Goal: Task Accomplishment & Management: Use online tool/utility

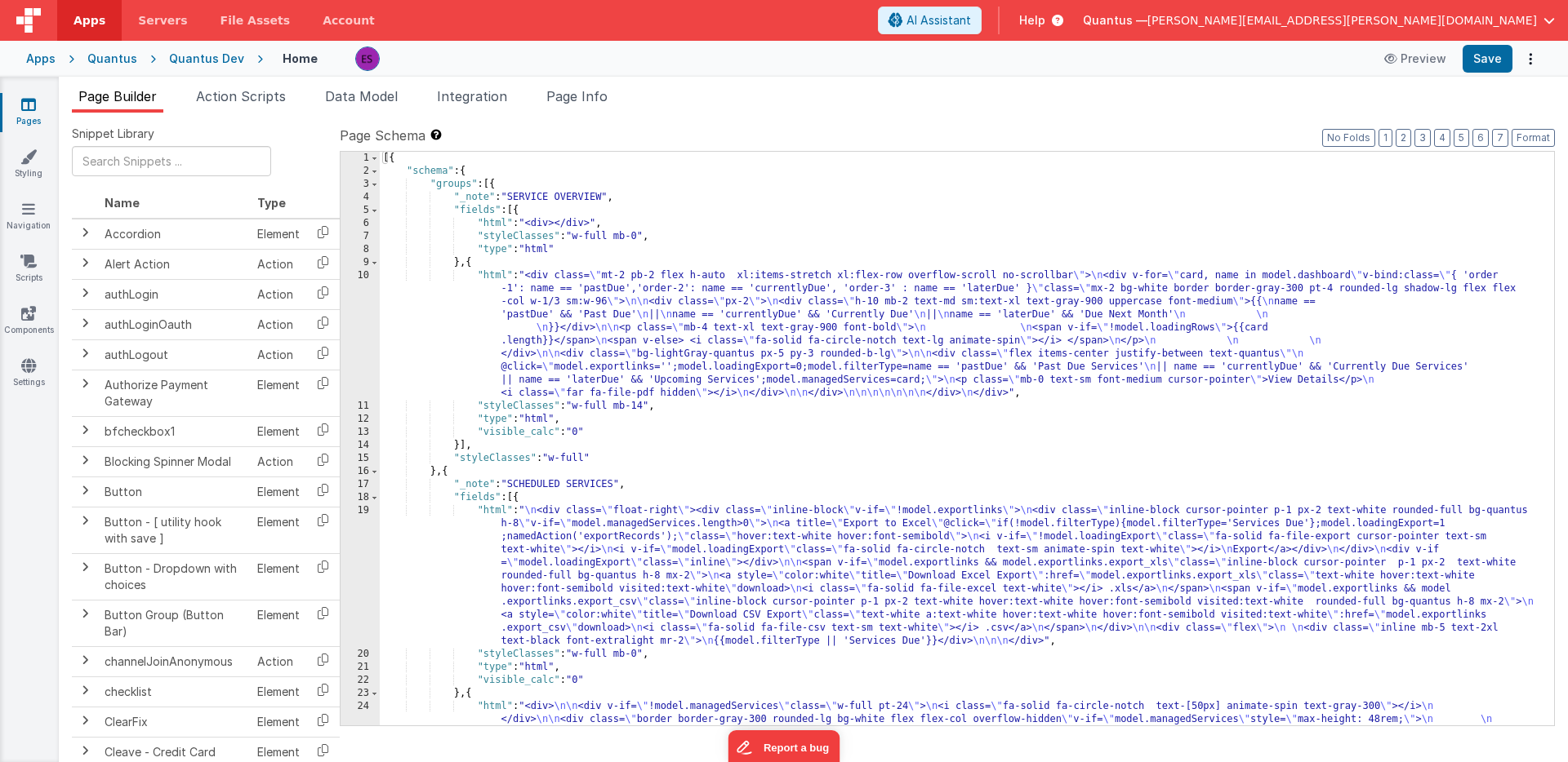
click at [189, 62] on div "Quantus Dev" at bounding box center [206, 58] width 75 height 17
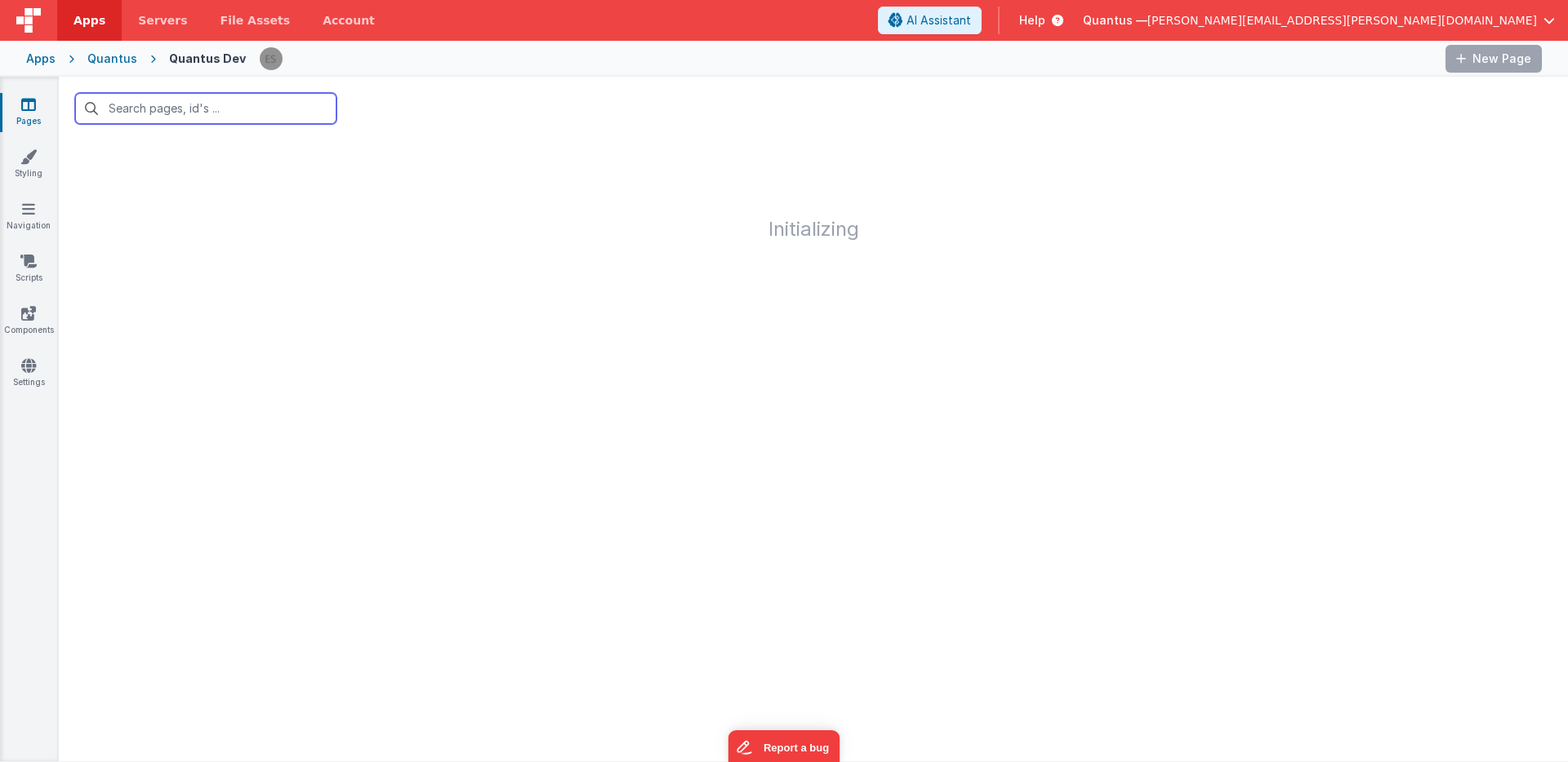
click at [195, 99] on input "text" at bounding box center [205, 108] width 261 height 31
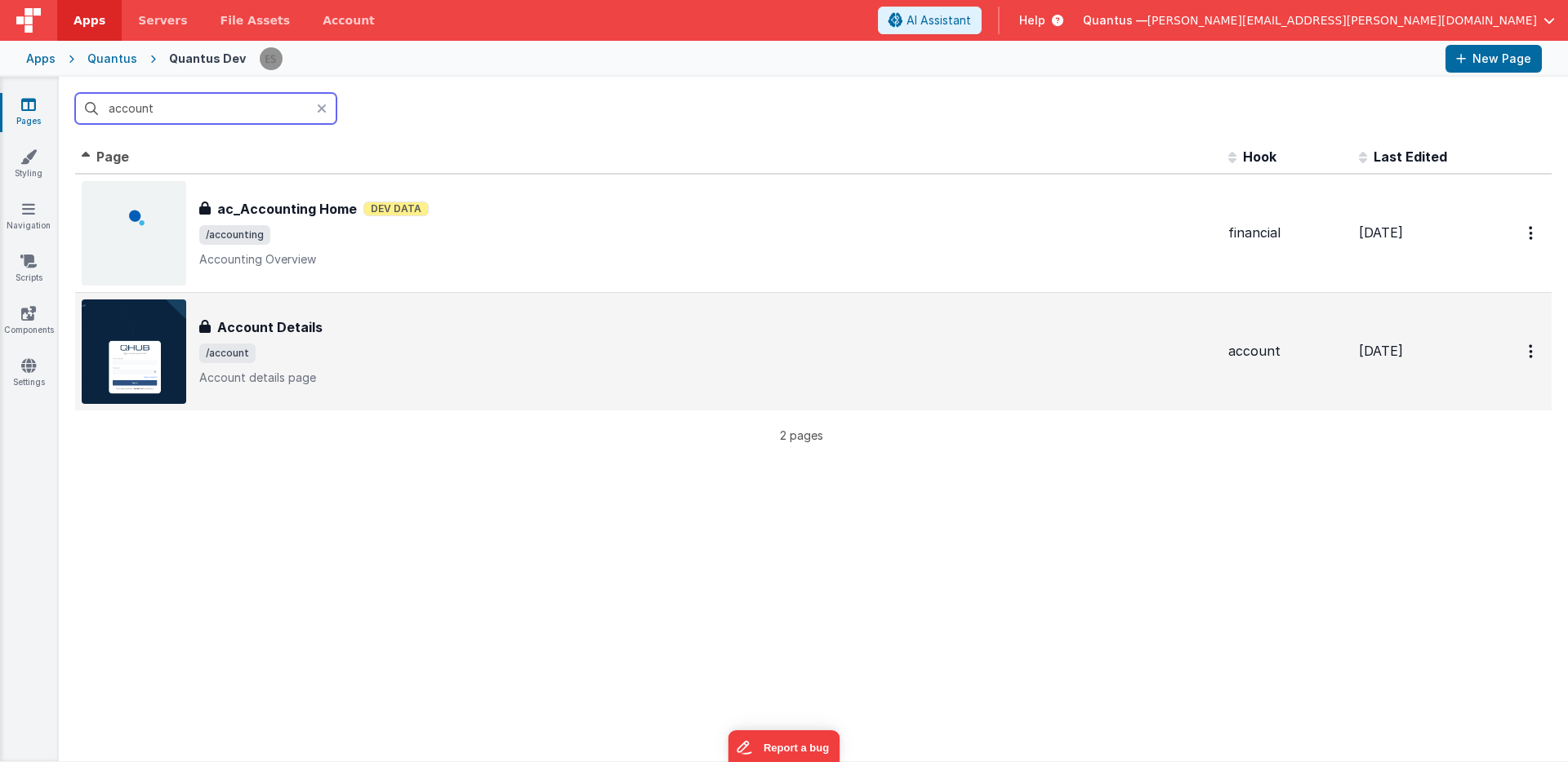
type input "account"
click at [363, 329] on div "Account Details" at bounding box center [707, 327] width 1016 height 19
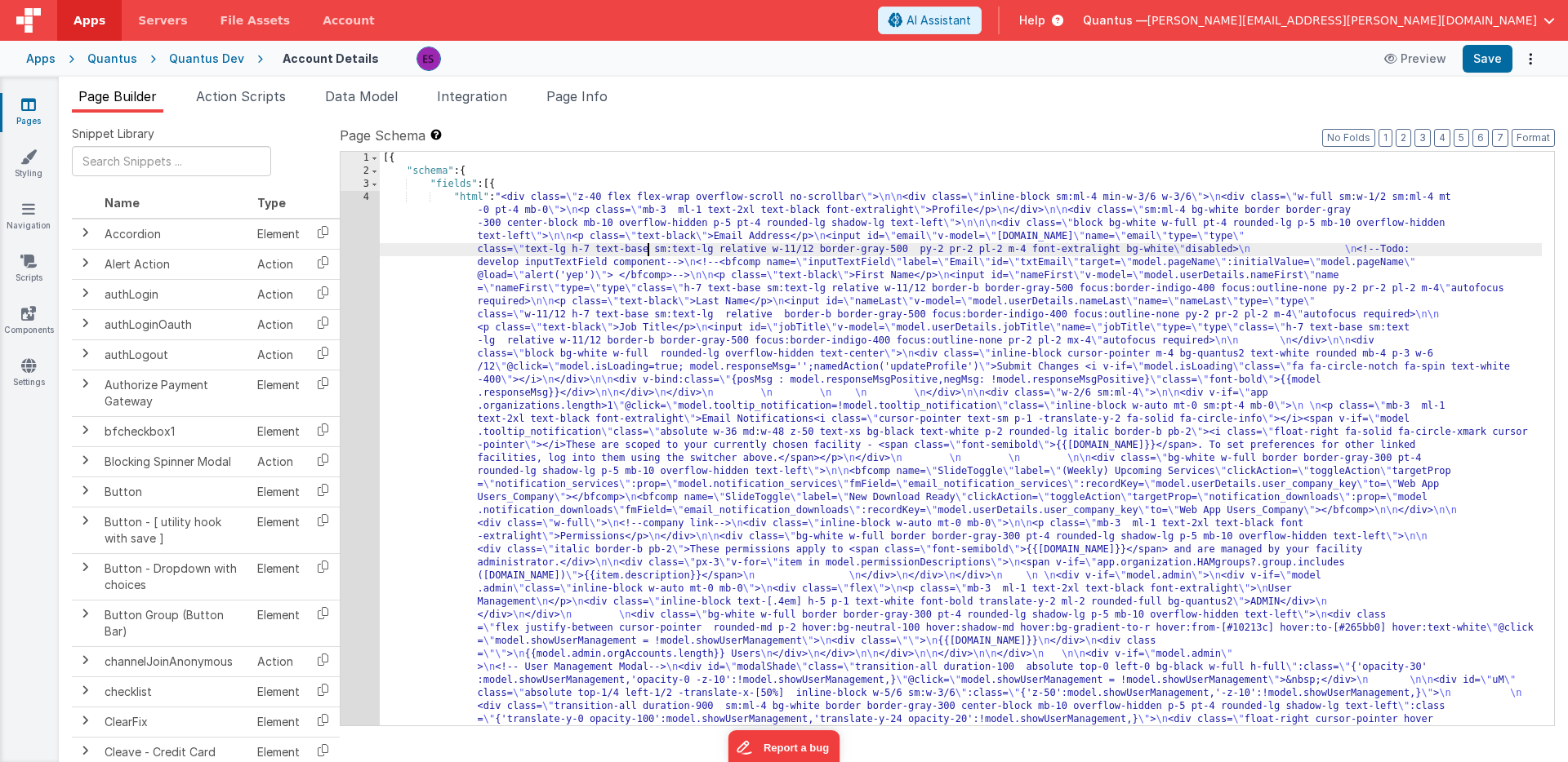
scroll to position [262, 0]
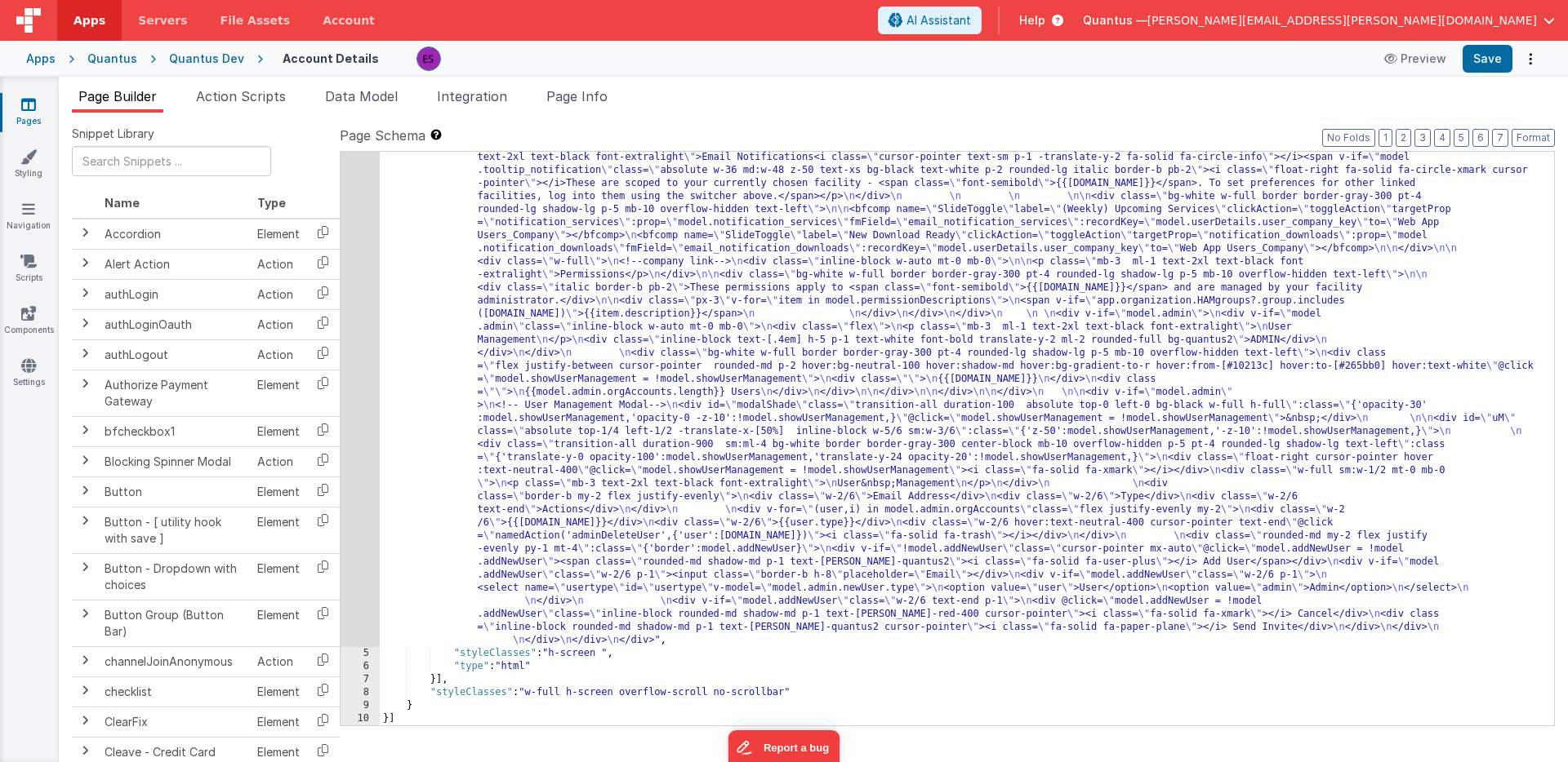
click at [431, 369] on div ""html" : "<div class= \" z-40 flex flex-wrap overflow-scroll no-scrollbar \" > …" at bounding box center [961, 581] width 1162 height 1305
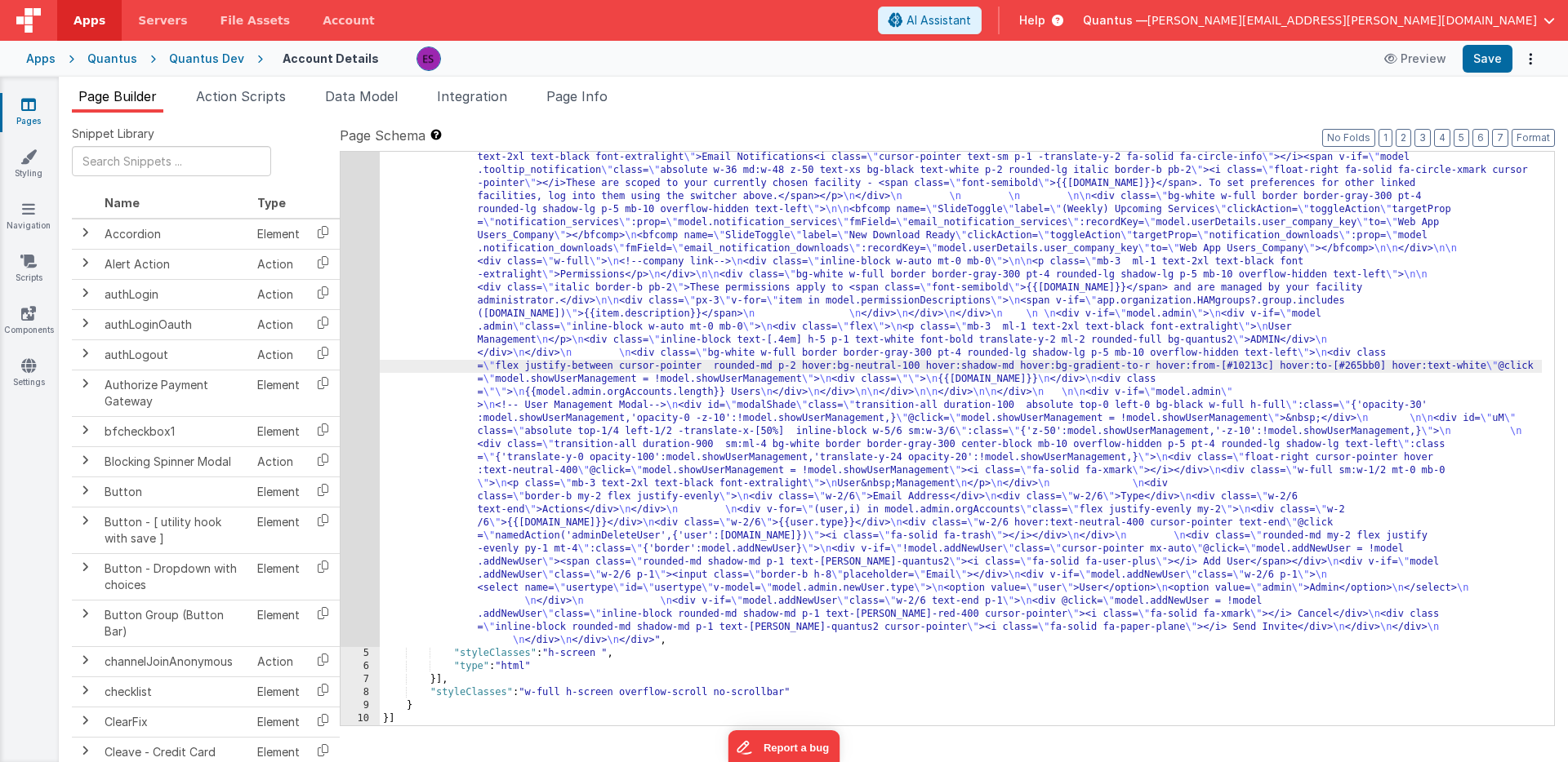
click at [361, 391] on div "4" at bounding box center [360, 288] width 40 height 718
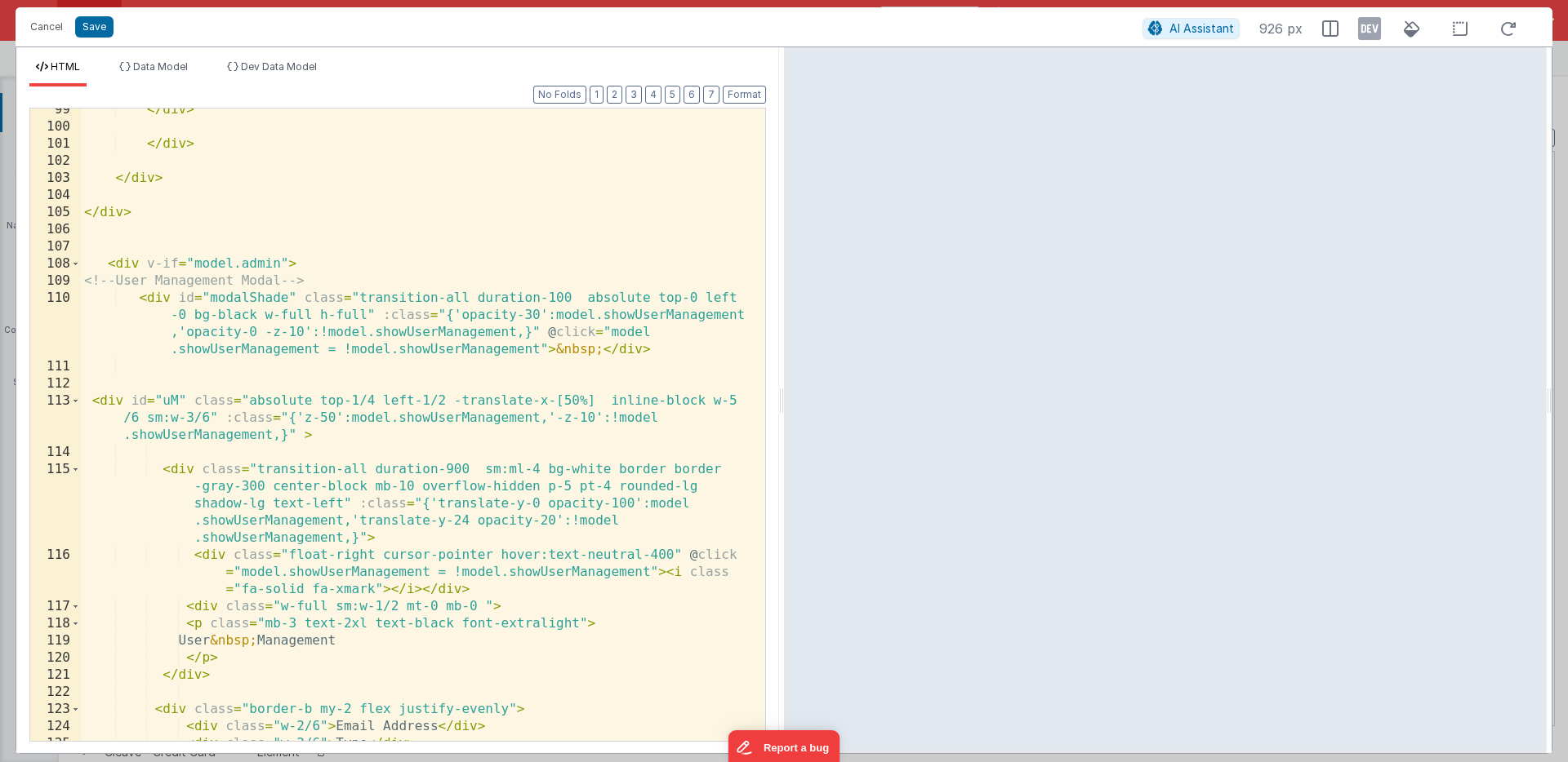
scroll to position [2579, 0]
click at [264, 264] on div "</ div > </ div > </ div > </ div > < div v-if = "model.admin" > <!-- User Mana…" at bounding box center [416, 435] width 672 height 667
click at [210, 259] on div "</ div > </ div > </ div > </ div > < div v-if = "model.admin" > <!-- User Mana…" at bounding box center [416, 435] width 672 height 667
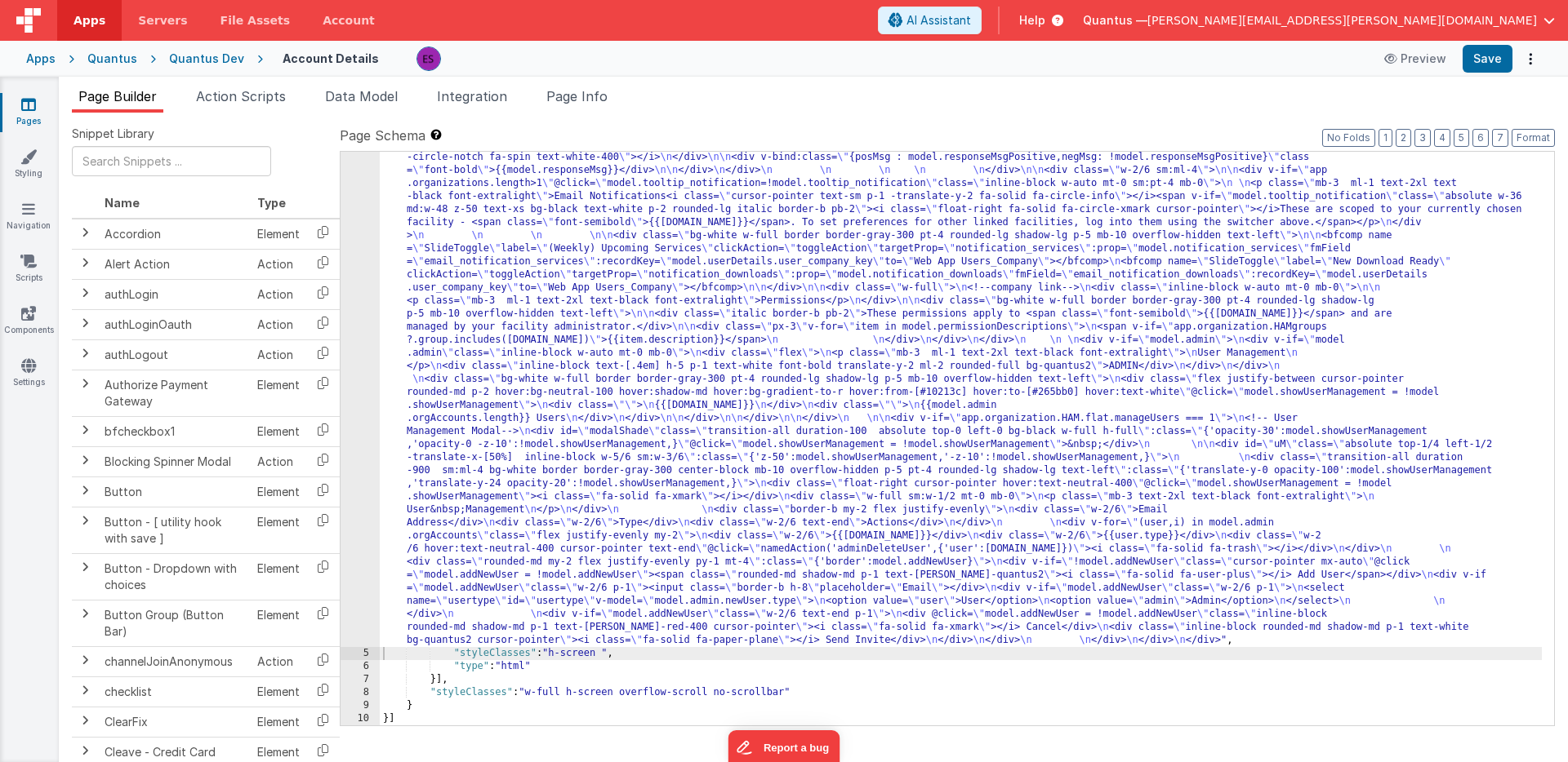
scroll to position [209, 0]
click at [617, 198] on div ""html" : "<div class= \" z-40 flex flex-wrap overflow-scroll no-scrollbar \" > …" at bounding box center [961, 608] width 1162 height 1253
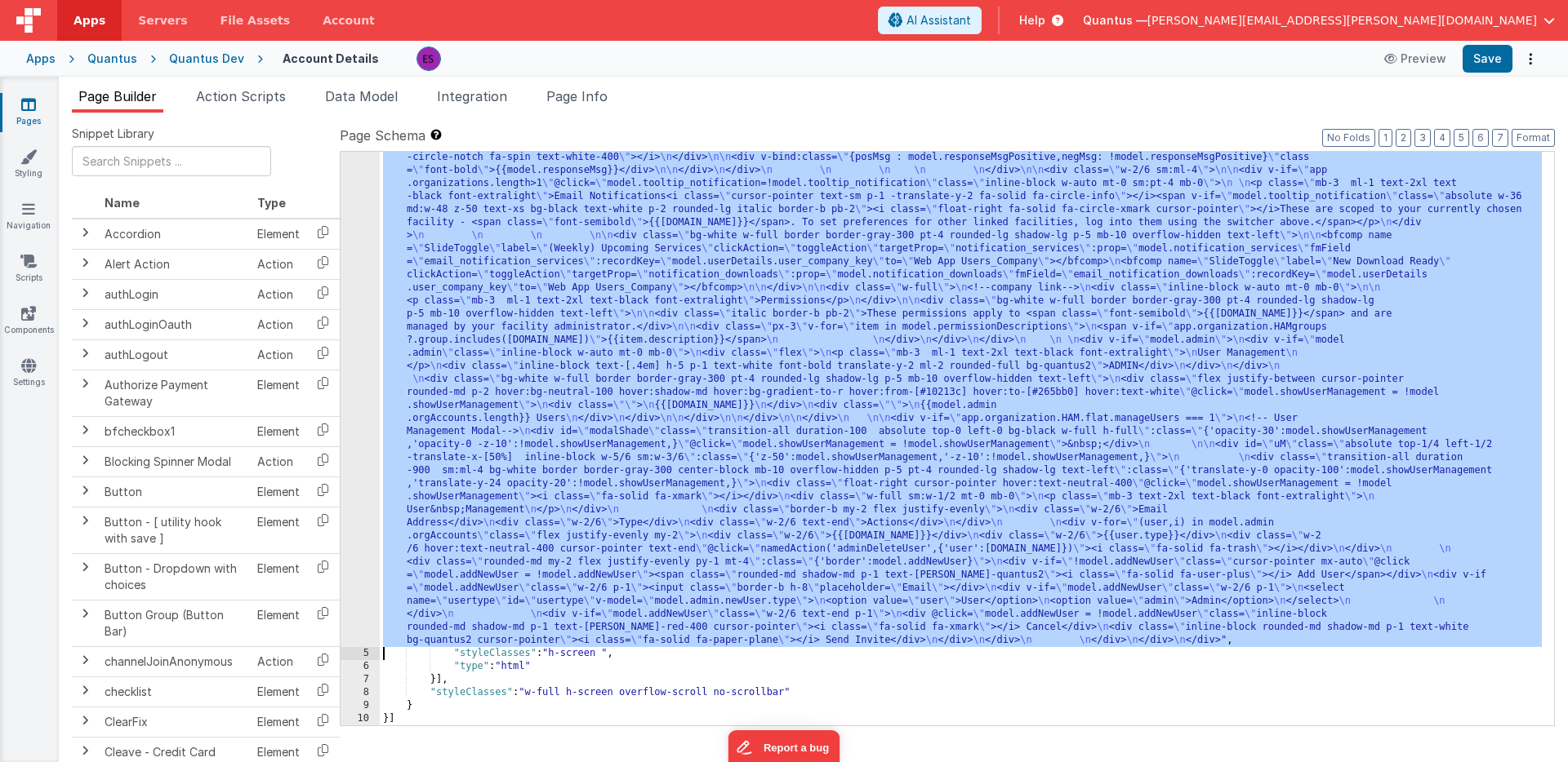
click at [342, 343] on div "4" at bounding box center [360, 314] width 40 height 666
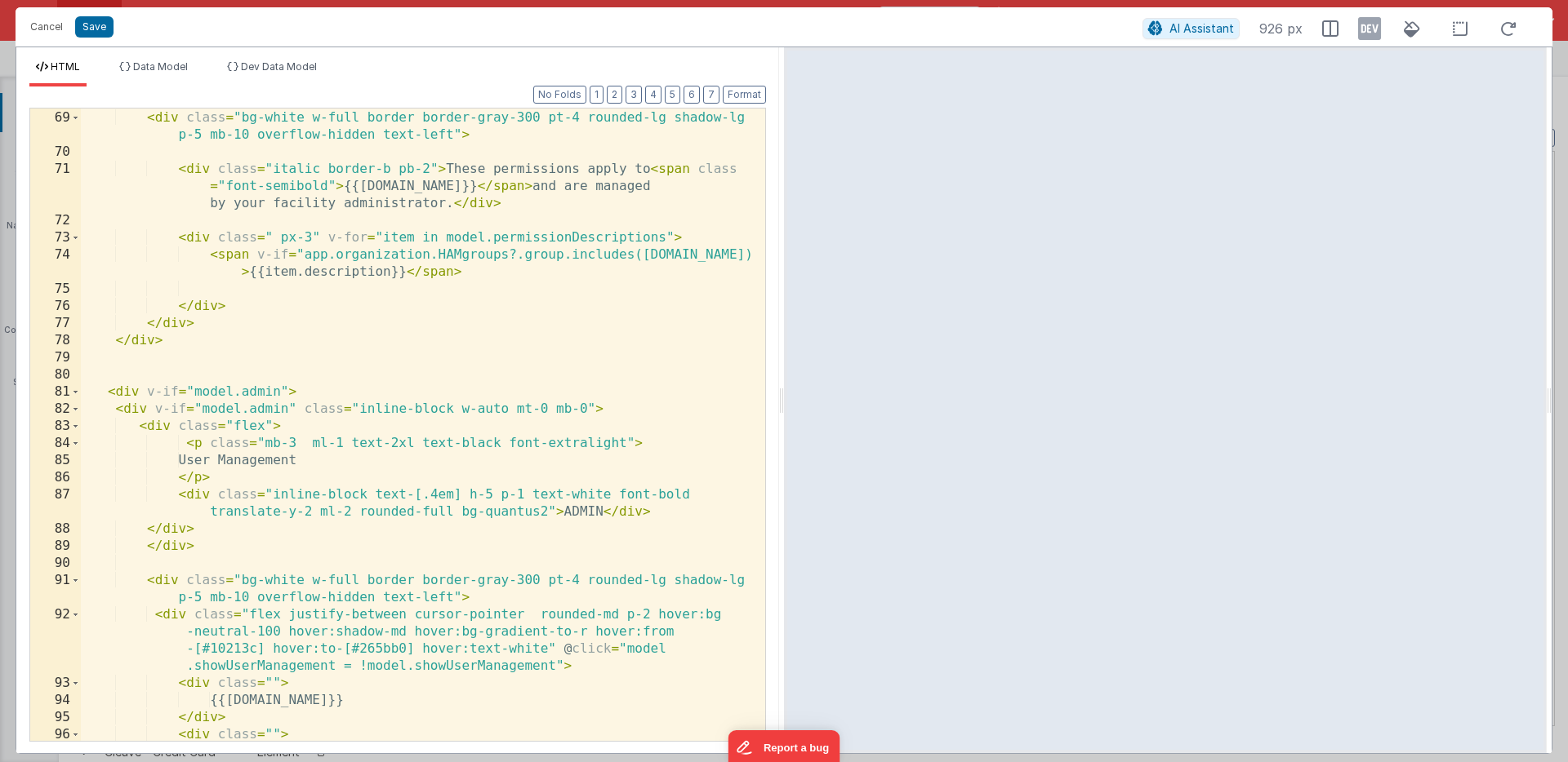
scroll to position [1878, 0]
click at [342, 340] on div "< div class = "bg-white w-full border border-gray-300 pt-4 rounded-lg shadow-lg…" at bounding box center [416, 426] width 672 height 667
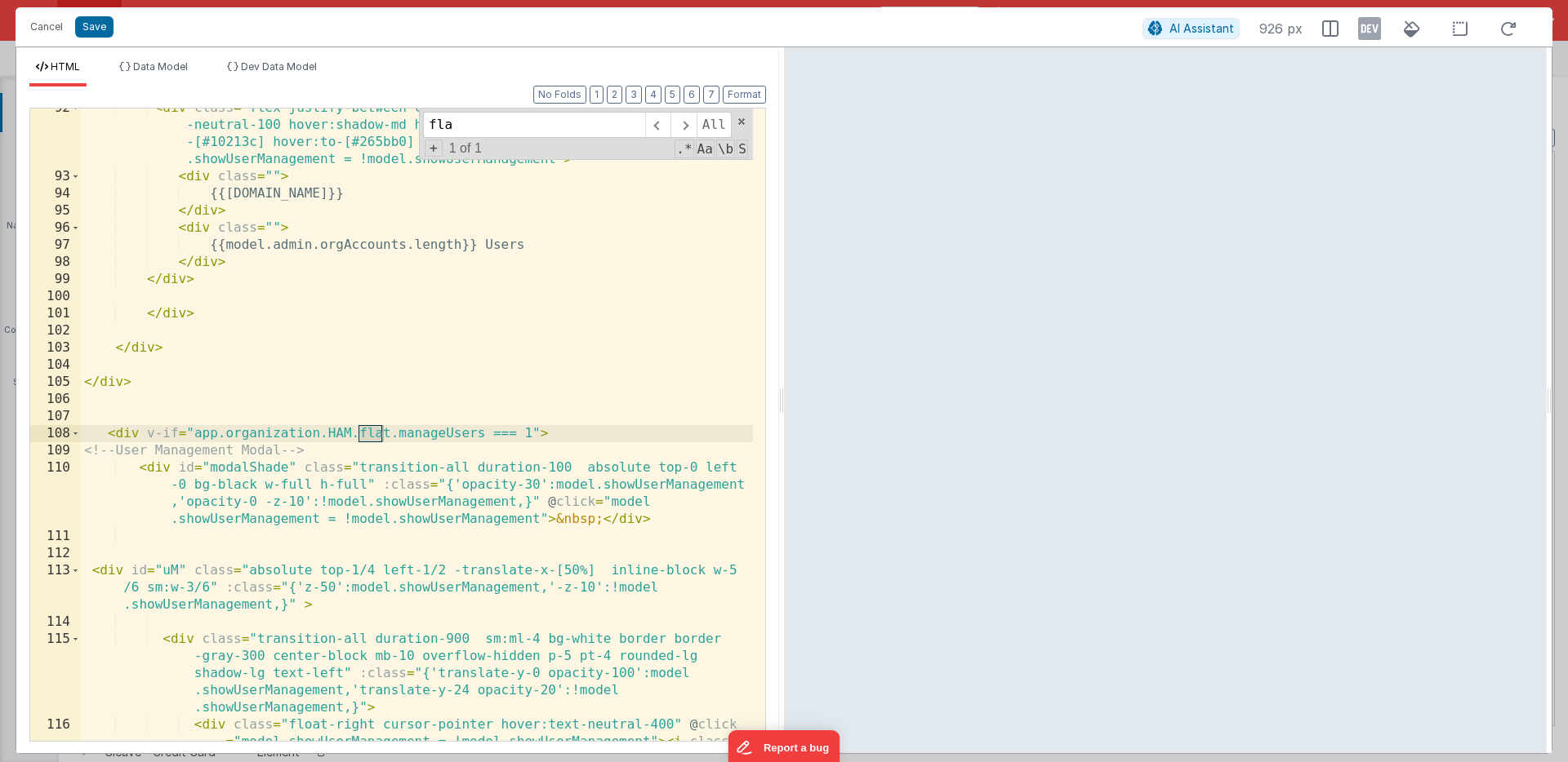
scroll to position [2409, 0]
type input "flat"
click at [352, 428] on div "< div class = "flex justify-between cursor-pointer rounded-md p-2 hover:bg -neu…" at bounding box center [416, 475] width 672 height 752
click at [1379, 29] on icon at bounding box center [1369, 29] width 23 height 26
click at [1367, 27] on icon at bounding box center [1369, 29] width 23 height 26
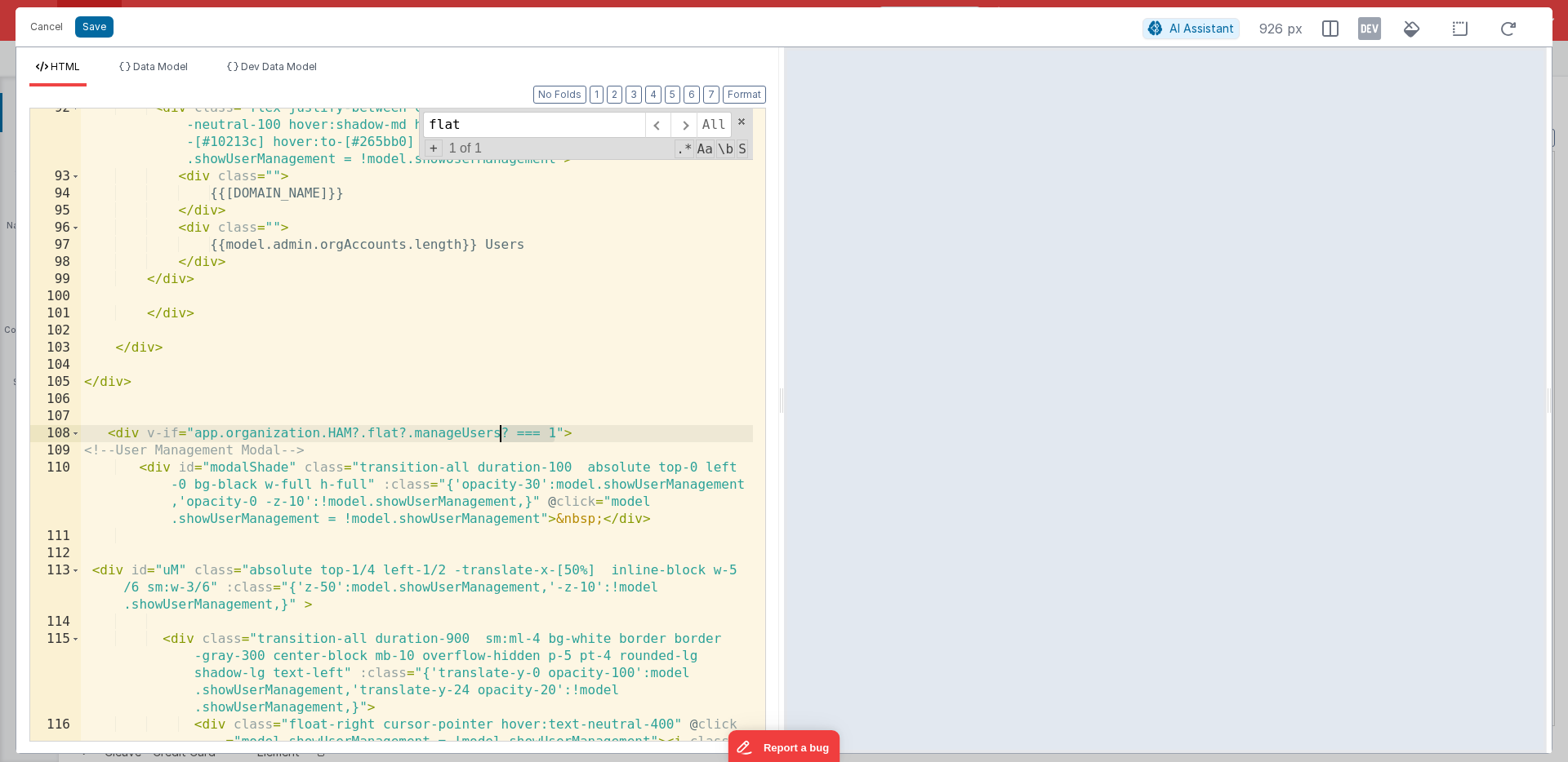
drag, startPoint x: 554, startPoint y: 433, endPoint x: 501, endPoint y: 433, distance: 53.0
click at [501, 433] on div "< div class = "flex justify-between cursor-pointer rounded-md p-2 hover:bg -neu…" at bounding box center [416, 475] width 672 height 752
click at [401, 433] on div "< div class = "flex justify-between cursor-pointer rounded-md p-2 hover:bg -neu…" at bounding box center [416, 475] width 672 height 752
click at [1370, 28] on icon at bounding box center [1369, 29] width 23 height 26
drag, startPoint x: 484, startPoint y: 433, endPoint x: 325, endPoint y: 432, distance: 159.0
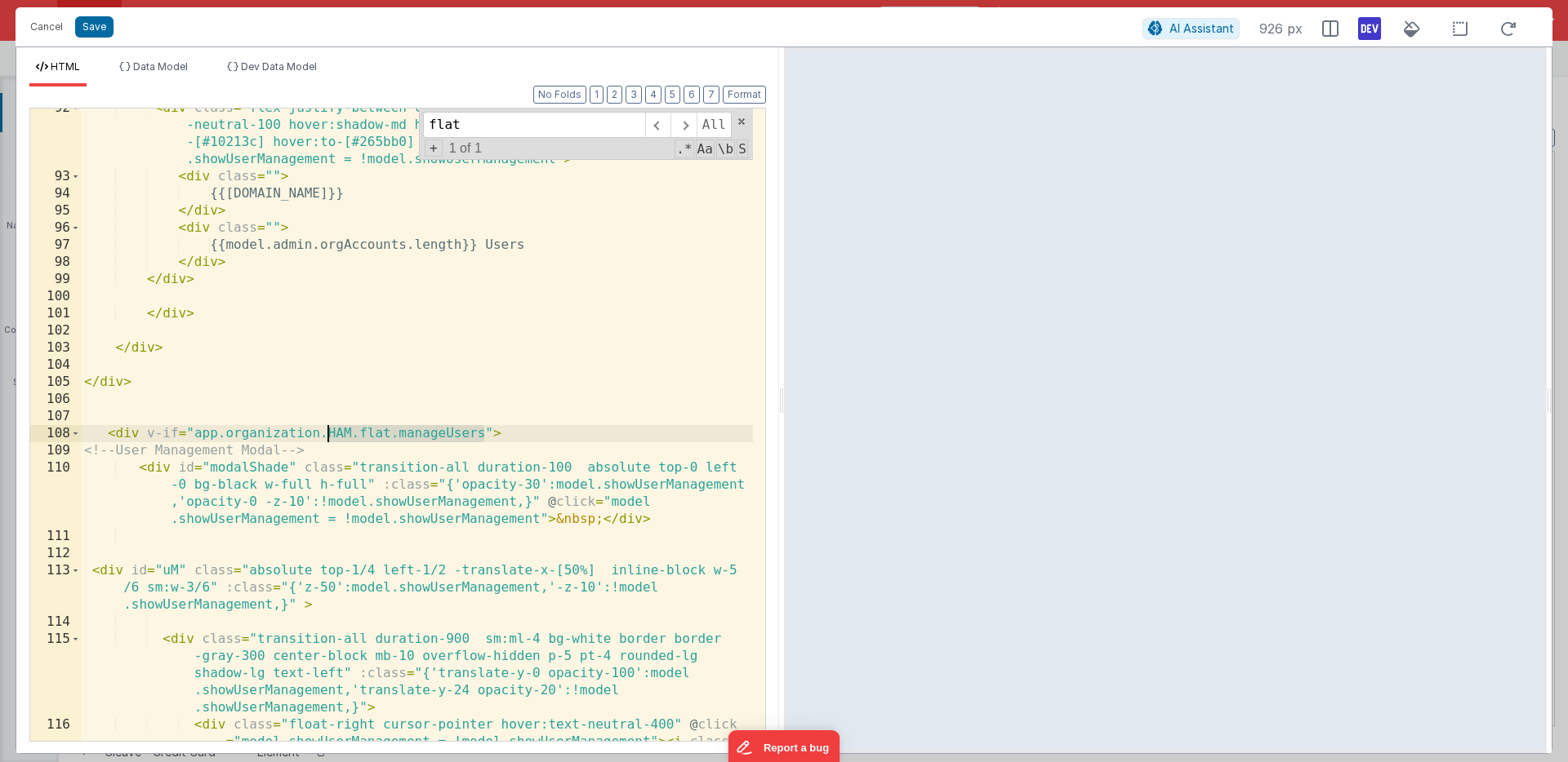
click at [325, 432] on div "< div class = "flex justify-between cursor-pointer rounded-md p-2 hover:bg -neu…" at bounding box center [416, 475] width 672 height 752
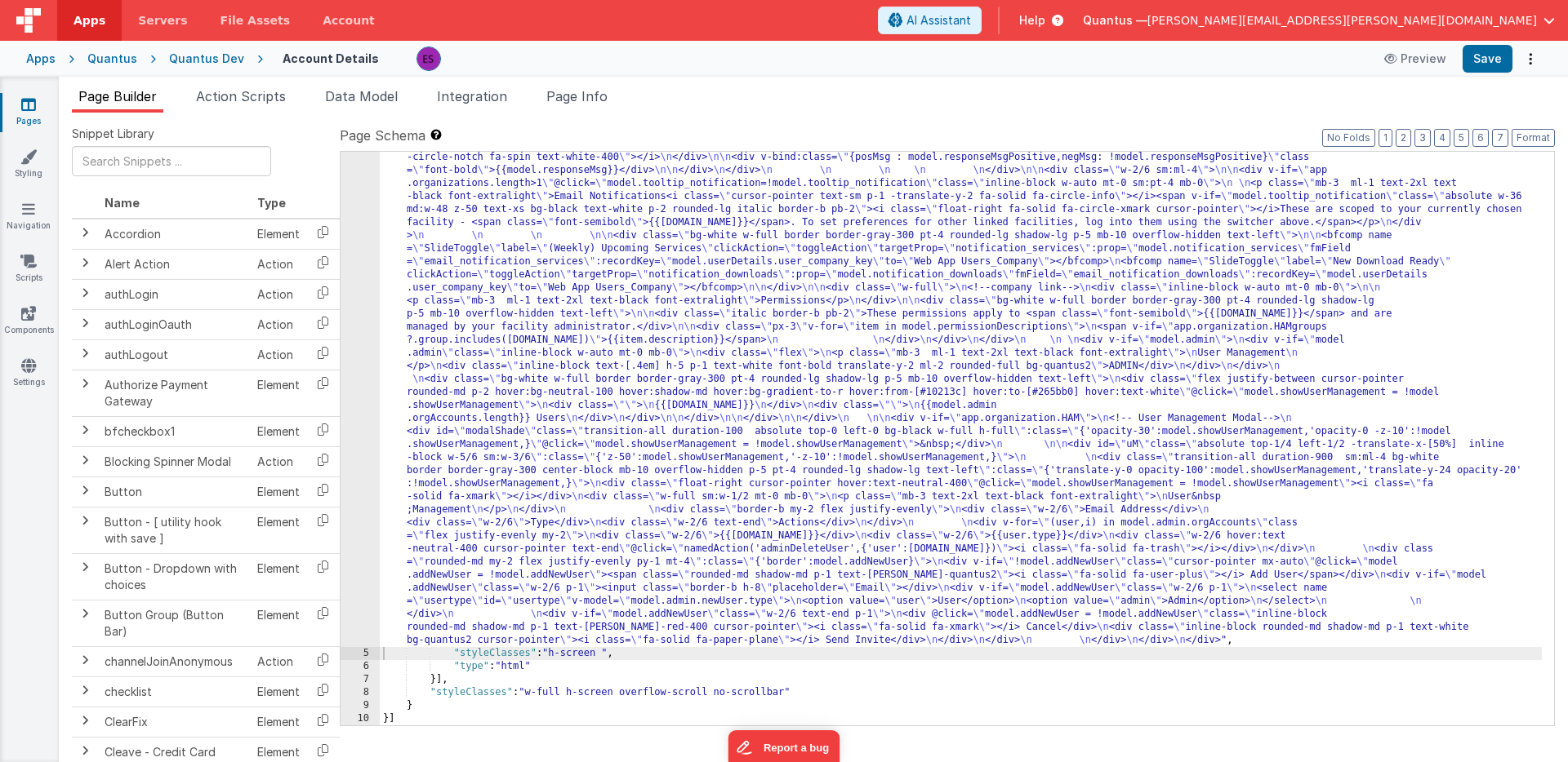
click at [411, 410] on div ""html" : "<div class= \" z-40 flex flex-wrap overflow-scroll no-scrollbar \" > …" at bounding box center [961, 608] width 1162 height 1253
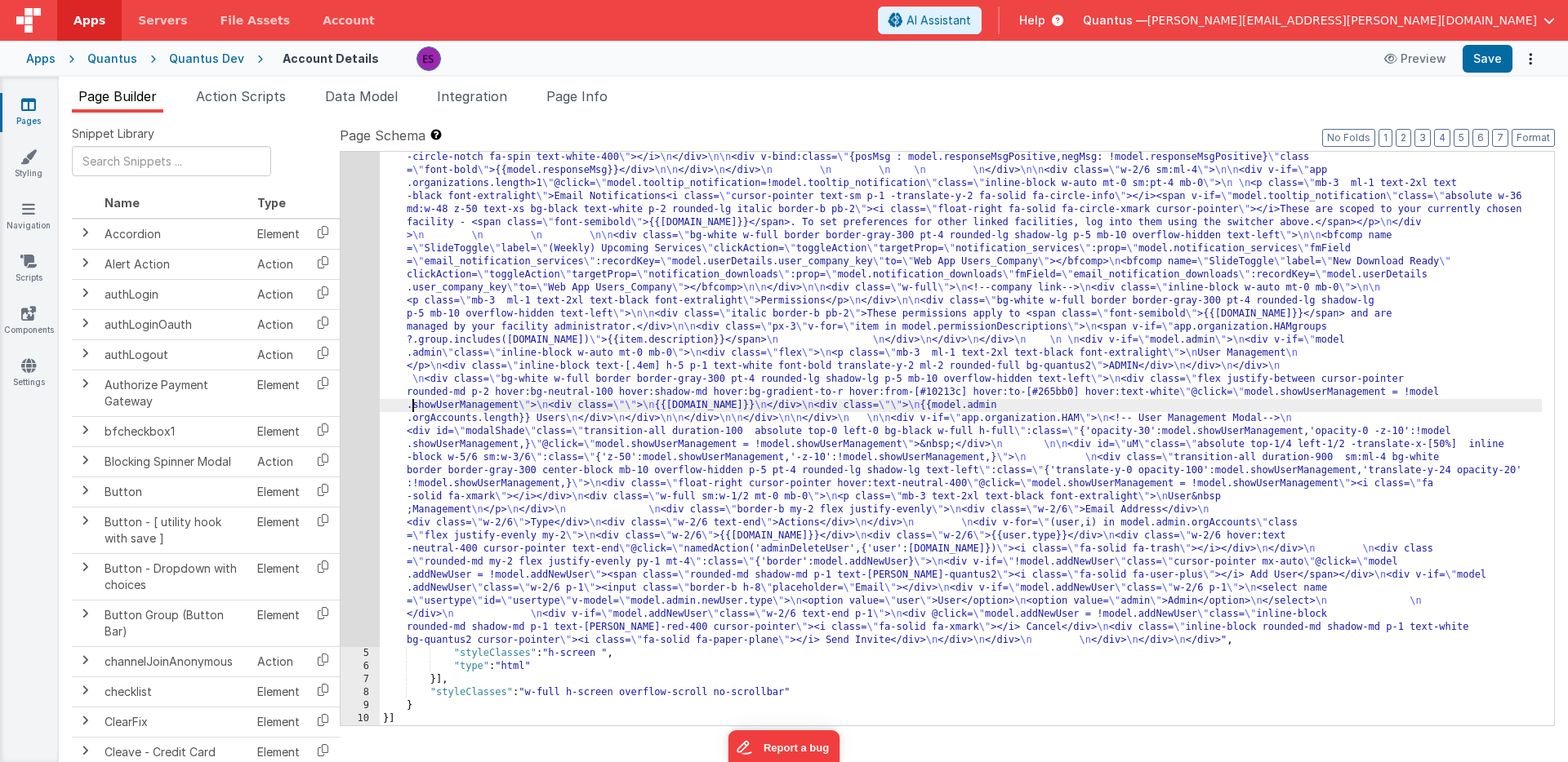
click at [371, 434] on div "4" at bounding box center [360, 314] width 40 height 666
click at [350, 436] on div "4" at bounding box center [360, 314] width 40 height 666
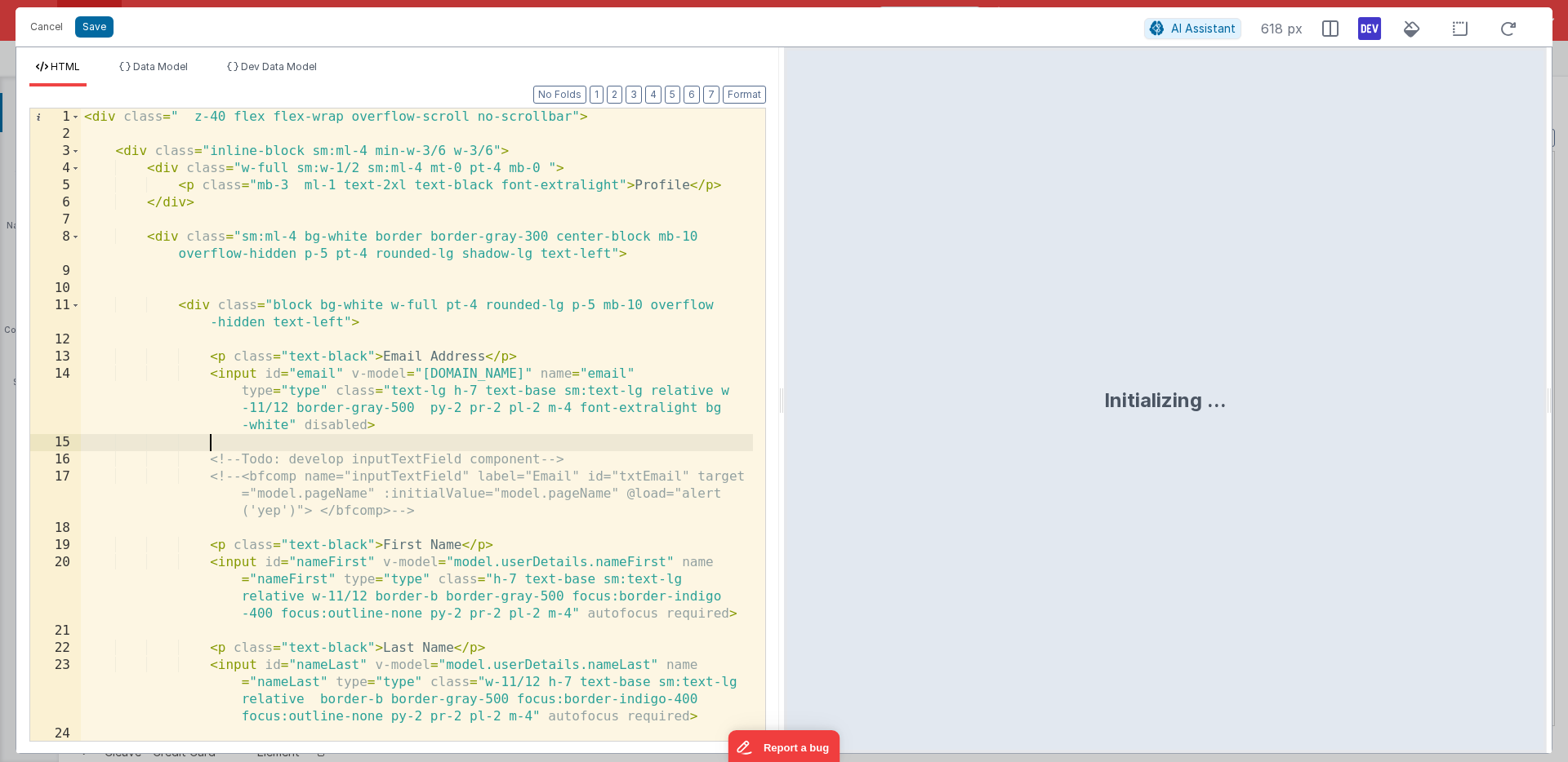
click at [350, 436] on div "< div class = " z-40 flex flex-wrap overflow-scroll no-scrollbar" > < div class…" at bounding box center [416, 442] width 672 height 667
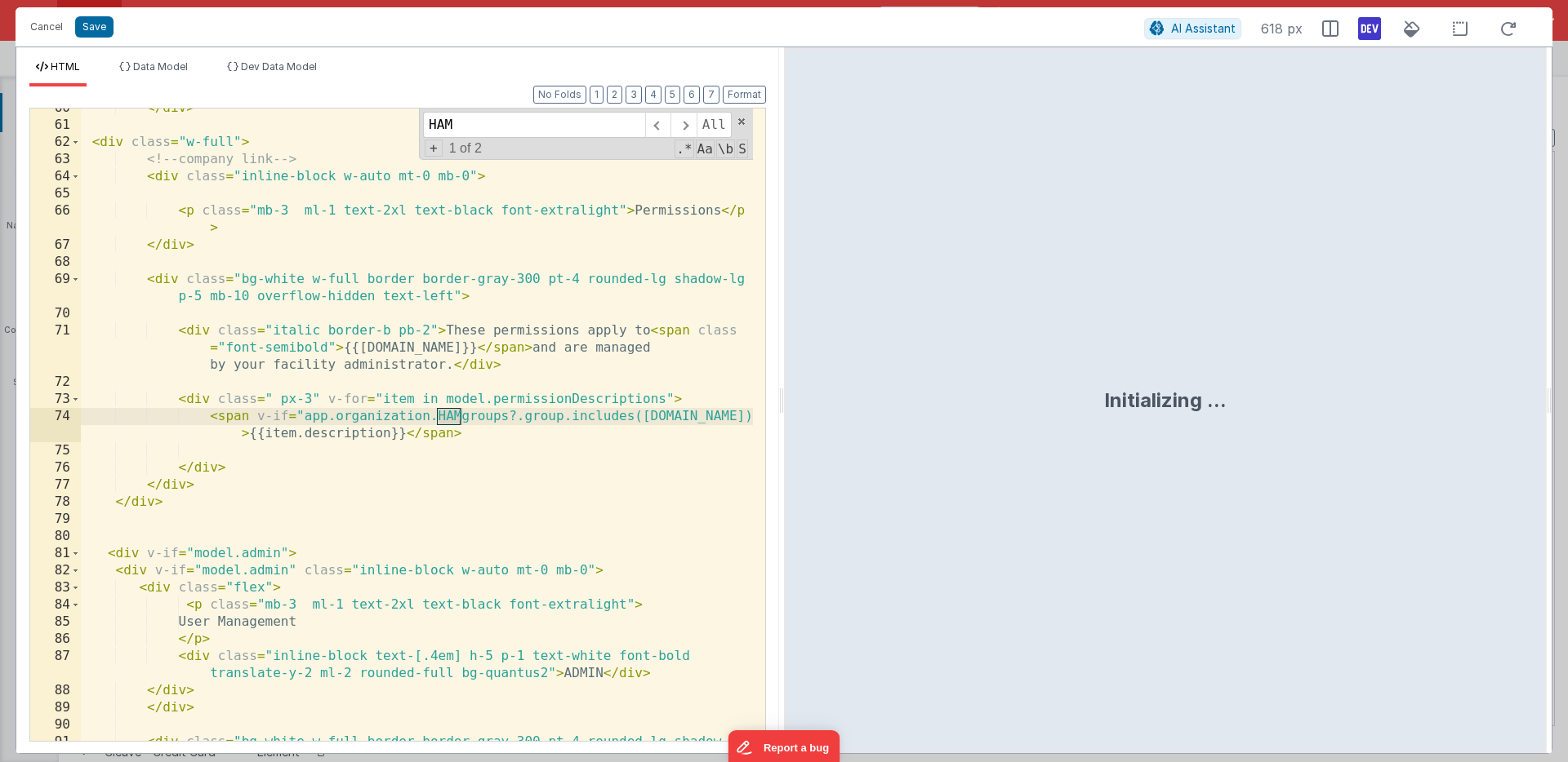
scroll to position [1740, 0]
type input "HAM"
click at [1371, 33] on icon at bounding box center [1369, 29] width 23 height 26
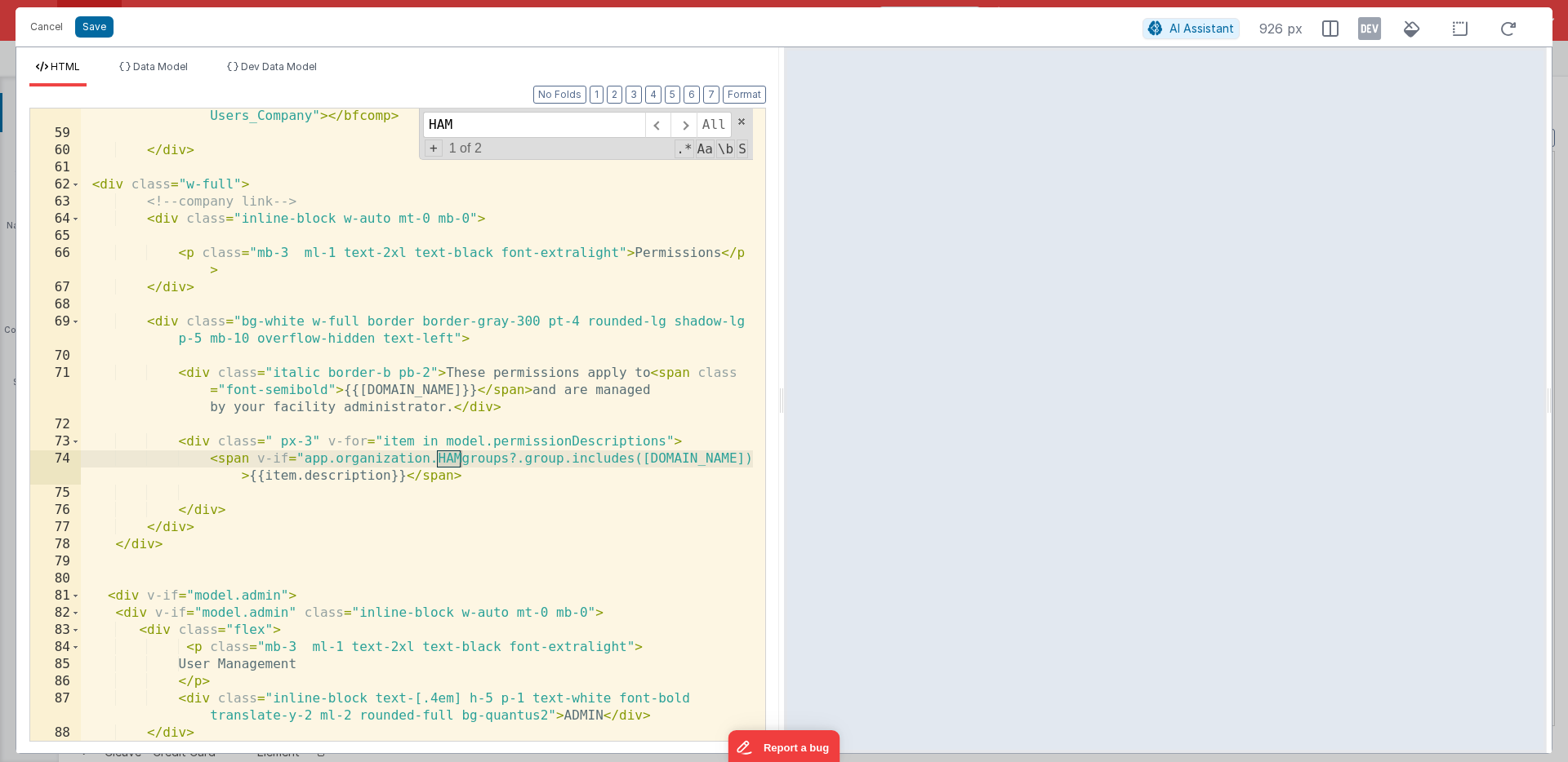
scroll to position [1682, 0]
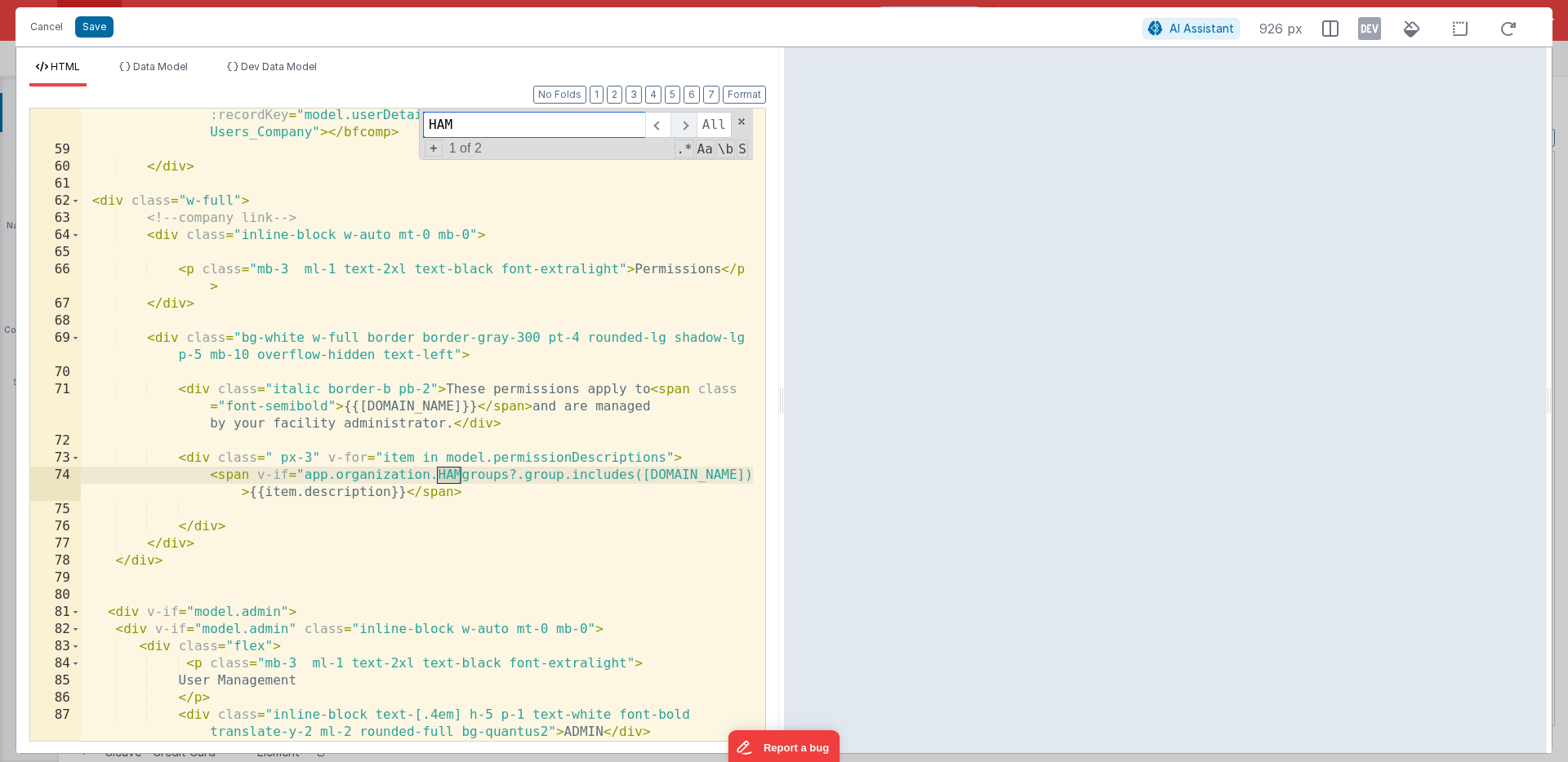
click at [686, 125] on span at bounding box center [682, 125] width 26 height 26
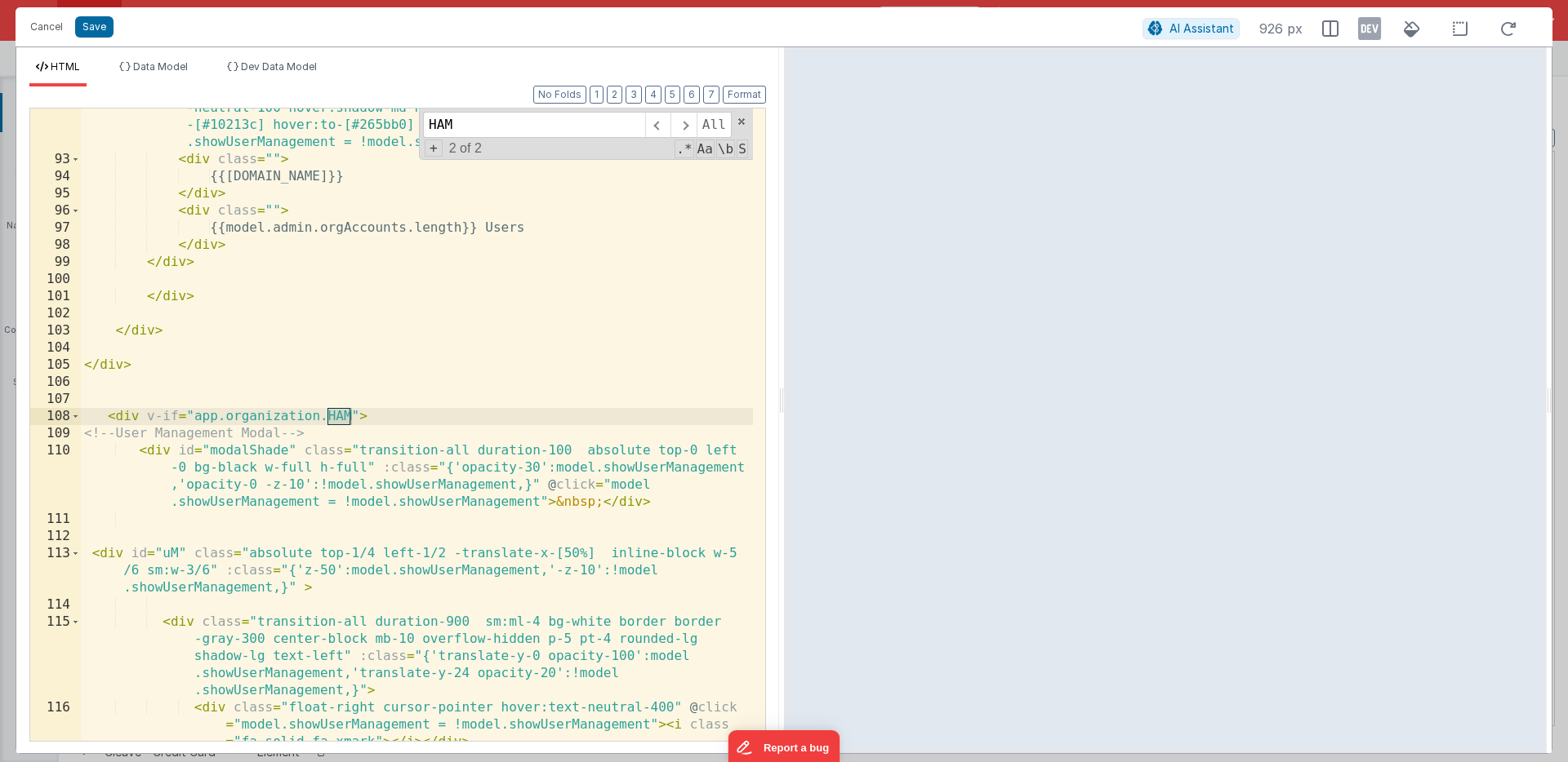
click at [285, 462] on div "< div class = "flex justify-between cursor-pointer rounded-md p-2 hover:bg -neu…" at bounding box center [416, 458] width 672 height 752
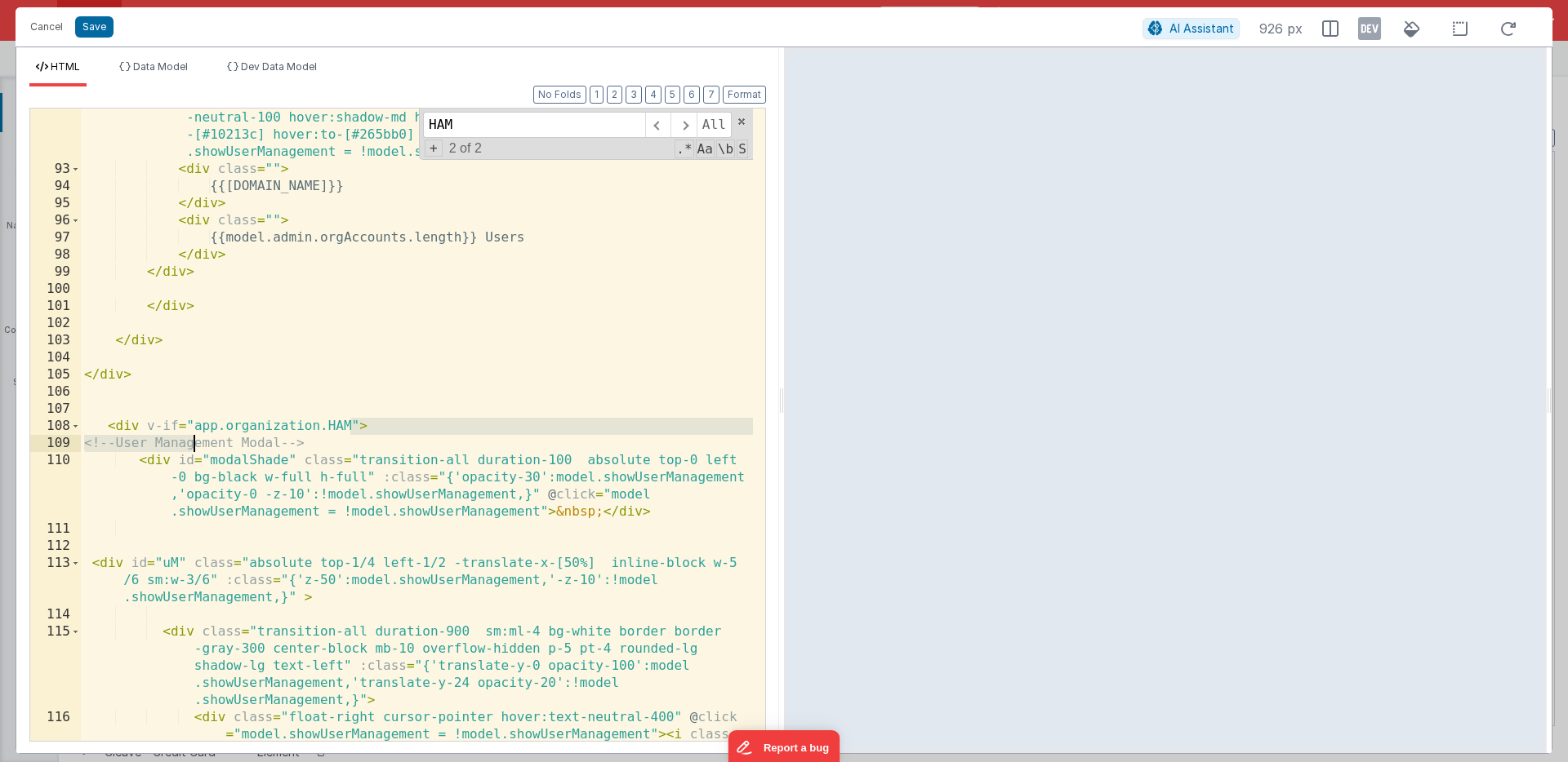
scroll to position [2414, 0]
drag, startPoint x: 350, startPoint y: 416, endPoint x: 195, endPoint y: 429, distance: 155.5
click at [195, 429] on div "< div class = "flex justify-between cursor-pointer rounded-md p-2 hover:bg -neu…" at bounding box center [416, 469] width 672 height 752
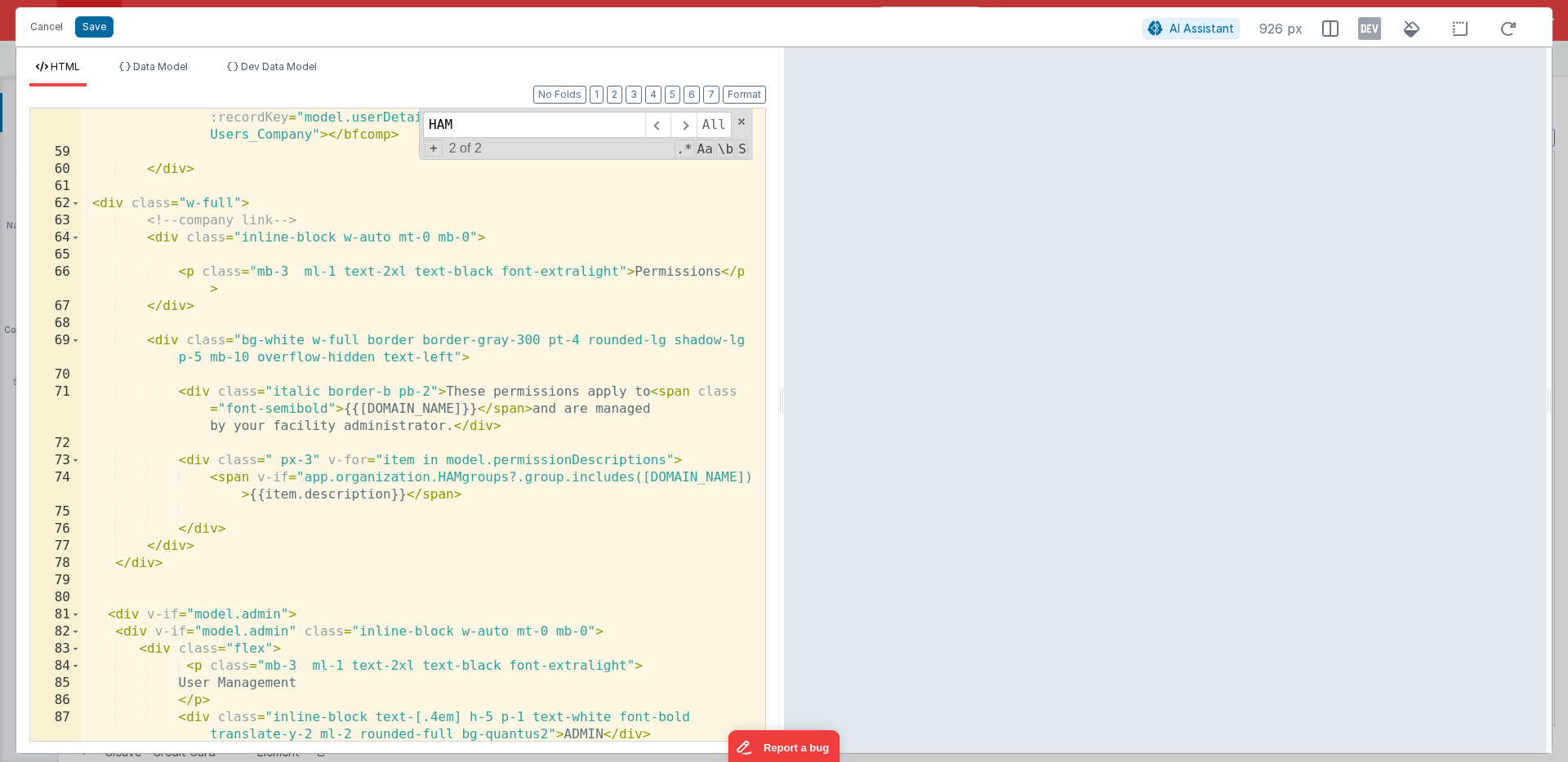
scroll to position [1678, 0]
drag, startPoint x: 195, startPoint y: 616, endPoint x: 277, endPoint y: 613, distance: 82.1
click at [277, 613] on div "< bfcomp name = "SlideToggle" label = "New Download Ready" clickAction = "toggl…" at bounding box center [416, 435] width 672 height 752
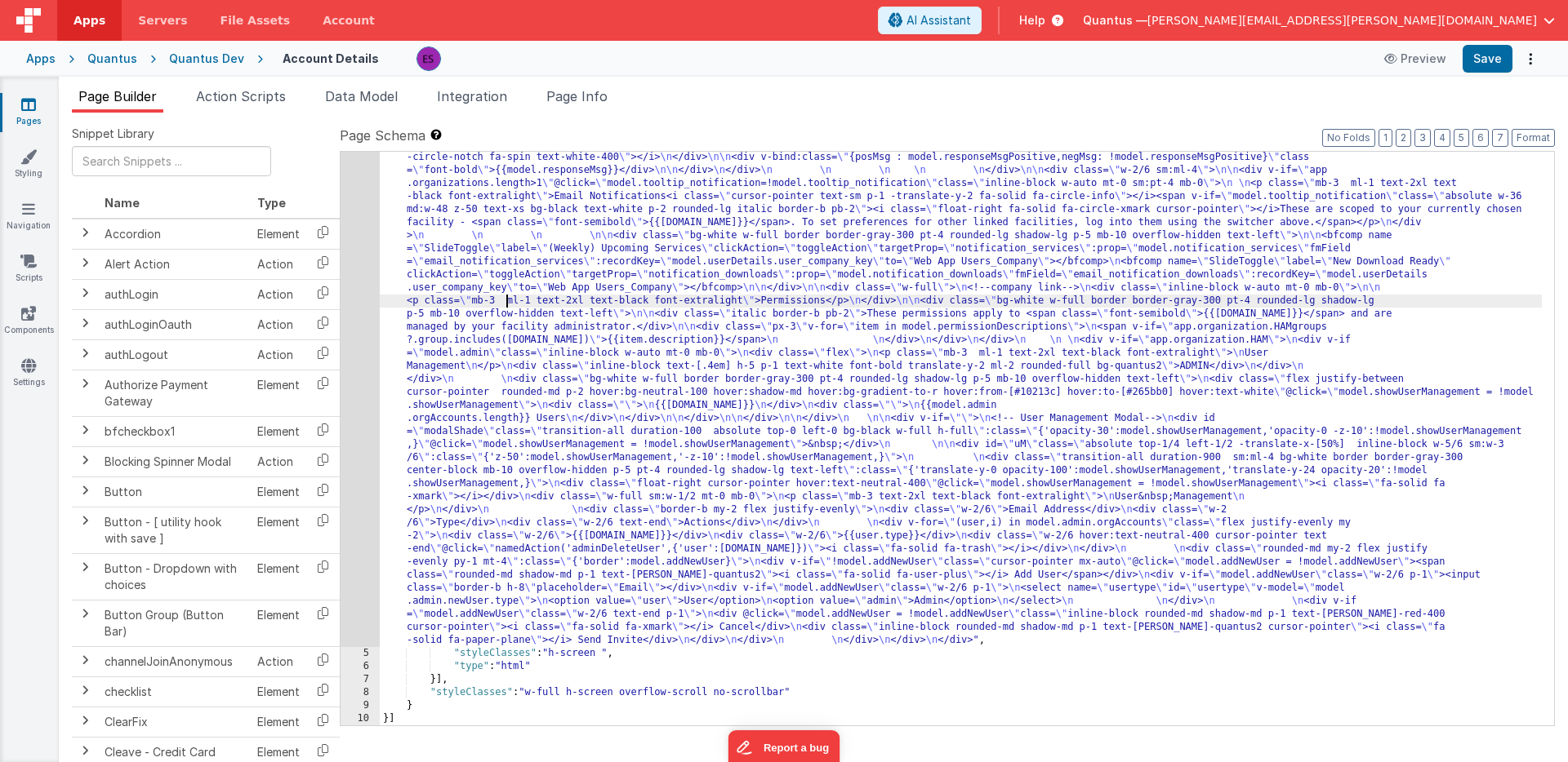
click at [504, 300] on div ""html" : "<div class= \" z-40 flex flex-wrap overflow-scroll no-scrollbar \" > …" at bounding box center [961, 608] width 1162 height 1253
click at [364, 421] on div "4" at bounding box center [360, 314] width 40 height 666
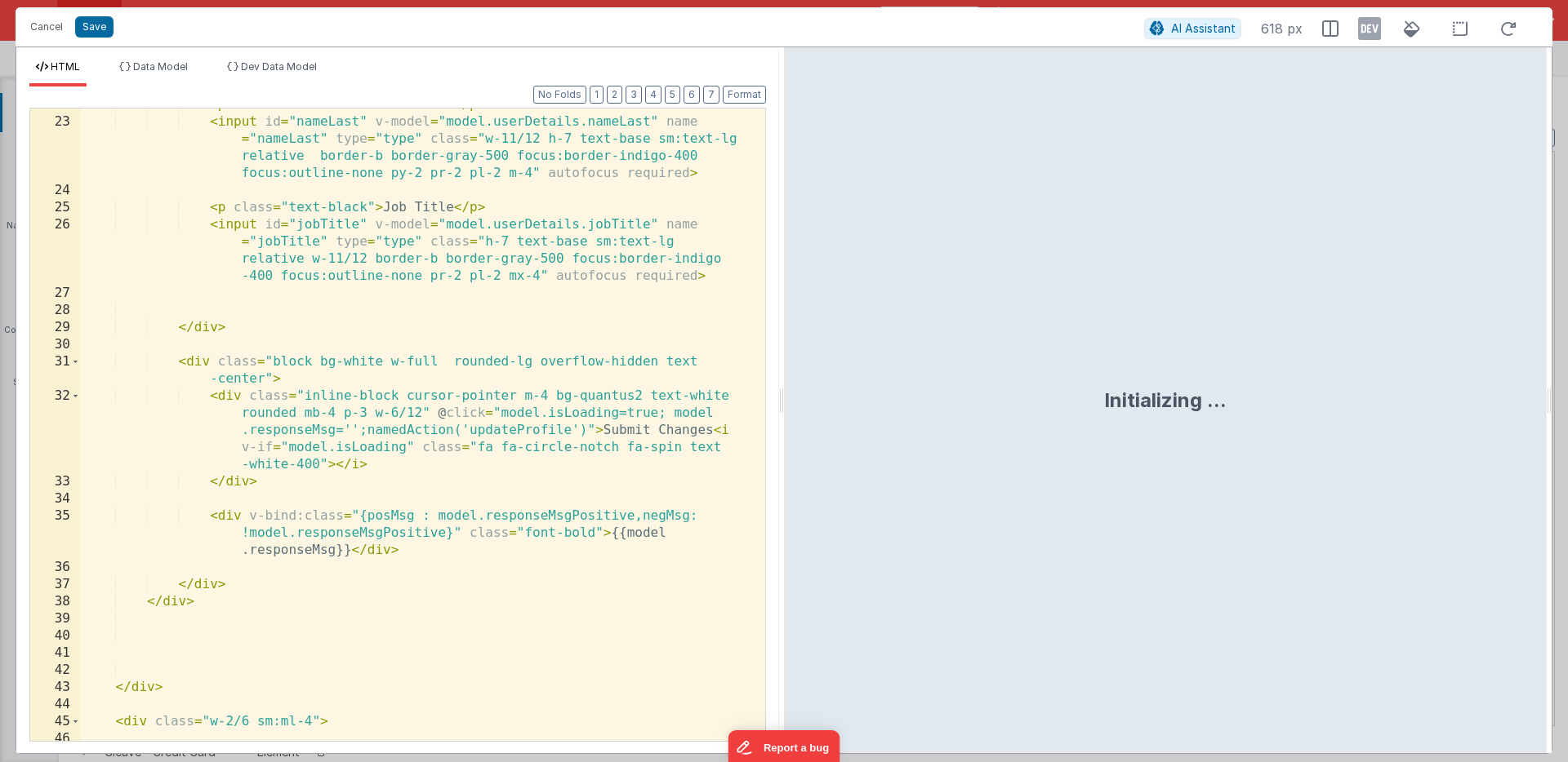
click at [410, 427] on div "< p class = "text-black" > Last Name </ p > < input id = "nameLast" v-model = "…" at bounding box center [416, 429] width 672 height 667
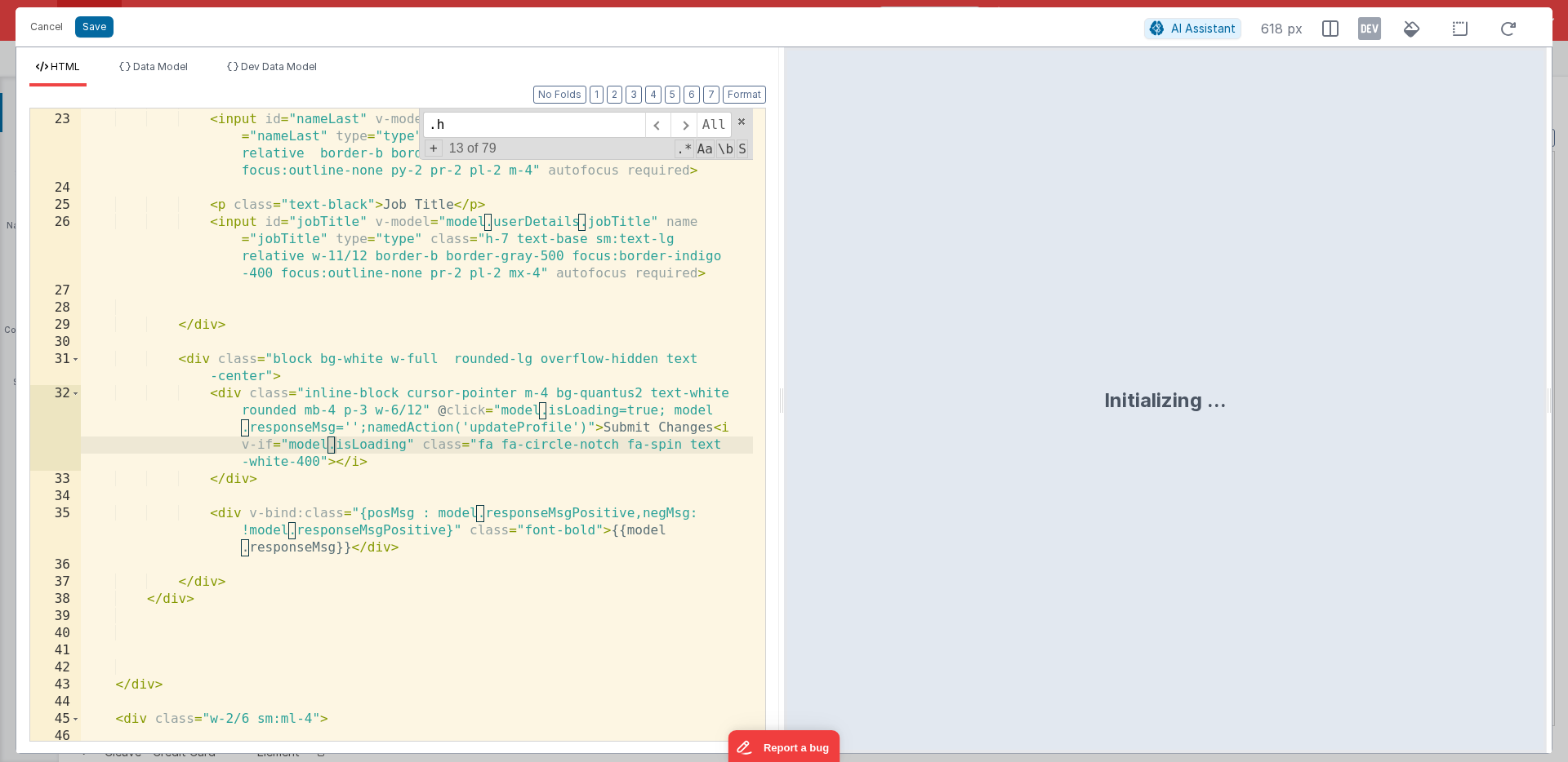
scroll to position [1740, 0]
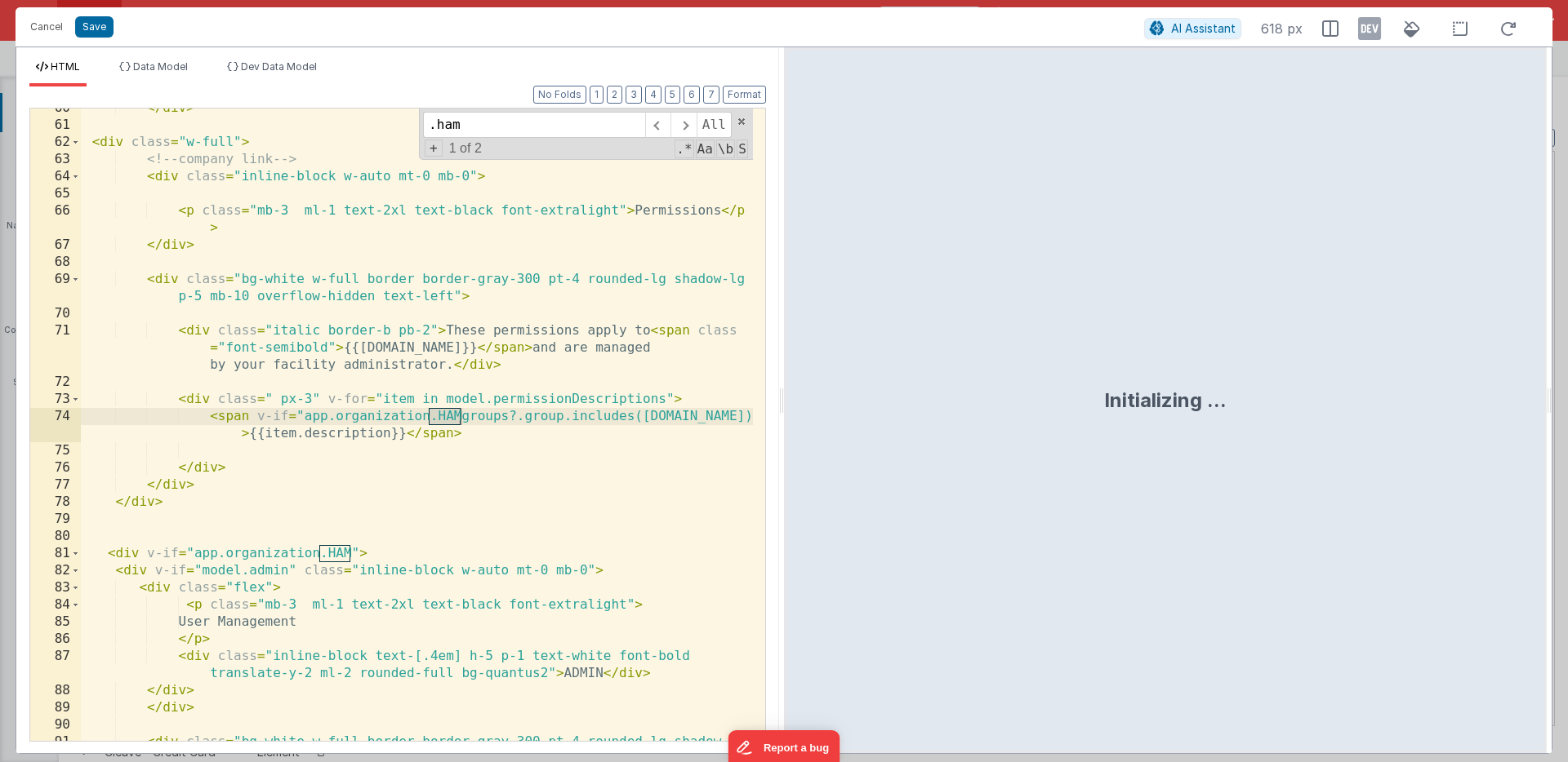
type input ".ham"
click at [298, 579] on div "</ div > < div class = "w-full" > <!-- company link --> < div class = "inline-b…" at bounding box center [416, 441] width 672 height 684
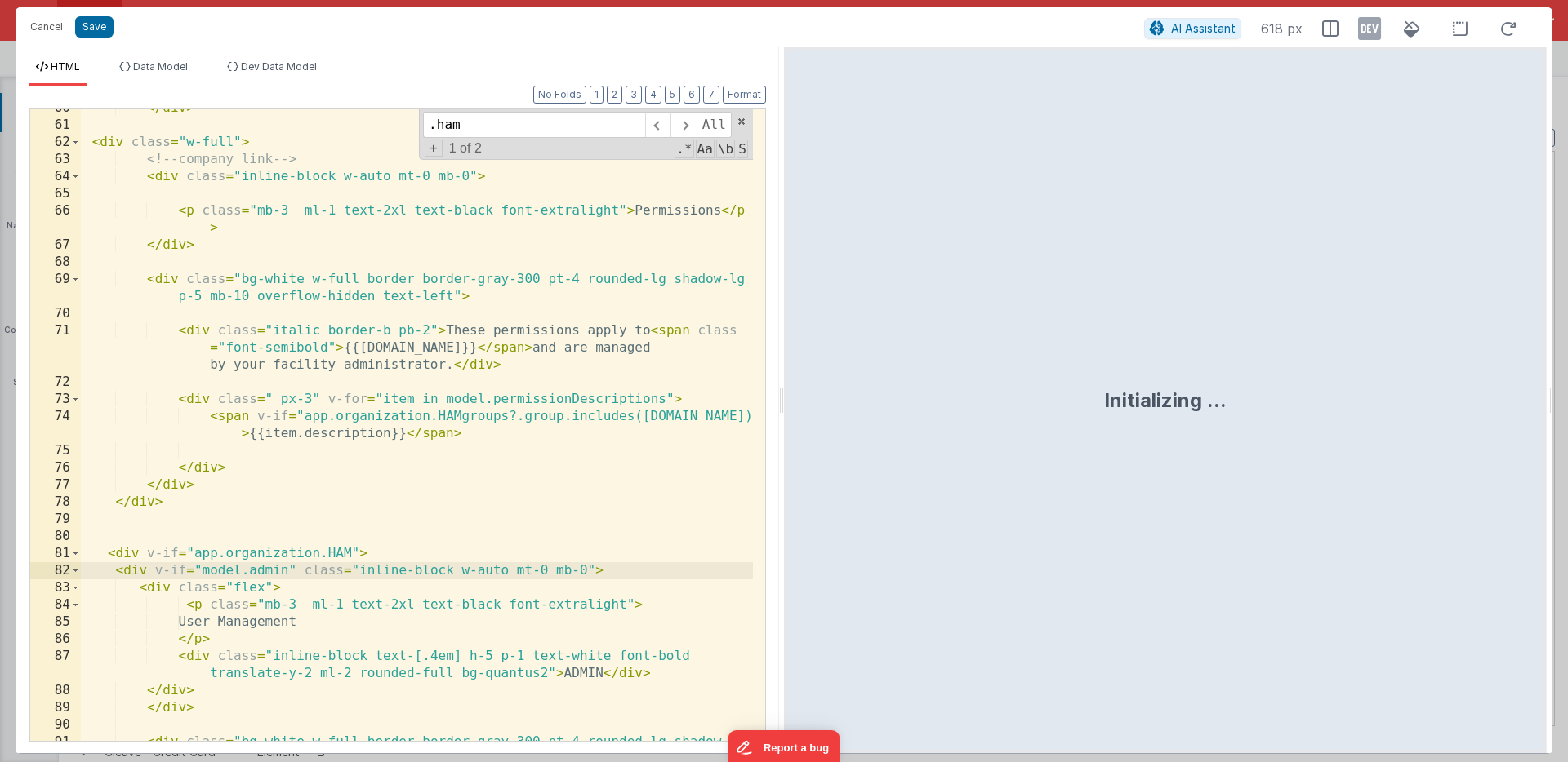
click at [349, 551] on div "</ div > < div class = "w-full" > <!-- company link --> < div class = "inline-b…" at bounding box center [416, 441] width 672 height 684
click at [352, 552] on div "</ div > < div class = "w-full" > <!-- company link --> < div class = "inline-b…" at bounding box center [416, 441] width 672 height 684
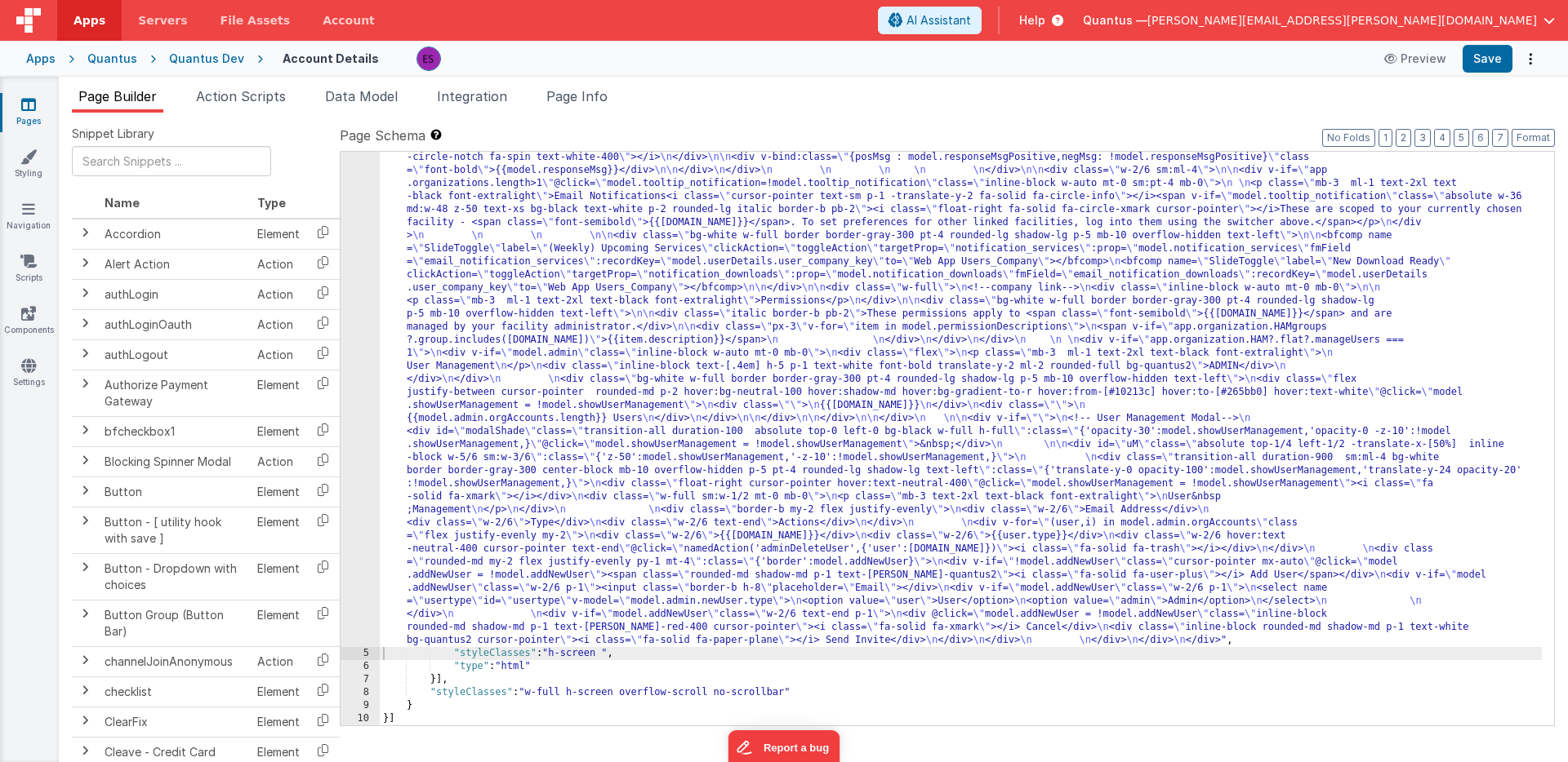
drag, startPoint x: 669, startPoint y: 443, endPoint x: 521, endPoint y: 470, distance: 150.4
click at [664, 447] on div ""html" : "<div class= \" z-40 flex flex-wrap overflow-scroll no-scrollbar \" > …" at bounding box center [961, 608] width 1162 height 1253
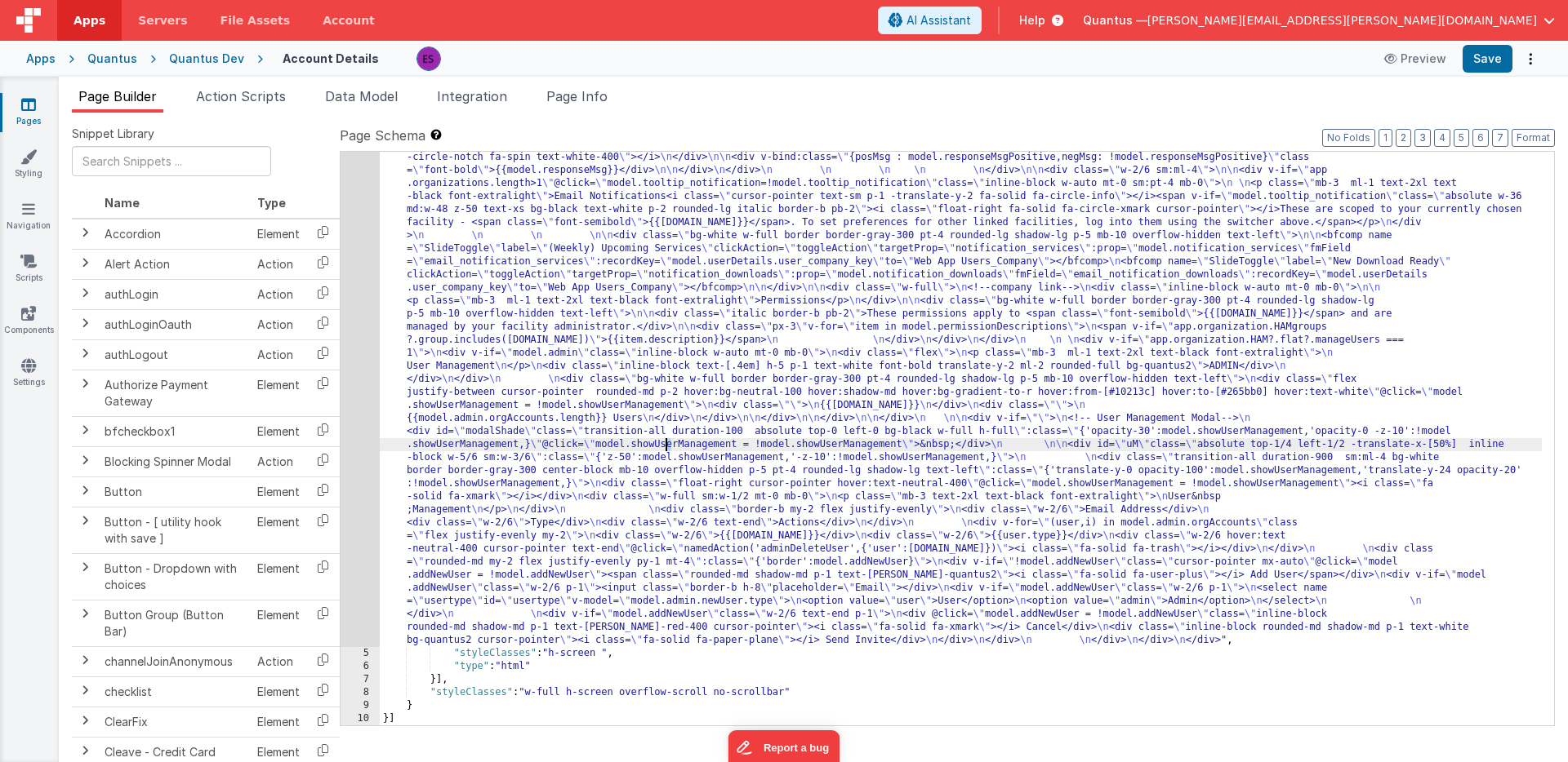
click at [571, 496] on div ""html" : "<div class= \" z-40 flex flex-wrap overflow-scroll no-scrollbar \" > …" at bounding box center [961, 608] width 1162 height 1253
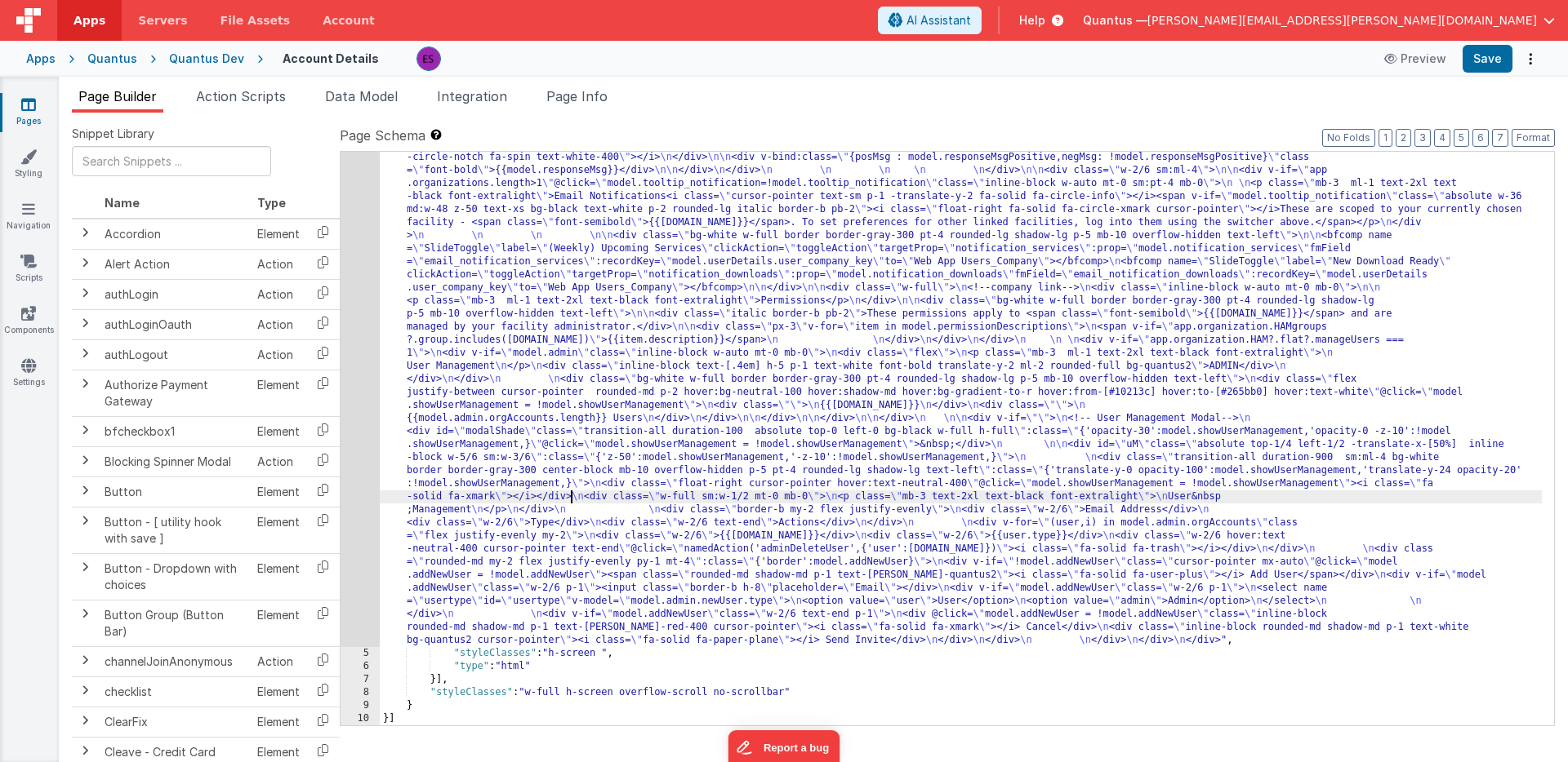
click at [346, 471] on div "4" at bounding box center [360, 314] width 40 height 666
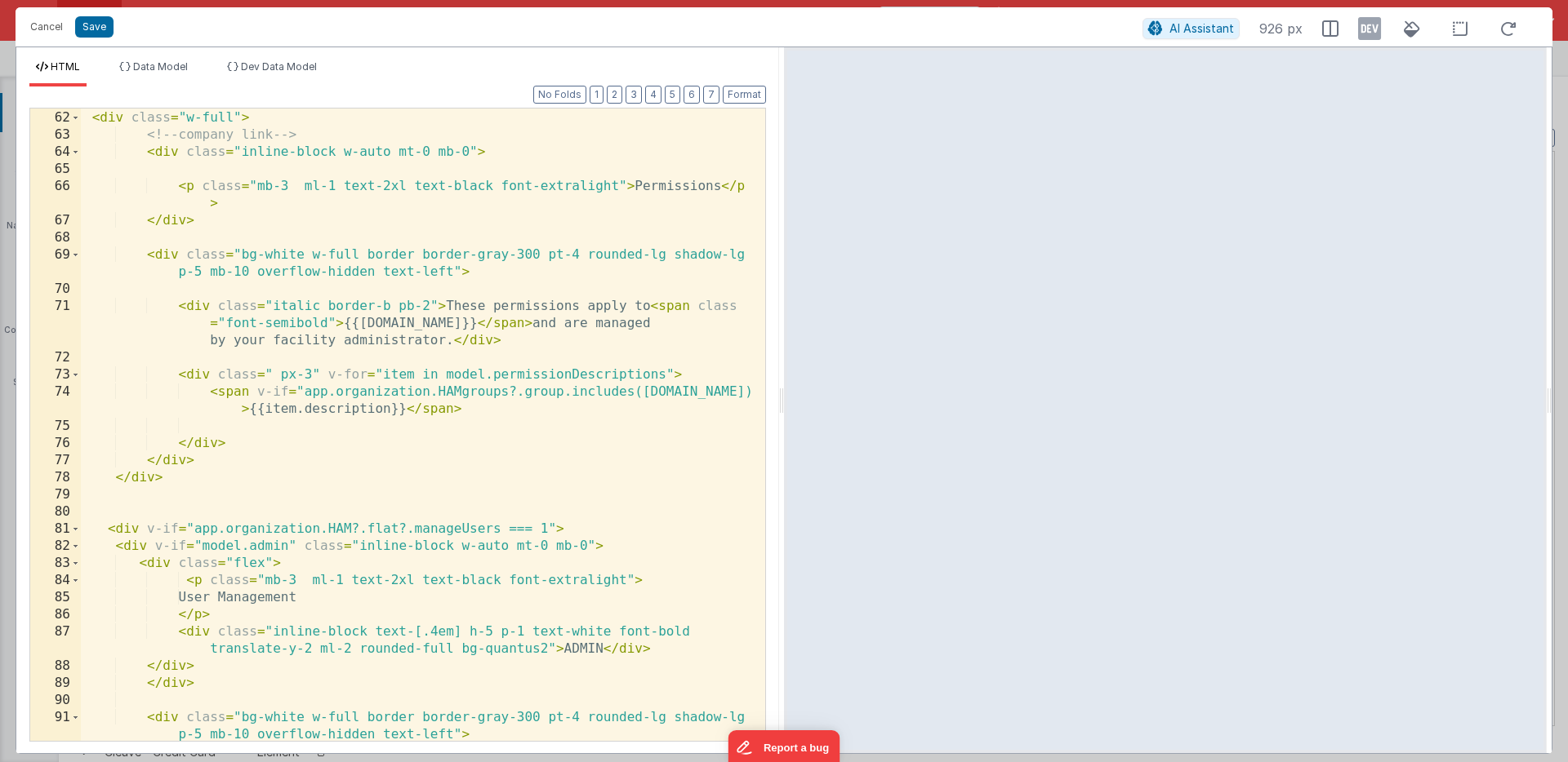
scroll to position [1704, 0]
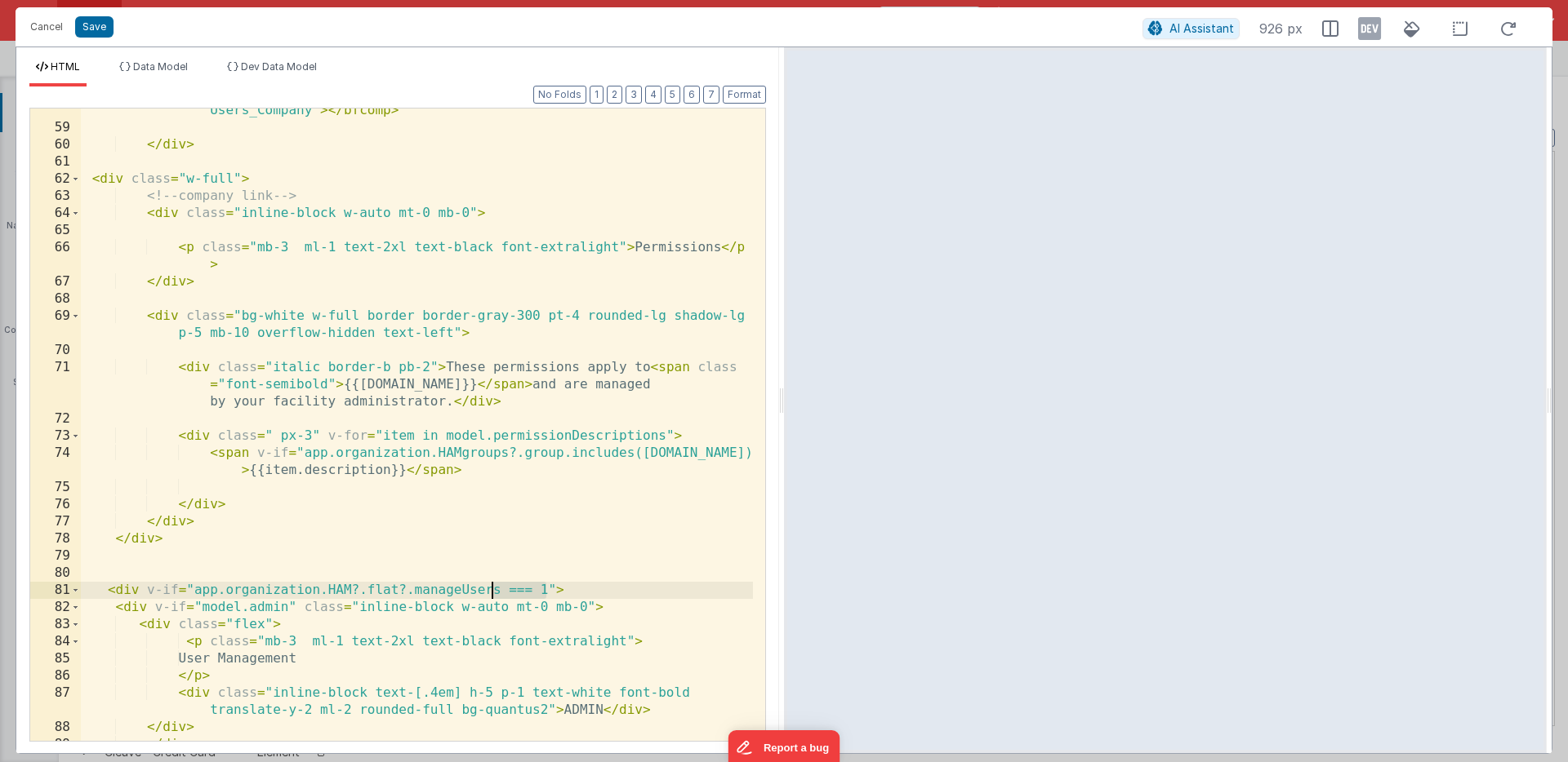
drag, startPoint x: 547, startPoint y: 588, endPoint x: 495, endPoint y: 590, distance: 52.0
click at [495, 590] on div "< bfcomp name = "SlideToggle" label = "New Download Ready" clickAction = "toggl…" at bounding box center [416, 401] width 672 height 736
click at [1363, 32] on icon at bounding box center [1369, 29] width 23 height 26
click at [1373, 29] on icon at bounding box center [1369, 29] width 23 height 26
drag, startPoint x: 502, startPoint y: 592, endPoint x: 320, endPoint y: 587, distance: 182.1
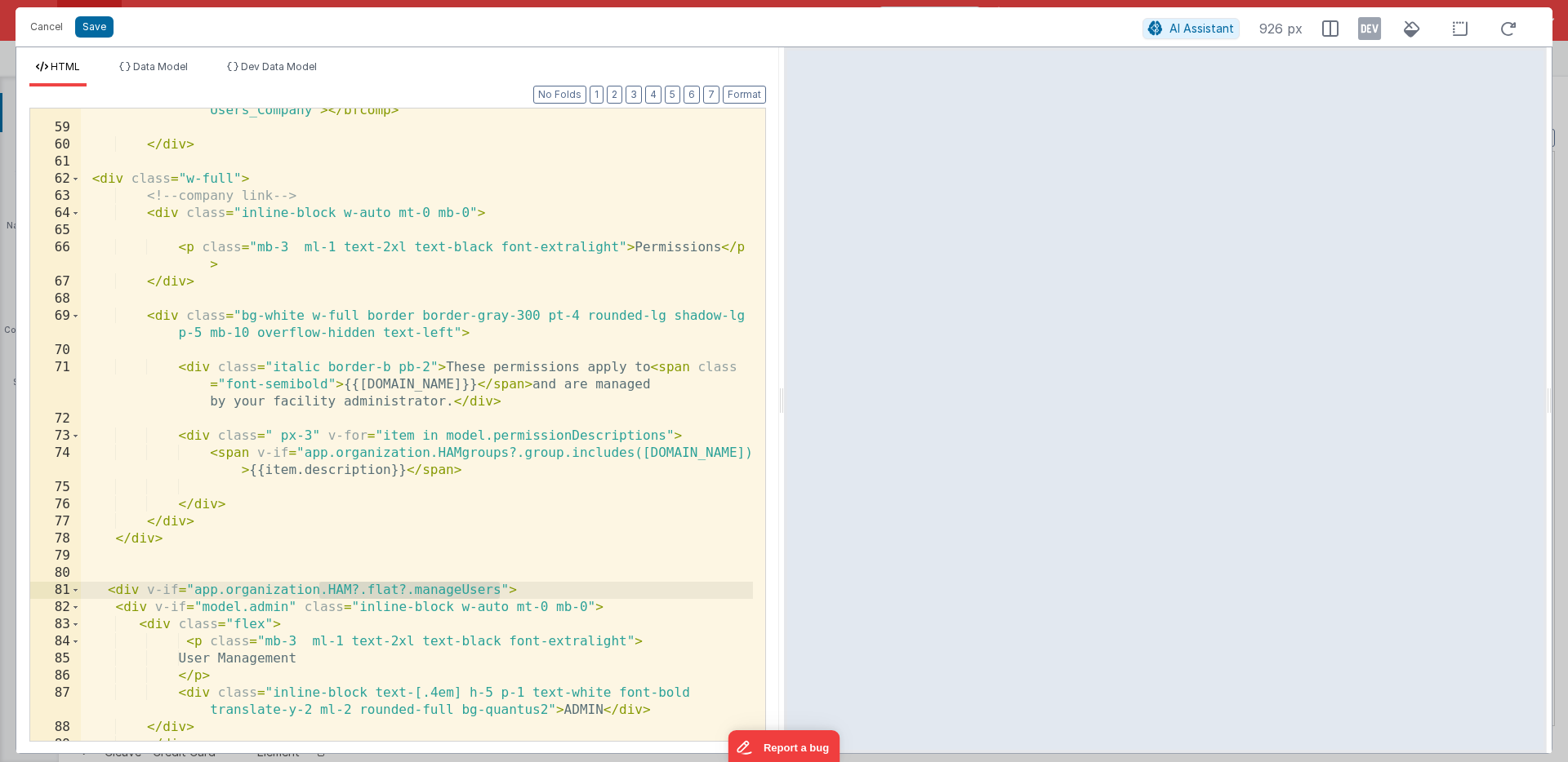
click at [320, 587] on div "< bfcomp name = "SlideToggle" label = "New Download Ready" clickAction = "toggl…" at bounding box center [416, 401] width 672 height 736
drag, startPoint x: 326, startPoint y: 589, endPoint x: 148, endPoint y: 590, distance: 178.0
click at [148, 590] on div "< bfcomp name = "SlideToggle" label = "New Download Ready" clickAction = "toggl…" at bounding box center [416, 401] width 672 height 736
click at [1377, 28] on icon at bounding box center [1369, 29] width 23 height 26
click at [325, 597] on div "< bfcomp name = "SlideToggle" label = "New Download Ready" clickAction = "toggl…" at bounding box center [416, 401] width 672 height 736
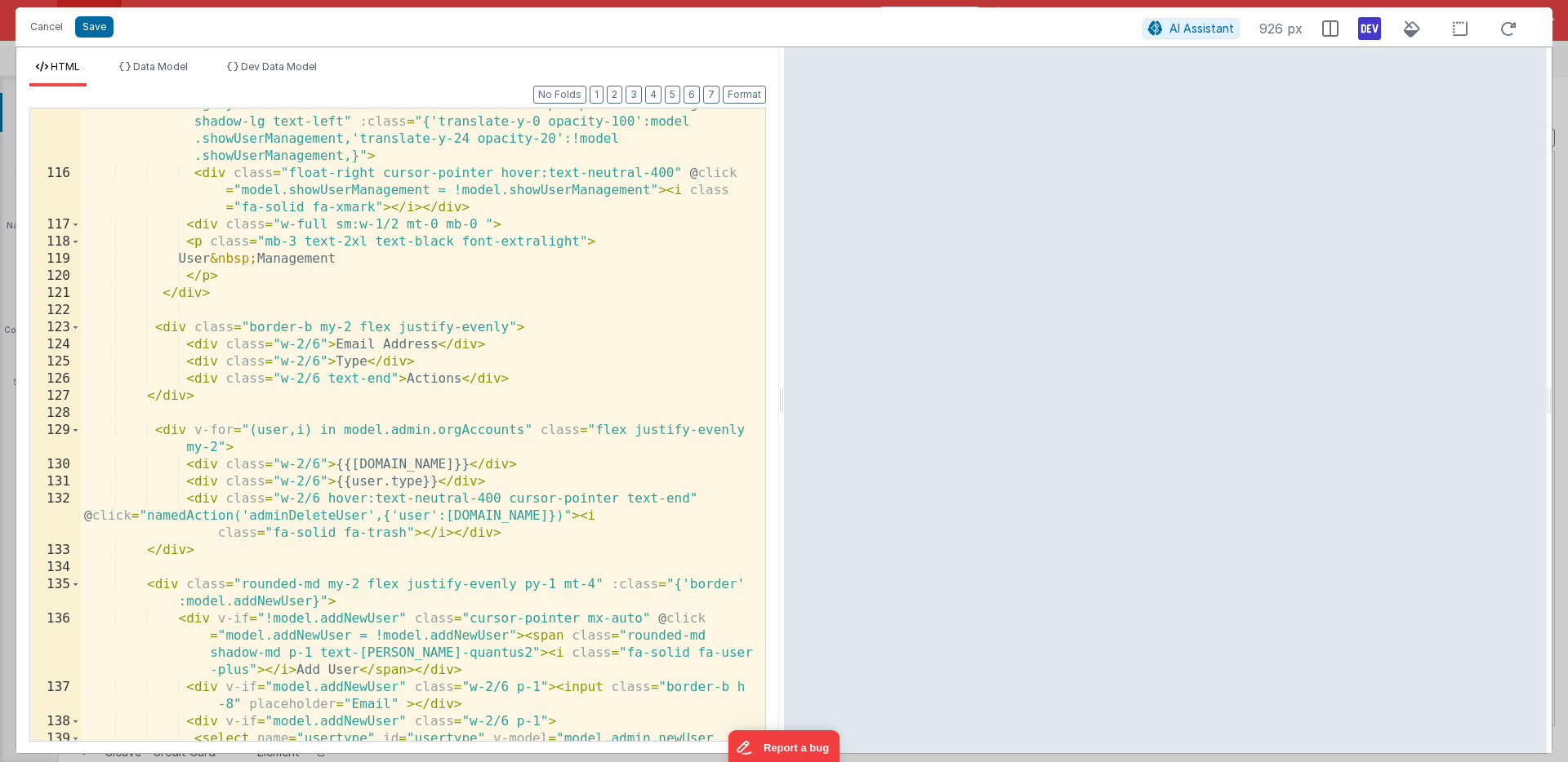
scroll to position [3309, 0]
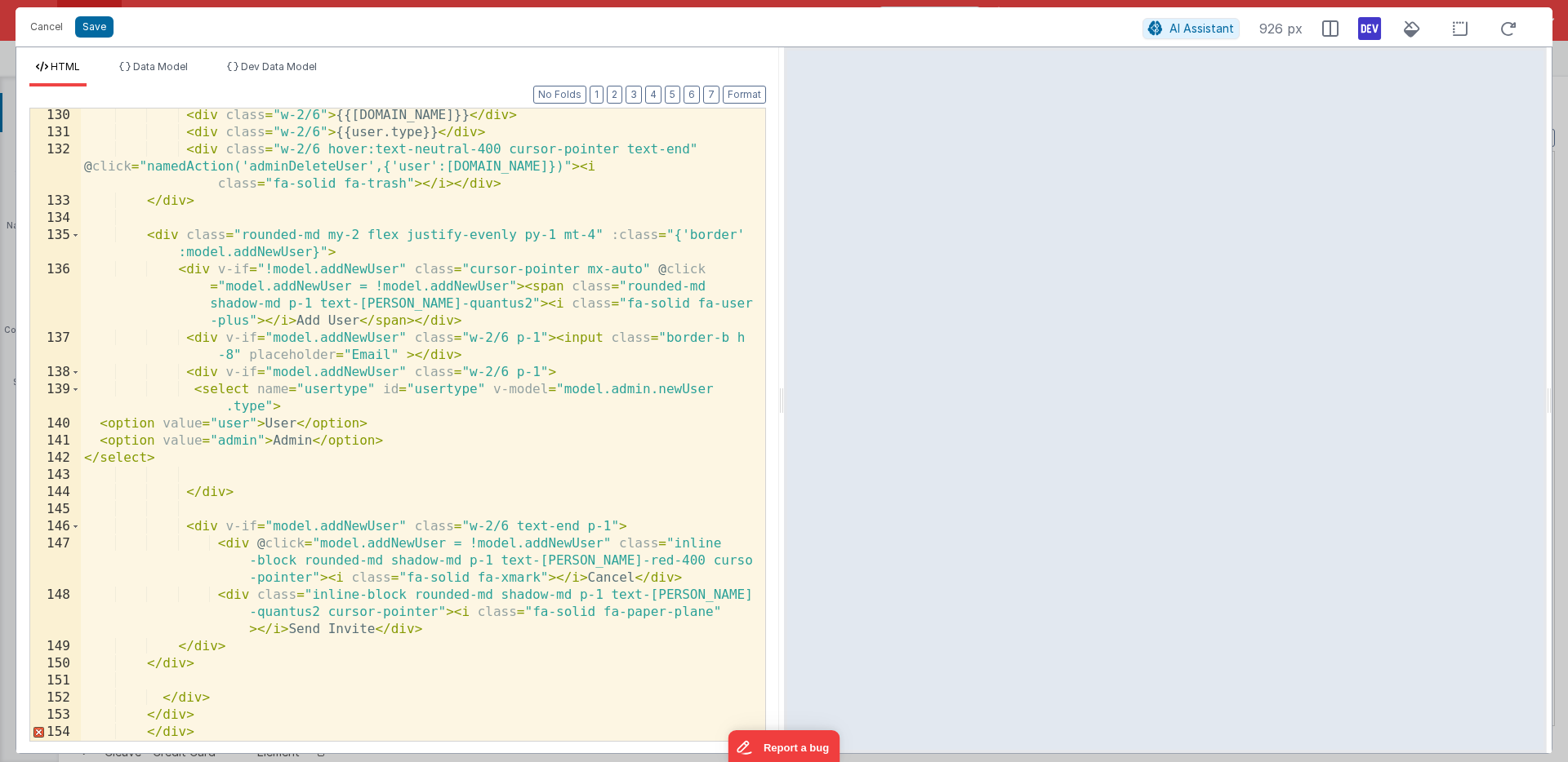
click at [206, 742] on div "130 131 132 133 134 135 136 137 138 139 140 141 142 143 144 145 146 147 148 149…" at bounding box center [397, 424] width 737 height 634
click at [223, 731] on div "< div class = "w-2/6" > {{[DOMAIN_NAME]}} </ div > < div class = "w-2/6" > {{us…" at bounding box center [416, 440] width 672 height 667
click at [1374, 28] on icon at bounding box center [1369, 29] width 23 height 26
drag, startPoint x: 201, startPoint y: 732, endPoint x: 257, endPoint y: 736, distance: 56.1
click at [257, 736] on div "< div class = "w-2/6" > {{[DOMAIN_NAME]}} </ div > < div class = "w-2/6" > {{us…" at bounding box center [416, 440] width 672 height 667
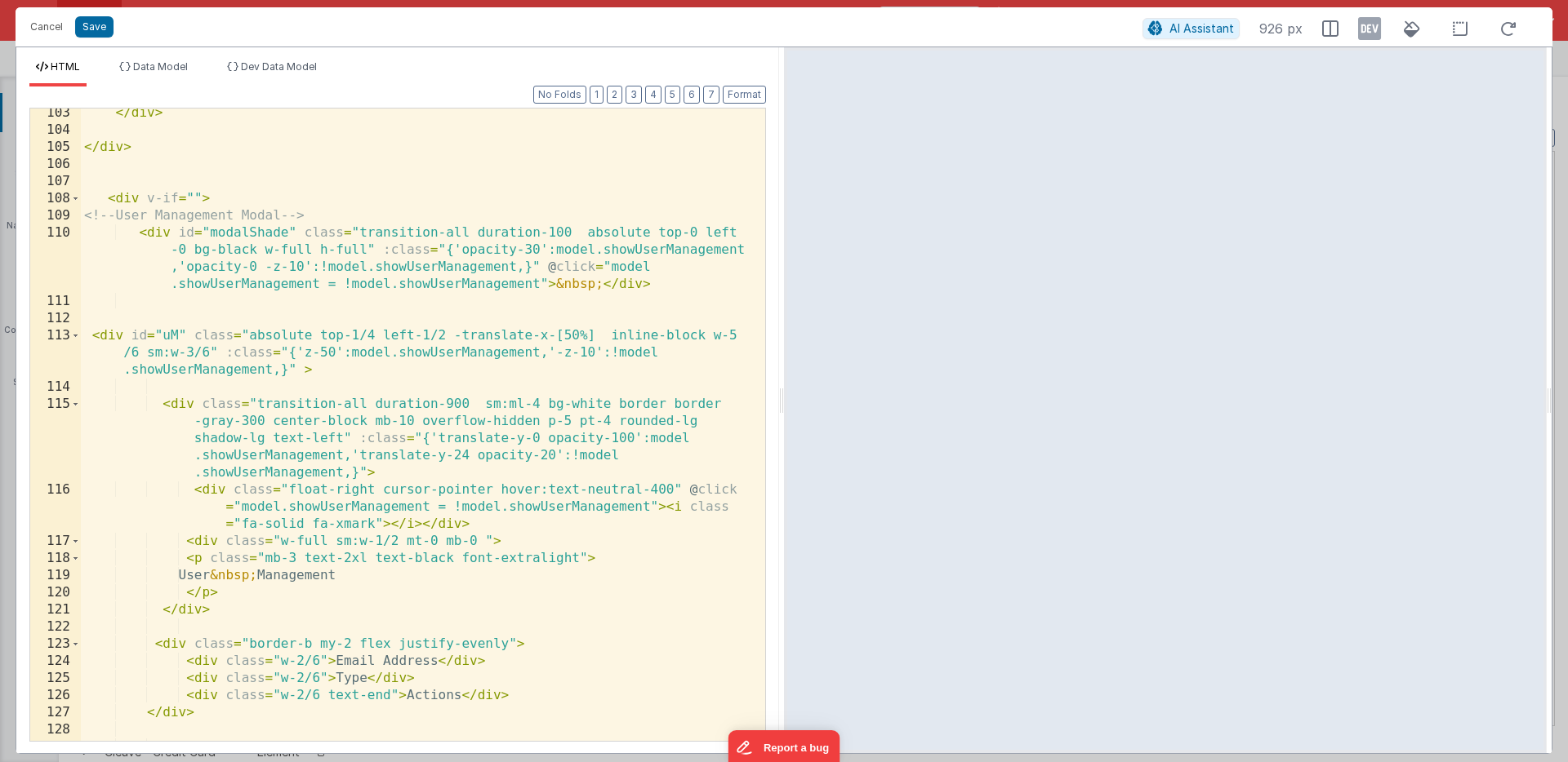
scroll to position [2384, 0]
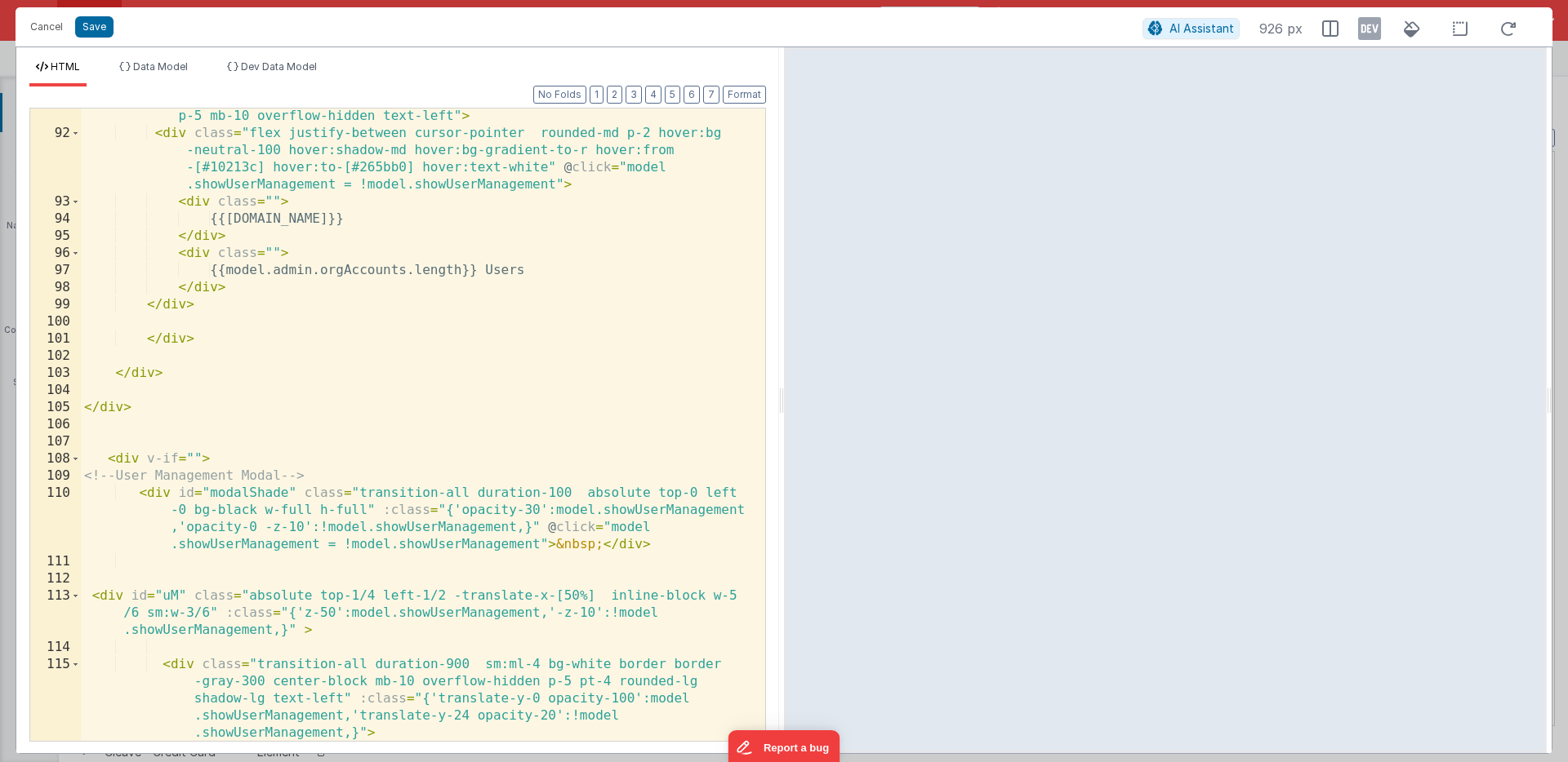
click at [107, 590] on div "< div class = "bg-white w-full border border-gray-300 pt-4 rounded-lg shadow-lg…" at bounding box center [416, 450] width 672 height 718
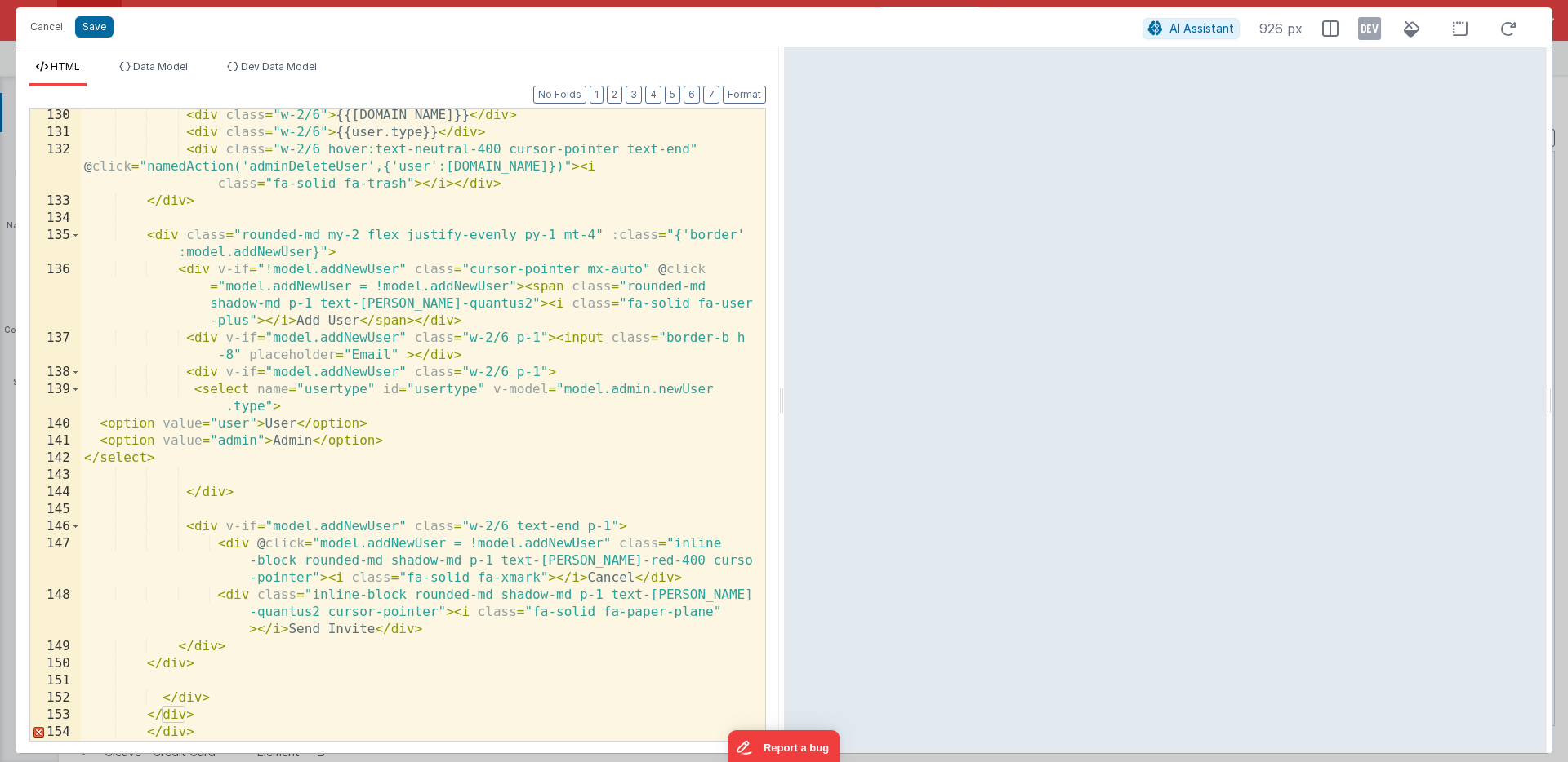
scroll to position [3309, 0]
click at [147, 736] on div "< div class = "w-2/6" > {{[DOMAIN_NAME]}} </ div > < div class = "w-2/6" > {{us…" at bounding box center [416, 440] width 672 height 667
click at [184, 730] on div "< div class = "w-2/6" > {{[DOMAIN_NAME]}} </ div > < div class = "w-2/6" > {{us…" at bounding box center [416, 440] width 672 height 667
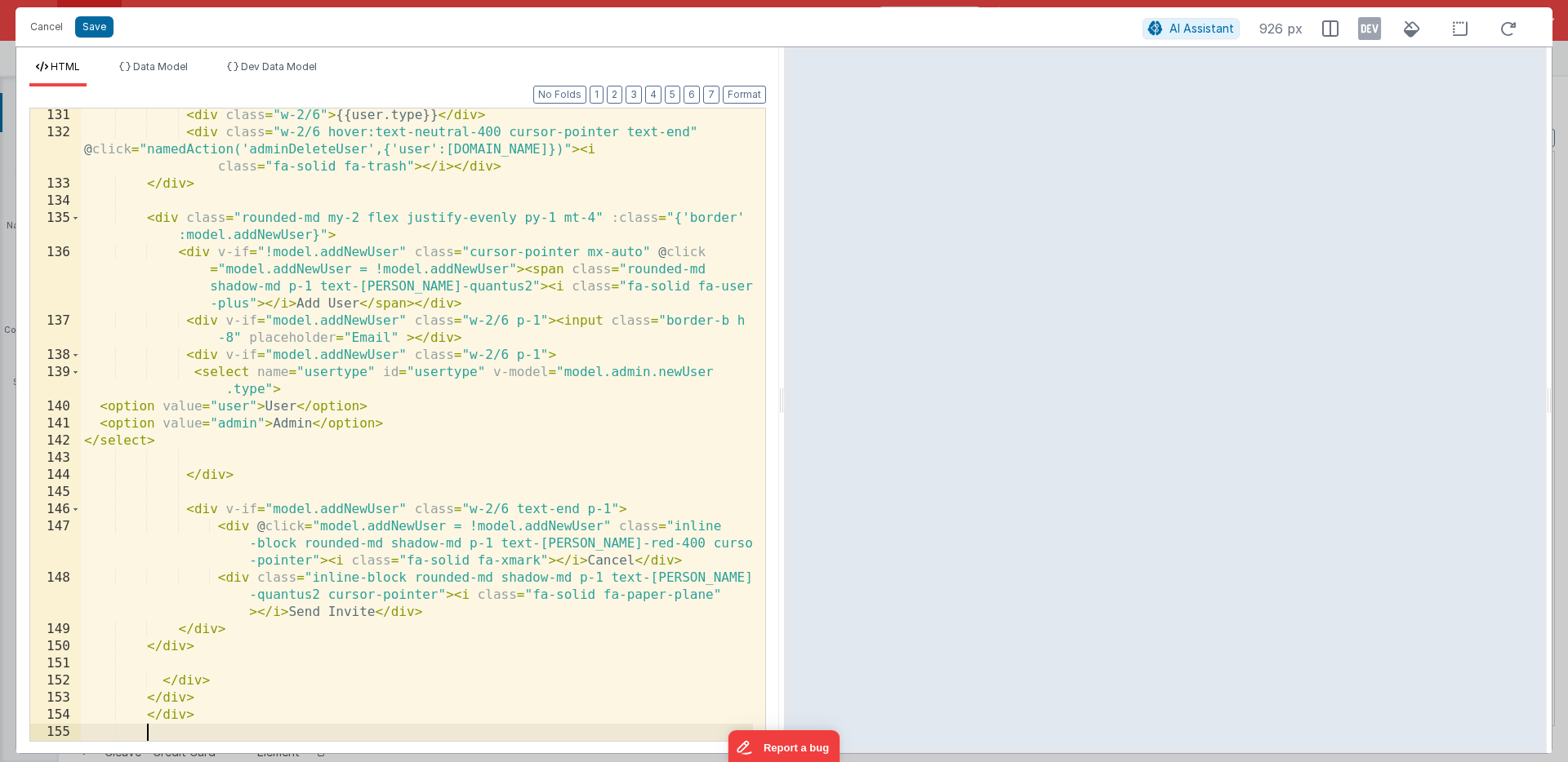
scroll to position [3326, 0]
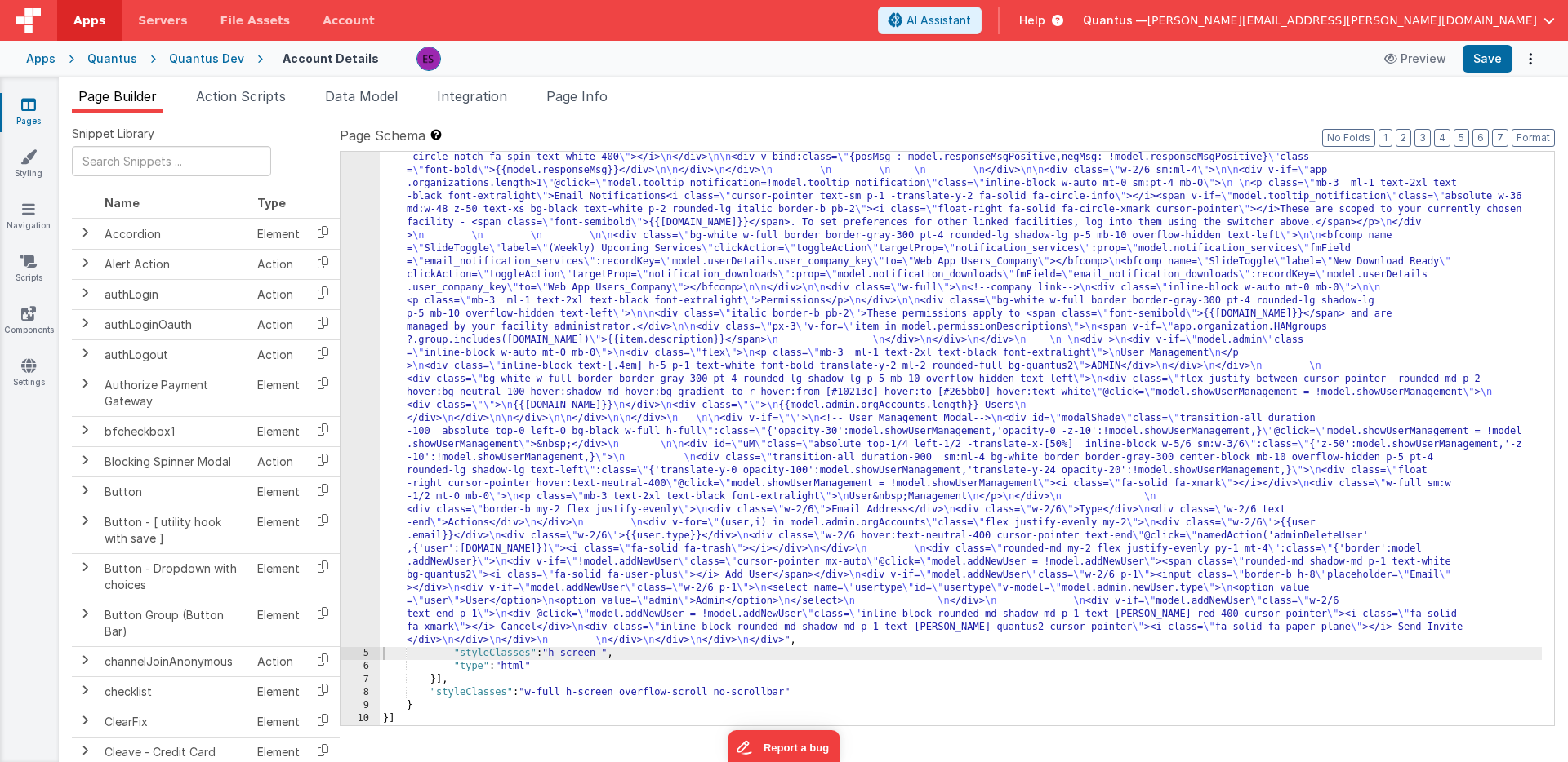
click at [594, 360] on div ""html" : "<div class= \" z-40 flex flex-wrap overflow-scroll no-scrollbar \" > …" at bounding box center [961, 608] width 1162 height 1253
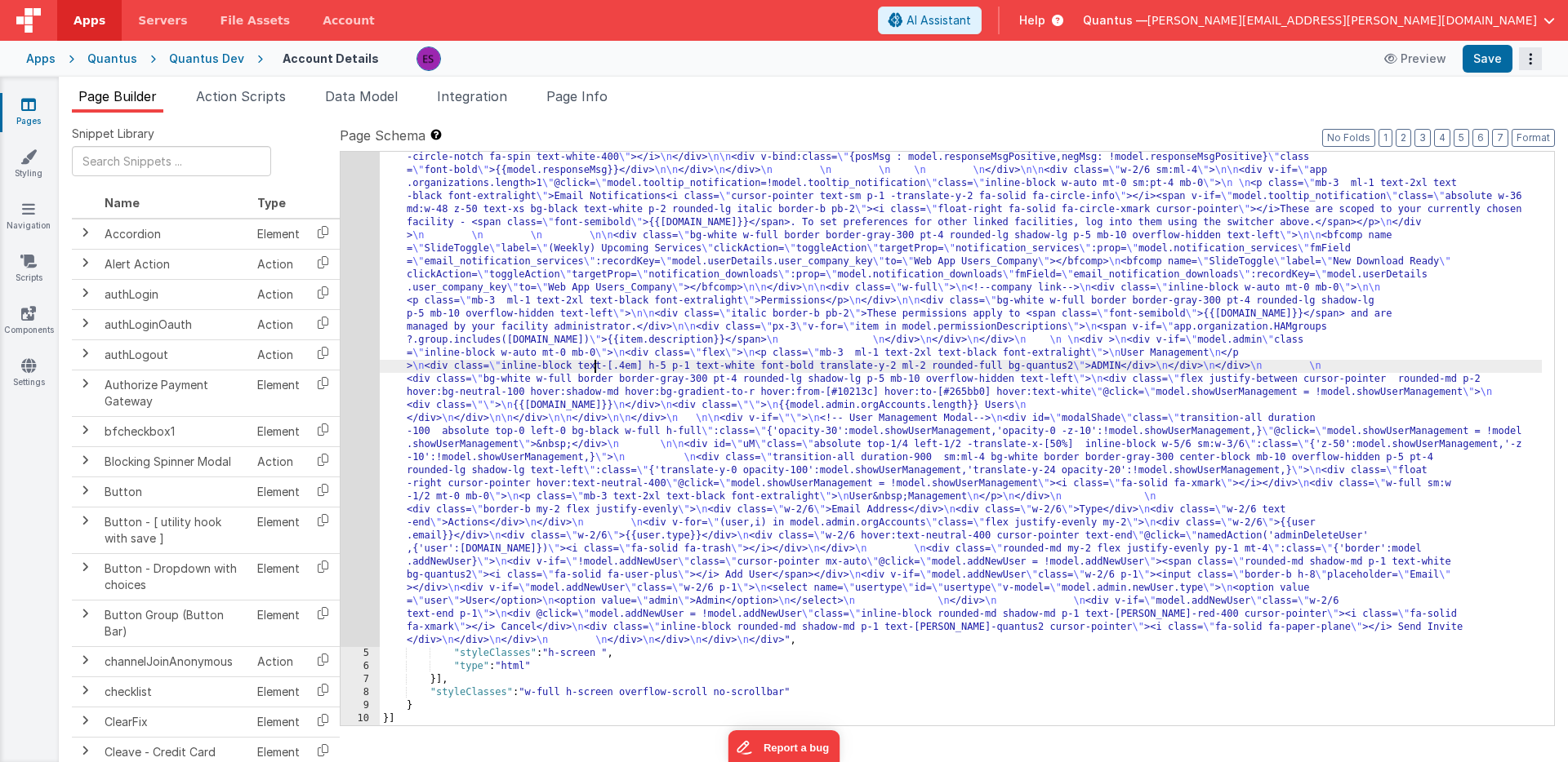
click at [1524, 63] on button "Options" at bounding box center [1530, 59] width 23 height 23
click at [1489, 117] on link "Rollback" at bounding box center [1469, 122] width 144 height 31
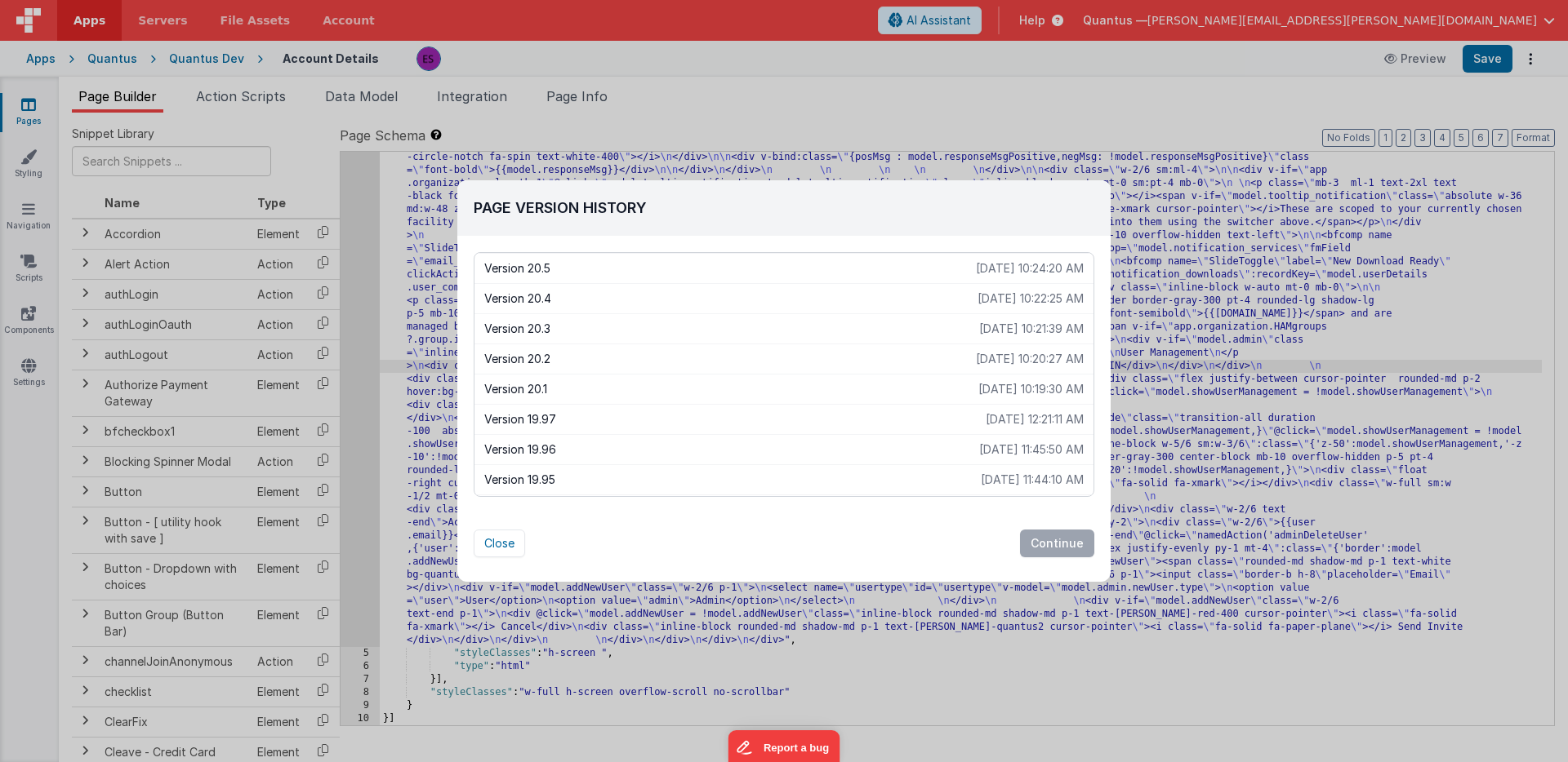
click at [794, 384] on p "Version 20.1" at bounding box center [731, 389] width 494 height 17
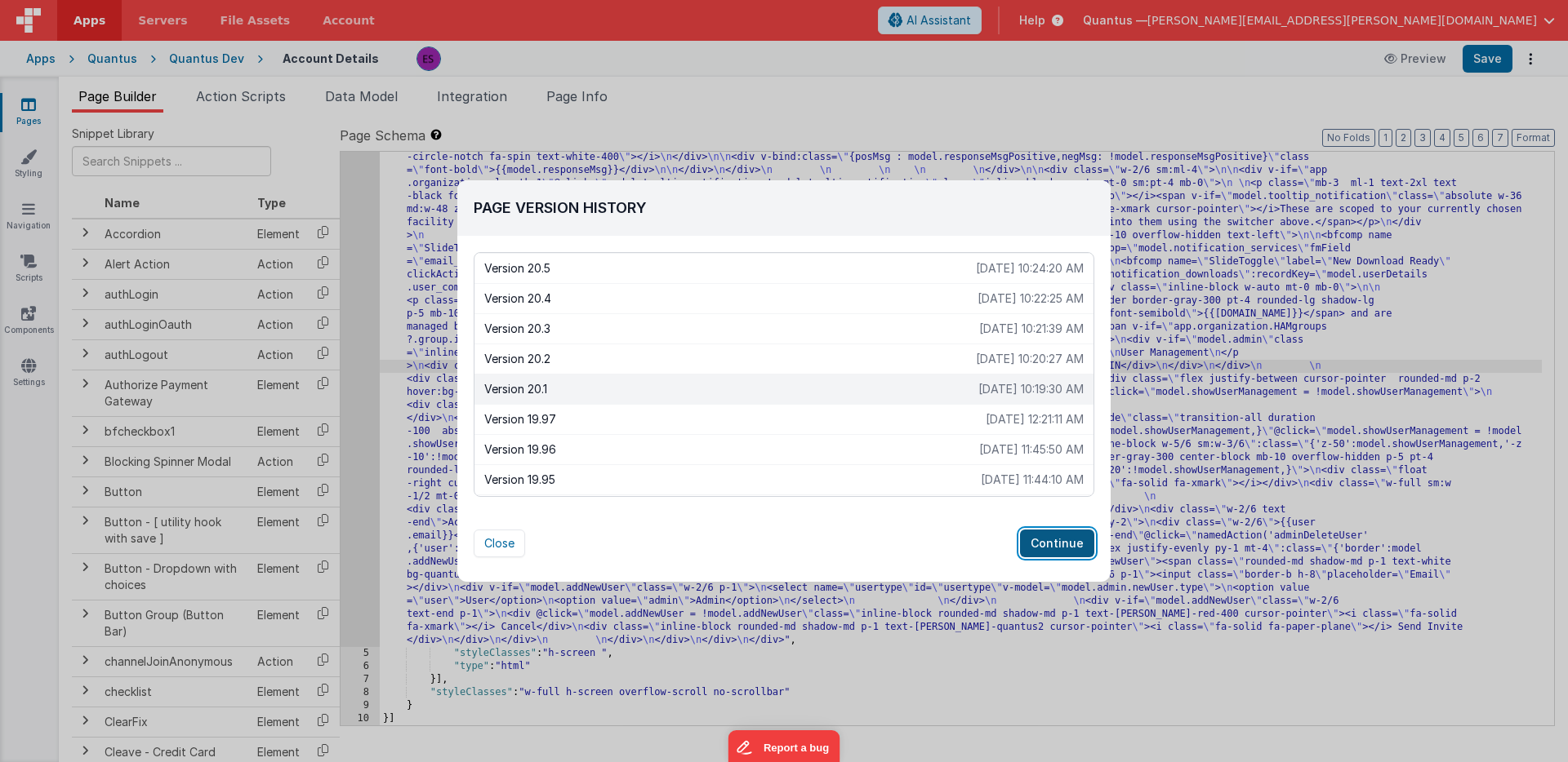
click at [1046, 540] on button "Continue" at bounding box center [1056, 544] width 74 height 28
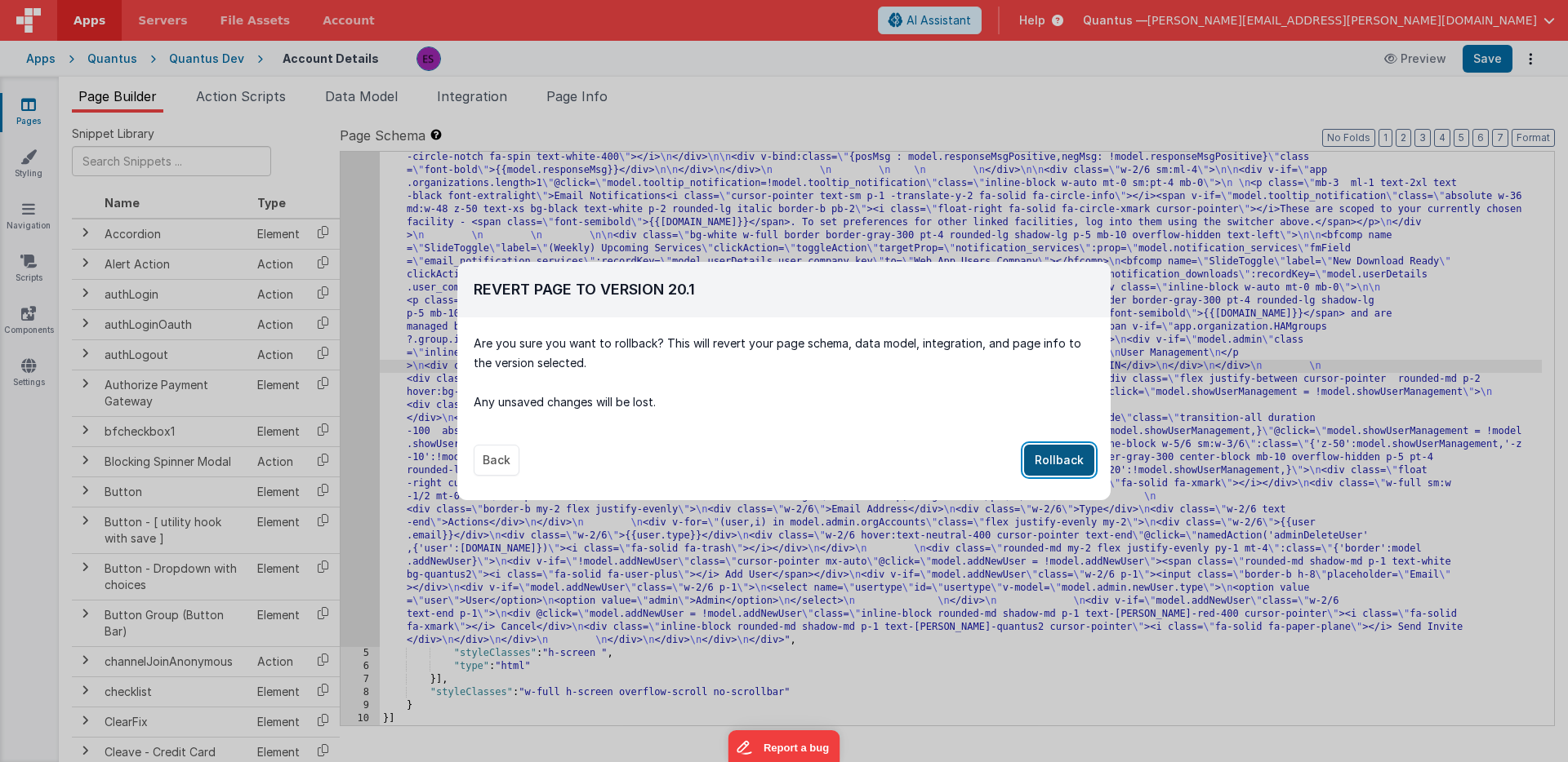
click at [1058, 464] on button "Rollback" at bounding box center [1059, 459] width 70 height 31
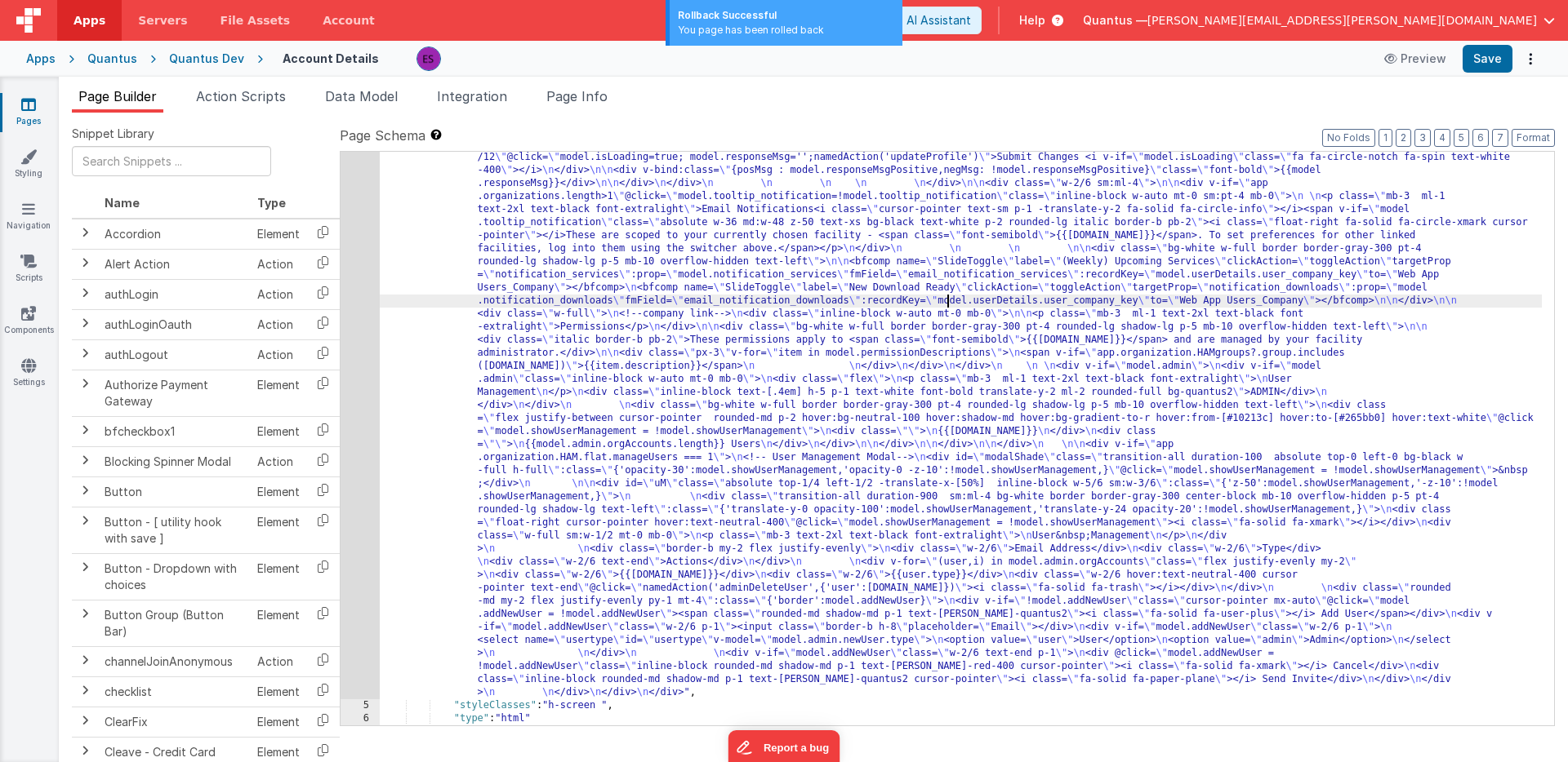
click at [949, 304] on div ""html" : "<div class= \" z-40 flex flex-wrap overflow-scroll no-scrollbar \" > …" at bounding box center [961, 634] width 1162 height 1305
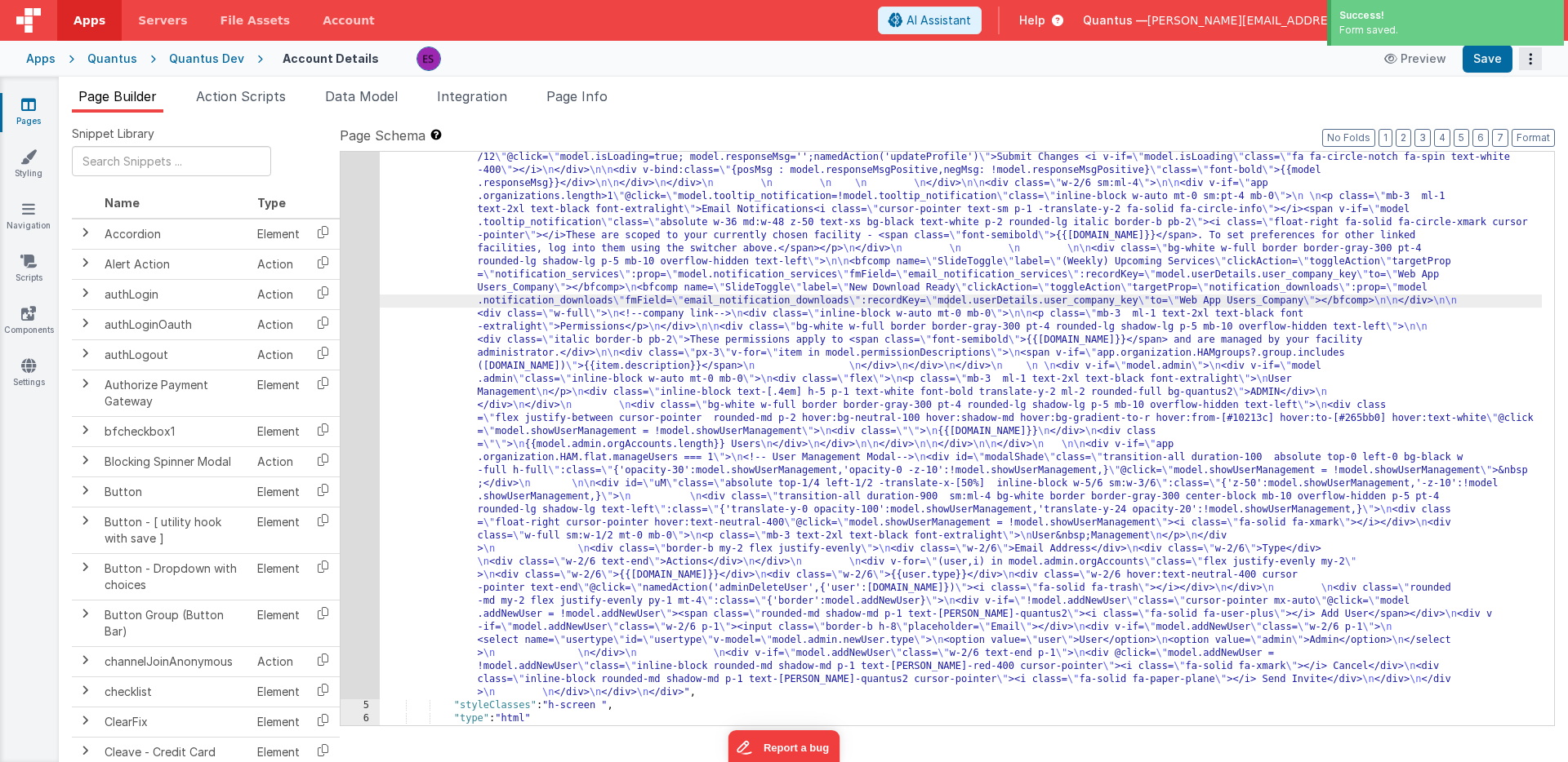
click at [1539, 55] on button "Options" at bounding box center [1530, 59] width 23 height 23
click at [1491, 114] on link "Rollback" at bounding box center [1469, 122] width 144 height 31
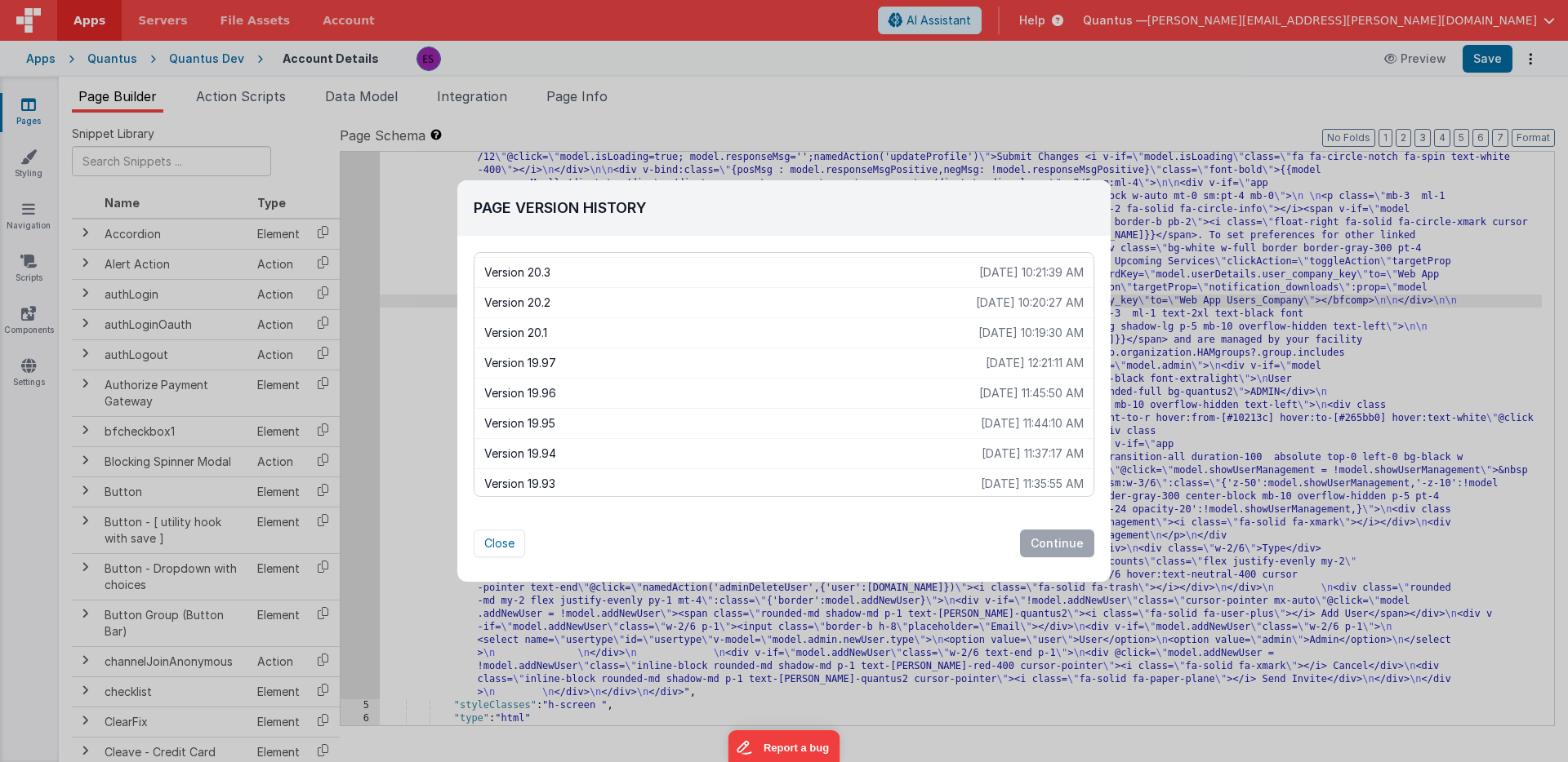
scroll to position [87, 0]
click at [644, 358] on p "Version 19.97" at bounding box center [734, 362] width 501 height 17
click at [1056, 542] on button "Continue" at bounding box center [1056, 544] width 74 height 28
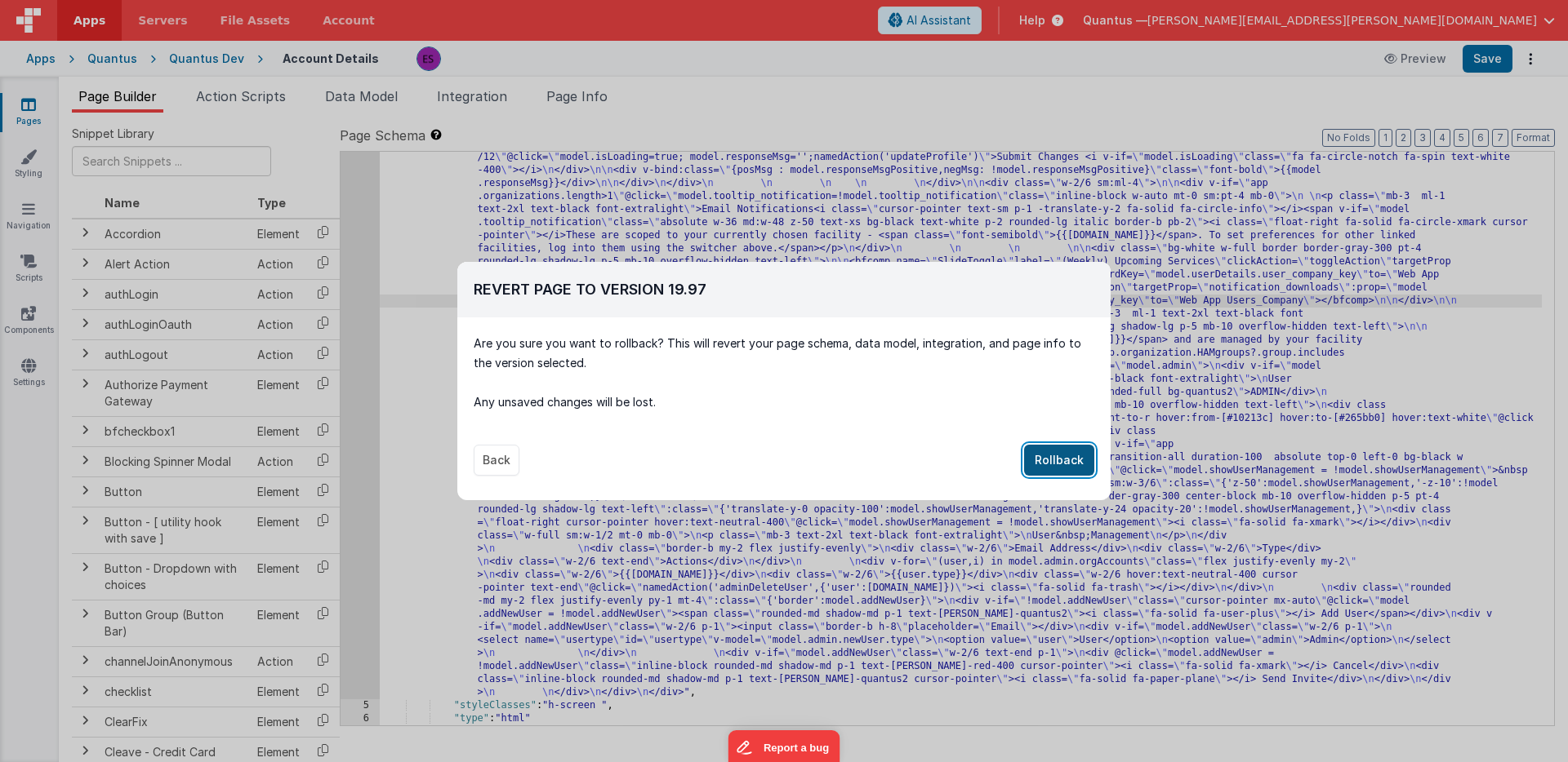
click at [1052, 460] on button "Rollback" at bounding box center [1059, 459] width 70 height 31
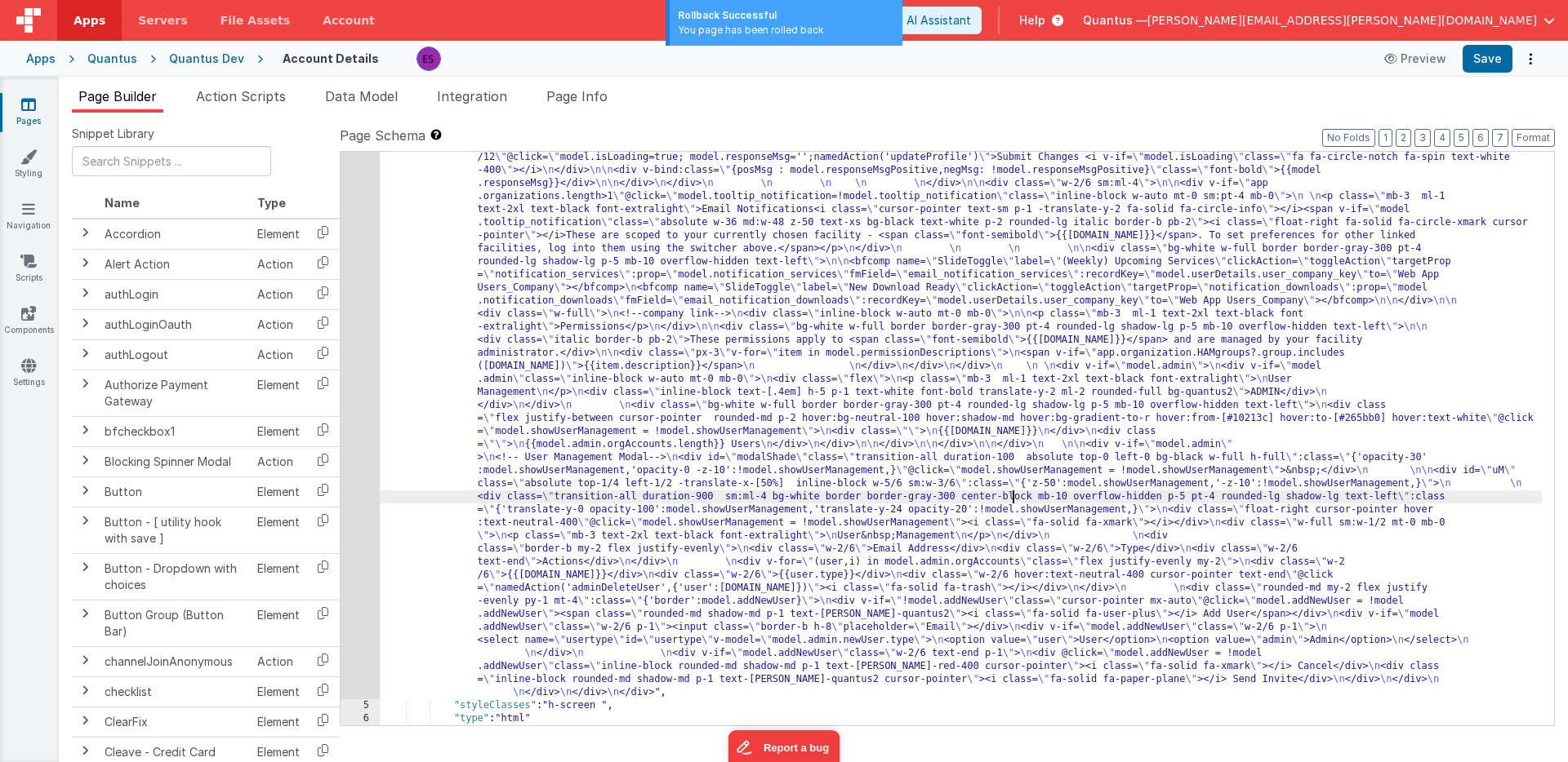
click at [1013, 494] on div ""html" : "<div class= \" z-40 flex flex-wrap overflow-scroll no-scrollbar \" > …" at bounding box center [961, 634] width 1162 height 1305
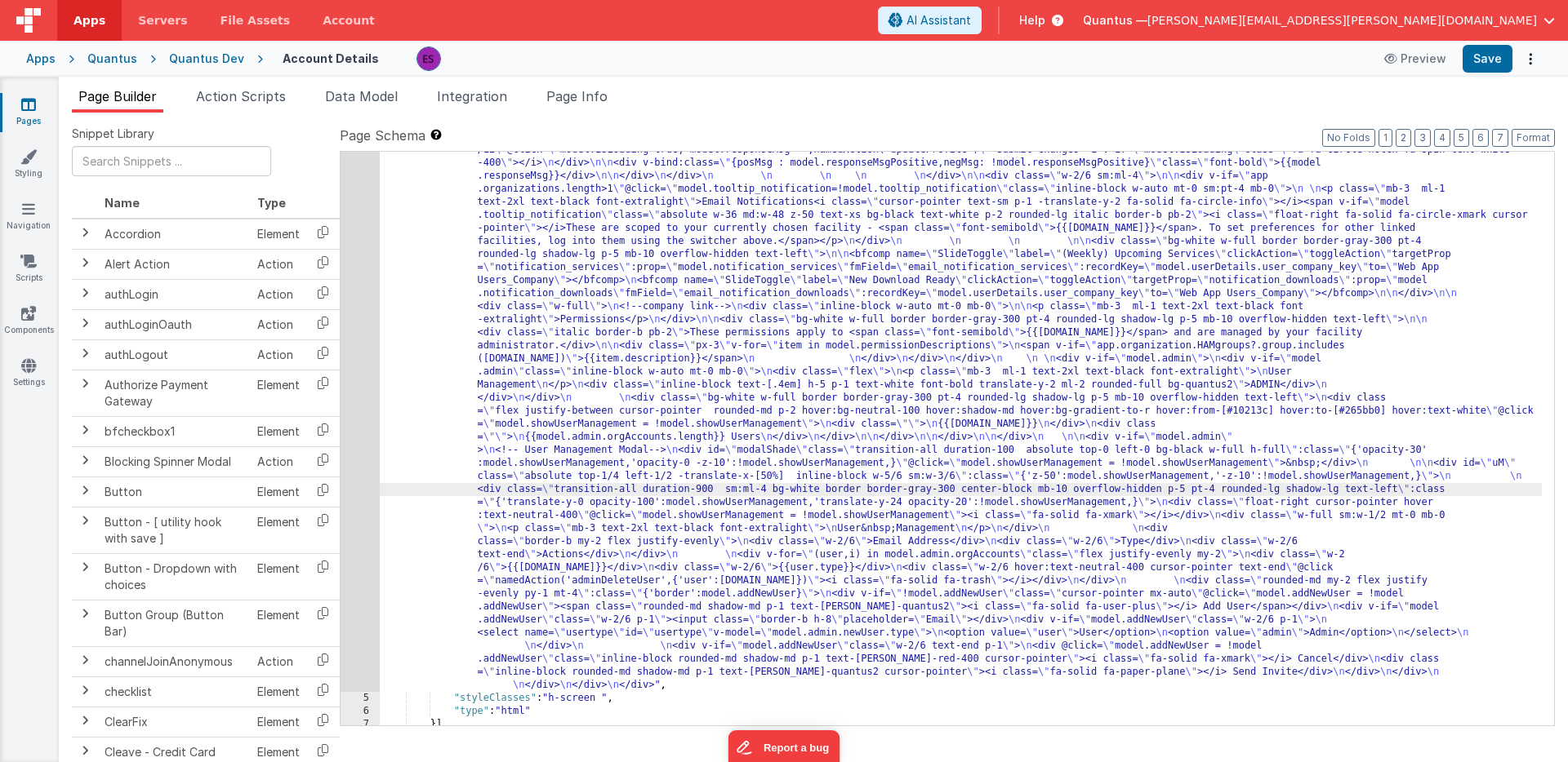
click at [568, 408] on div ""html" : "<div class= \" z-40 flex flex-wrap overflow-scroll no-scrollbar \" > …" at bounding box center [961, 626] width 1162 height 1305
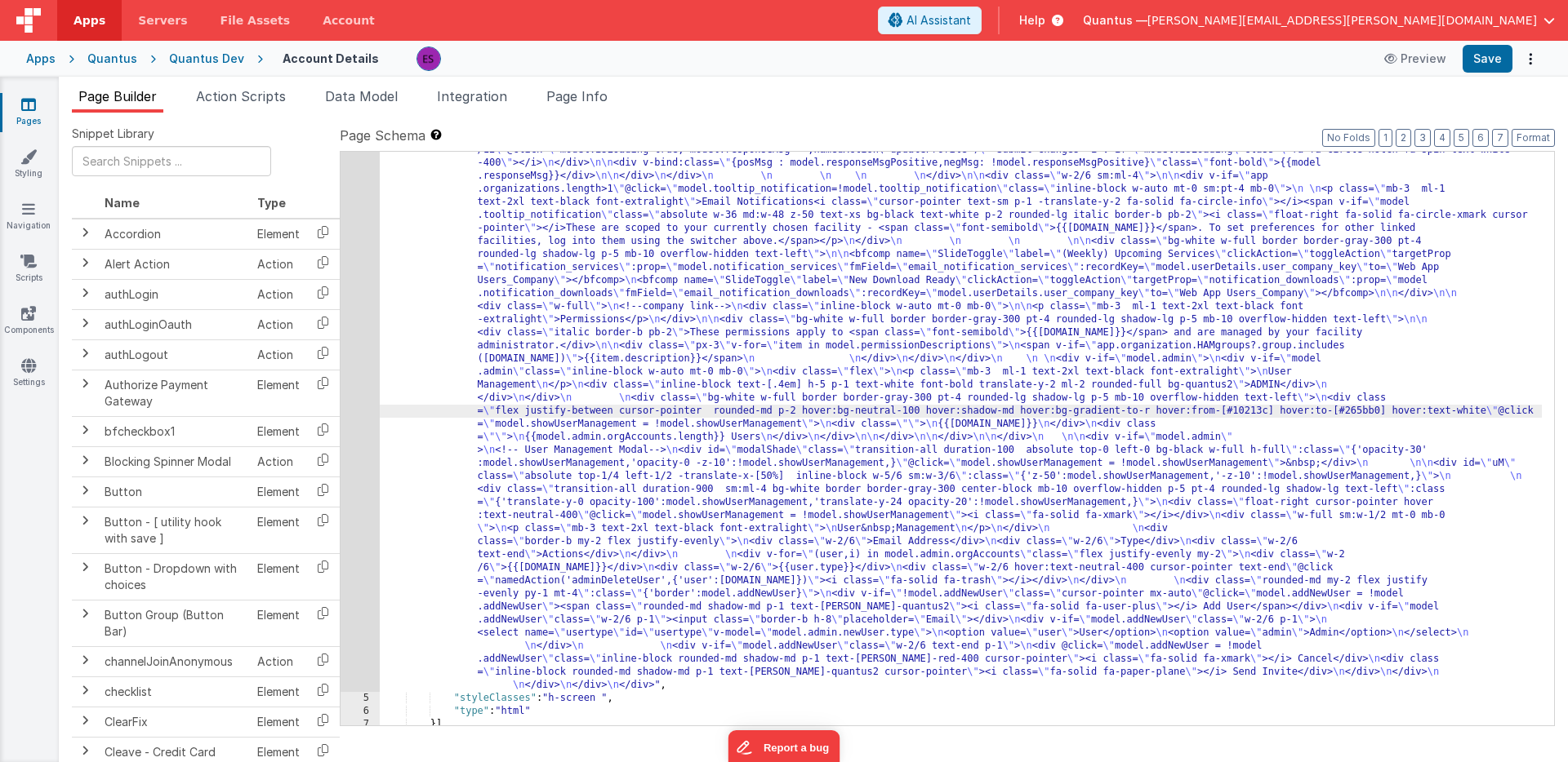
click at [353, 487] on div "4" at bounding box center [360, 333] width 40 height 718
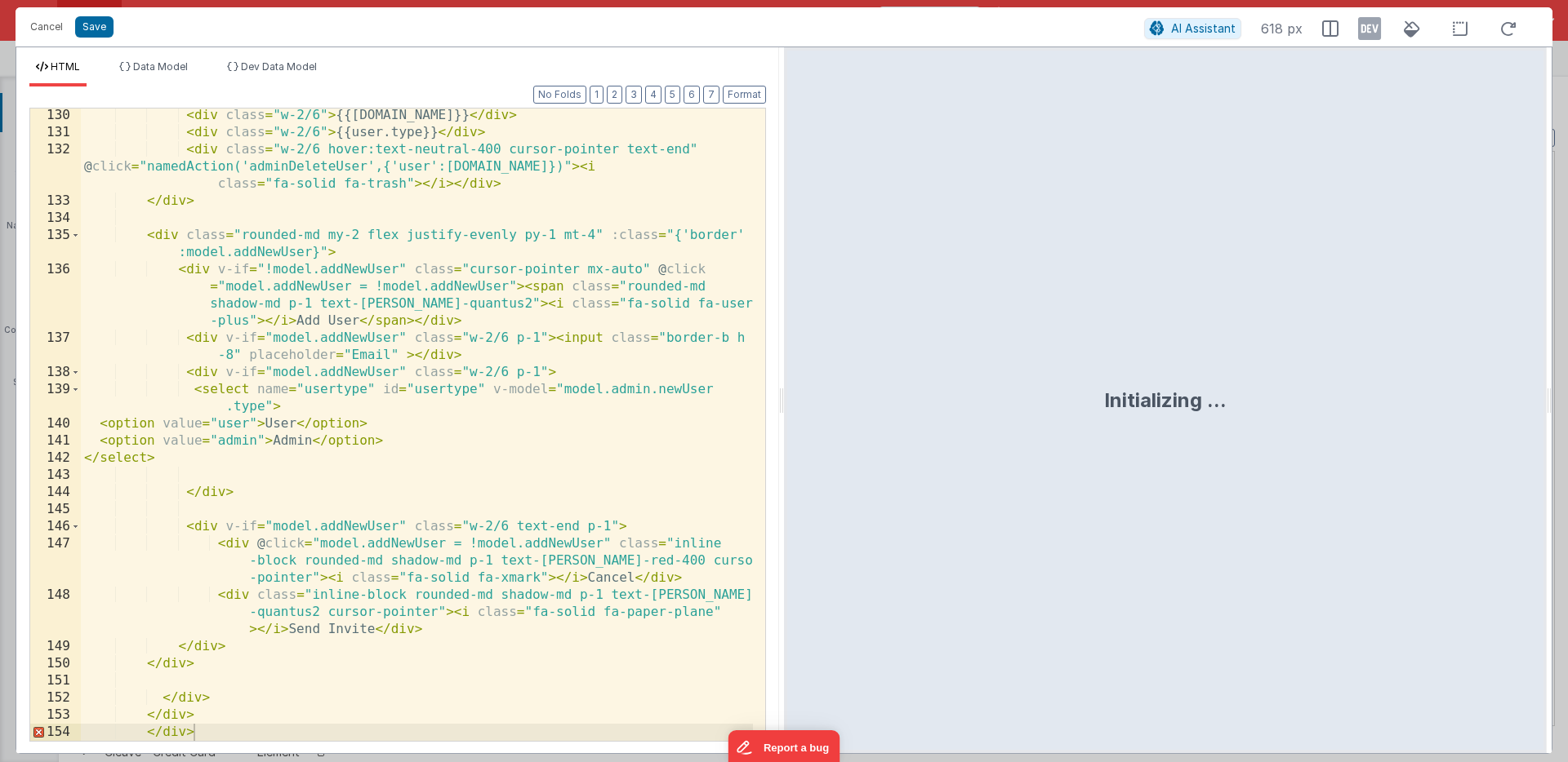
scroll to position [3309, 0]
click at [255, 729] on div "< div class = "w-2/6" > {{[DOMAIN_NAME]}} </ div > < div class = "w-2/6" > {{us…" at bounding box center [416, 440] width 672 height 667
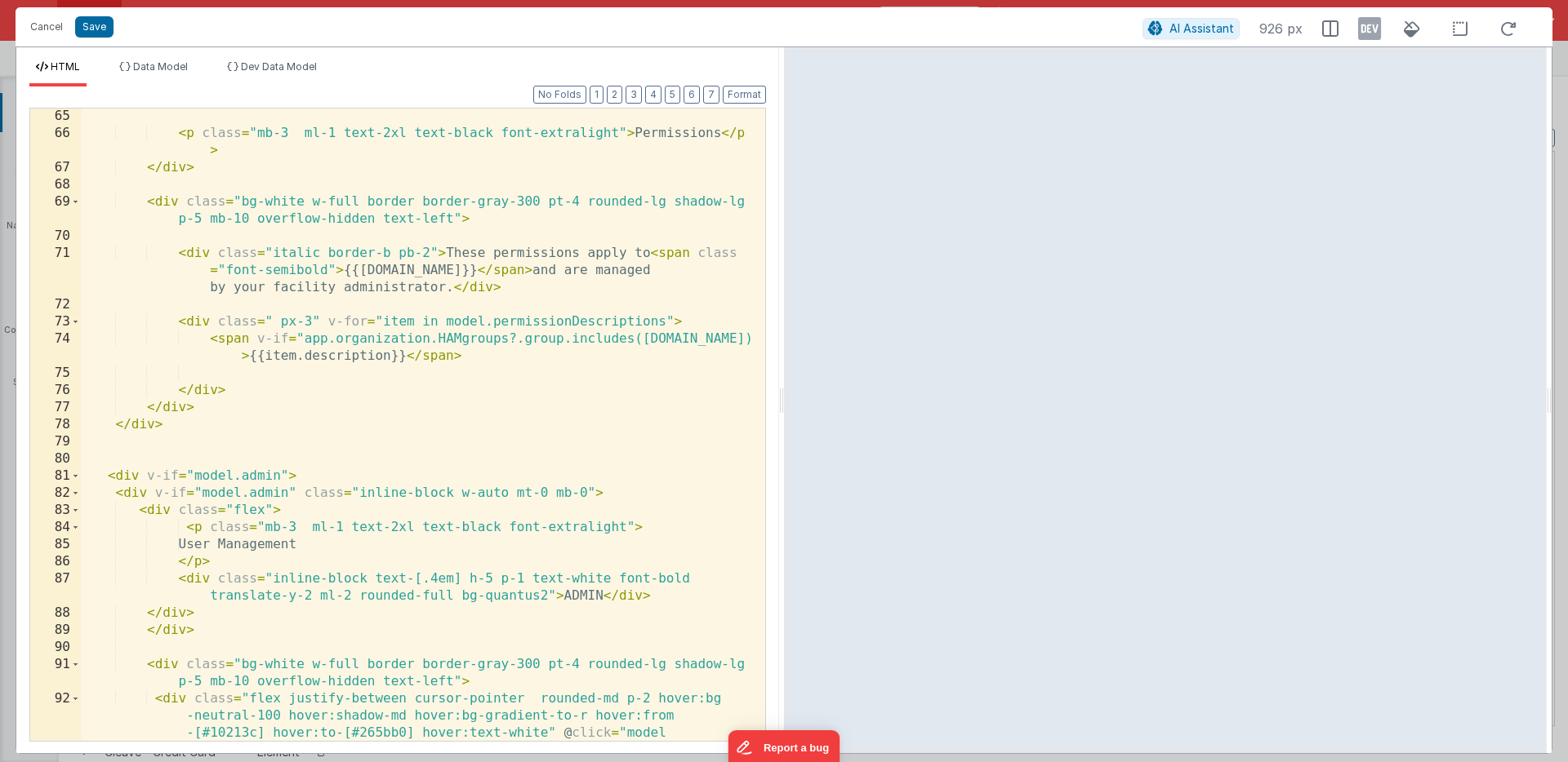
scroll to position [1785, 0]
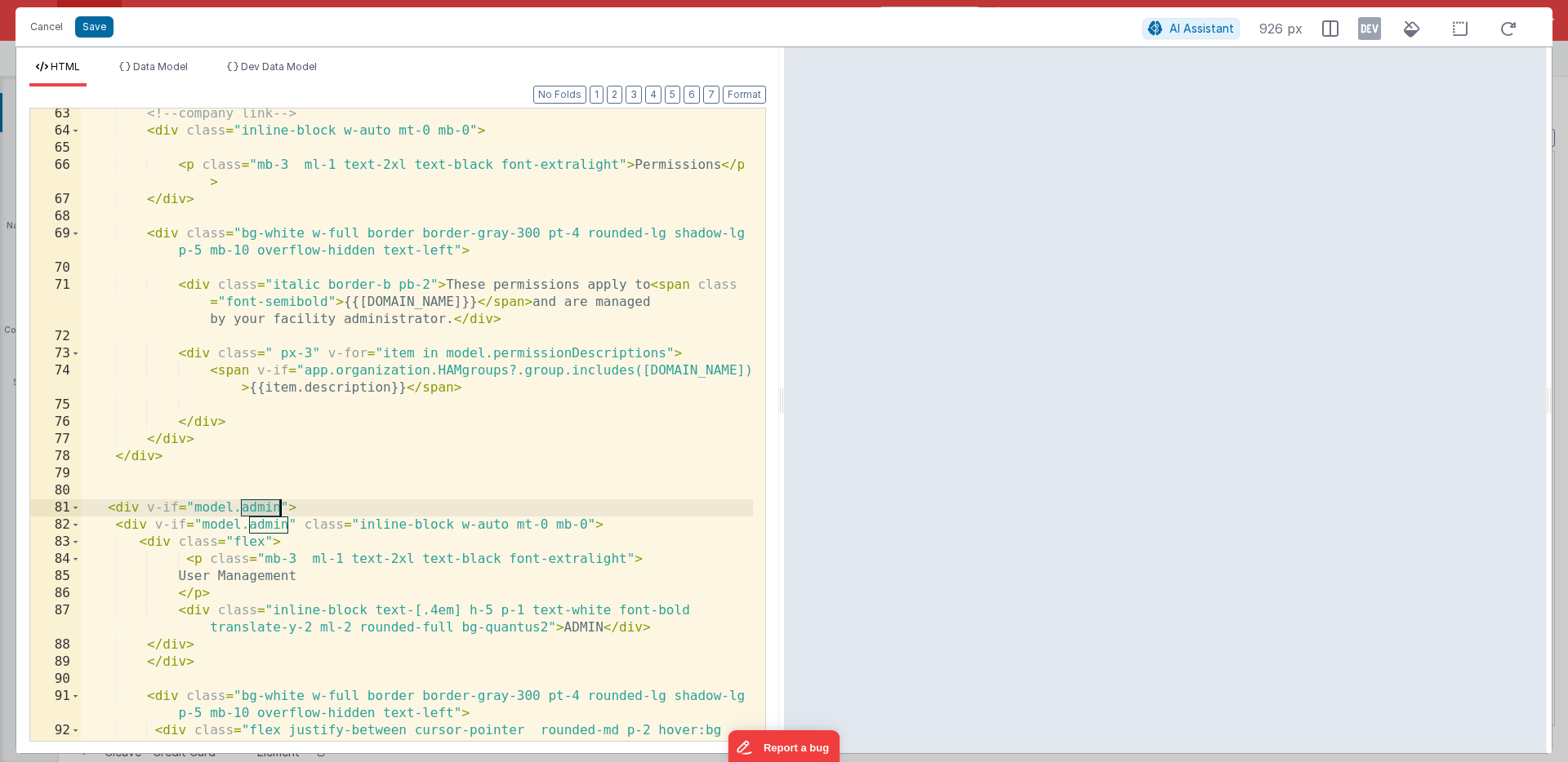
drag, startPoint x: 239, startPoint y: 509, endPoint x: 283, endPoint y: 504, distance: 44.3
click at [283, 504] on div "<!-- company link --> < div class = "inline-block w-auto mt-0 mb-0" > < p class…" at bounding box center [416, 465] width 672 height 718
click at [212, 506] on div "<!-- company link --> < div class = "inline-block w-auto mt-0 mb-0" > < p class…" at bounding box center [416, 465] width 672 height 718
click at [367, 508] on div "<!-- company link --> < div class = "inline-block w-auto mt-0 mb-0" > < p class…" at bounding box center [416, 465] width 672 height 718
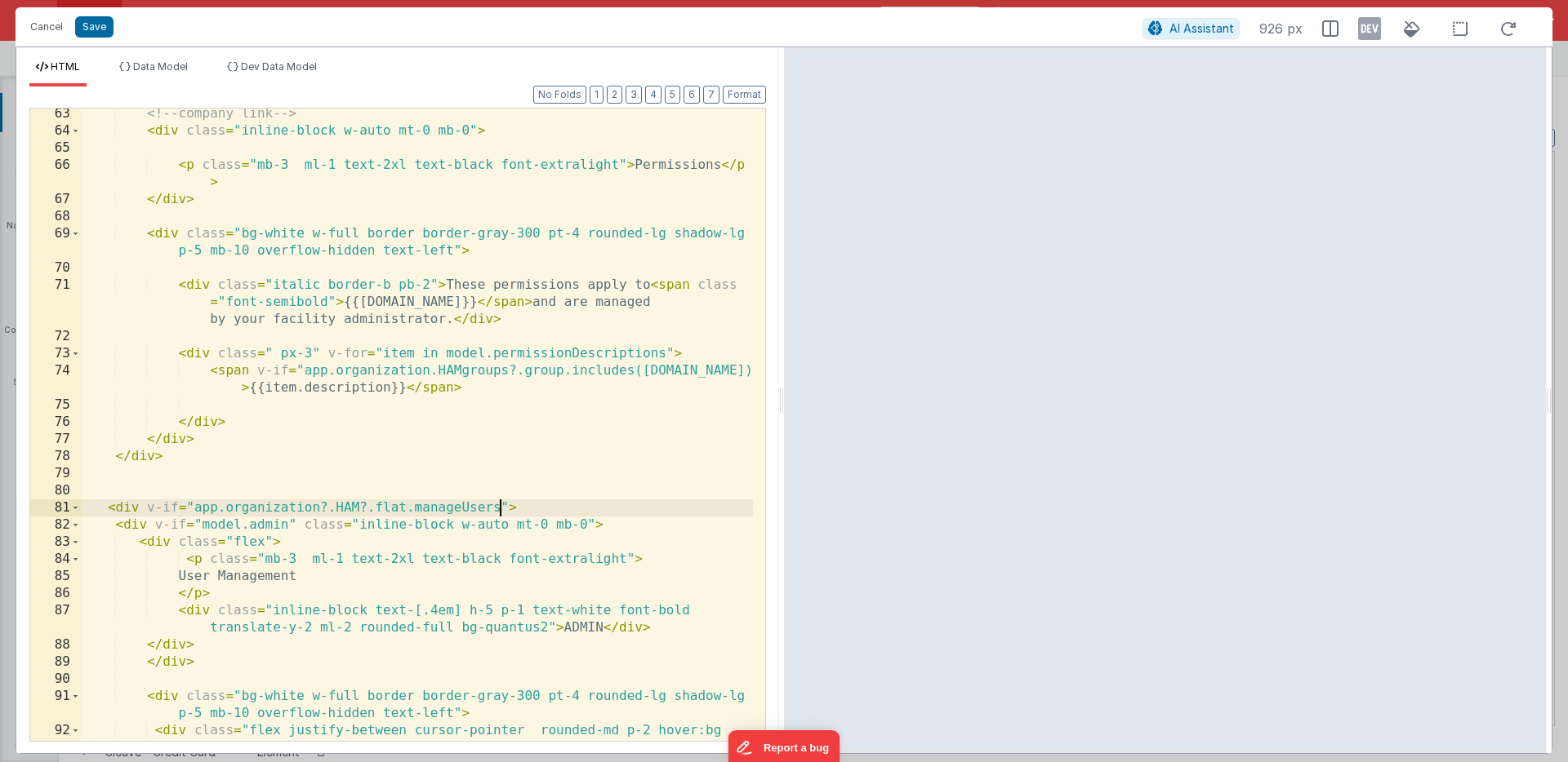
click at [346, 548] on div "<!-- company link --> < div class = "inline-block w-auto mt-0 mb-0" > < p class…" at bounding box center [416, 465] width 672 height 718
drag, startPoint x: 366, startPoint y: 508, endPoint x: 346, endPoint y: 506, distance: 20.1
click at [346, 506] on div "<!-- company link --> < div class = "inline-block w-auto mt-0 mb-0" > < p class…" at bounding box center [416, 465] width 672 height 718
drag, startPoint x: 403, startPoint y: 505, endPoint x: 433, endPoint y: 494, distance: 32.0
click at [403, 505] on div "<!-- company link --> < div class = "inline-block w-auto mt-0 mb-0" > < p class…" at bounding box center [416, 465] width 672 height 718
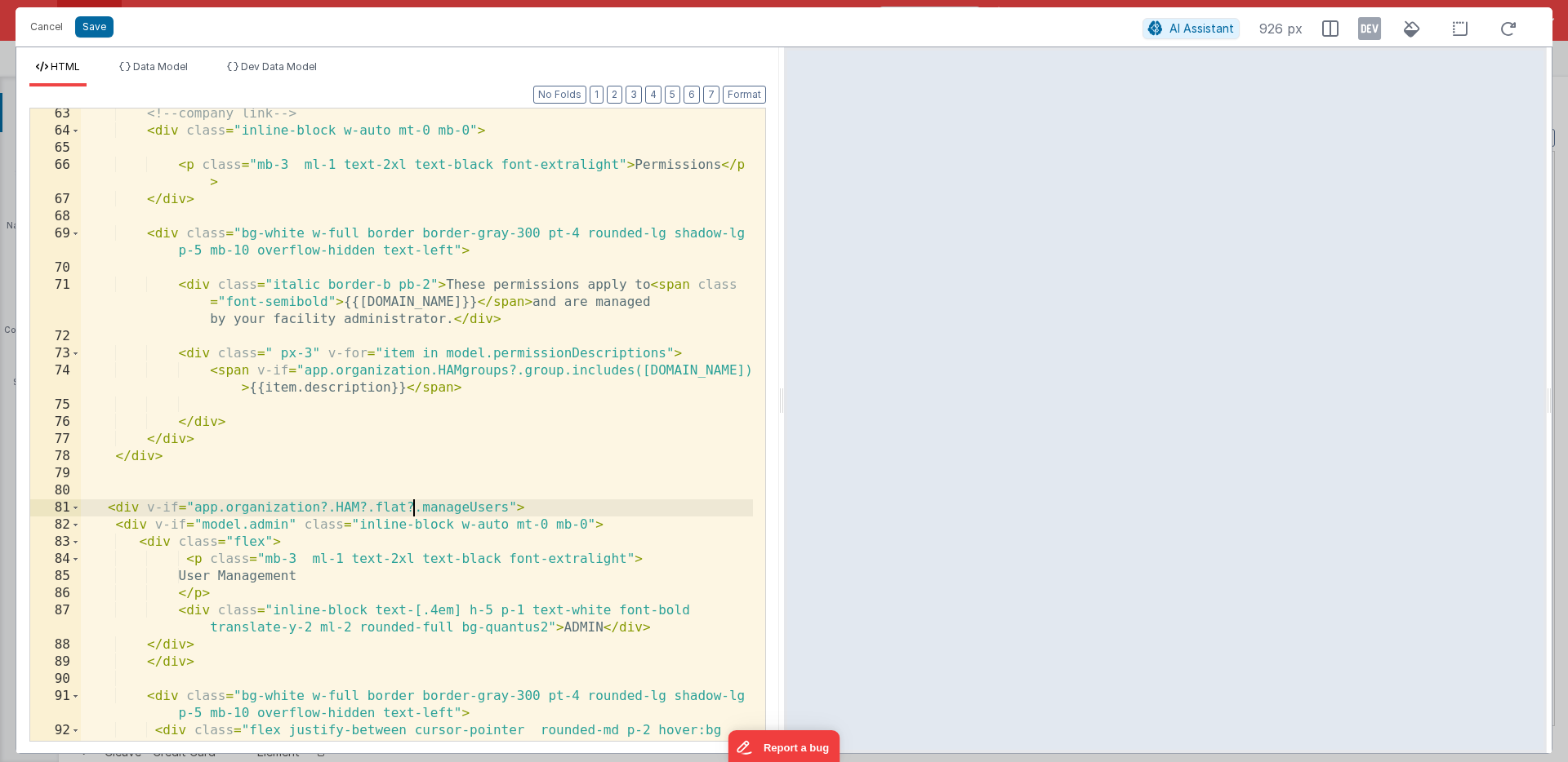
click at [431, 502] on div "<!-- company link --> < div class = "inline-block w-auto mt-0 mb-0" > < p class…" at bounding box center [416, 465] width 672 height 718
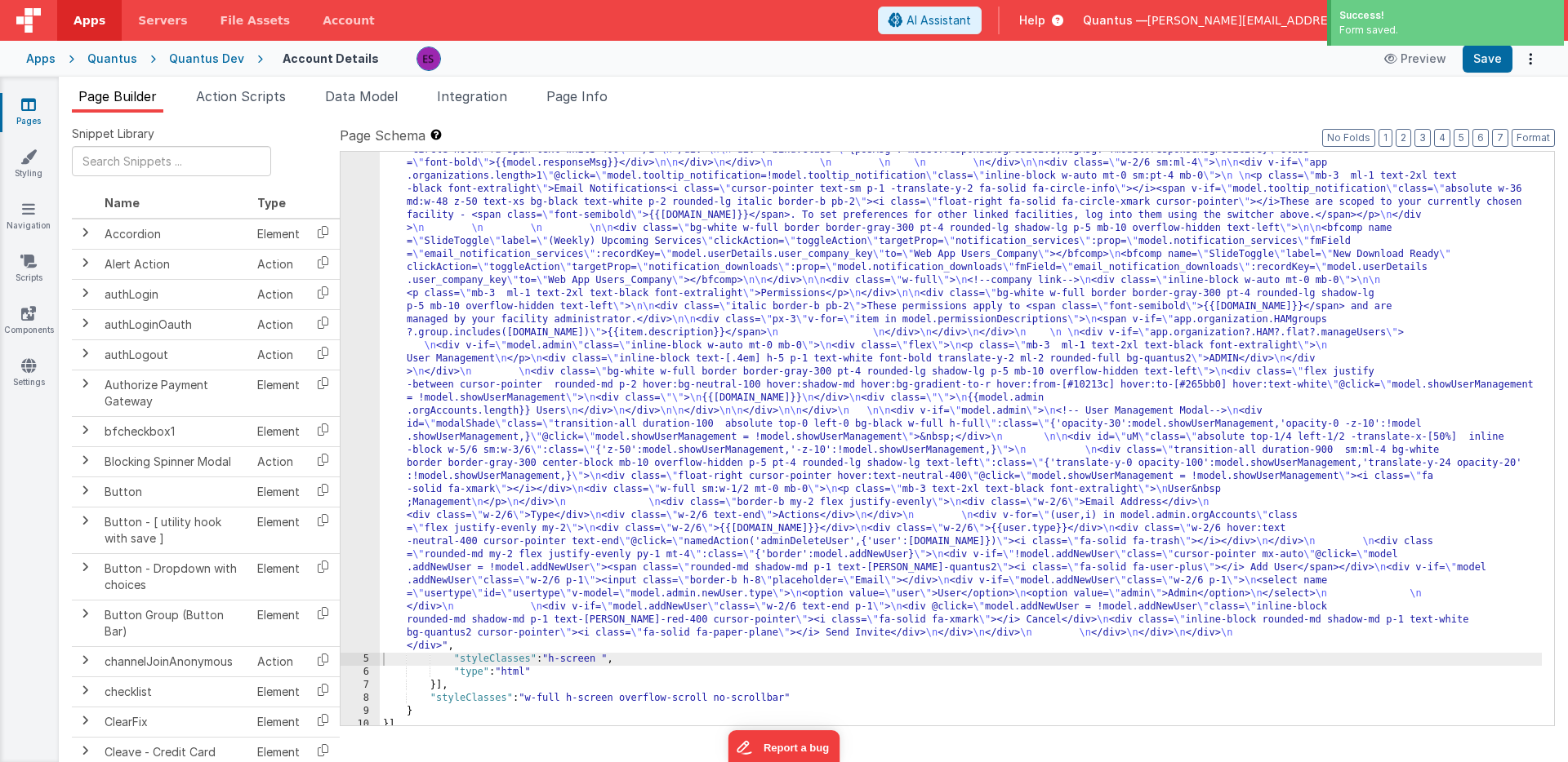
click at [376, 393] on div "4" at bounding box center [360, 313] width 40 height 679
click at [414, 393] on div ""html" : "<div class= \" z-40 flex flex-wrap overflow-scroll no-scrollbar \" > …" at bounding box center [961, 606] width 1162 height 1265
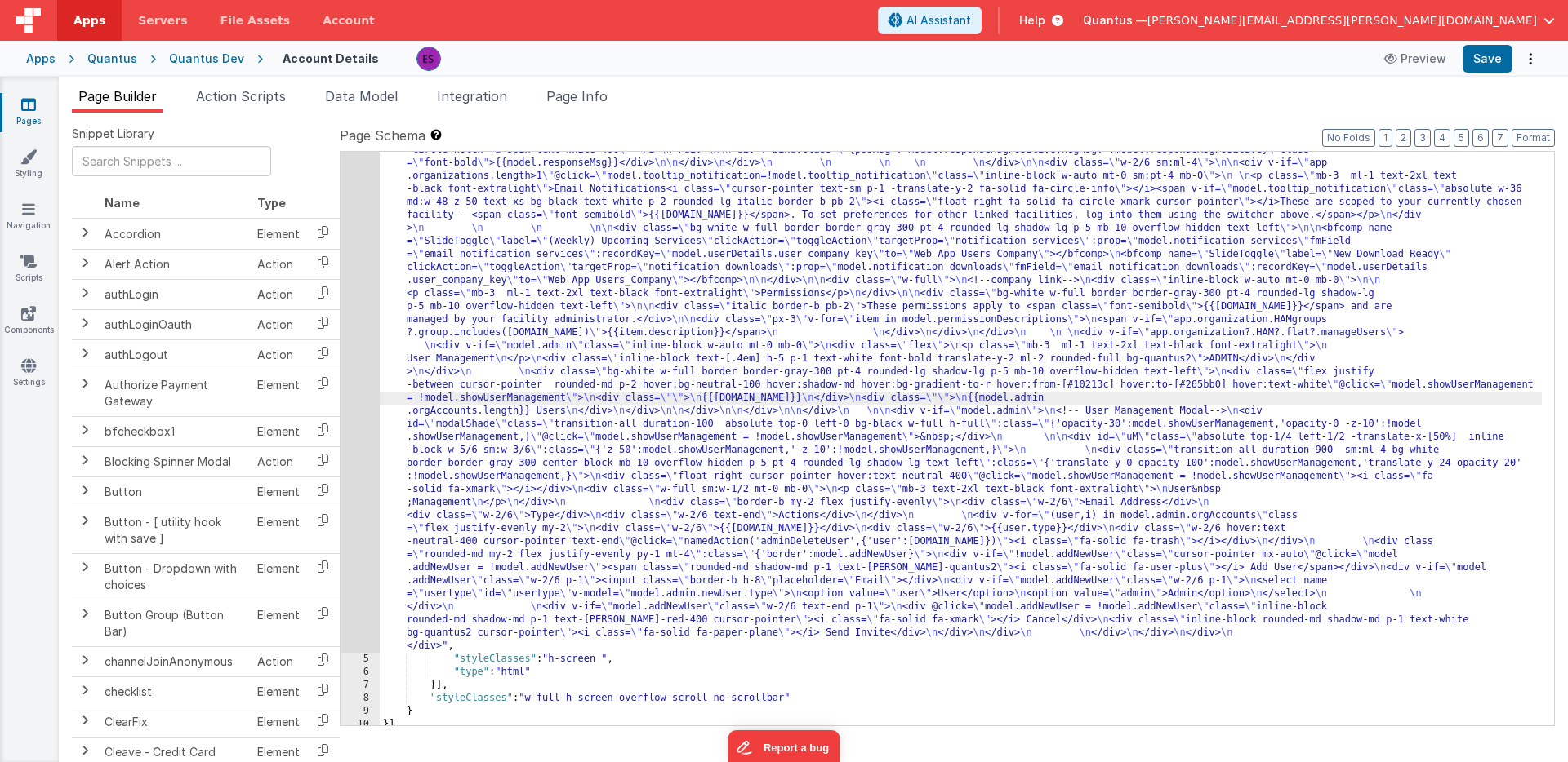
click at [341, 429] on div "4" at bounding box center [360, 313] width 40 height 679
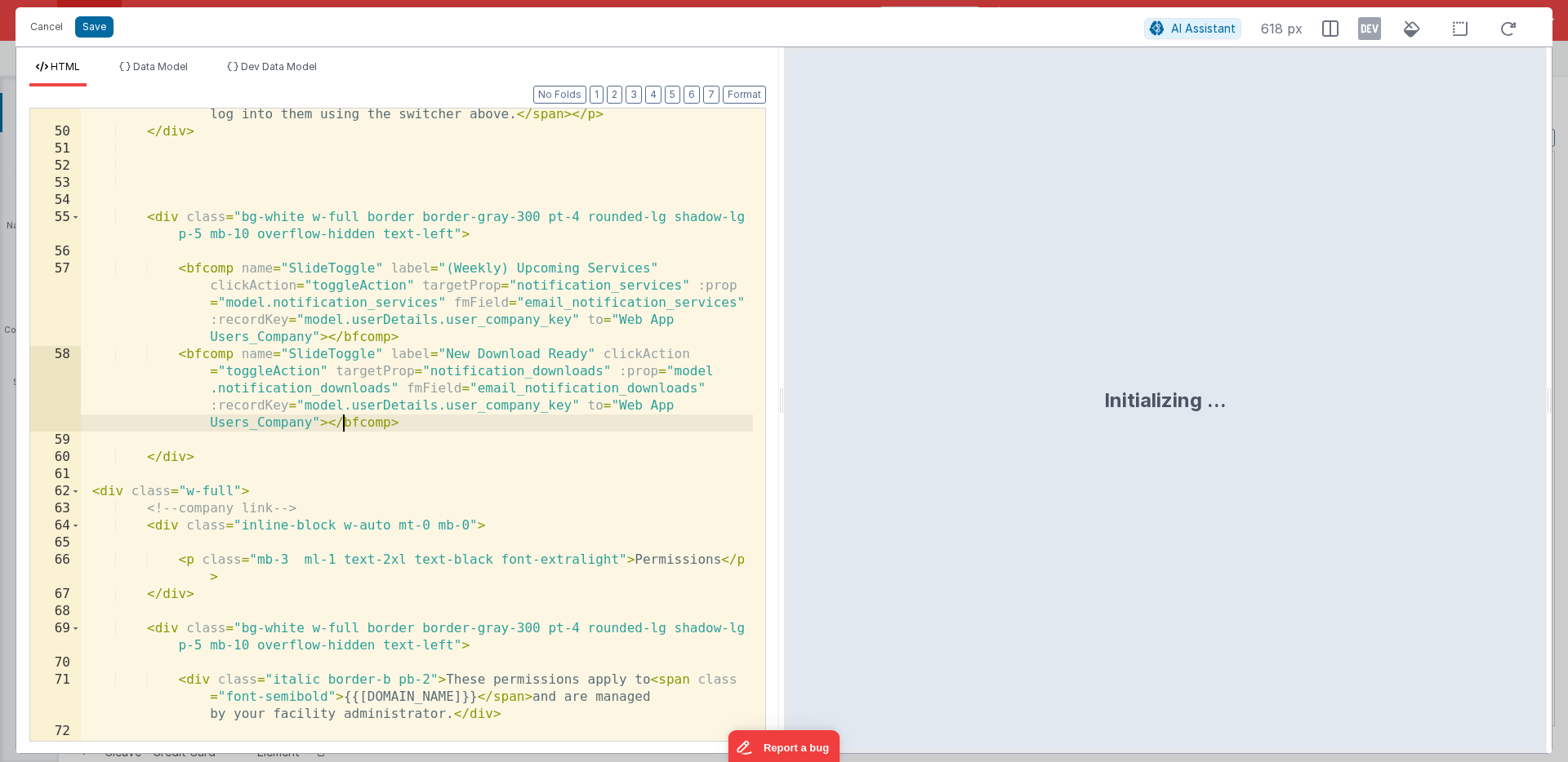
click at [343, 426] on div "< p class = "mb-3 ml-1 text-2xl text-black font-extralight" > Email Notificatio…" at bounding box center [416, 371] width 672 height 804
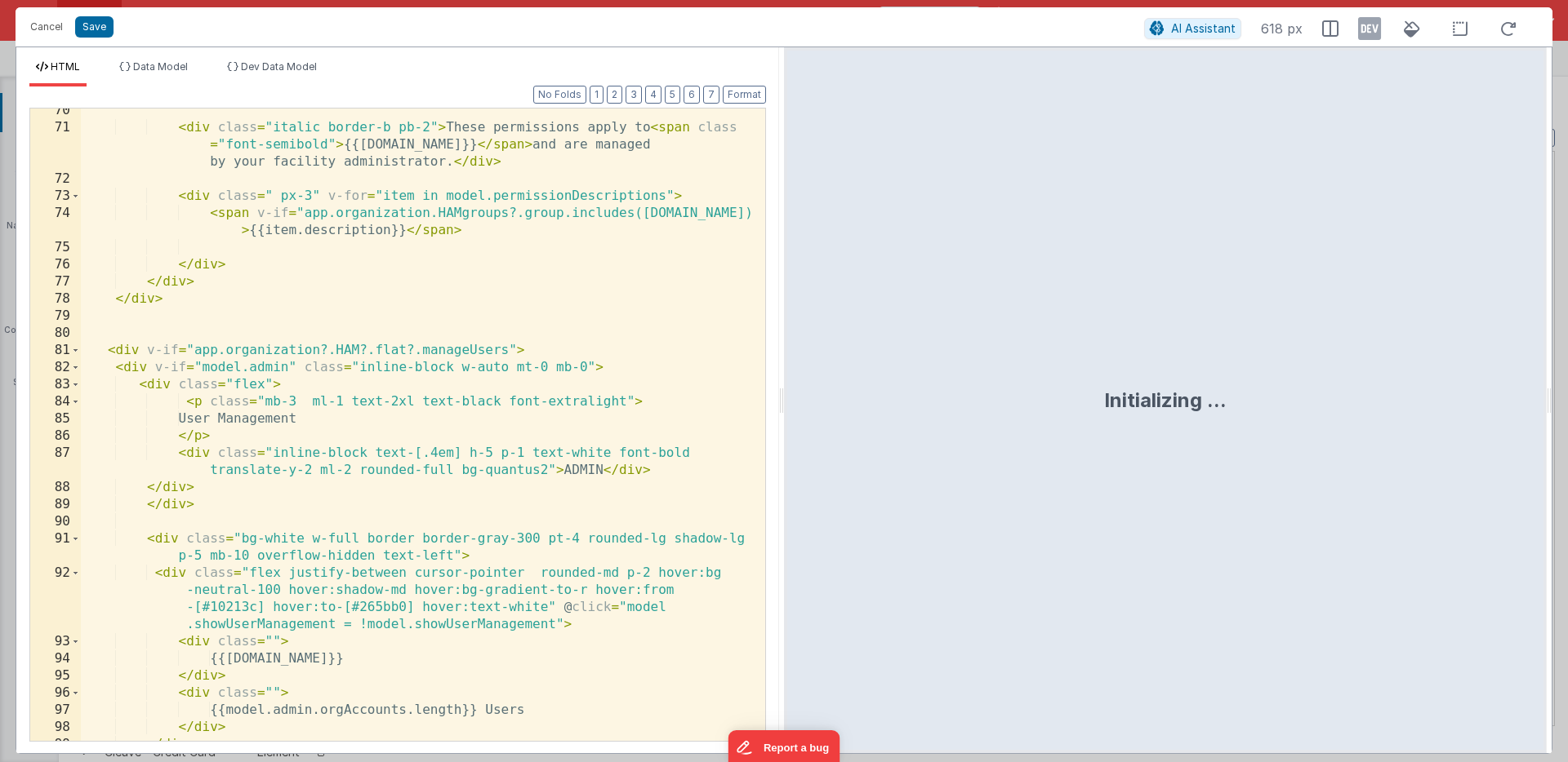
scroll to position [1915, 0]
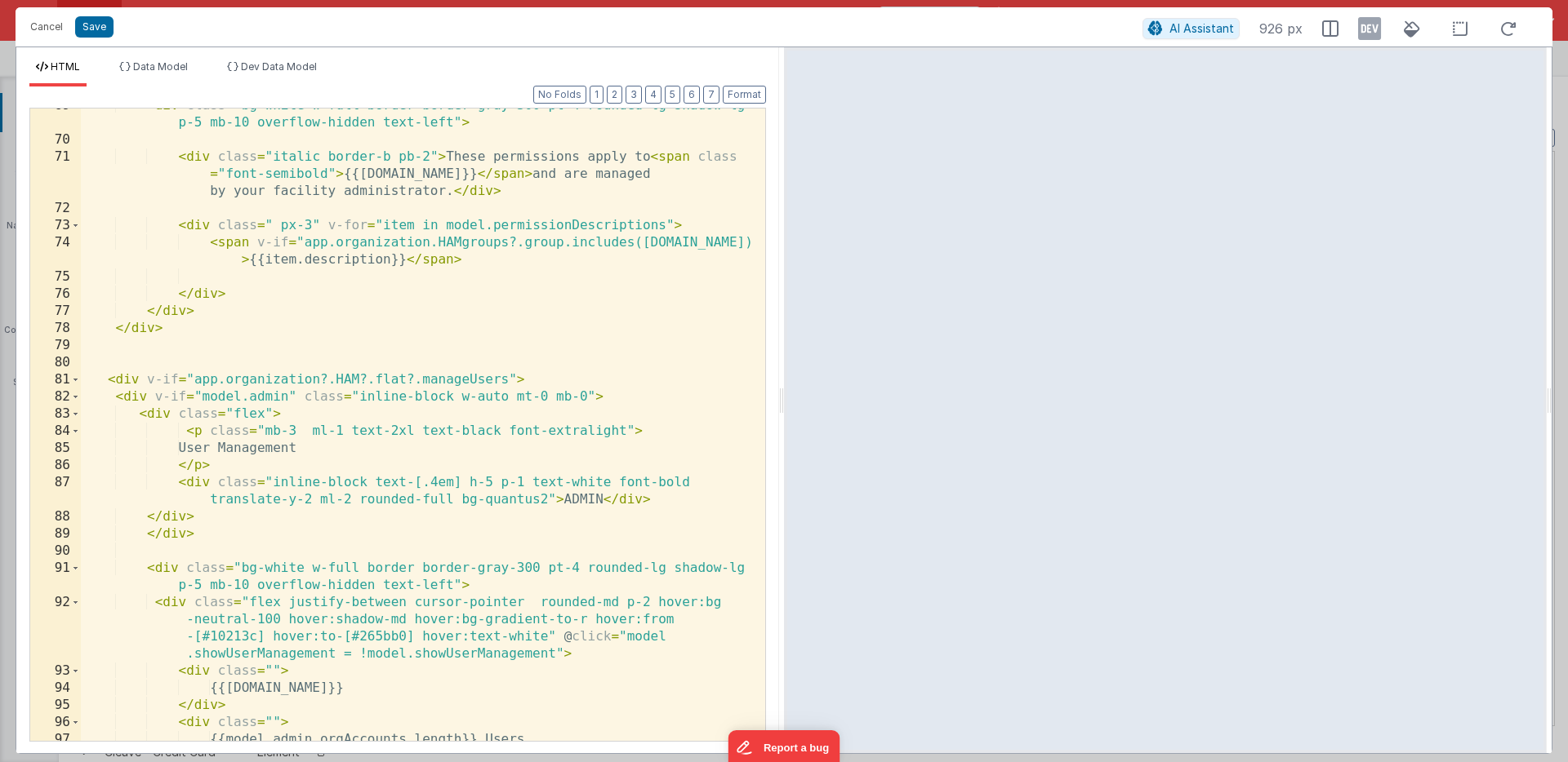
click at [508, 375] on div "< div class = "bg-white w-full border border-gray-300 pt-4 rounded-lg shadow-lg…" at bounding box center [416, 438] width 672 height 684
drag, startPoint x: 513, startPoint y: 377, endPoint x: 148, endPoint y: 378, distance: 365.0
click at [148, 378] on div "< div class = "bg-white w-full border border-gray-300 pt-4 rounded-lg shadow-lg…" at bounding box center [416, 438] width 672 height 684
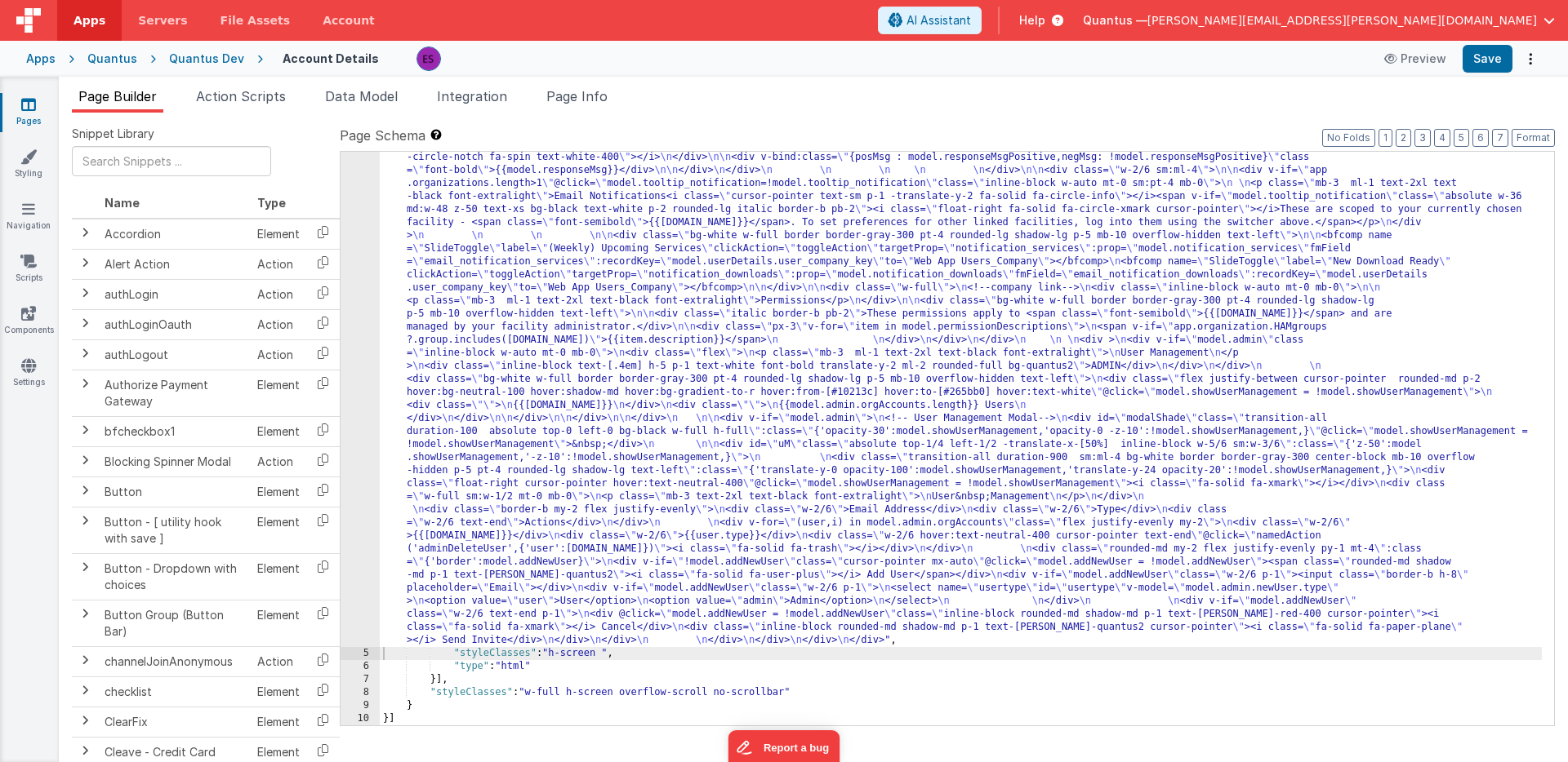
click at [613, 590] on div ""html" : "<div class= \" z-40 flex flex-wrap overflow-scroll no-scrollbar \" > …" at bounding box center [961, 608] width 1162 height 1253
click at [610, 590] on div ""html" : "<div class= \" z-40 flex flex-wrap overflow-scroll no-scrollbar \" > …" at bounding box center [961, 608] width 1162 height 1253
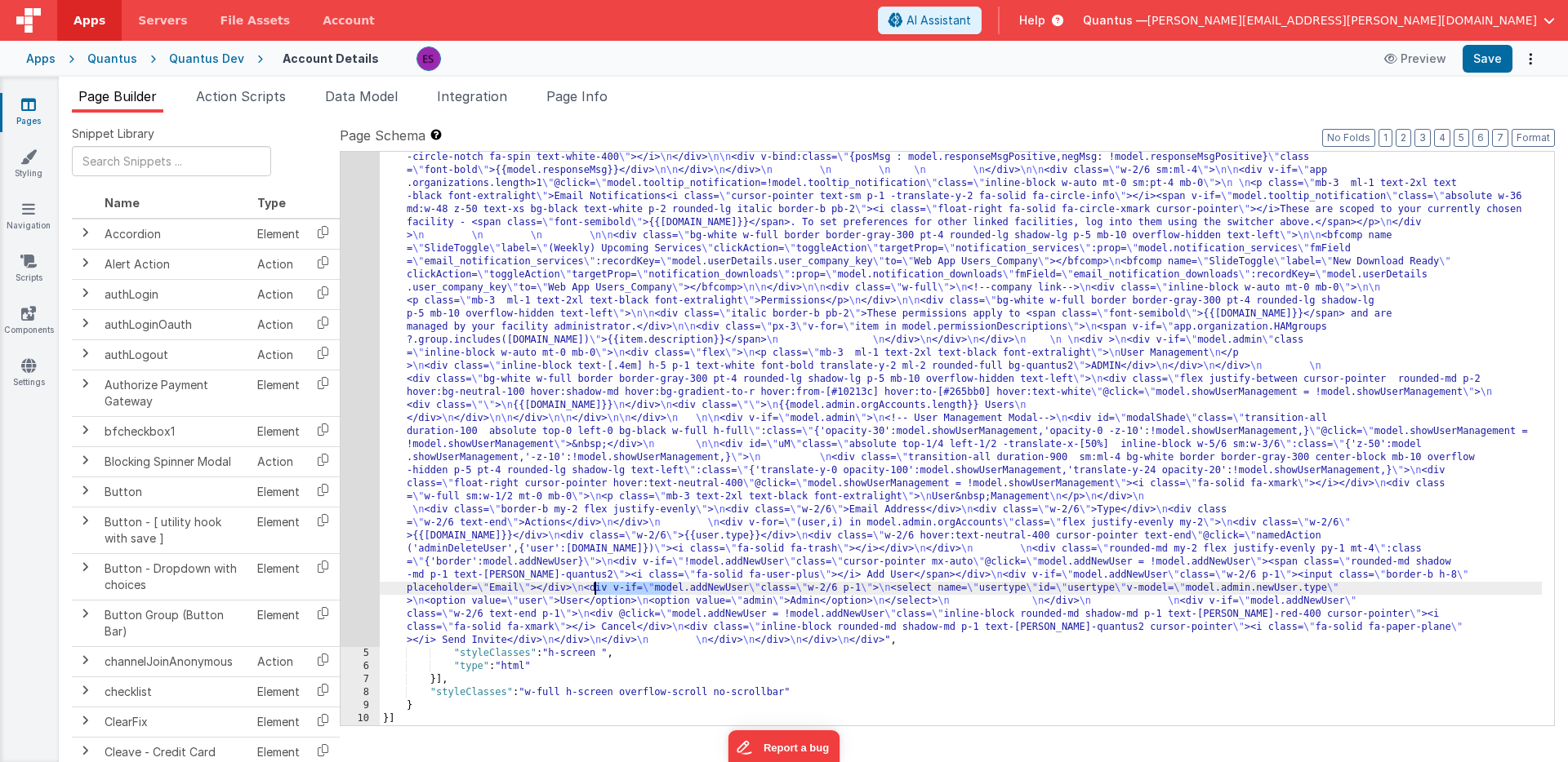
click at [510, 509] on div ""html" : "<div class= \" z-40 flex flex-wrap overflow-scroll no-scrollbar \" > …" at bounding box center [961, 608] width 1162 height 1253
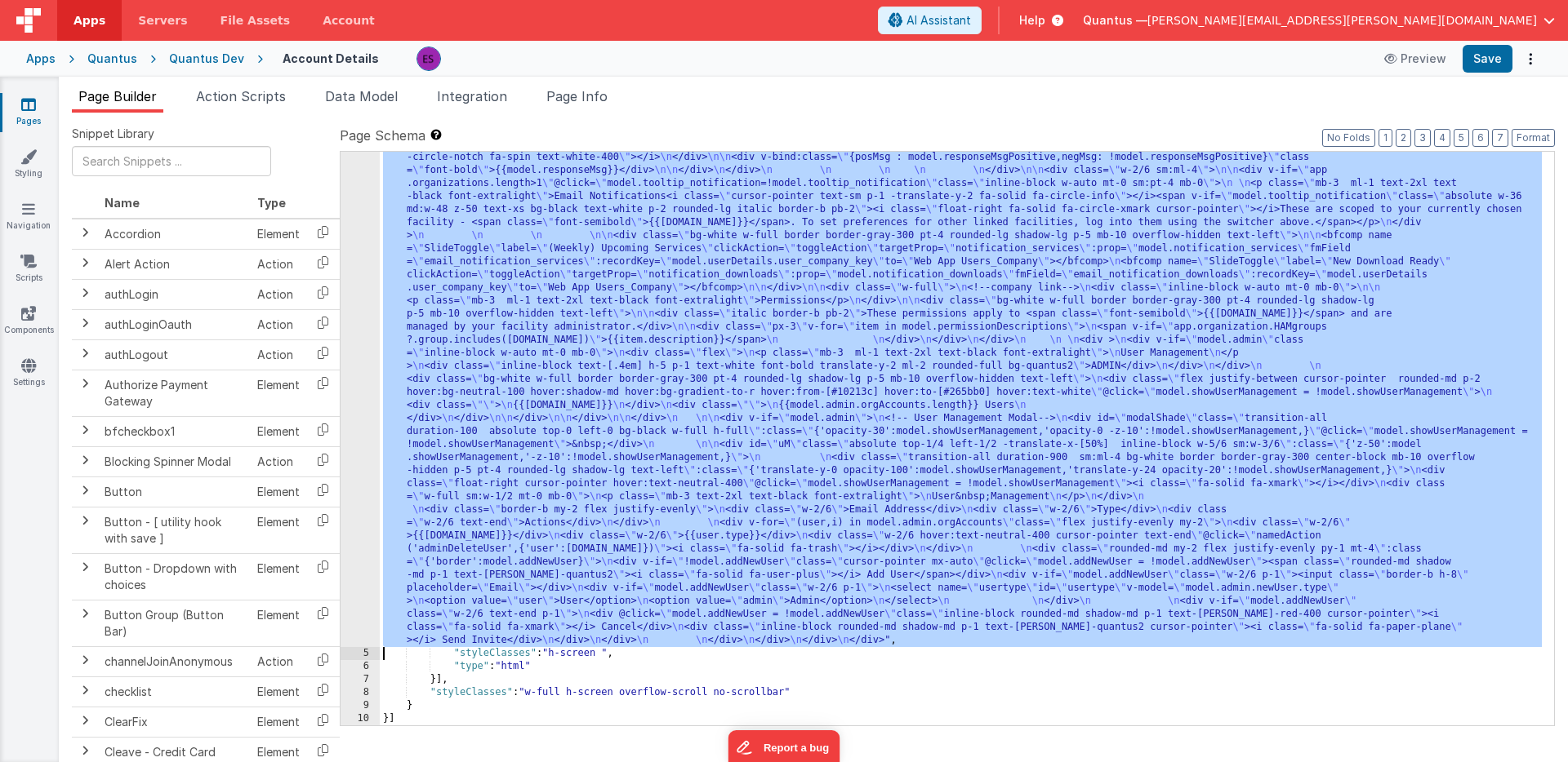
click at [360, 540] on div "4" at bounding box center [360, 314] width 40 height 666
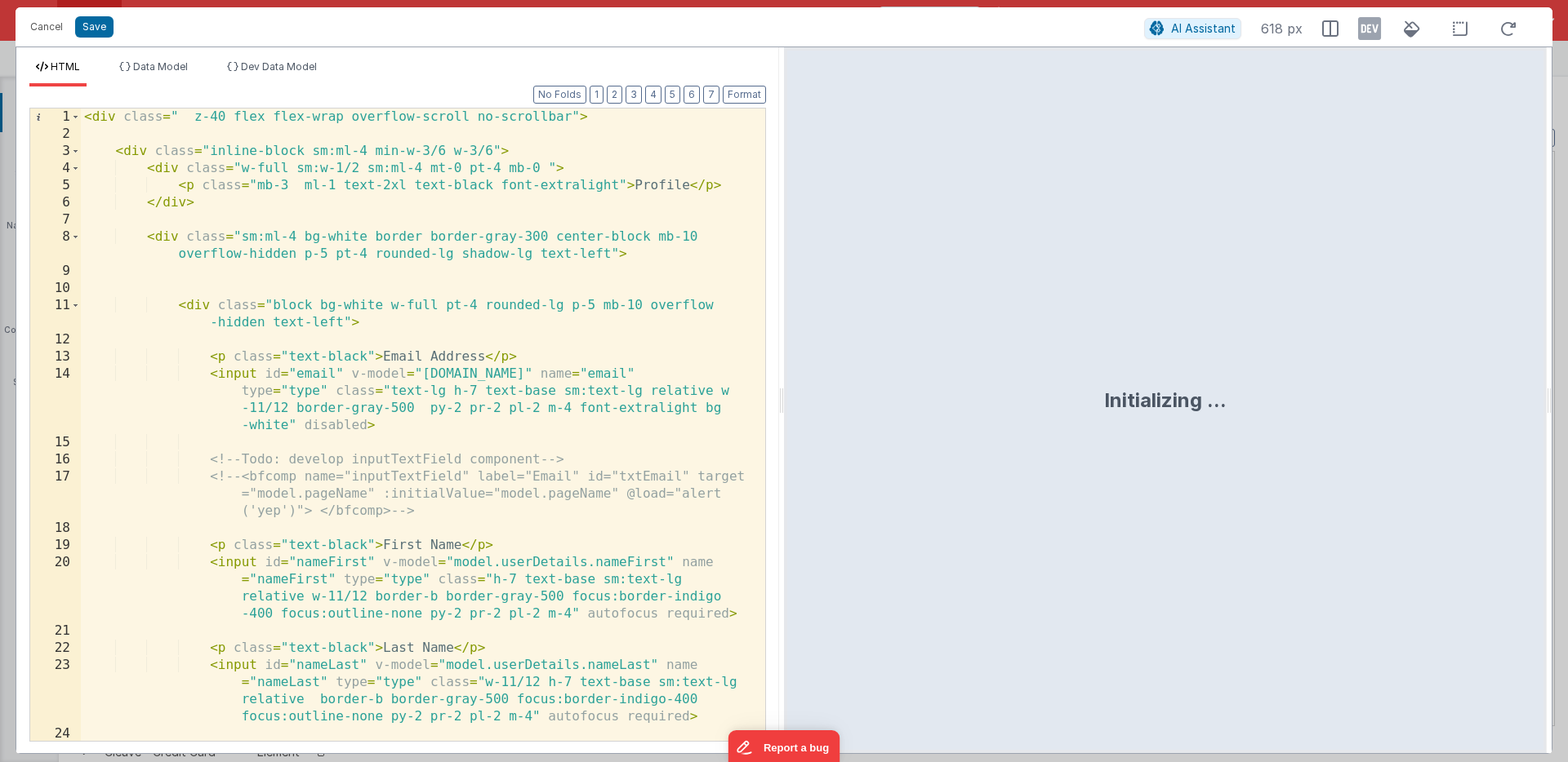
click at [363, 540] on div "< div class = " z-40 flex flex-wrap overflow-scroll no-scrollbar" > < div class…" at bounding box center [416, 442] width 672 height 667
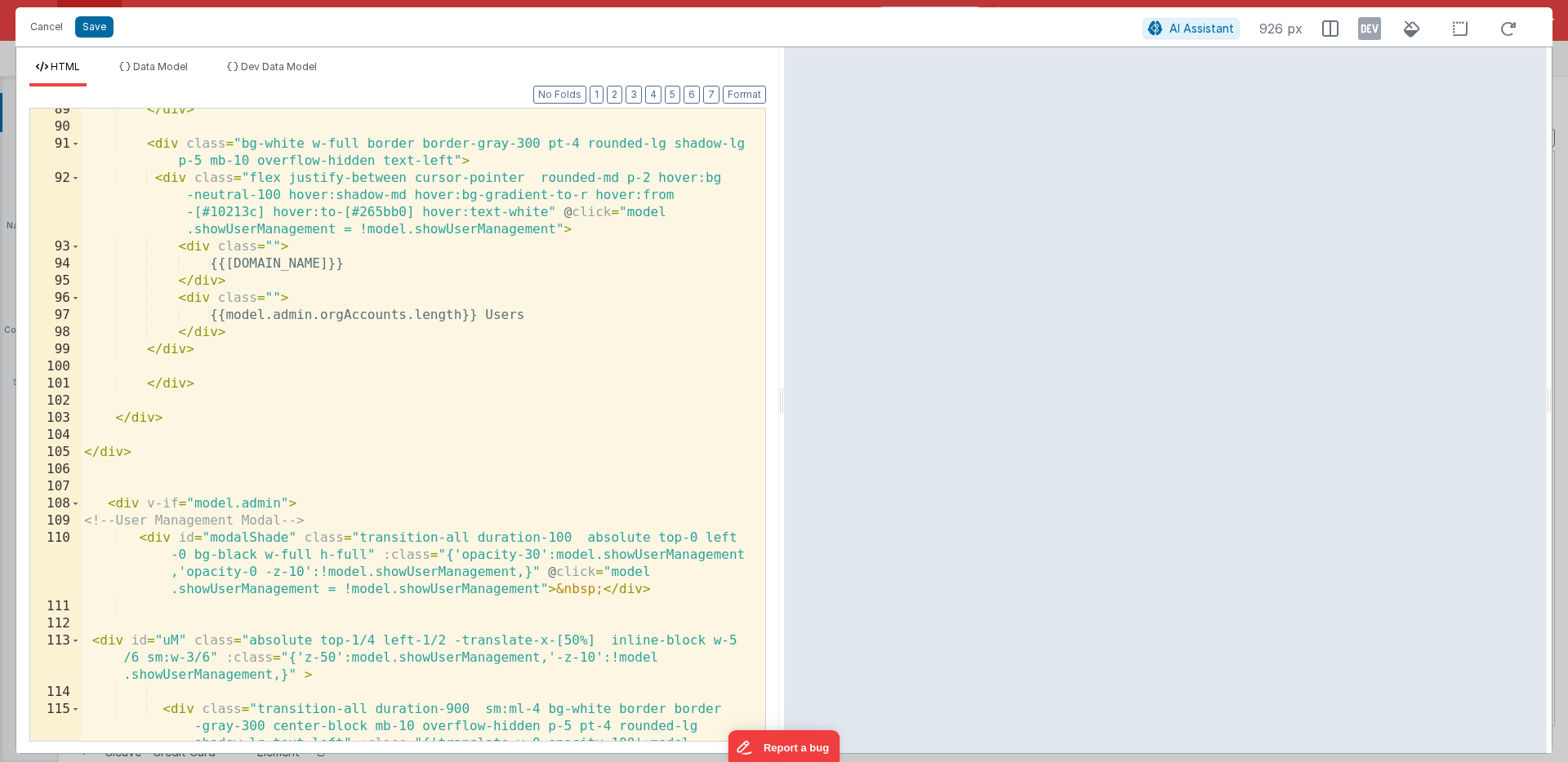
scroll to position [2314, 0]
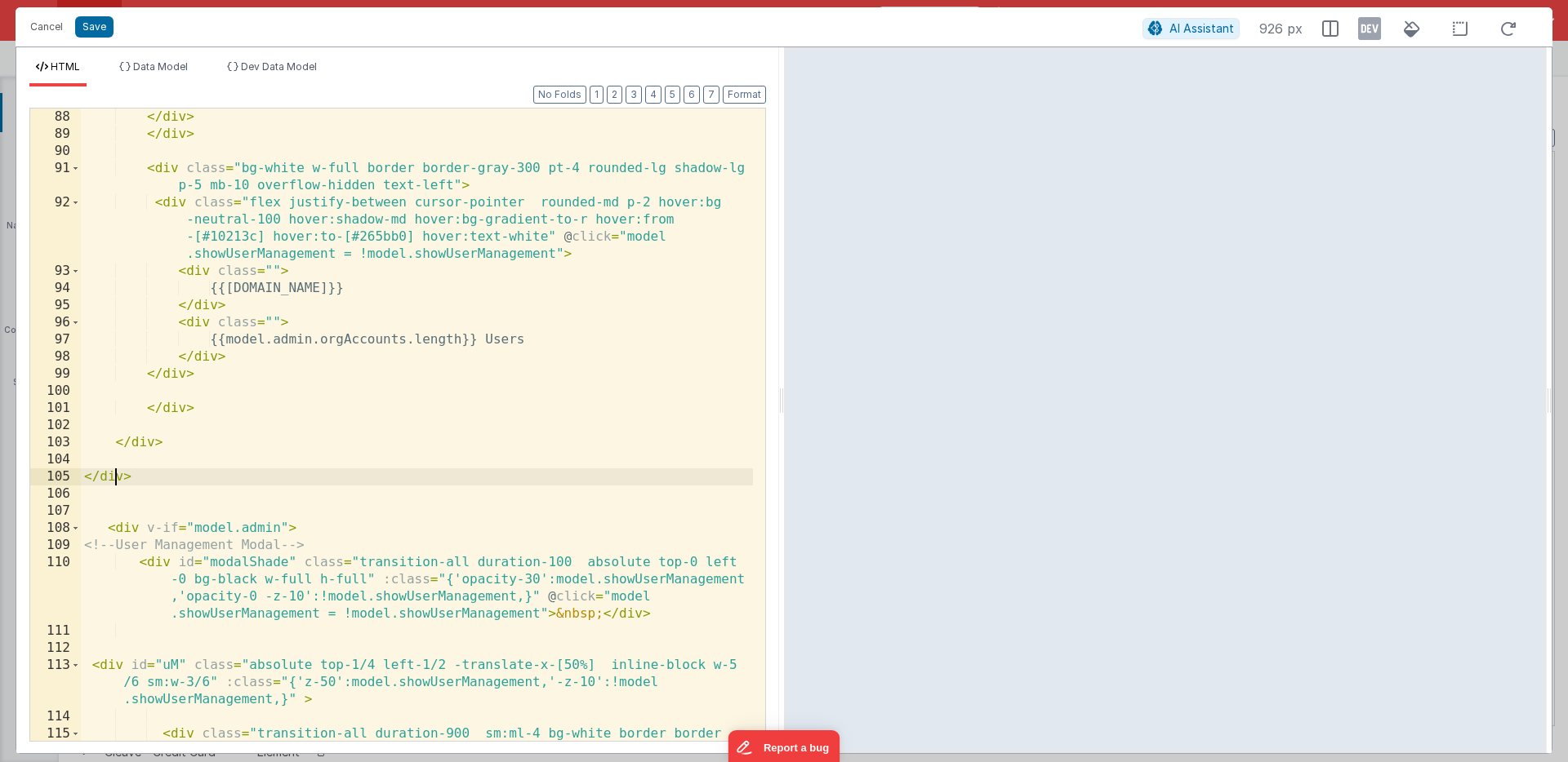
click at [115, 478] on div "</ div > </ div > < div class = "bg-white w-full border border-gray-300 pt-4 ro…" at bounding box center [416, 476] width 672 height 736
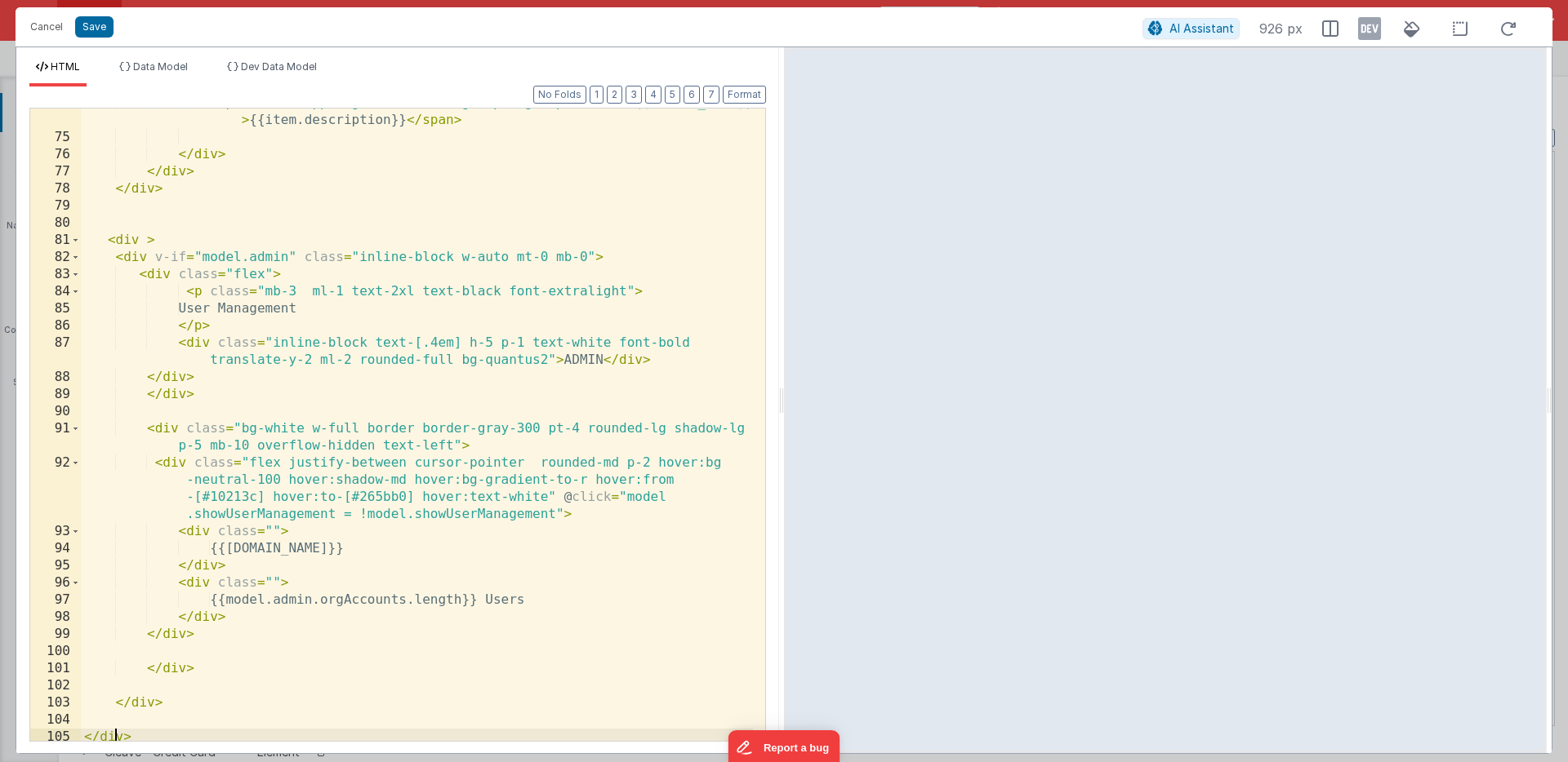
scroll to position [2041, 0]
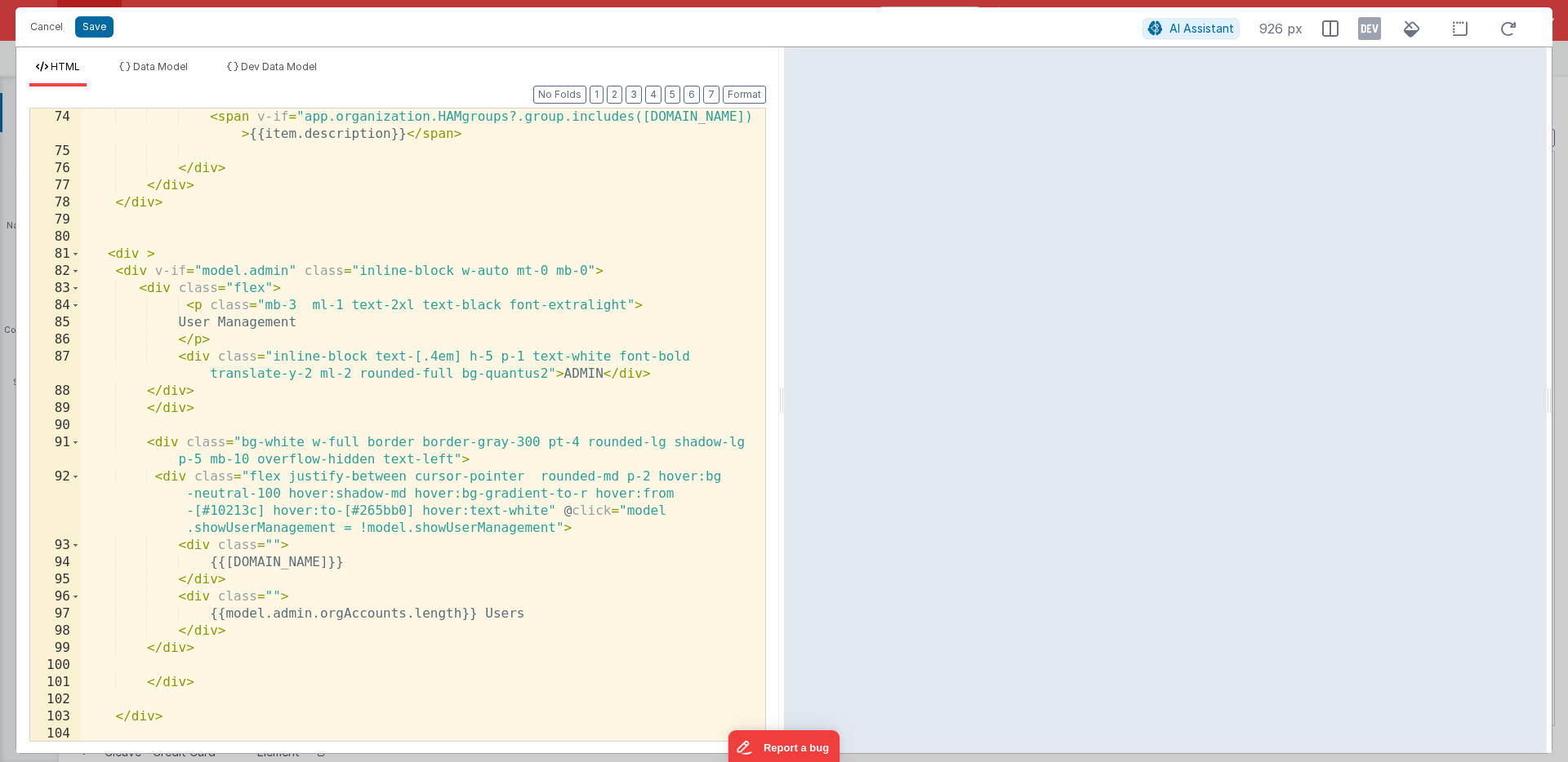
click at [133, 253] on div "< span v-if = "app.organization.HAMgroups?.group.includes([DOMAIN_NAME])" > {{i…" at bounding box center [416, 450] width 672 height 684
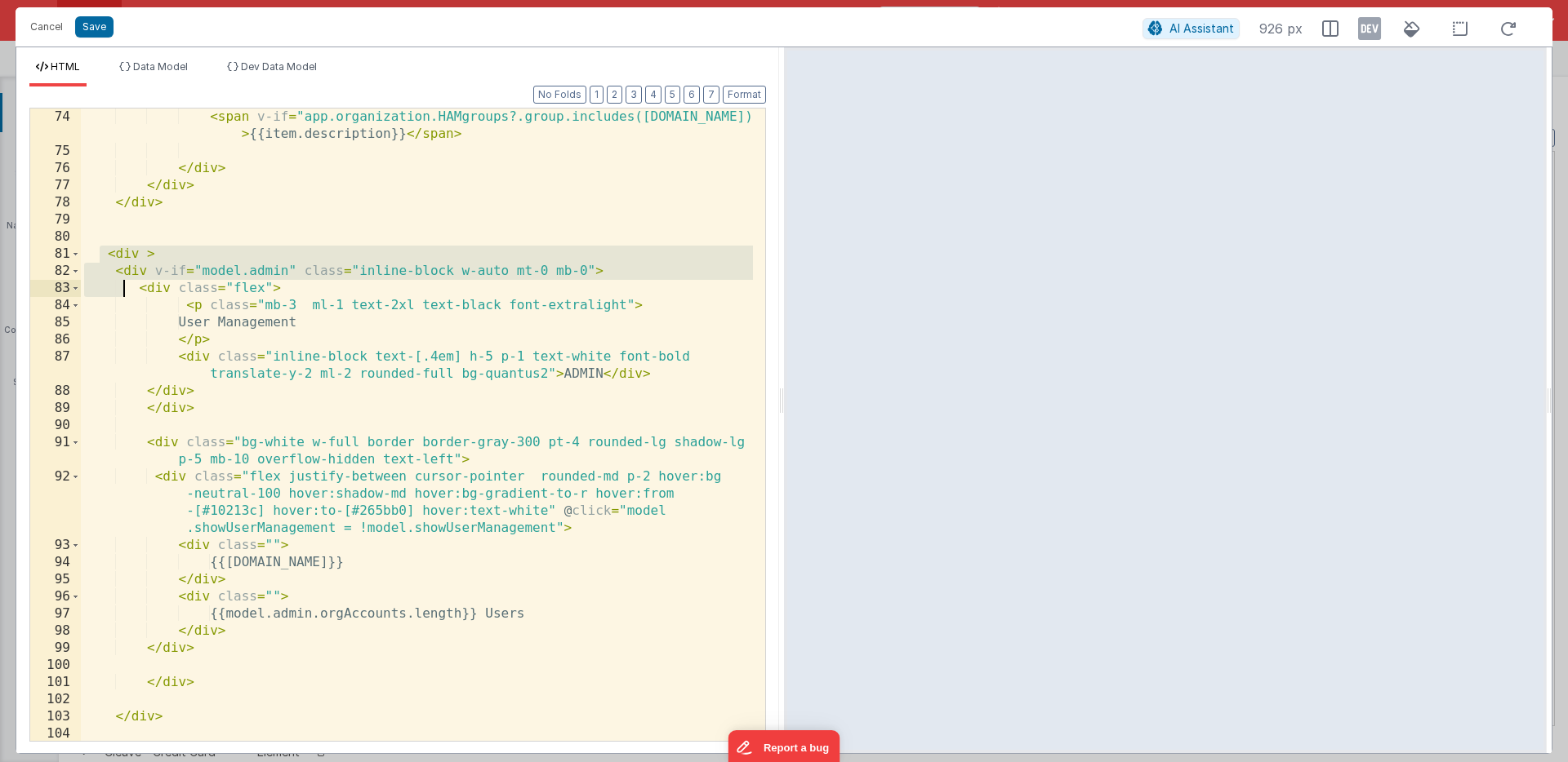
drag, startPoint x: 104, startPoint y: 250, endPoint x: 208, endPoint y: 546, distance: 313.7
click at [208, 544] on div "< span v-if = "app.organization.HAMgroups?.group.includes([DOMAIN_NAME])" > {{i…" at bounding box center [416, 450] width 672 height 684
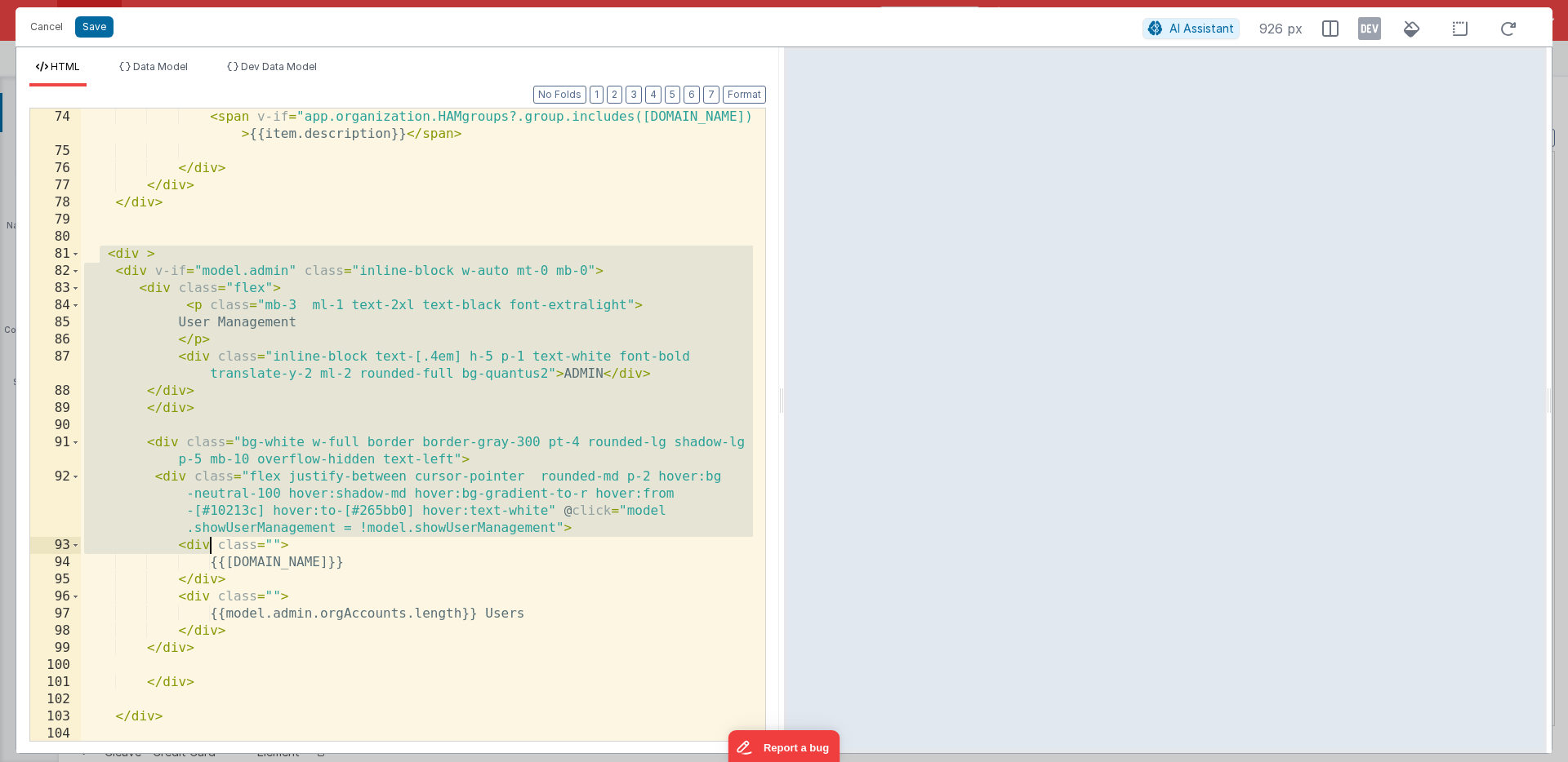
click at [221, 582] on div "< span v-if = "app.organization.HAMgroups?.group.includes([DOMAIN_NAME])" > {{i…" at bounding box center [416, 450] width 672 height 684
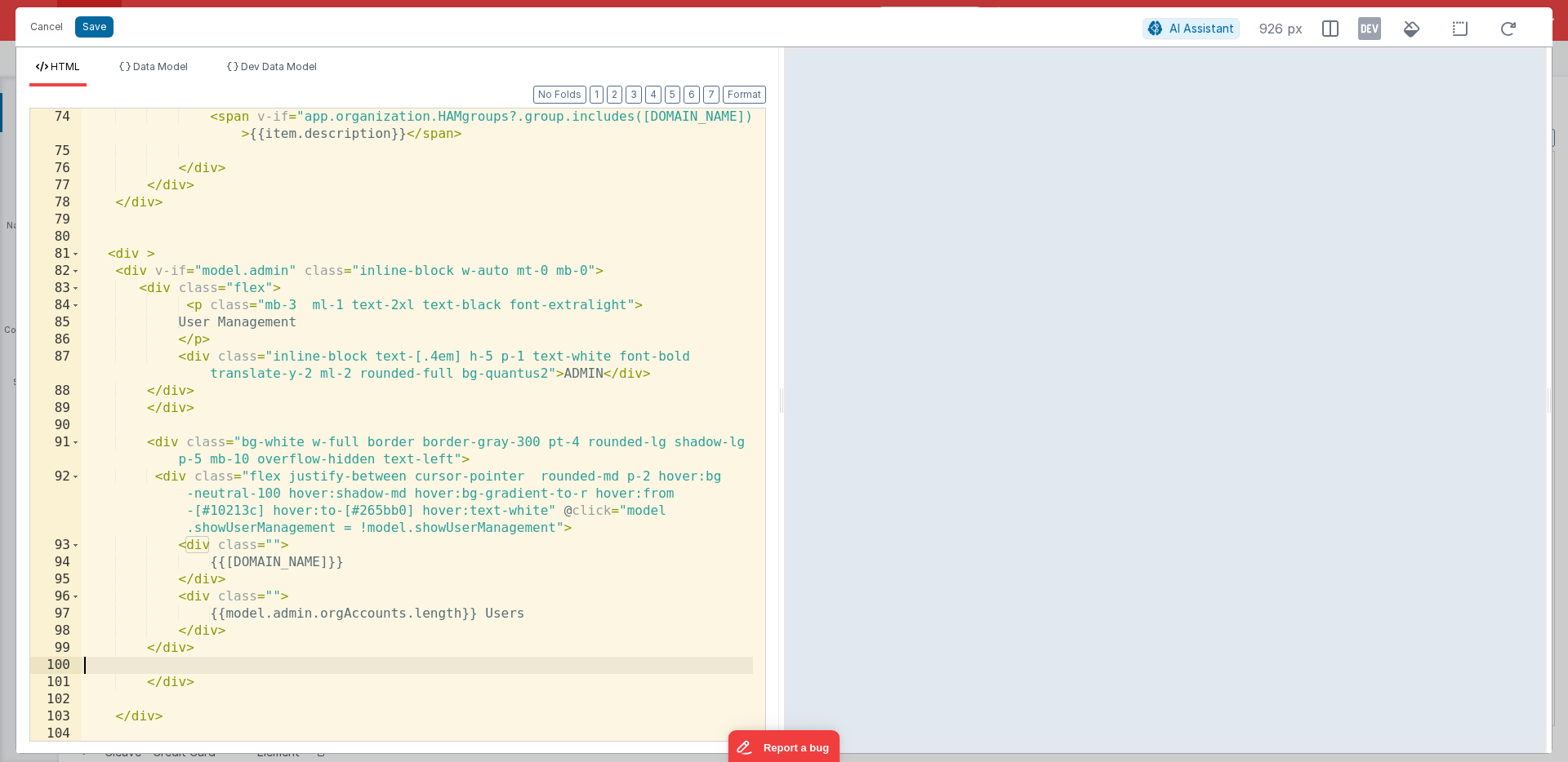
click at [257, 664] on div "< span v-if = "app.organization.HAMgroups?.group.includes([DOMAIN_NAME])" > {{i…" at bounding box center [416, 450] width 672 height 684
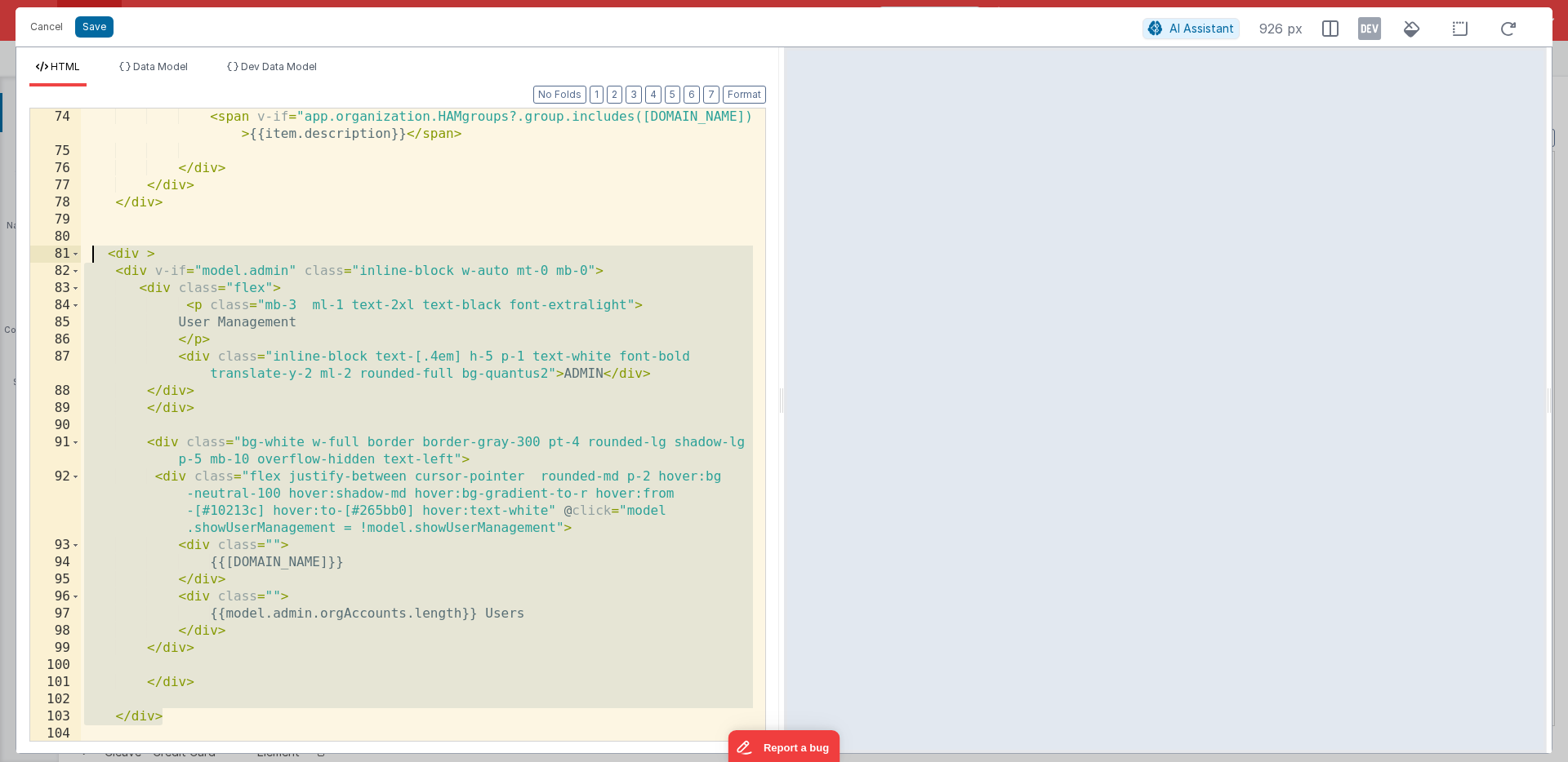
drag, startPoint x: 176, startPoint y: 718, endPoint x: 91, endPoint y: 247, distance: 478.6
click at [91, 247] on div "< span v-if = "app.organization.HAMgroups?.group.includes([DOMAIN_NAME])" > {{i…" at bounding box center [416, 450] width 672 height 684
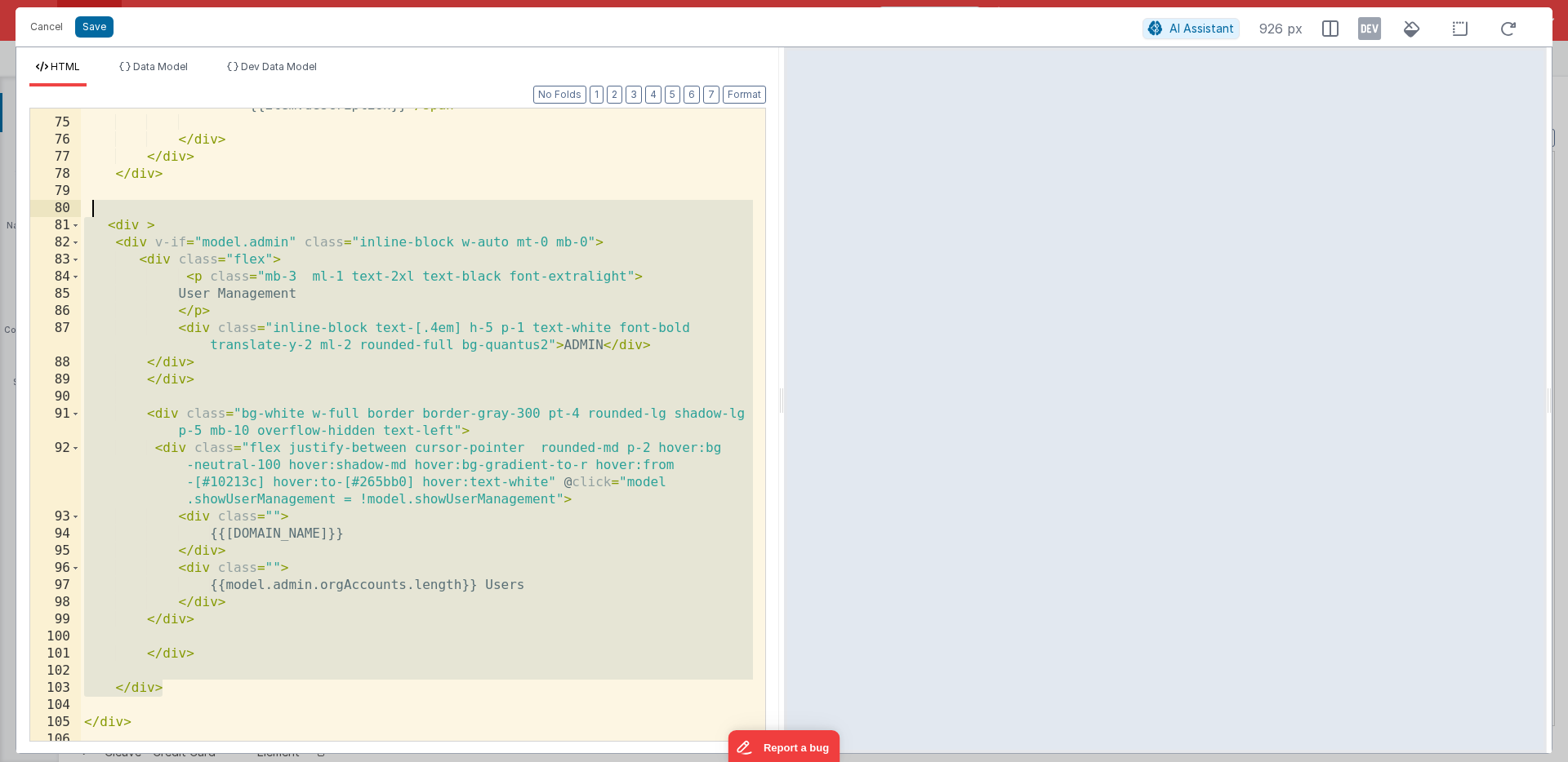
scroll to position [2073, 0]
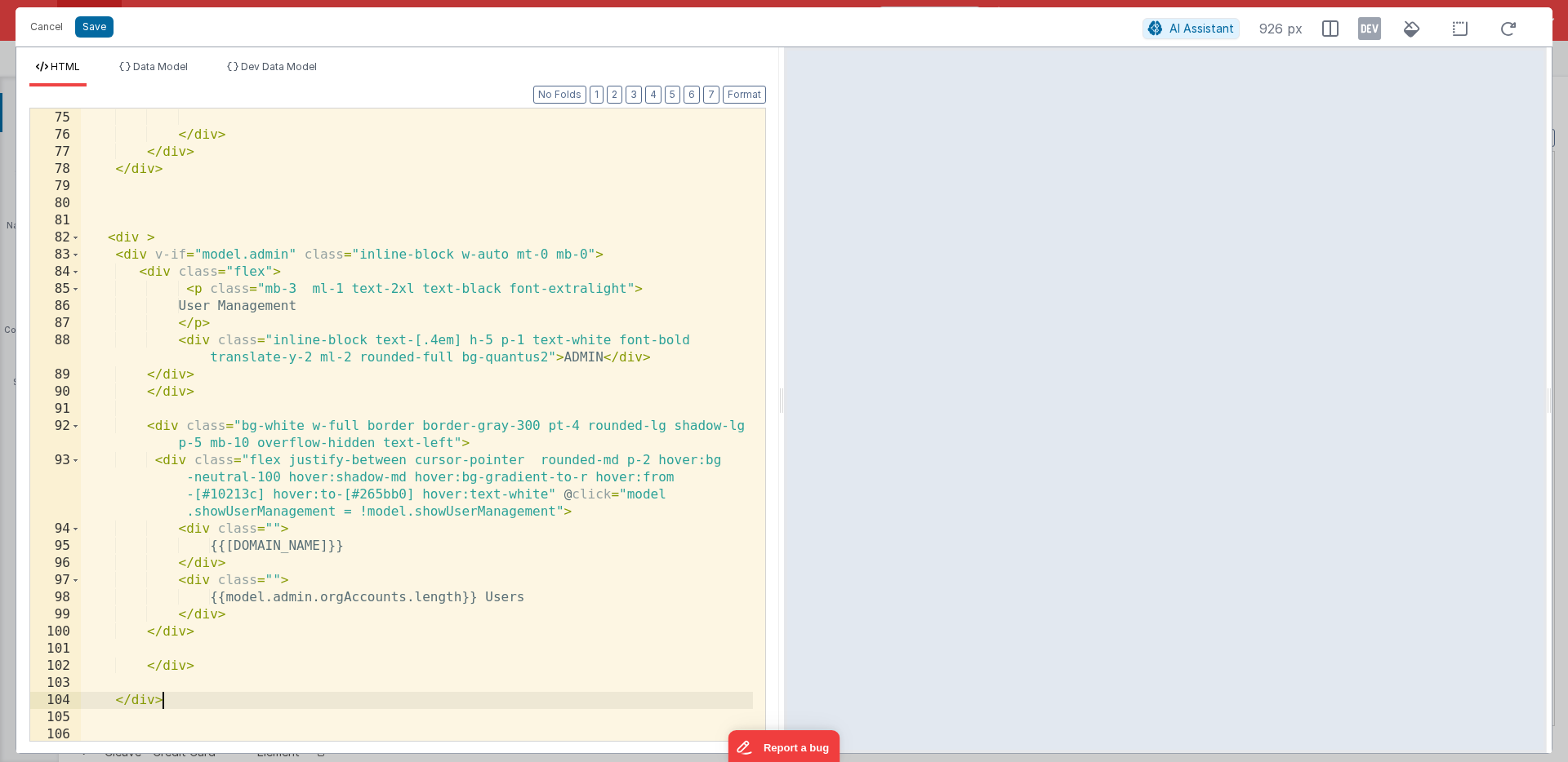
click at [131, 253] on div "< span v-if = "app.organization.HAMgroups?.group.includes([DOMAIN_NAME])" > {{i…" at bounding box center [416, 416] width 672 height 684
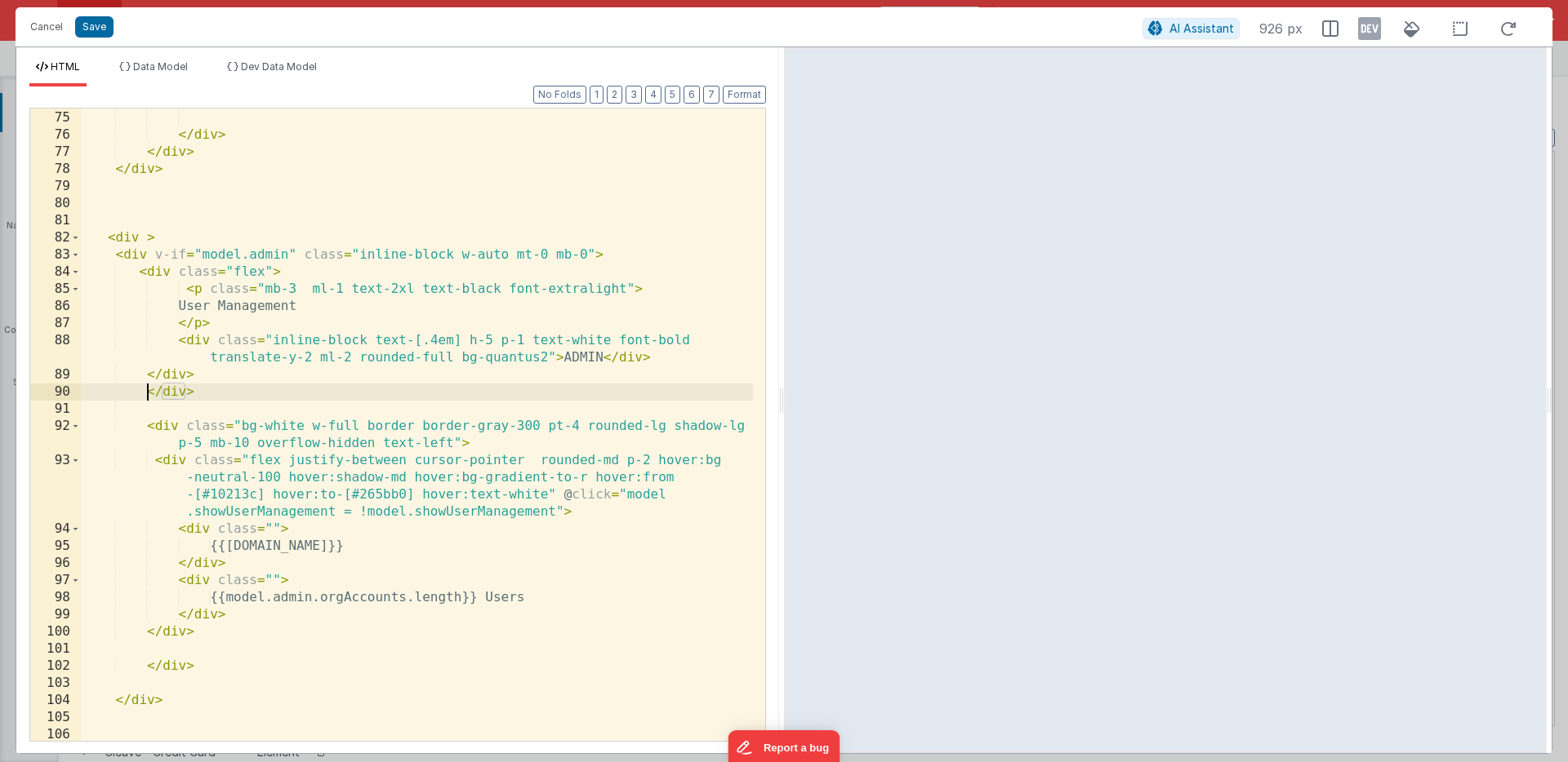
click at [145, 392] on div "< span v-if = "app.organization.HAMgroups?.group.includes([DOMAIN_NAME])" > {{i…" at bounding box center [416, 416] width 672 height 684
click at [156, 272] on div "< span v-if = "app.organization.HAMgroups?.group.includes([DOMAIN_NAME])" > {{i…" at bounding box center [416, 416] width 672 height 684
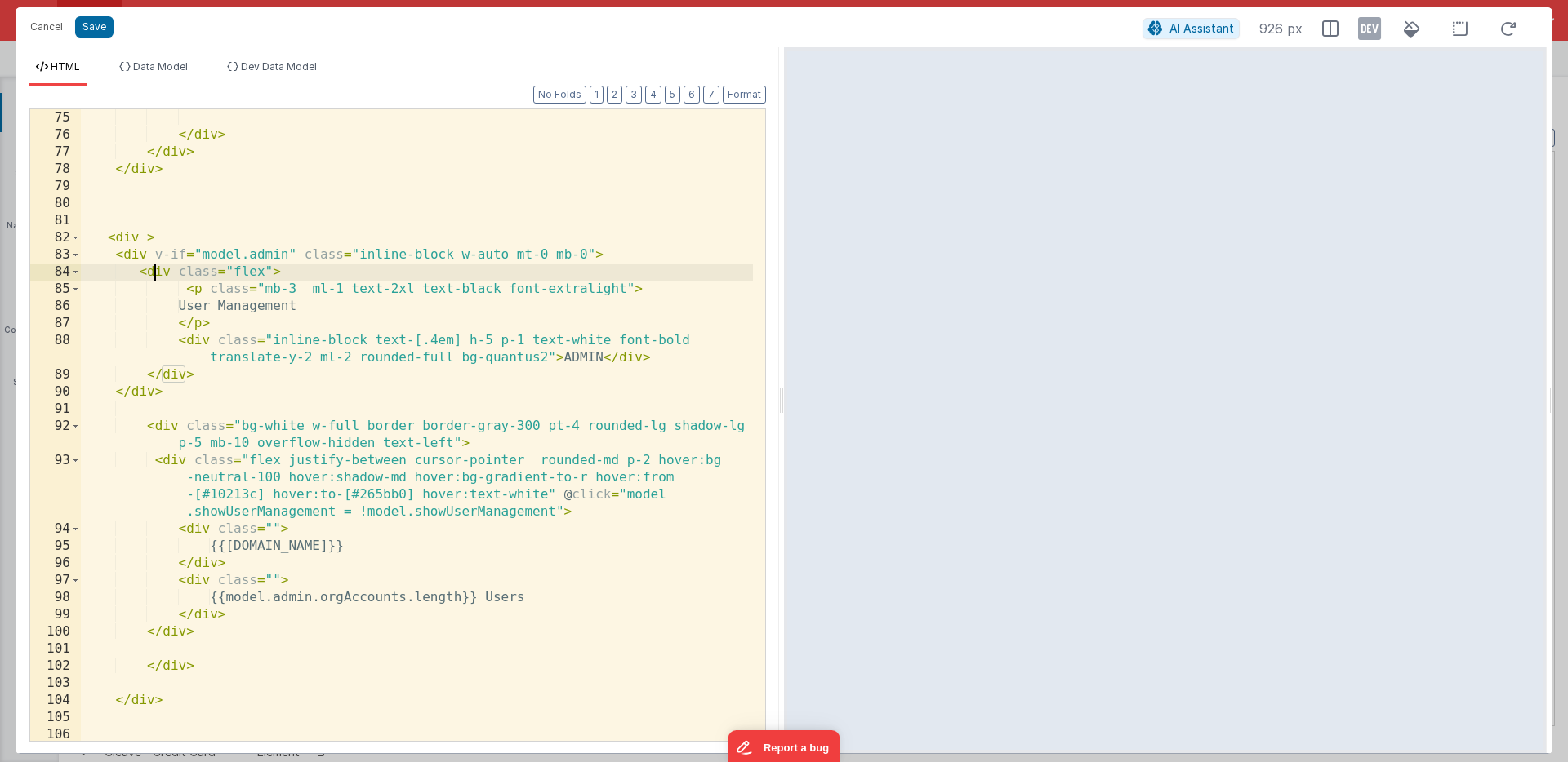
click at [195, 341] on div "< span v-if = "app.organization.HAMgroups?.group.includes([DOMAIN_NAME])" > {{i…" at bounding box center [416, 416] width 672 height 684
click at [165, 428] on div "< span v-if = "app.organization.HAMgroups?.group.includes([DOMAIN_NAME])" > {{i…" at bounding box center [416, 416] width 672 height 684
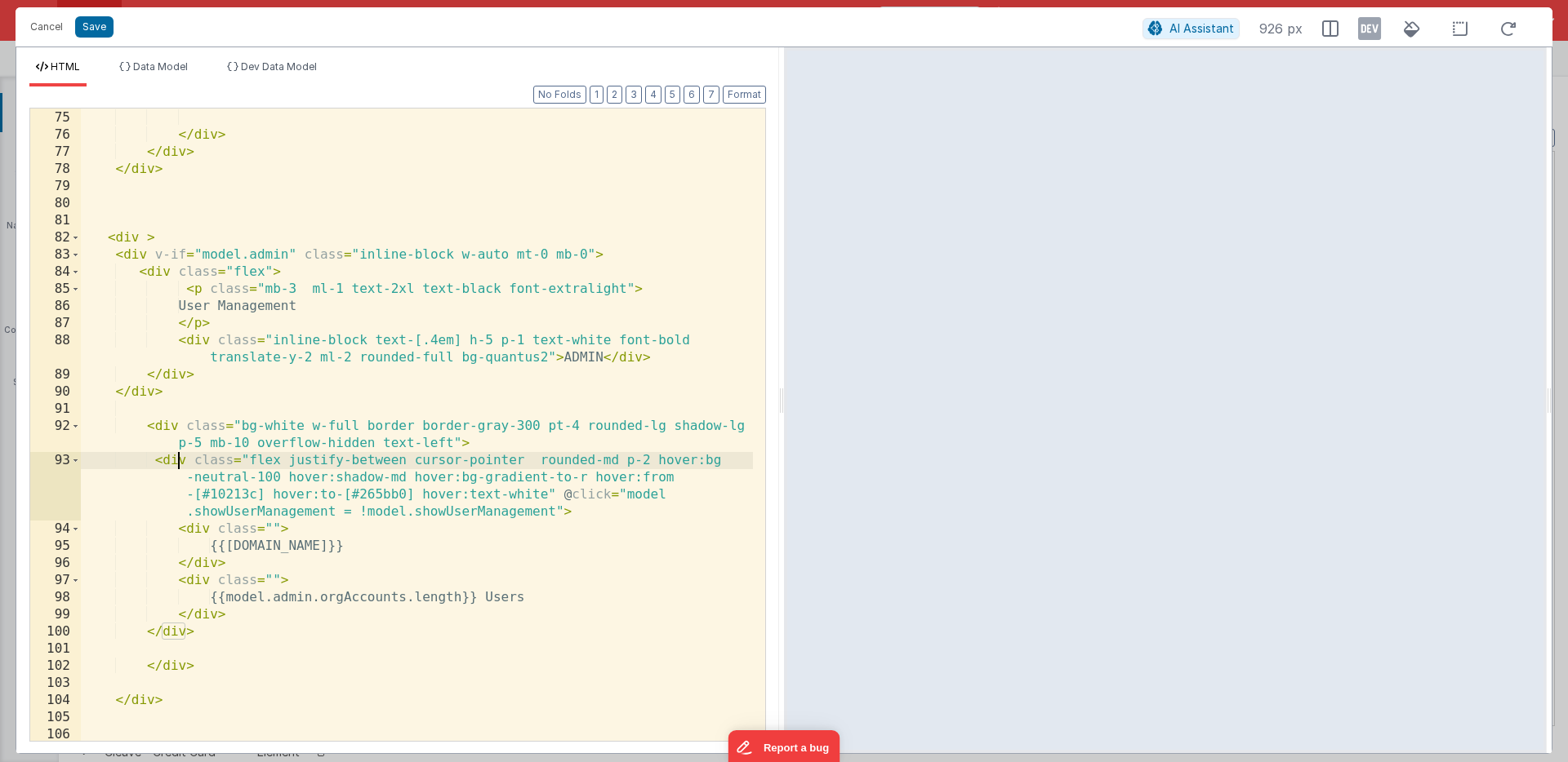
click at [178, 457] on div "< span v-if = "app.organization.HAMgroups?.group.includes([DOMAIN_NAME])" > {{i…" at bounding box center [416, 416] width 672 height 684
click at [202, 529] on div "< span v-if = "app.organization.HAMgroups?.group.includes([DOMAIN_NAME])" > {{i…" at bounding box center [416, 416] width 672 height 684
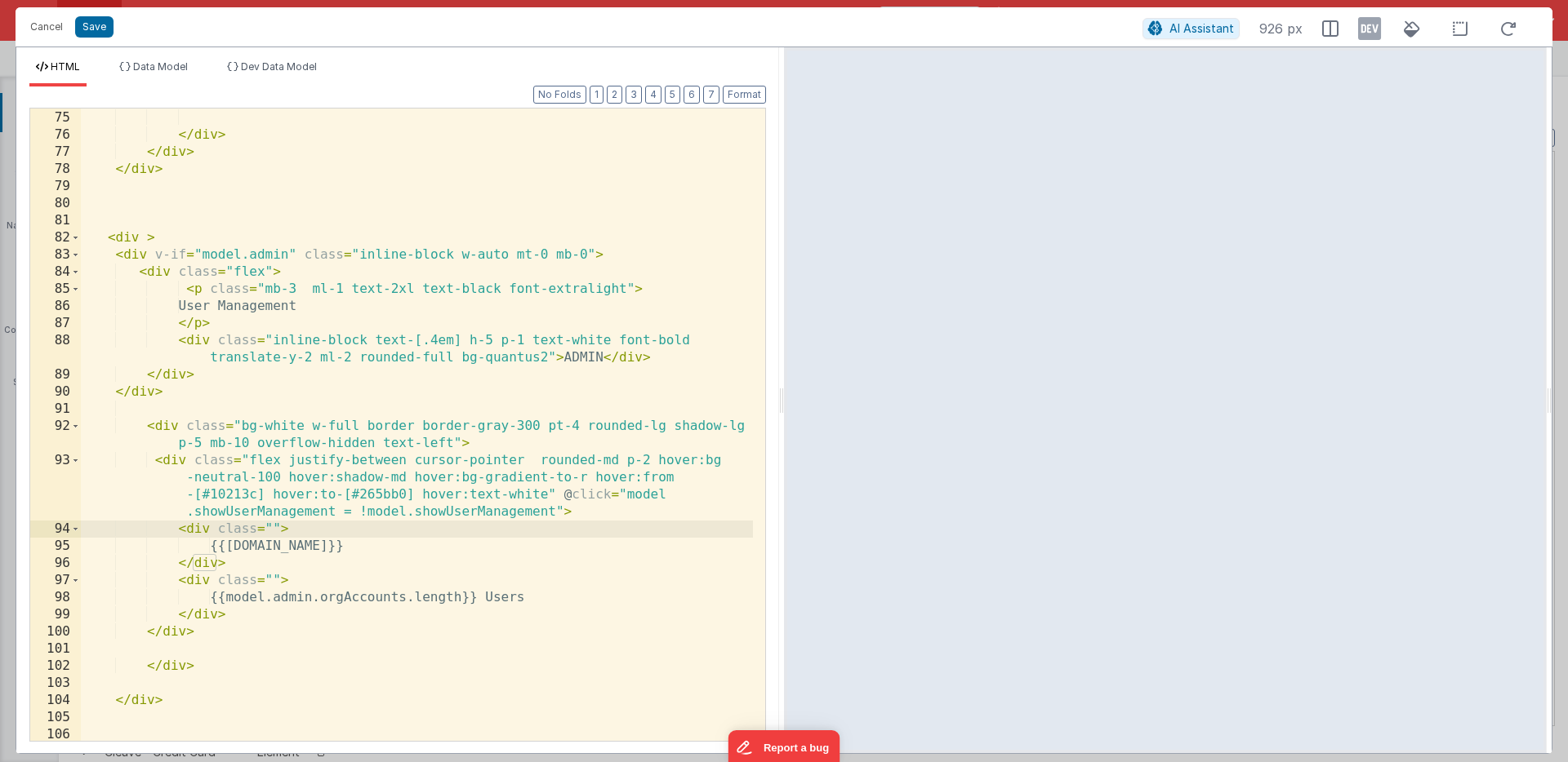
click at [197, 579] on div "< span v-if = "app.organization.HAMgroups?.group.includes([DOMAIN_NAME])" > {{i…" at bounding box center [416, 416] width 672 height 684
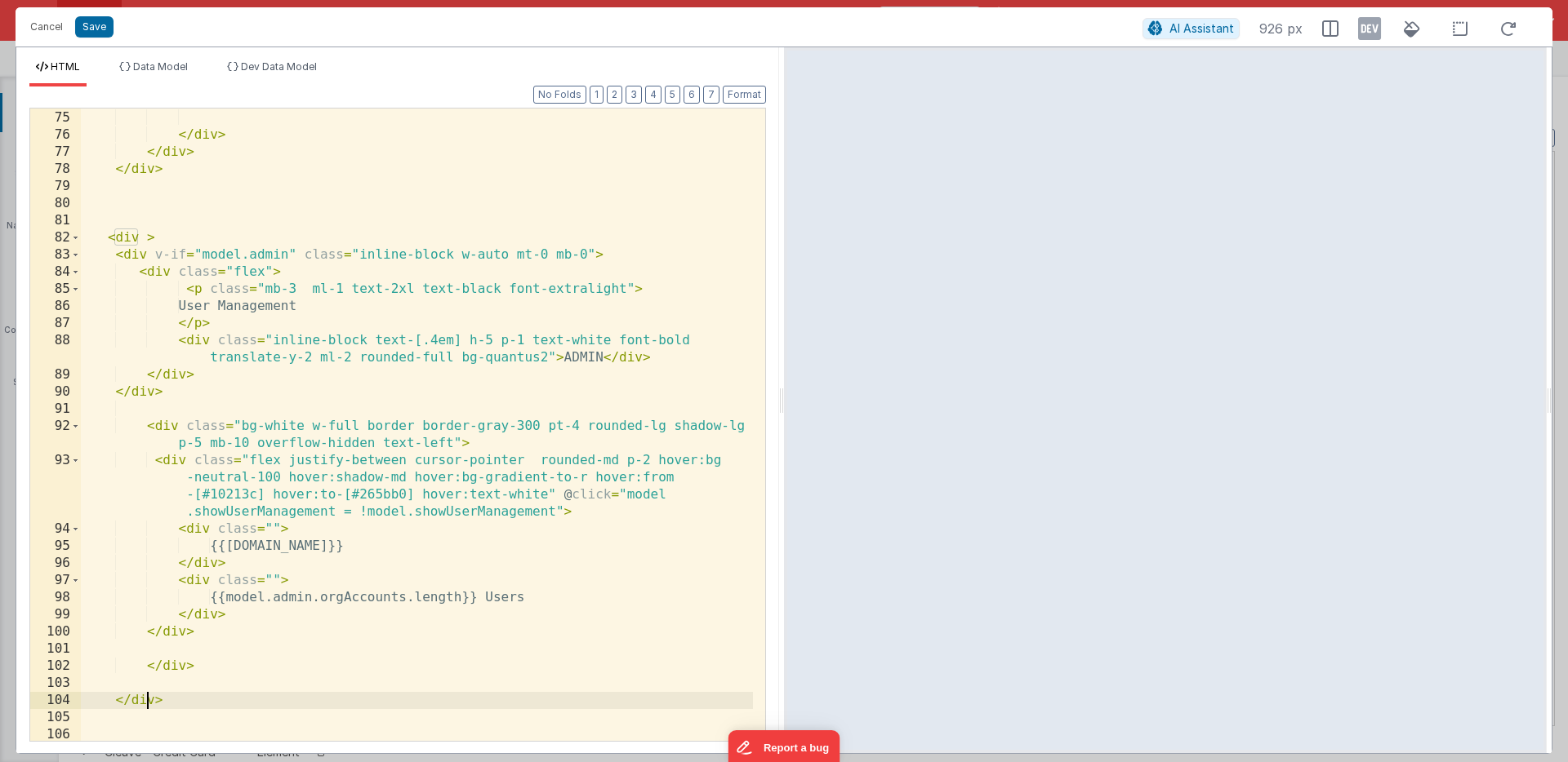
click at [145, 707] on div "< span v-if = "app.organization.HAMgroups?.group.includes([DOMAIN_NAME])" > {{i…" at bounding box center [416, 416] width 672 height 684
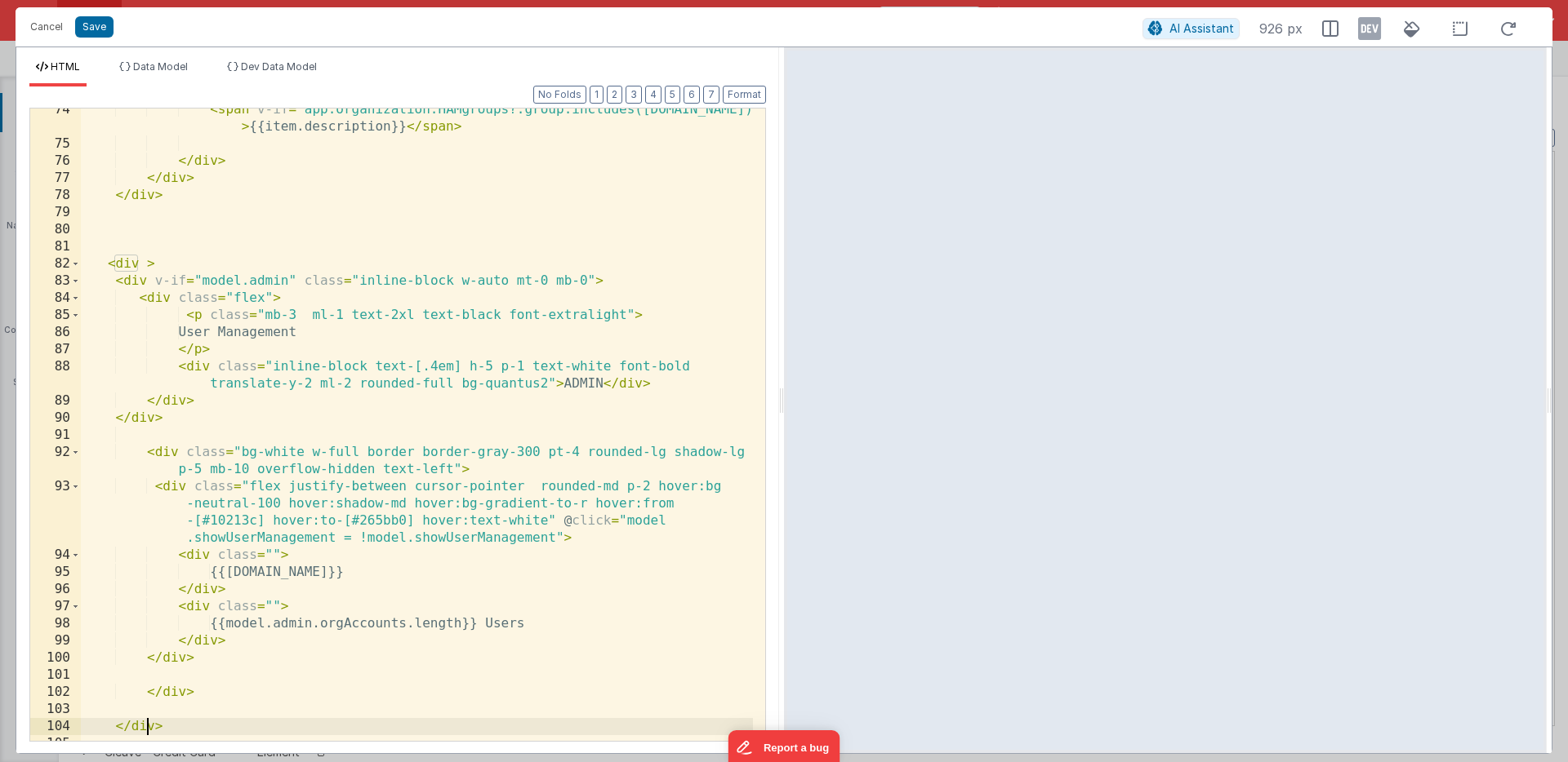
scroll to position [2039, 0]
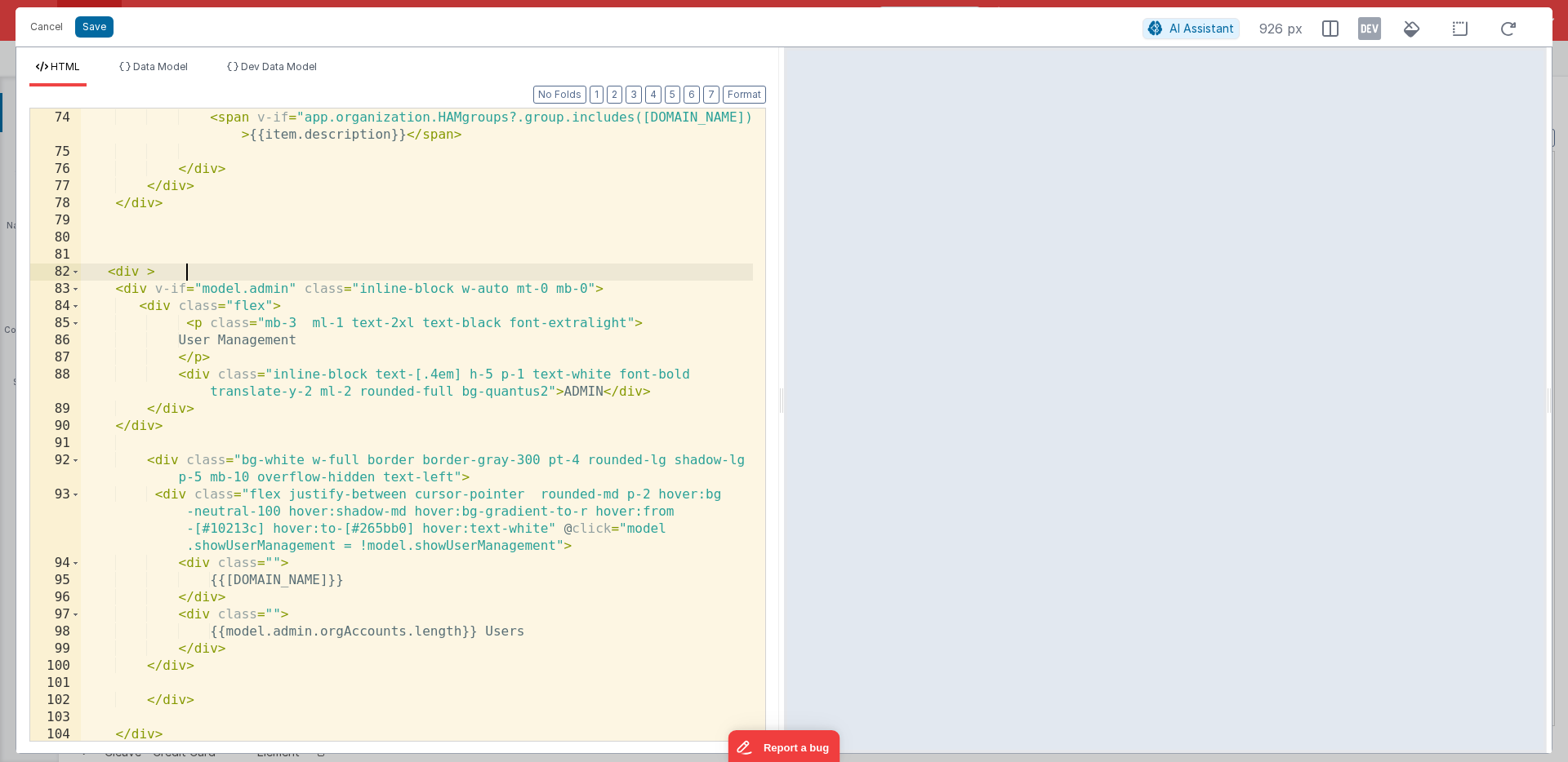
click at [191, 267] on div "< div class = " px-3" v-for = "item in model.permissionDescriptions" > < span v…" at bounding box center [416, 426] width 672 height 667
click at [205, 337] on div "< div class = " px-3" v-for = "item in model.permissionDescriptions" > < span v…" at bounding box center [416, 426] width 672 height 667
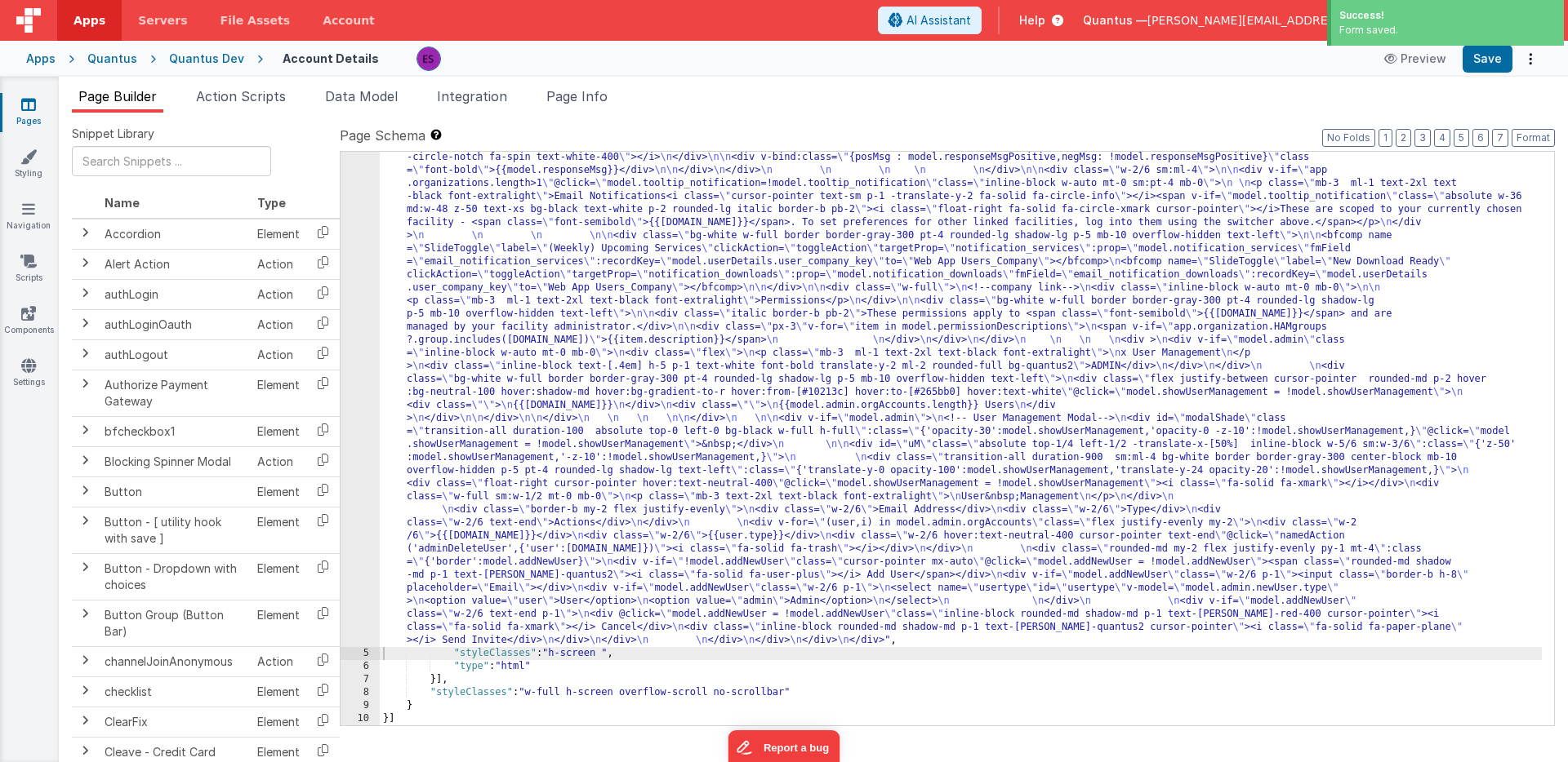
click at [435, 375] on div ""html" : "<div class= \" z-40 flex flex-wrap overflow-scroll no-scrollbar \" > …" at bounding box center [961, 608] width 1162 height 1253
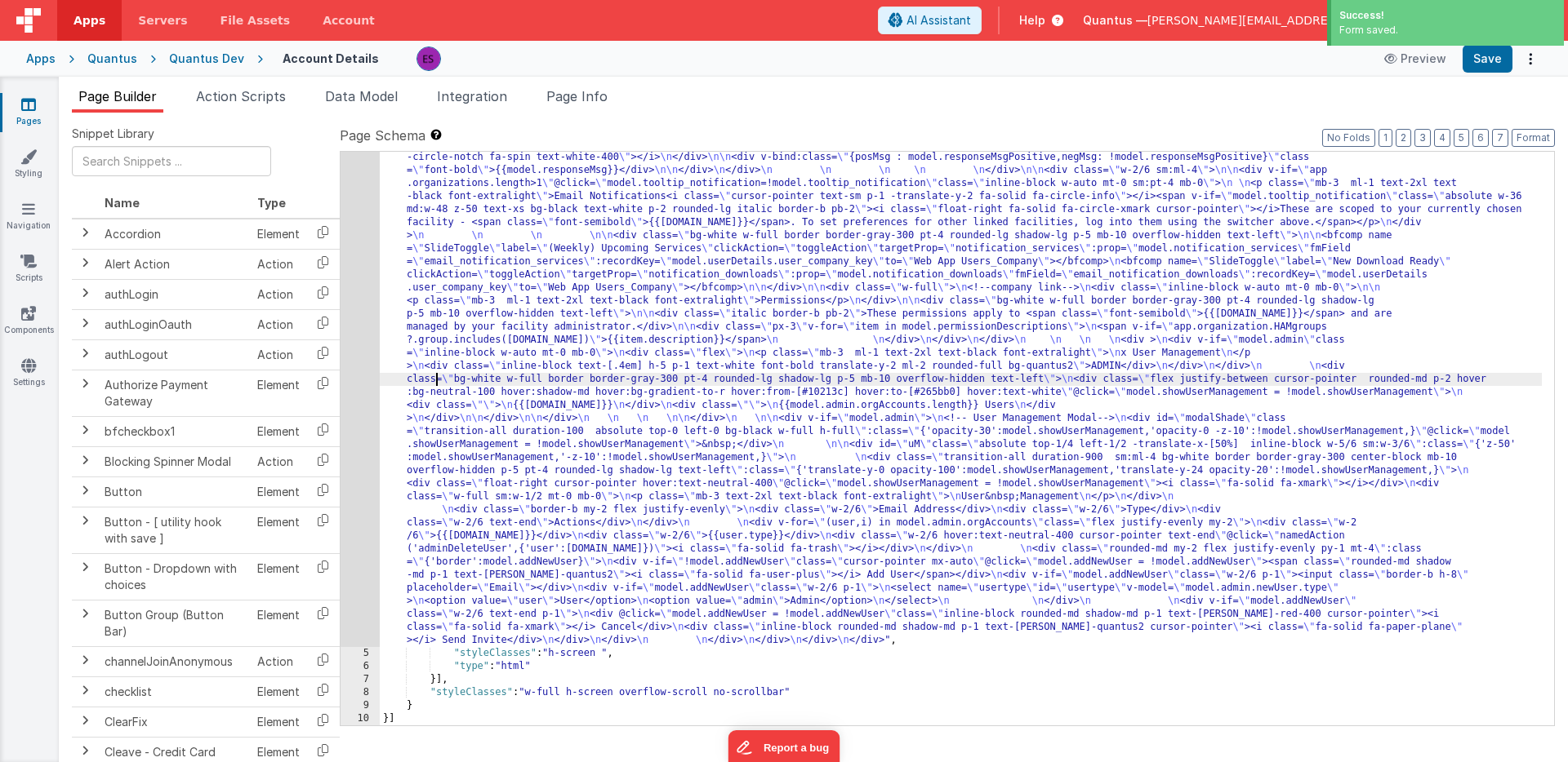
click at [360, 428] on div "4" at bounding box center [360, 314] width 40 height 666
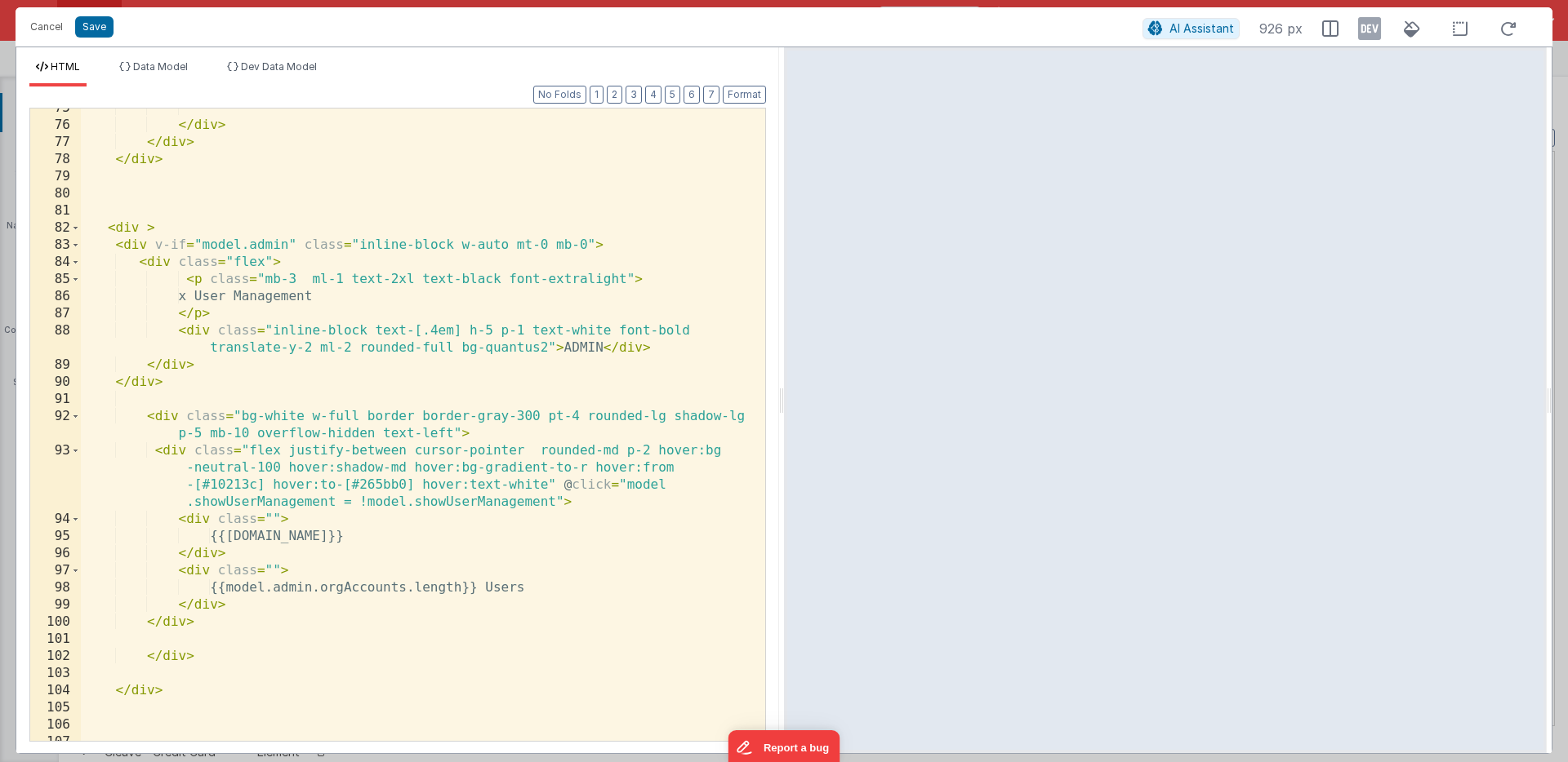
scroll to position [2091, 0]
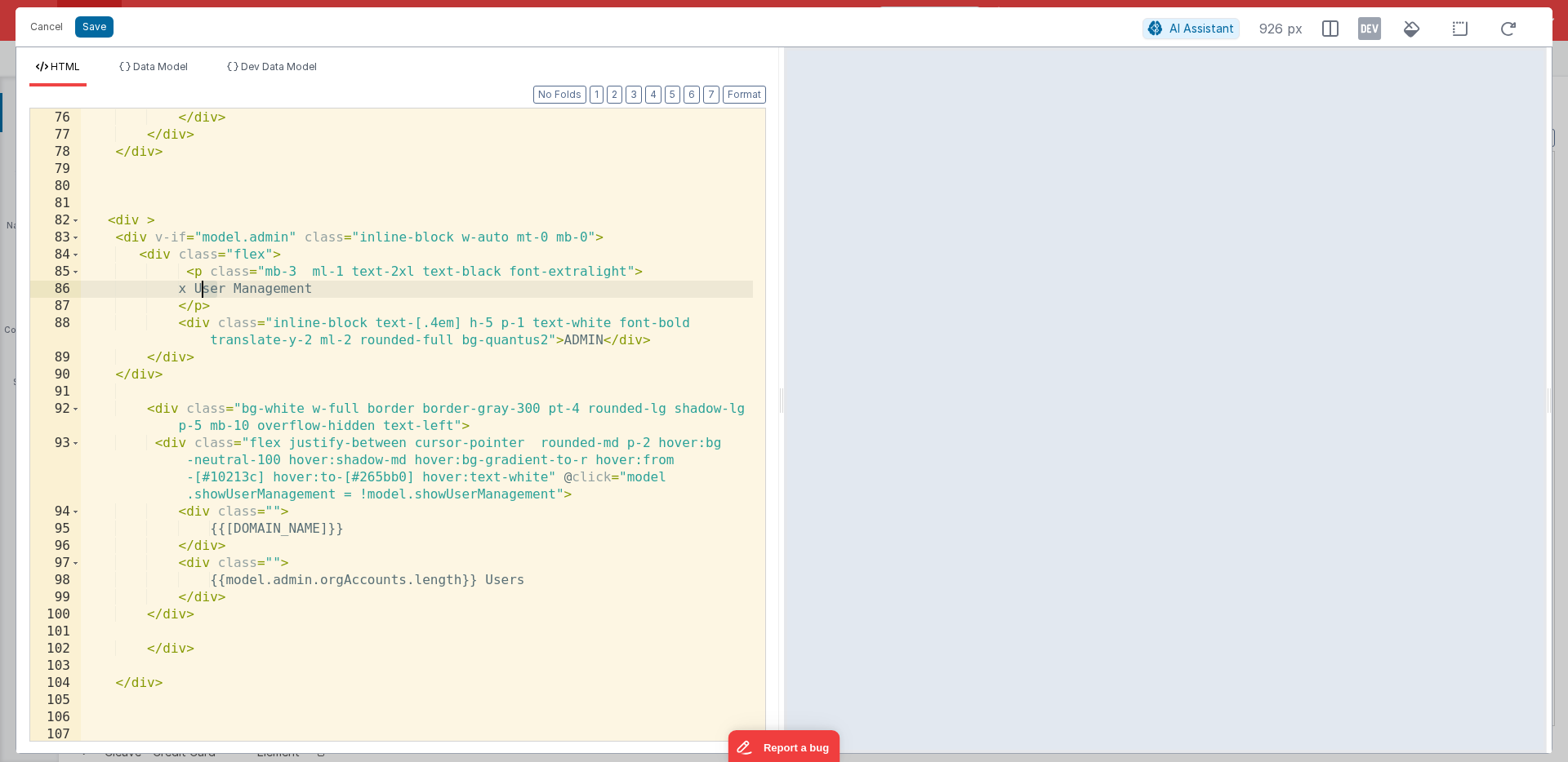
drag, startPoint x: 218, startPoint y: 287, endPoint x: 202, endPoint y: 287, distance: 16.0
click at [202, 287] on div "</ div > </ div > </ div > < div > < div v-if = "model.admin" class = "inline-b…" at bounding box center [416, 426] width 672 height 667
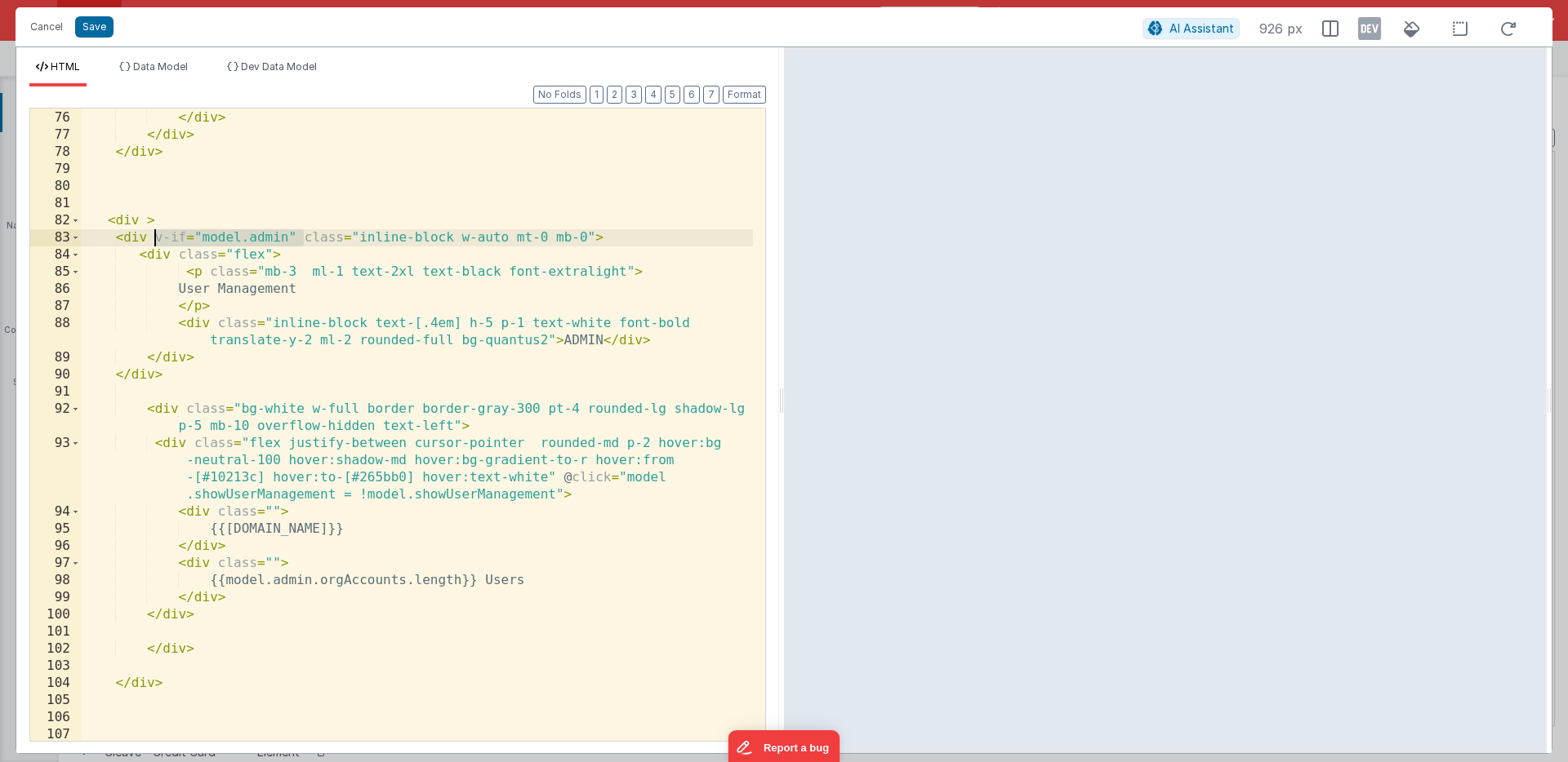
drag, startPoint x: 304, startPoint y: 237, endPoint x: 154, endPoint y: 242, distance: 150.1
click at [154, 242] on div "</ div > </ div > </ div > < div > < div v-if = "model.admin" class = "inline-b…" at bounding box center [416, 426] width 672 height 667
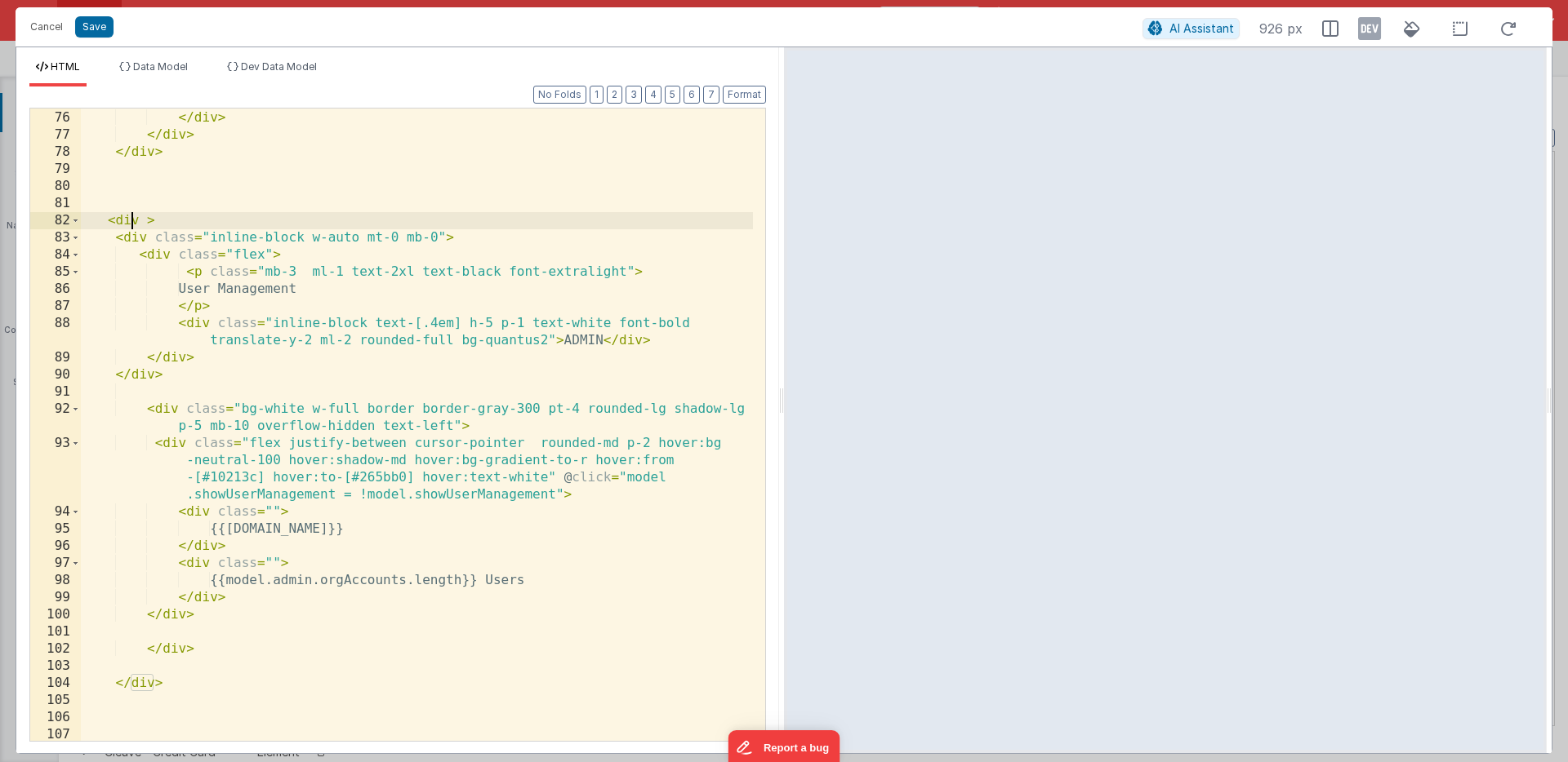
click at [128, 217] on div "</ div > </ div > </ div > < div > < div class = "inline-block w-auto mt-0 mb-0…" at bounding box center [416, 426] width 672 height 667
click at [129, 239] on div "</ div > </ div > </ div > < div > < div class = "inline-block w-auto mt-0 mb-0…" at bounding box center [416, 426] width 672 height 667
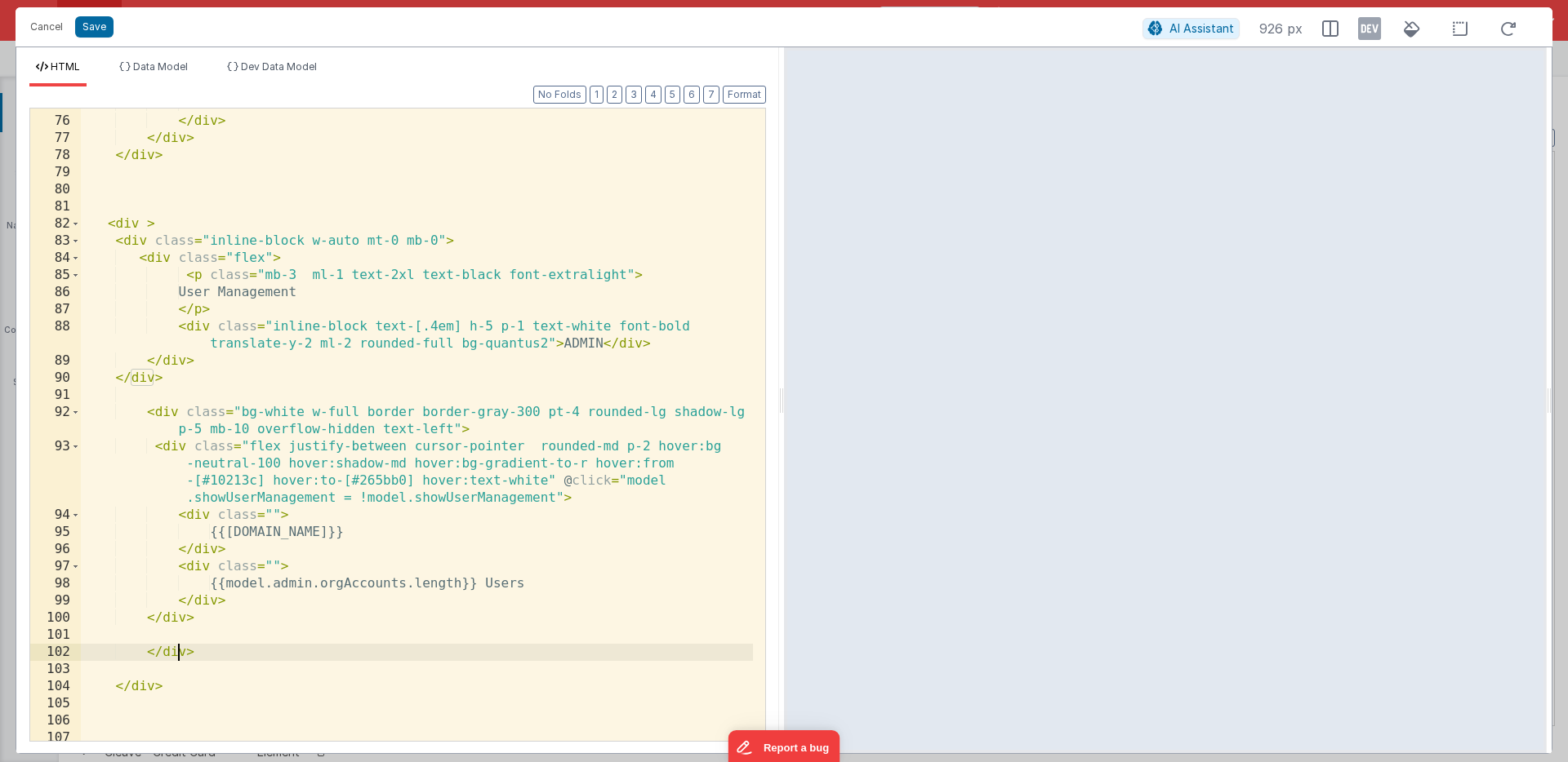
click at [174, 653] on div "</ div > </ div > </ div > < div > < div class = "inline-block w-auto mt-0 mb-0…" at bounding box center [416, 429] width 672 height 667
click at [176, 633] on div "</ div > </ div > </ div > < div > < div class = "inline-block w-auto mt-0 mb-0…" at bounding box center [416, 429] width 672 height 667
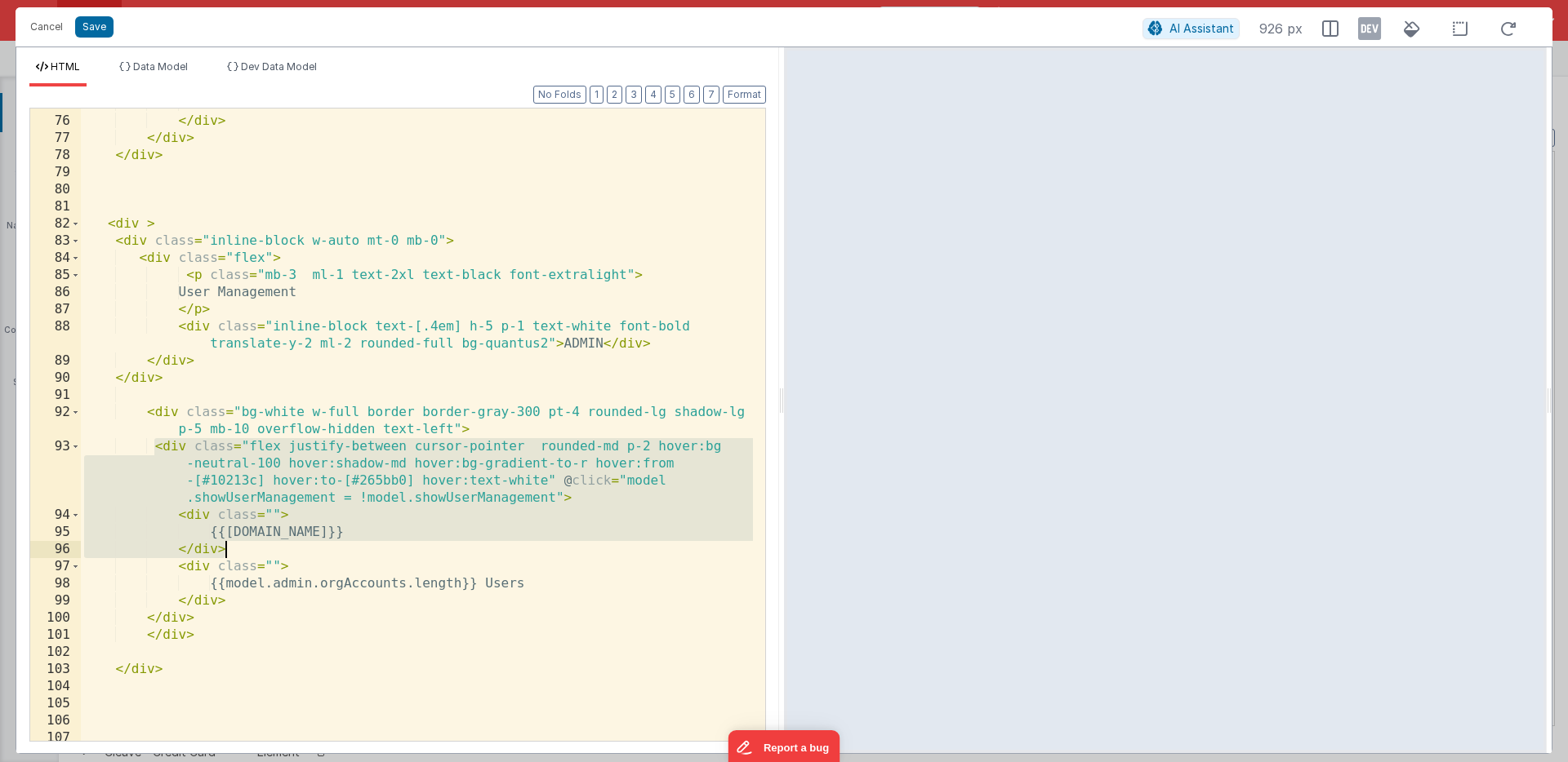
drag, startPoint x: 158, startPoint y: 447, endPoint x: 242, endPoint y: 556, distance: 137.6
click at [242, 556] on div "</ div > </ div > </ div > < div > < div class = "inline-block w-auto mt-0 mb-0…" at bounding box center [416, 429] width 672 height 667
drag, startPoint x: 242, startPoint y: 556, endPoint x: 241, endPoint y: 572, distance: 16.0
click at [242, 556] on div "</ div > </ div > </ div > < div > < div class = "inline-block w-auto mt-0 mb-0…" at bounding box center [416, 424] width 672 height 633
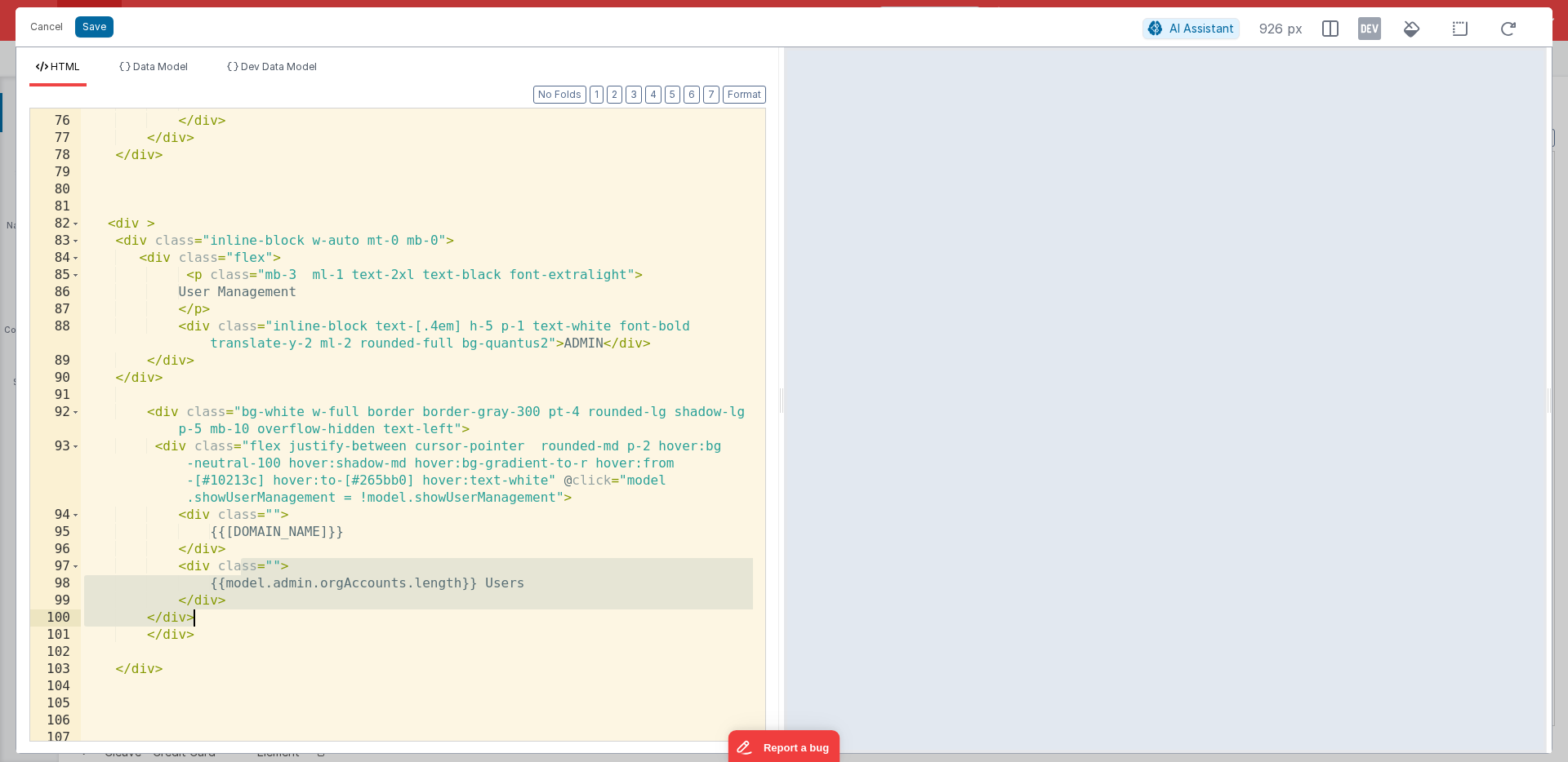
drag, startPoint x: 241, startPoint y: 572, endPoint x: 240, endPoint y: 618, distance: 46.0
click at [240, 618] on div "</ div > </ div > </ div > < div > < div class = "inline-block w-auto mt-0 mb-0…" at bounding box center [416, 429] width 672 height 667
click at [242, 621] on div "</ div > </ div > </ div > < div > < div class = "inline-block w-auto mt-0 mb-0…" at bounding box center [416, 424] width 672 height 633
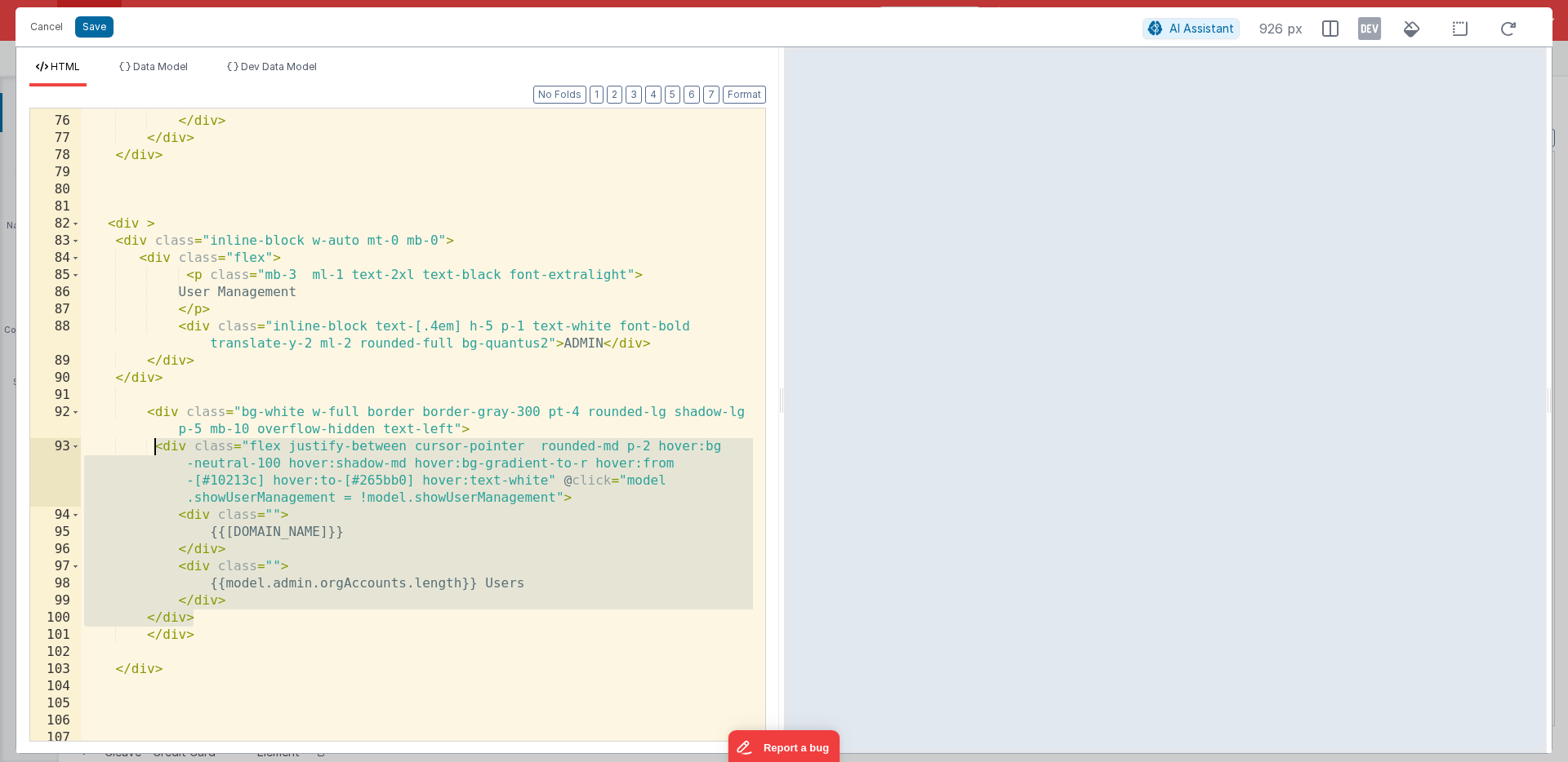
drag, startPoint x: 241, startPoint y: 624, endPoint x: 154, endPoint y: 444, distance: 199.9
click at [154, 444] on div "</ div > </ div > </ div > < div > < div class = "inline-block w-auto mt-0 mb-0…" at bounding box center [416, 429] width 672 height 667
click at [151, 495] on div "</ div > </ div > </ div > < div > < div class = "inline-block w-auto mt-0 mb-0…" at bounding box center [416, 429] width 672 height 667
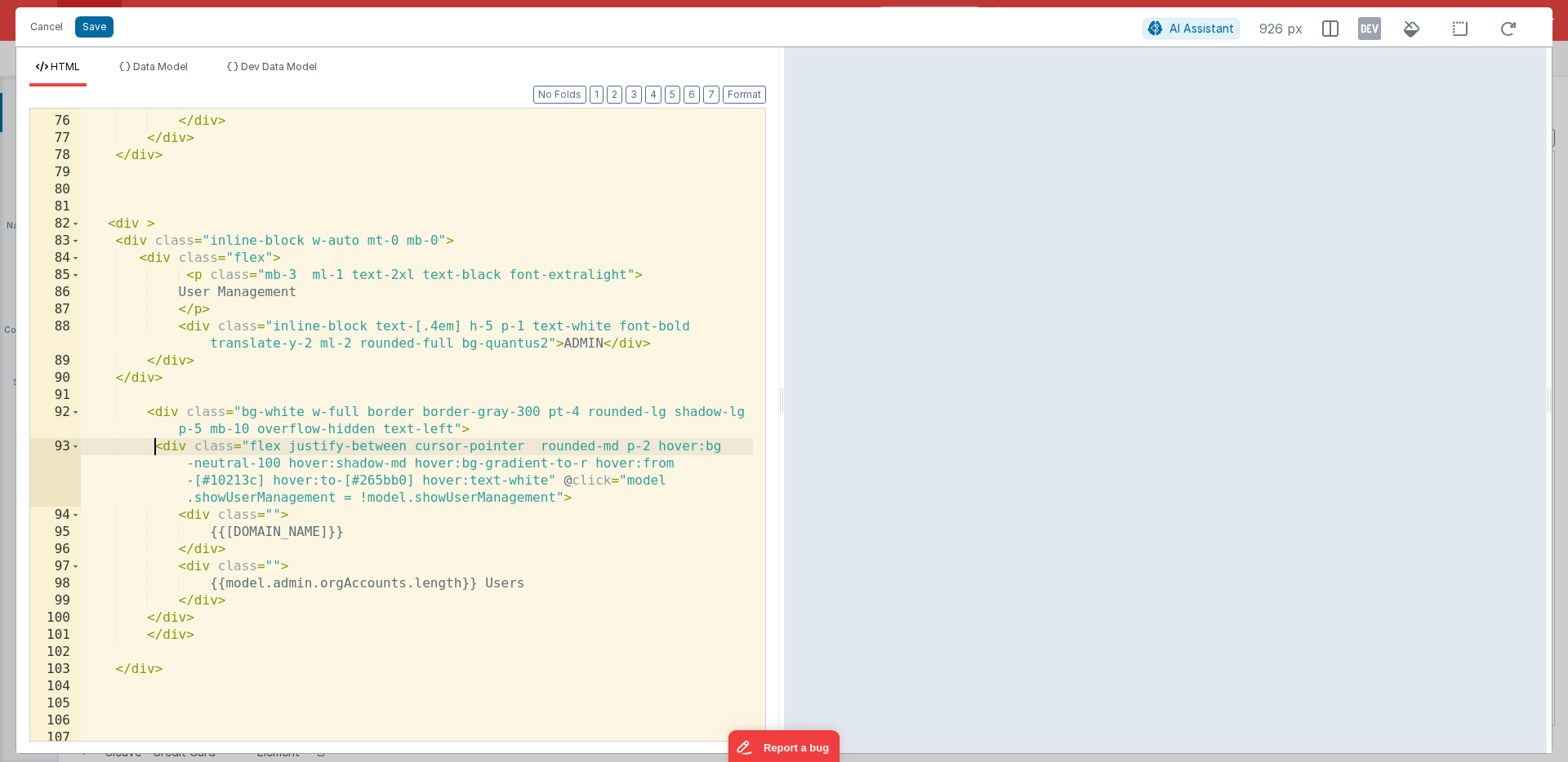
click at [152, 447] on div "</ div > </ div > </ div > < div > < div class = "inline-block w-auto mt-0 mb-0…" at bounding box center [416, 429] width 672 height 667
click at [180, 447] on div "</ div > </ div > </ div > < div > < div class = "inline-block w-auto mt-0 mb-0…" at bounding box center [416, 429] width 672 height 667
click at [413, 587] on div "</ div > </ div > </ div > < div > < div class = "inline-block w-auto mt-0 mb-0…" at bounding box center [416, 431] width 672 height 667
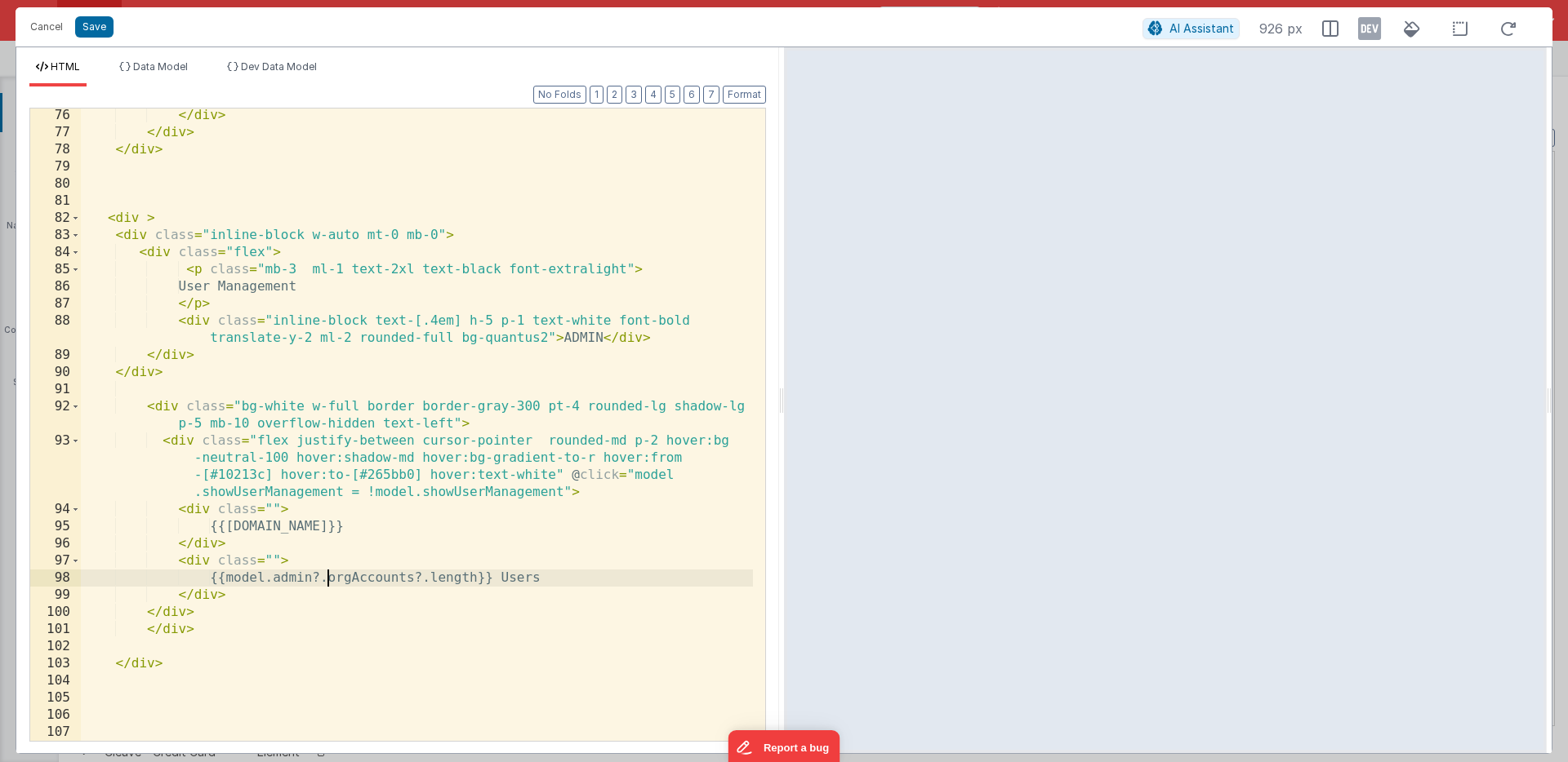
scroll to position [2097, 0]
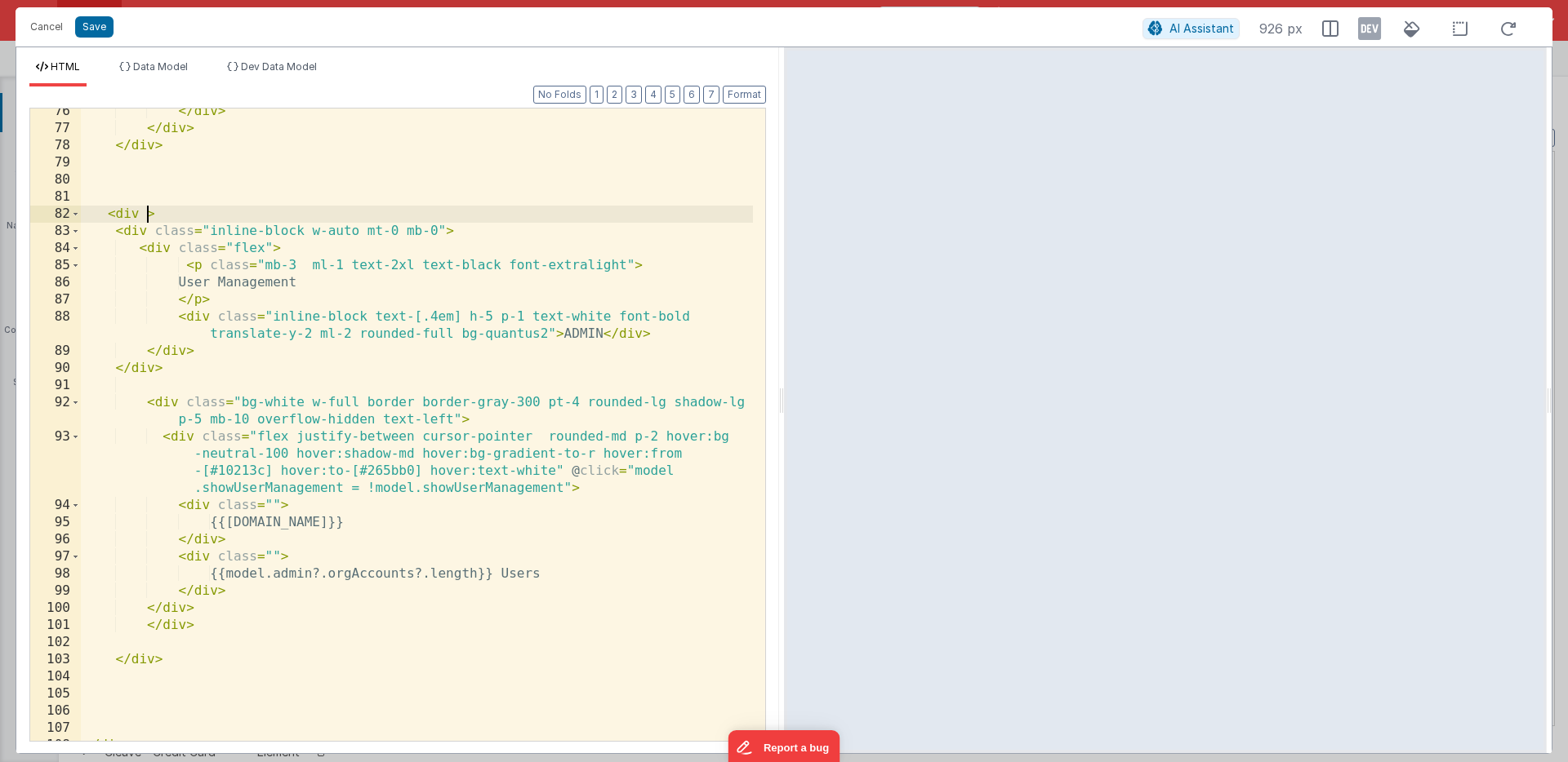
click at [145, 213] on div "</ div > </ div > </ div > < div > < div class = "inline-block w-auto mt-0 mb-0…" at bounding box center [416, 436] width 672 height 667
click at [391, 209] on div "</ div > </ div > </ div > < div v-if = "app.organization.HAM.flat.manageUsers=…" at bounding box center [416, 436] width 672 height 667
click at [352, 212] on div "</ div > </ div > </ div > < div v-if = "app.organization.HAM.flat?.manageUsers…" at bounding box center [416, 436] width 672 height 667
click at [123, 214] on div "</ div > </ div > </ div > < div v-if = "app.organization?.HAM?.flat?.manageUse…" at bounding box center [416, 436] width 672 height 667
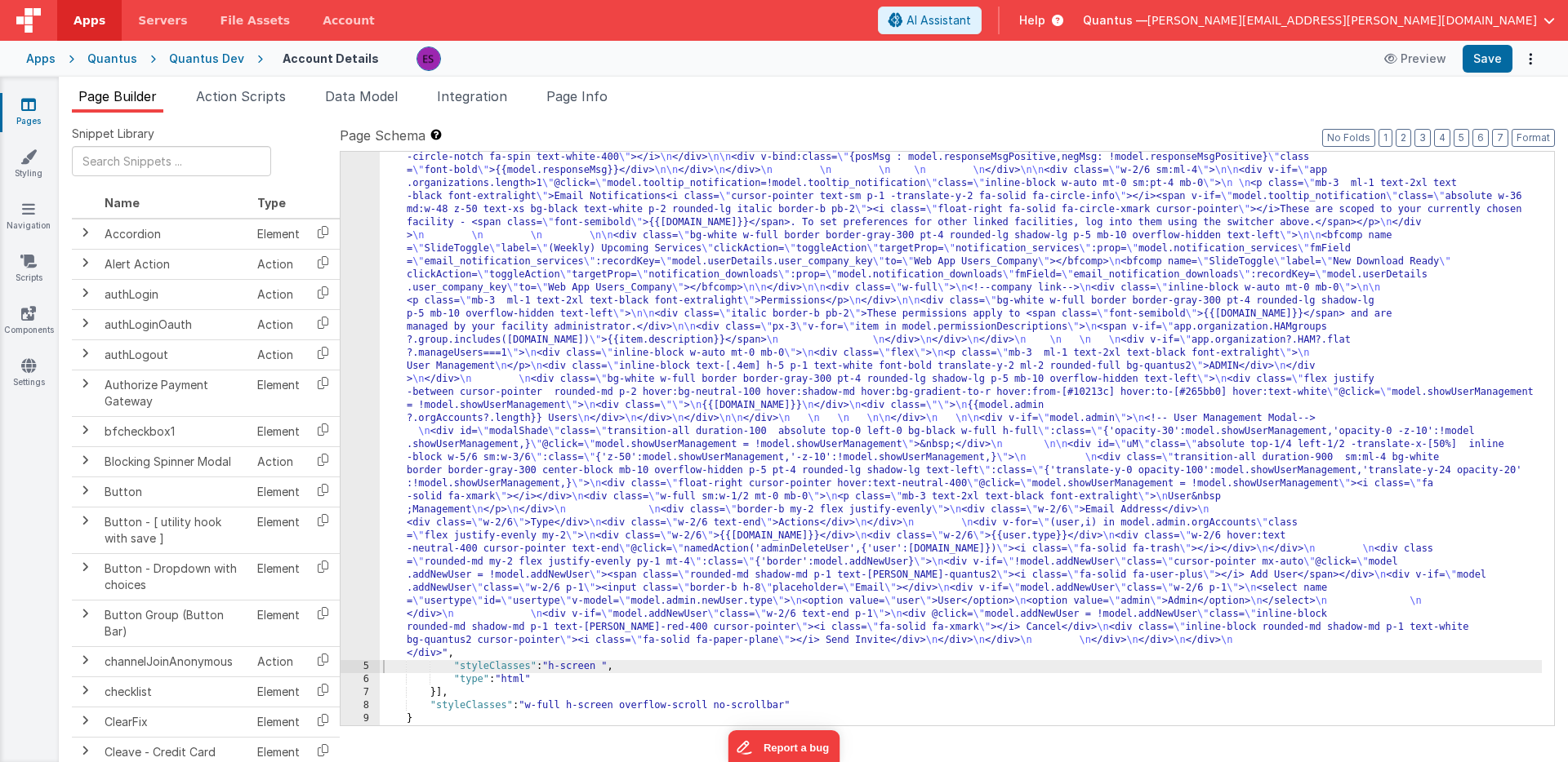
drag, startPoint x: 605, startPoint y: 489, endPoint x: 504, endPoint y: 483, distance: 101.2
click at [605, 489] on div ""html" : "<div class= \" z-40 flex flex-wrap overflow-scroll no-scrollbar \" > …" at bounding box center [961, 614] width 1162 height 1265
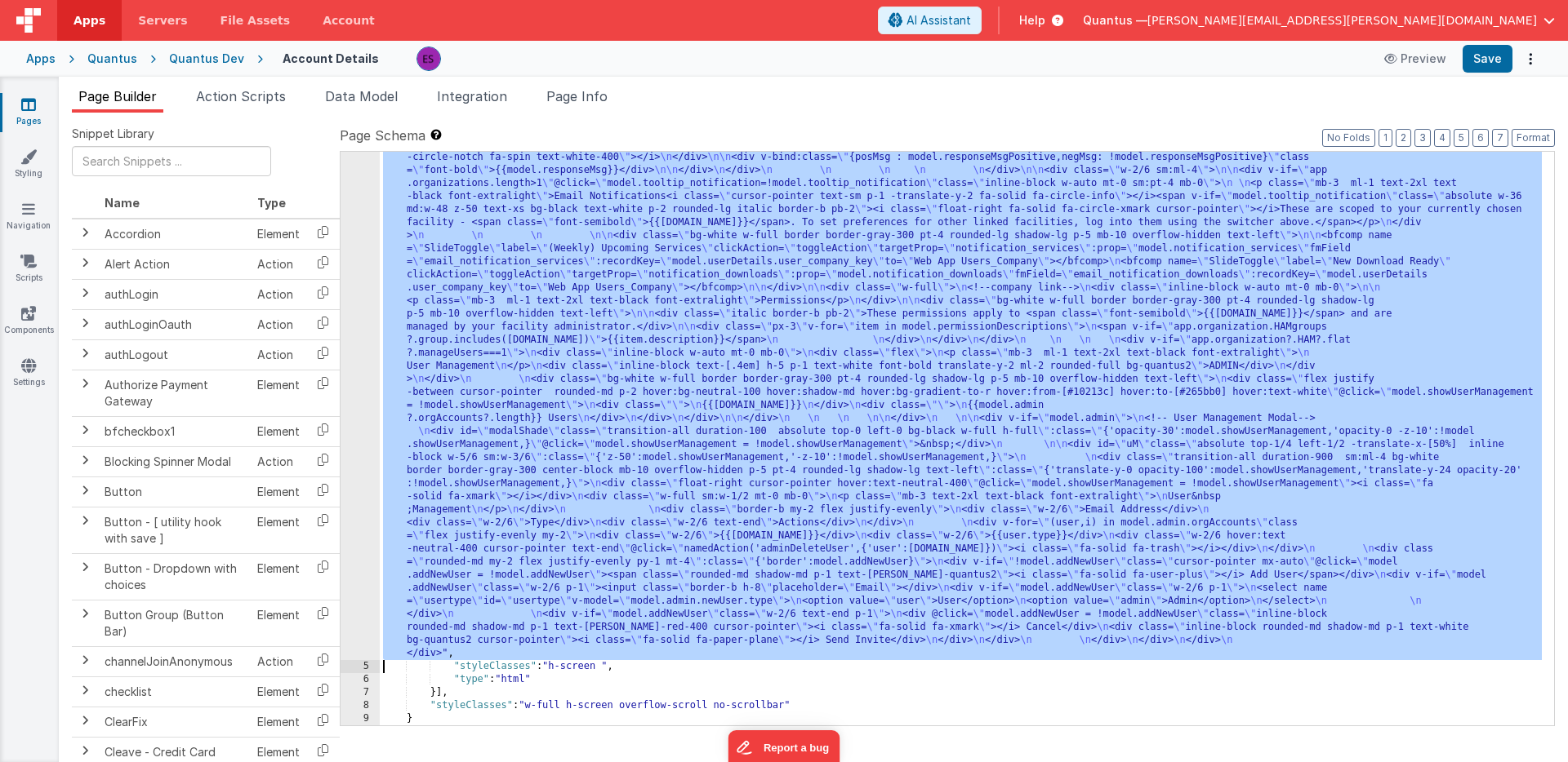
click at [358, 528] on div "4" at bounding box center [360, 321] width 40 height 679
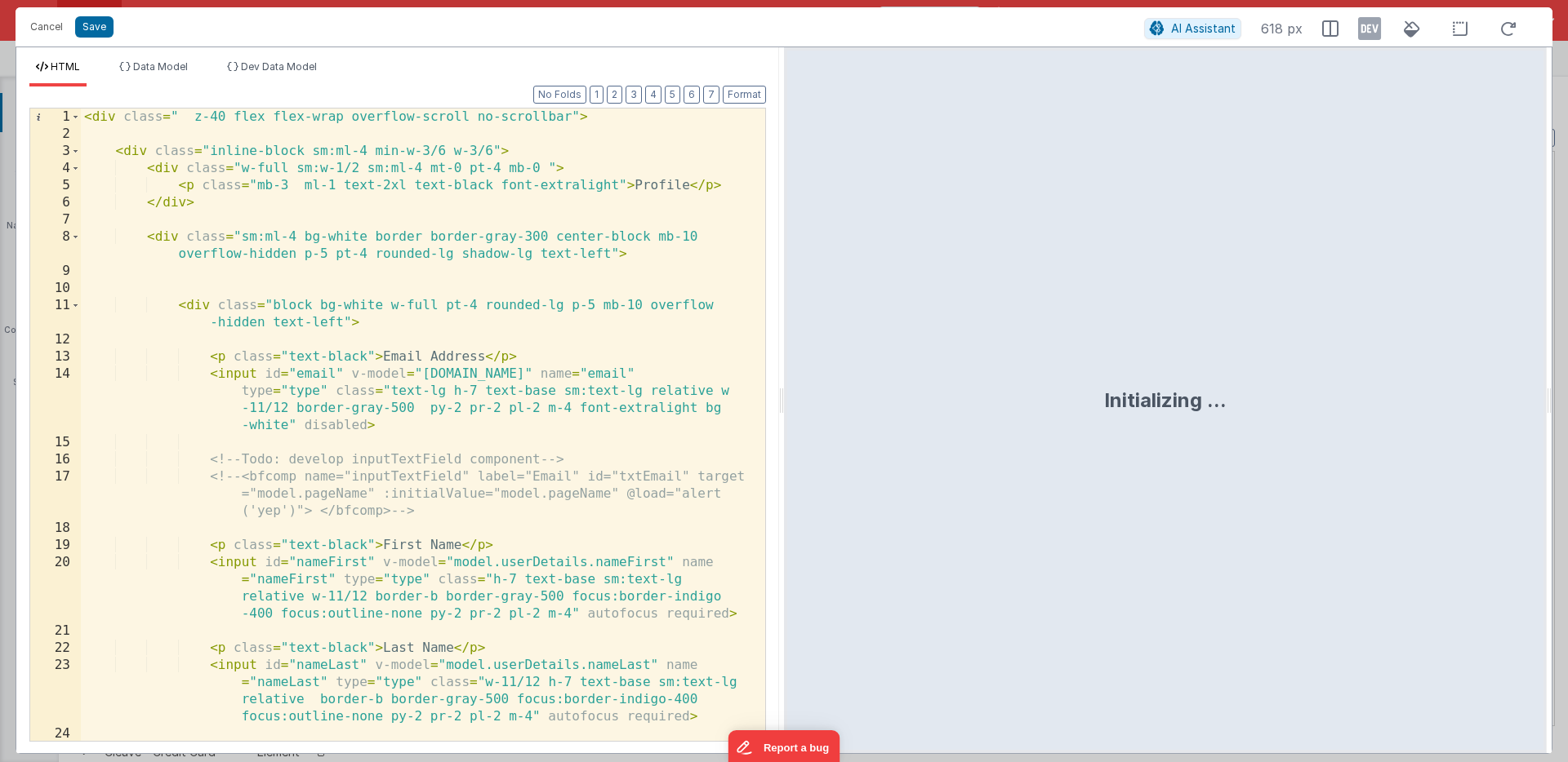
click at [371, 523] on div "< div class = " z-40 flex flex-wrap overflow-scroll no-scrollbar" > < div class…" at bounding box center [416, 442] width 672 height 667
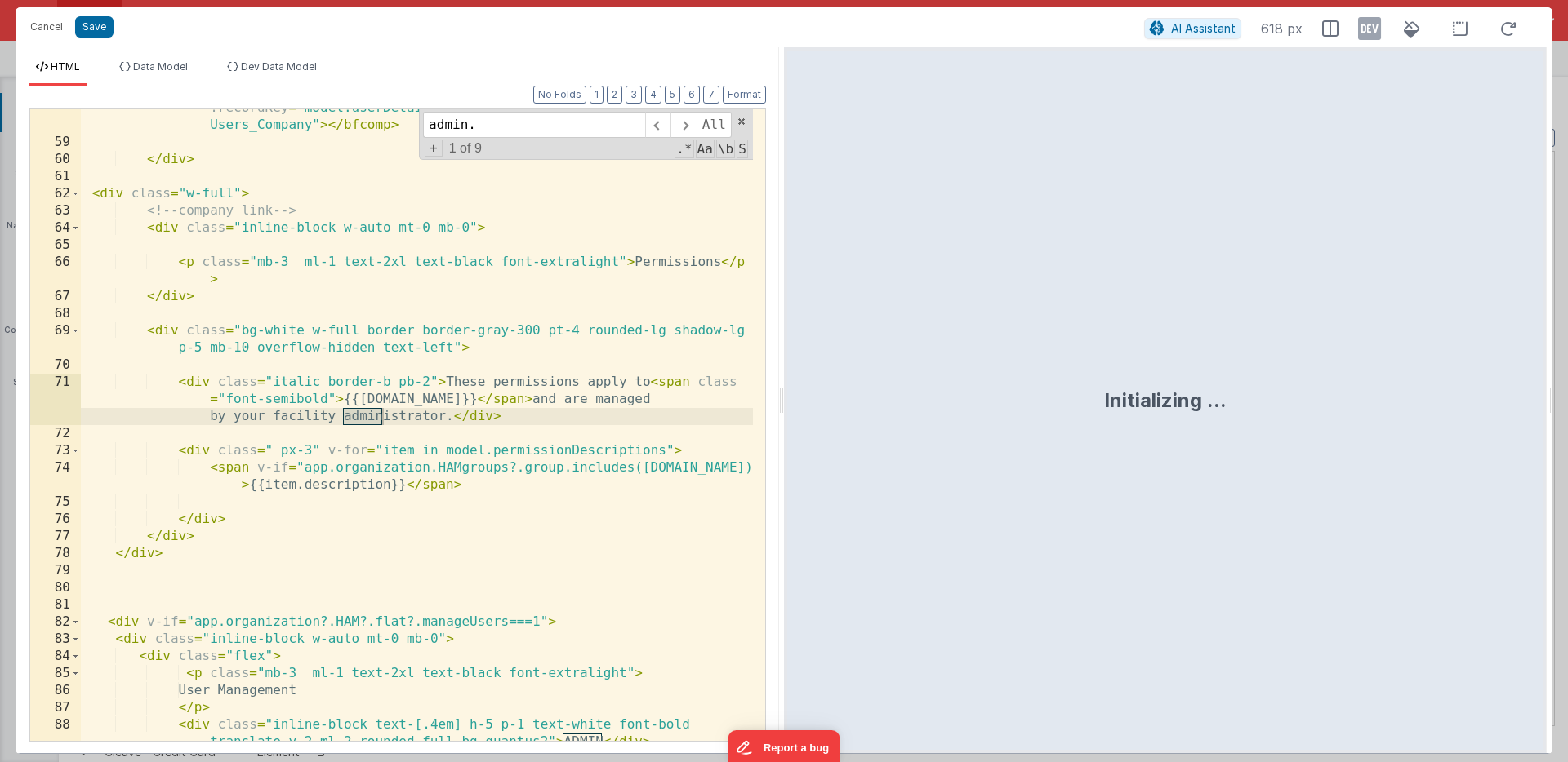
scroll to position [3026, 0]
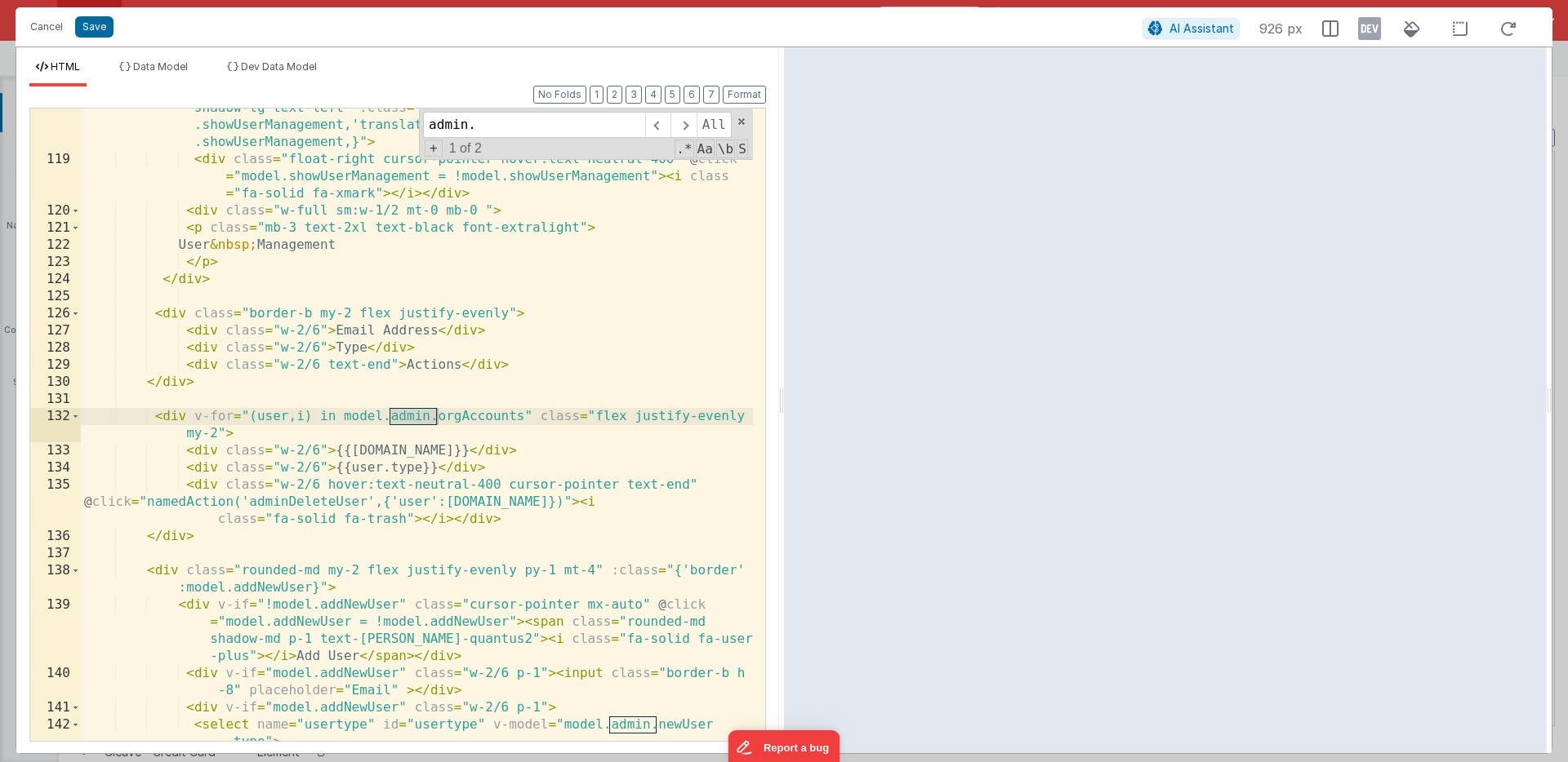
type input "admin."
click at [479, 278] on div "< div class = "transition-all duration-900 sm:ml-4 bg-white border border -gray…" at bounding box center [416, 441] width 672 height 752
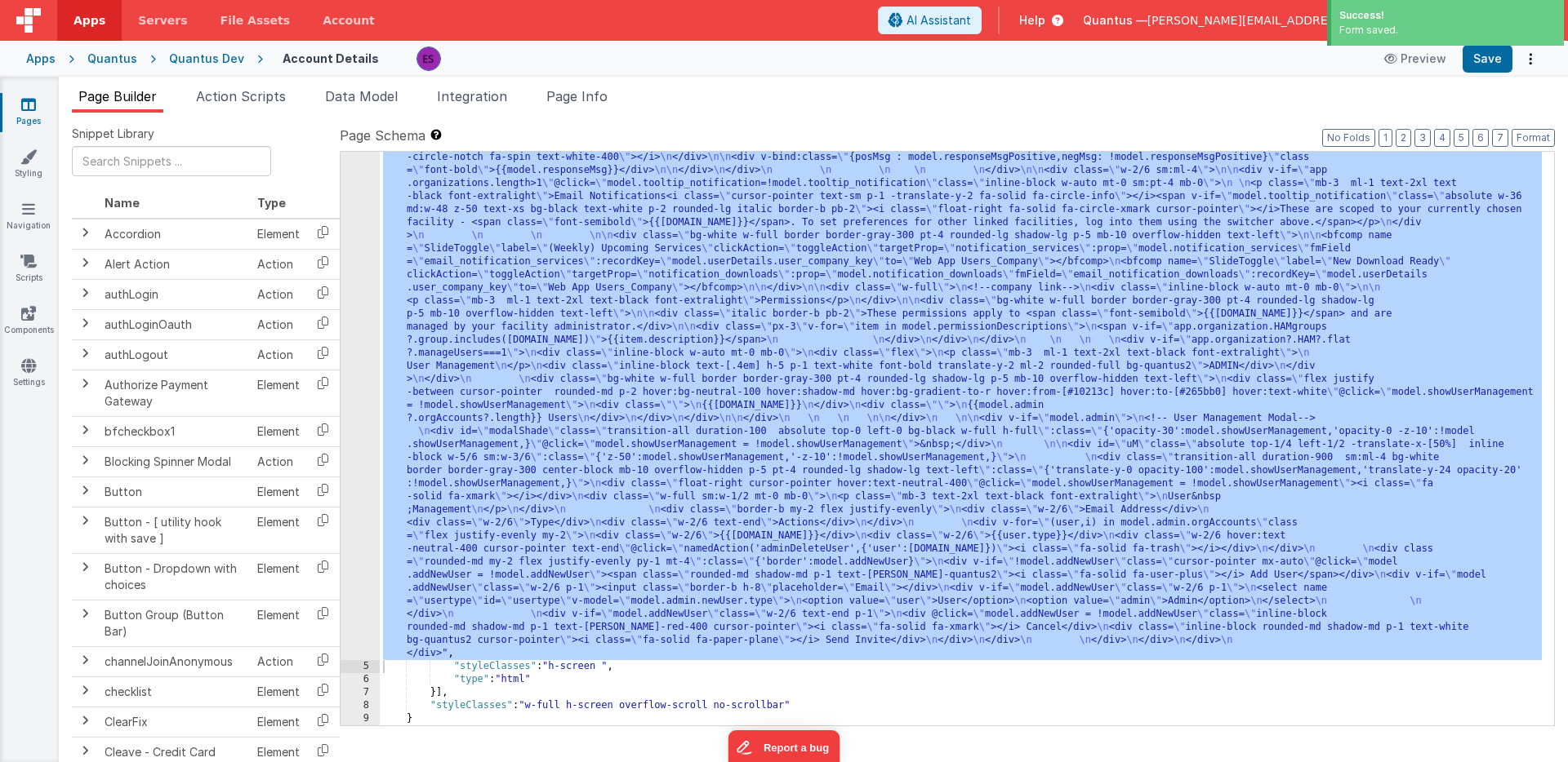
click at [1063, 21] on icon at bounding box center [1054, 20] width 18 height 17
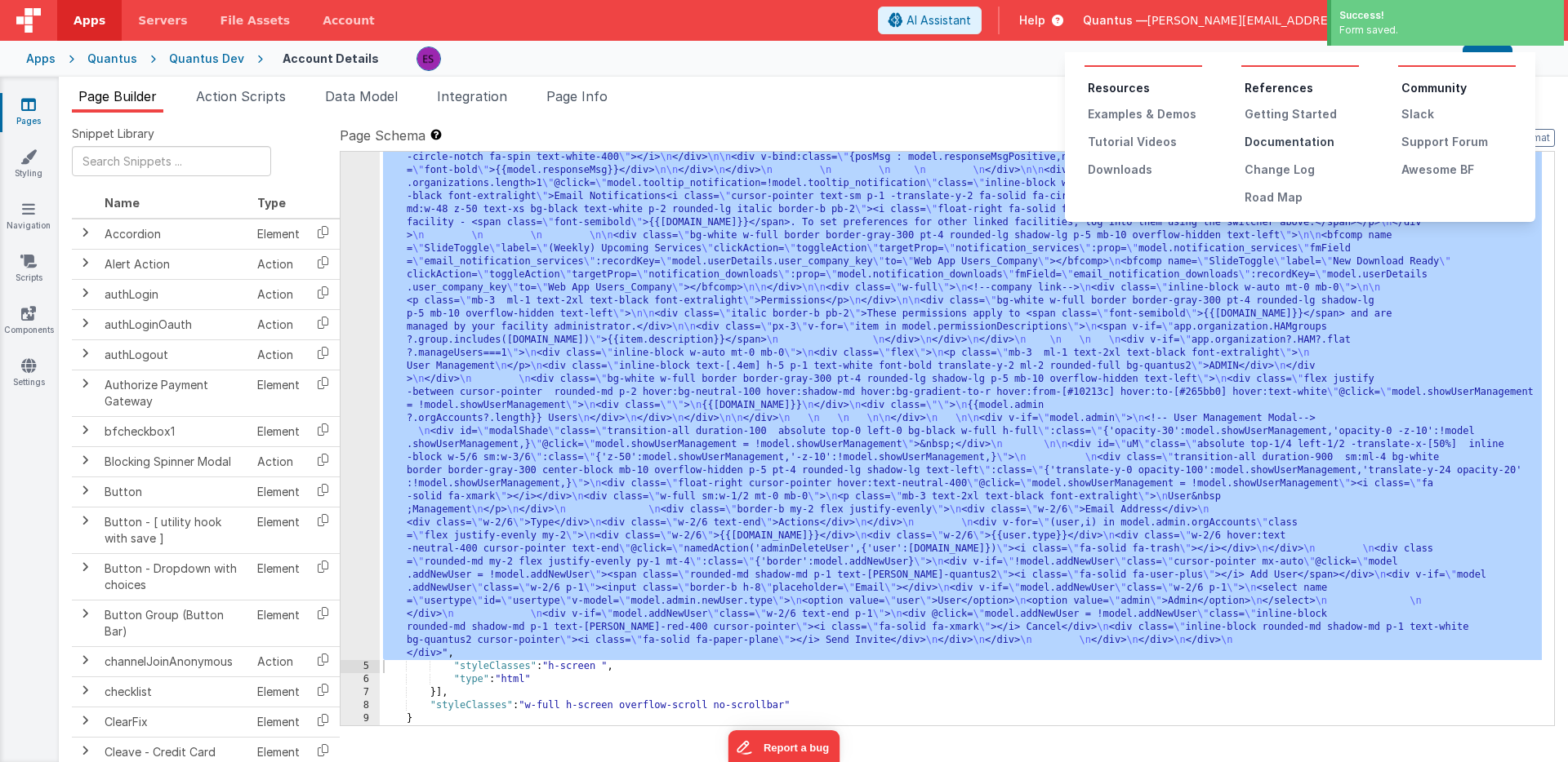
click at [1255, 142] on div "Documentation" at bounding box center [1301, 142] width 114 height 17
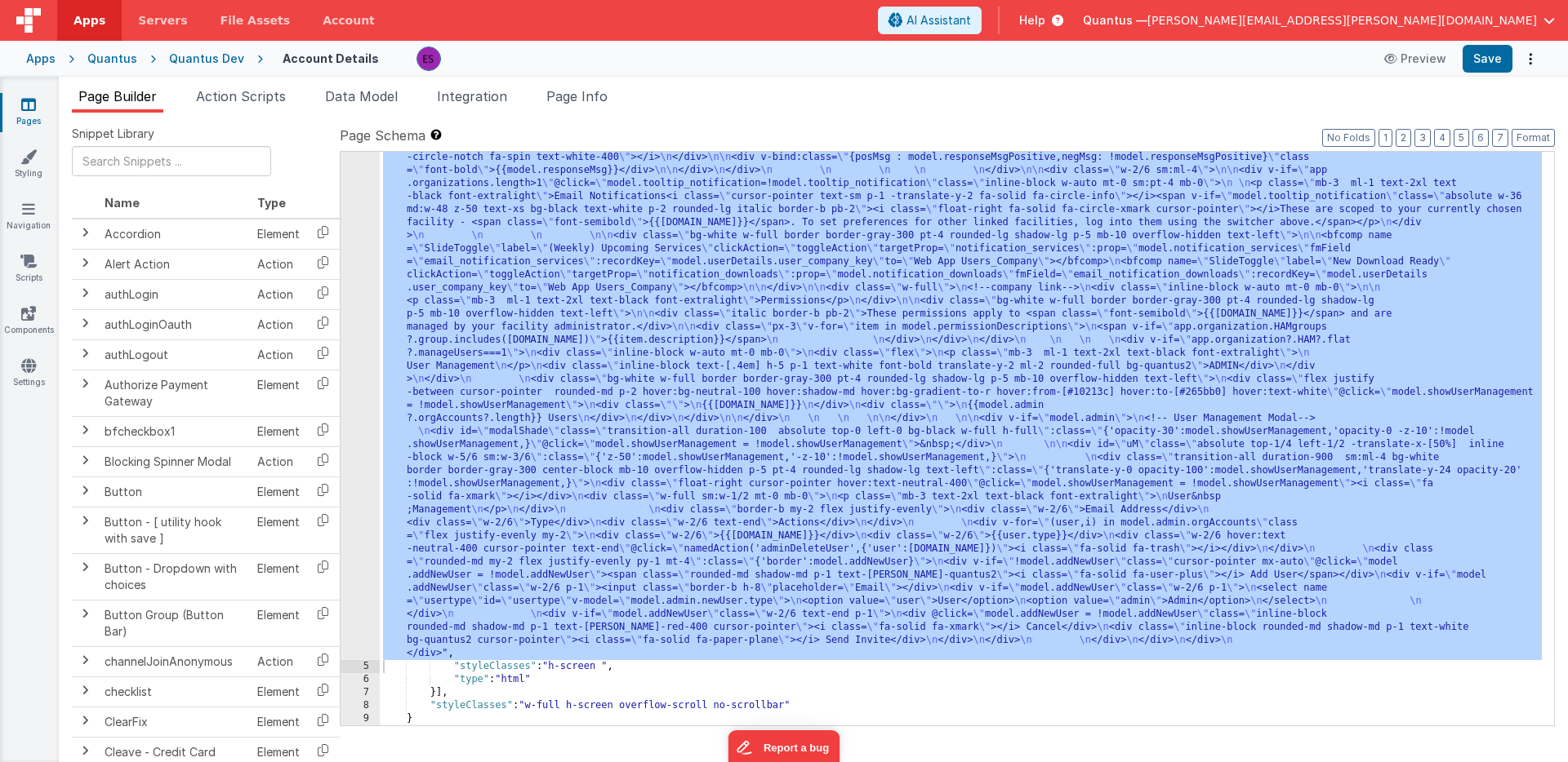
click at [1129, 107] on ul "Page Builder Action Scripts Data Model Integration Page Info" at bounding box center [813, 99] width 1509 height 26
click at [971, 17] on span "AI Assistant" at bounding box center [938, 20] width 64 height 17
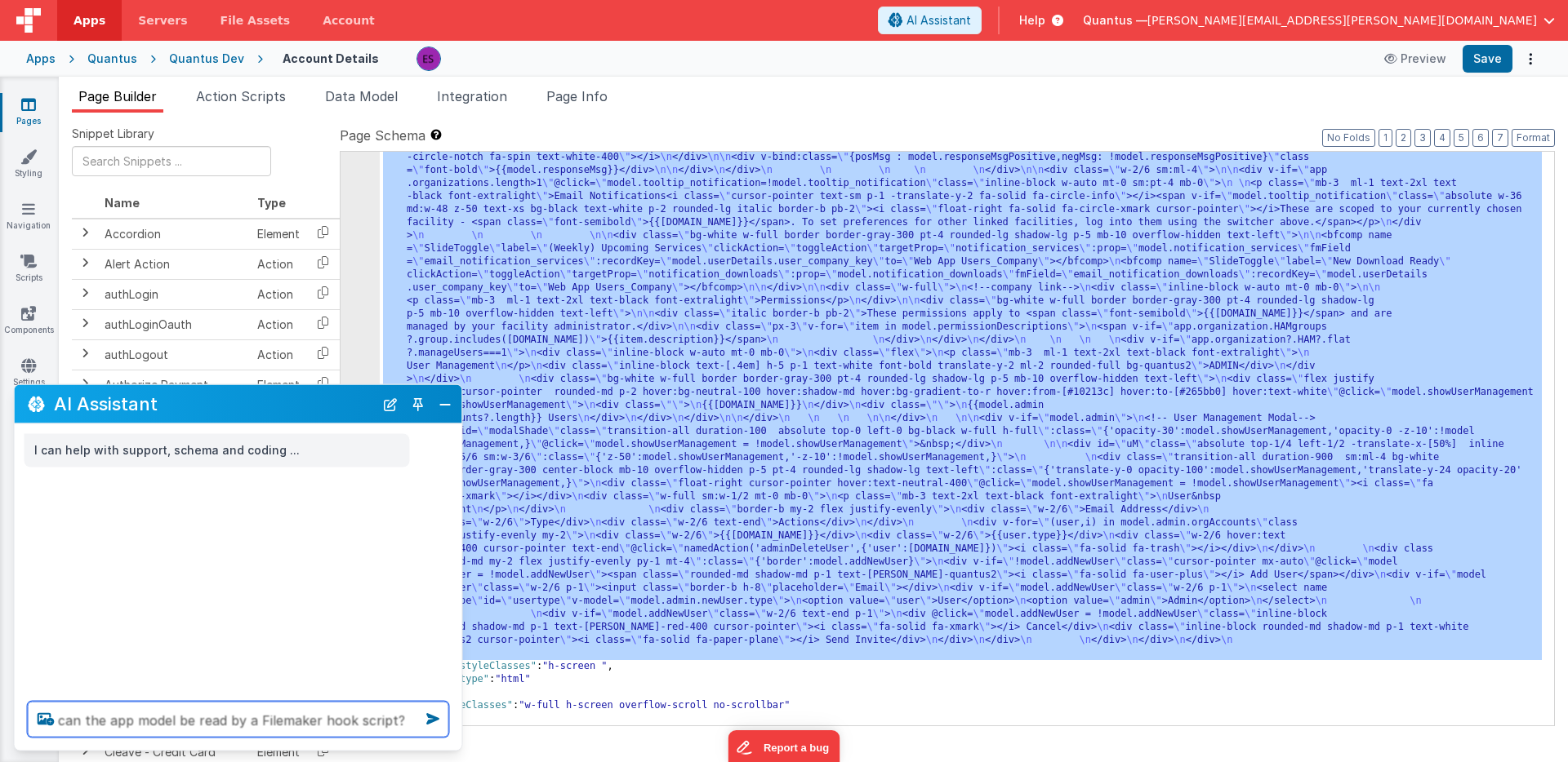
type textarea "can the app model be read by a Filemaker hook script?"
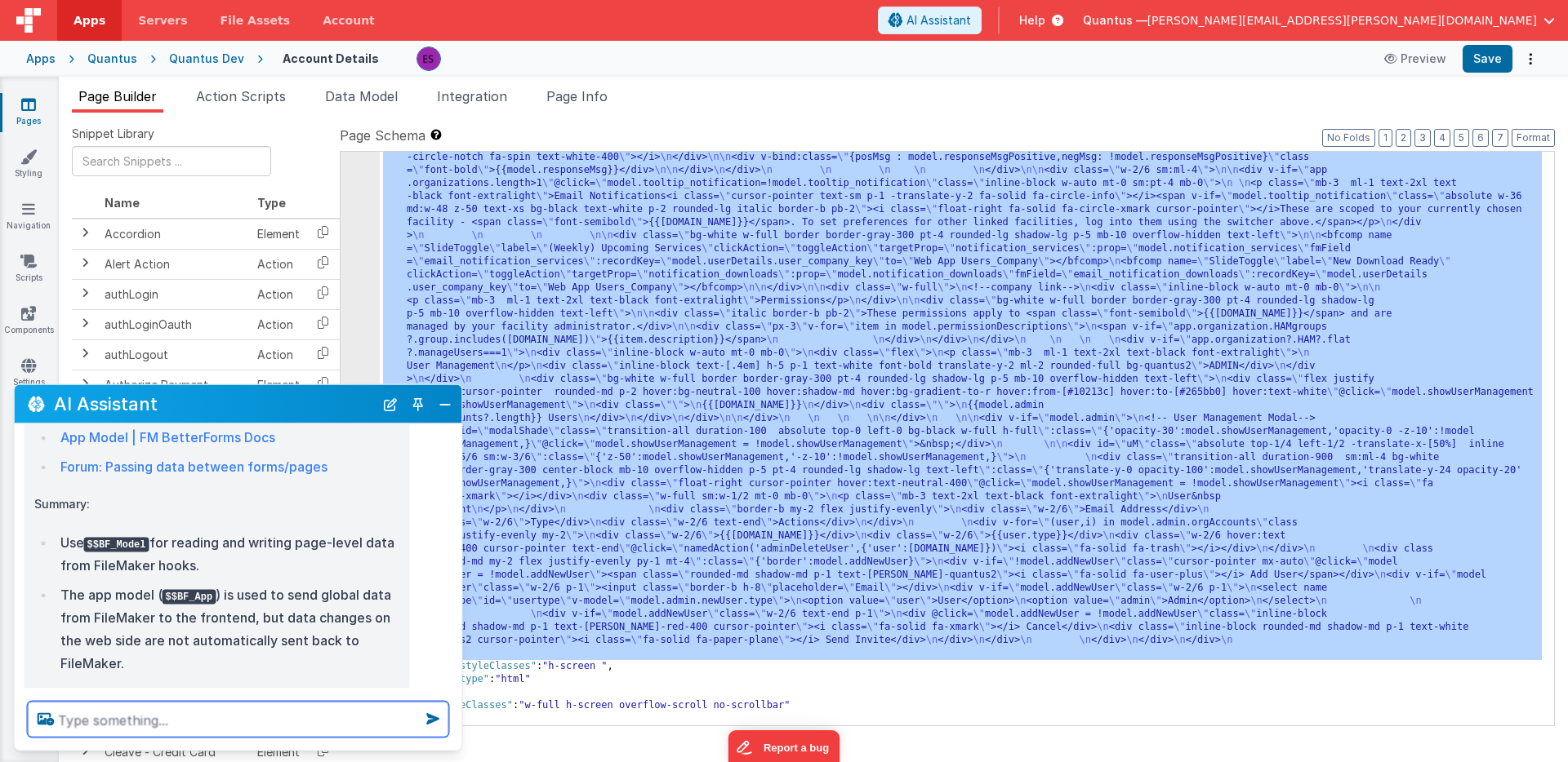
scroll to position [444, 0]
click at [796, 493] on div ""html" : "<div class= \" z-40 flex flex-wrap overflow-scroll no-scrollbar \" > …" at bounding box center [961, 614] width 1162 height 1265
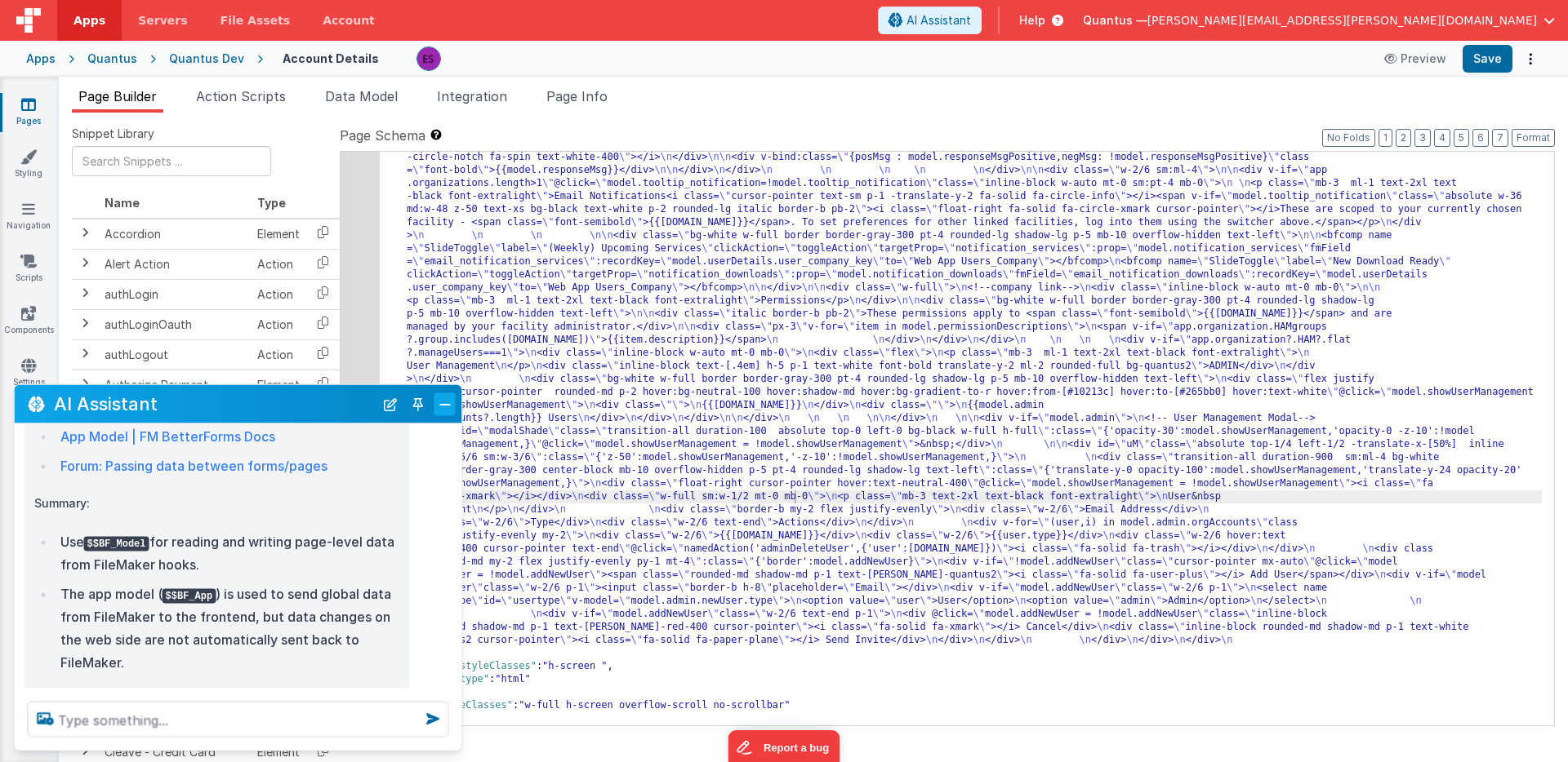
click at [442, 402] on button "Close" at bounding box center [445, 404] width 21 height 23
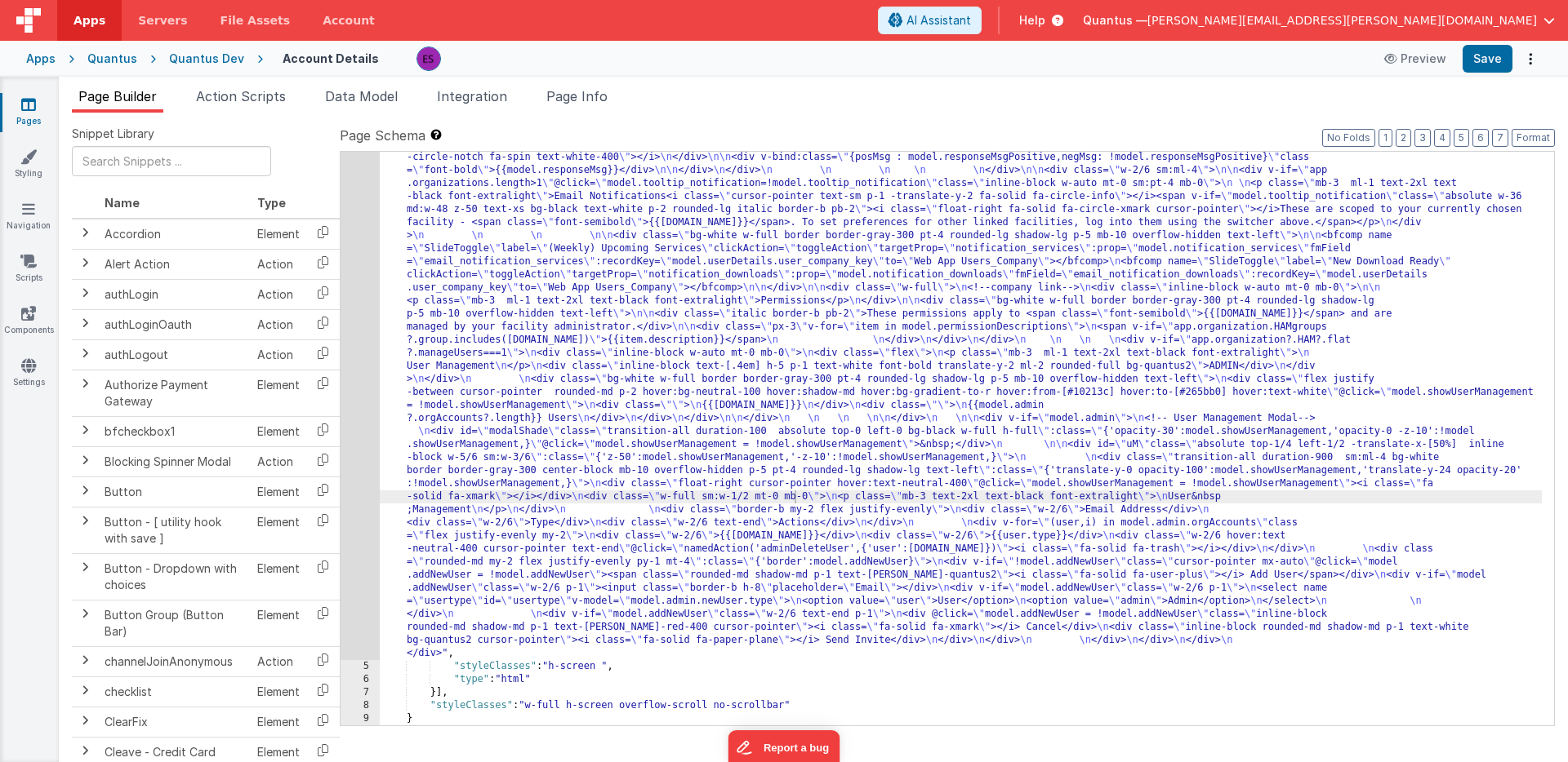
click at [453, 383] on div ""html" : "<div class= \" z-40 flex flex-wrap overflow-scroll no-scrollbar \" > …" at bounding box center [961, 614] width 1162 height 1265
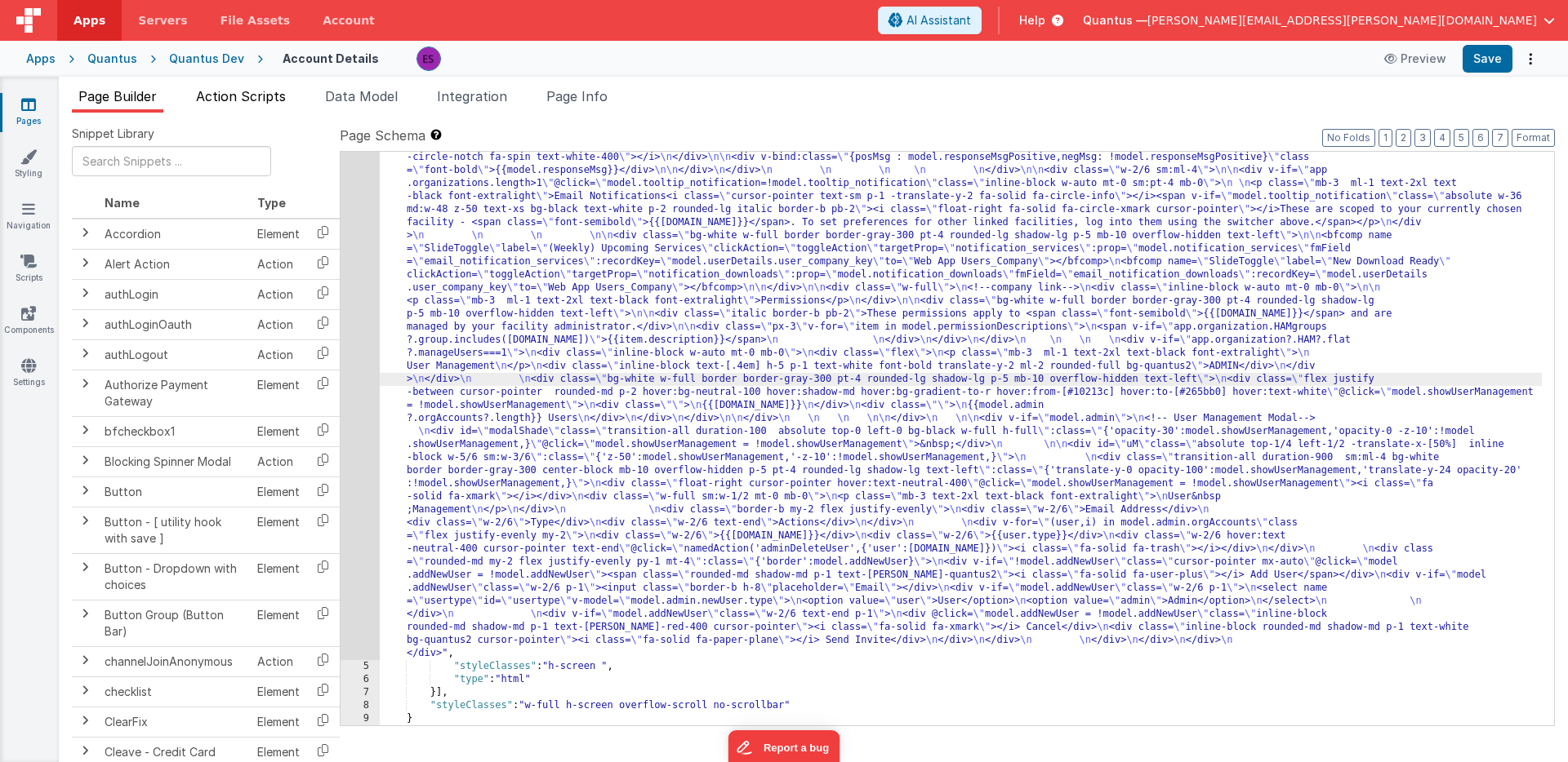
click at [254, 100] on span "Action Scripts" at bounding box center [241, 96] width 90 height 17
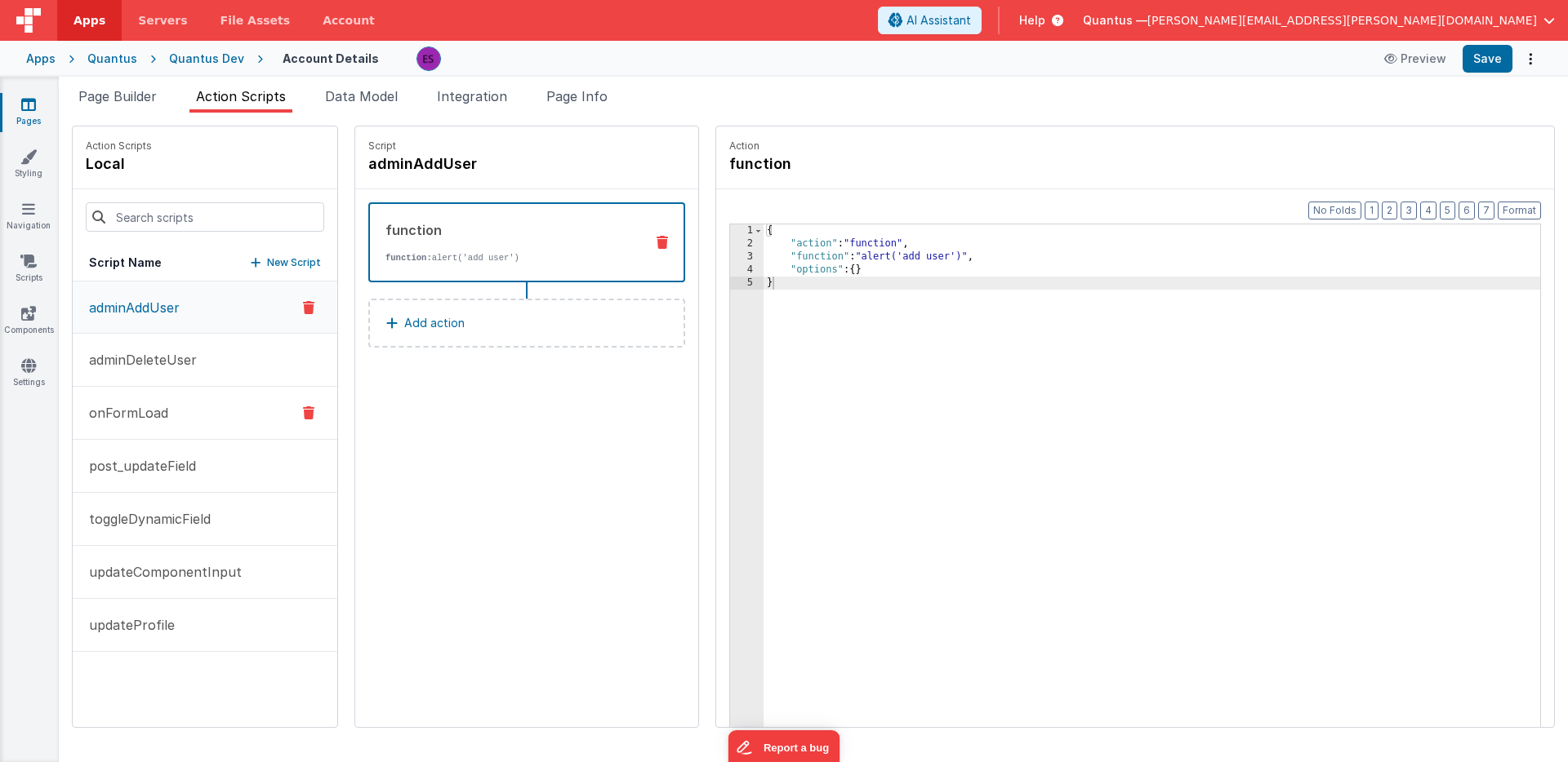
click at [125, 429] on button "onFormLoad" at bounding box center [205, 414] width 264 height 53
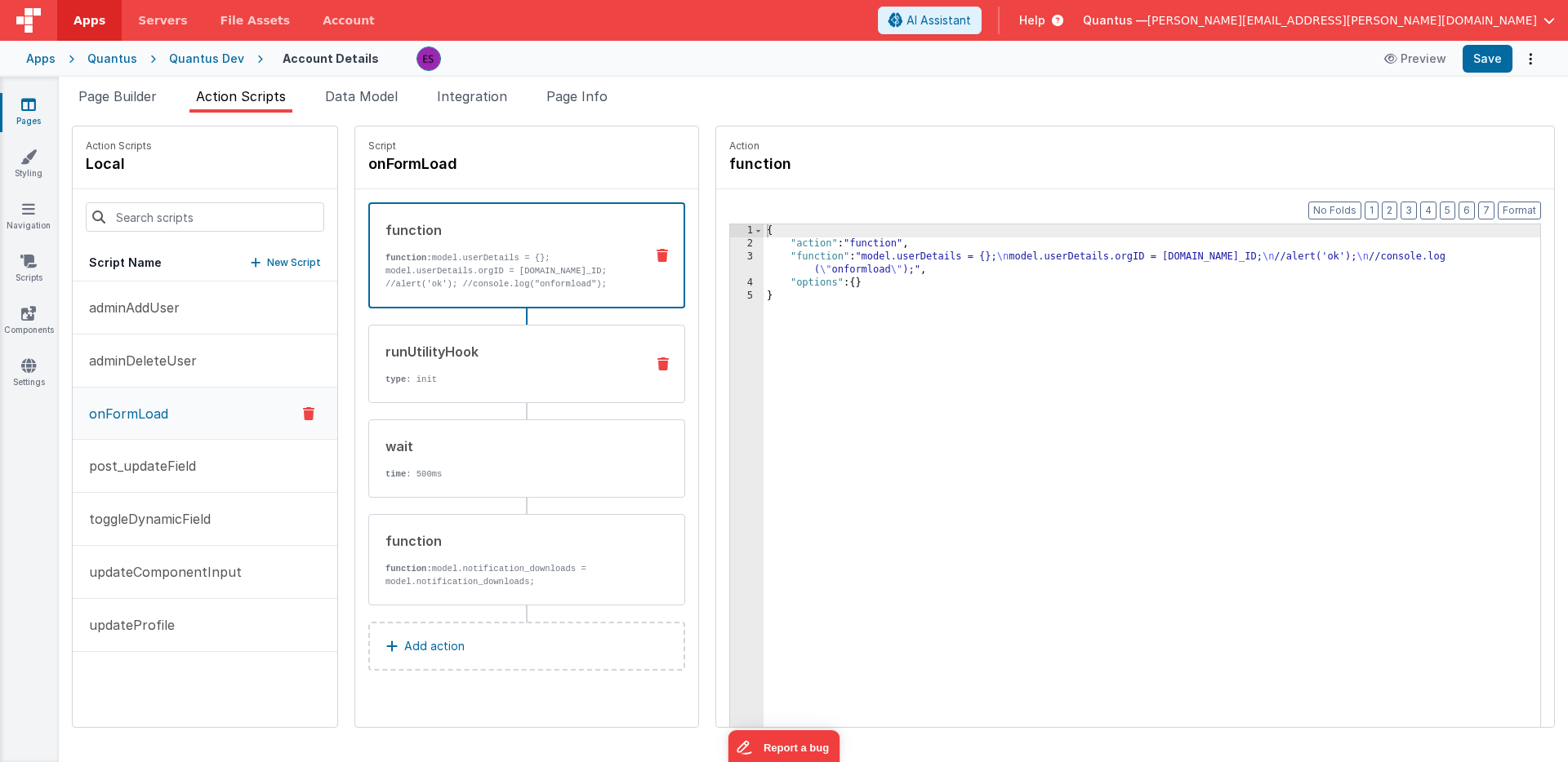
click at [475, 354] on div "runUtilityHook" at bounding box center [509, 352] width 247 height 19
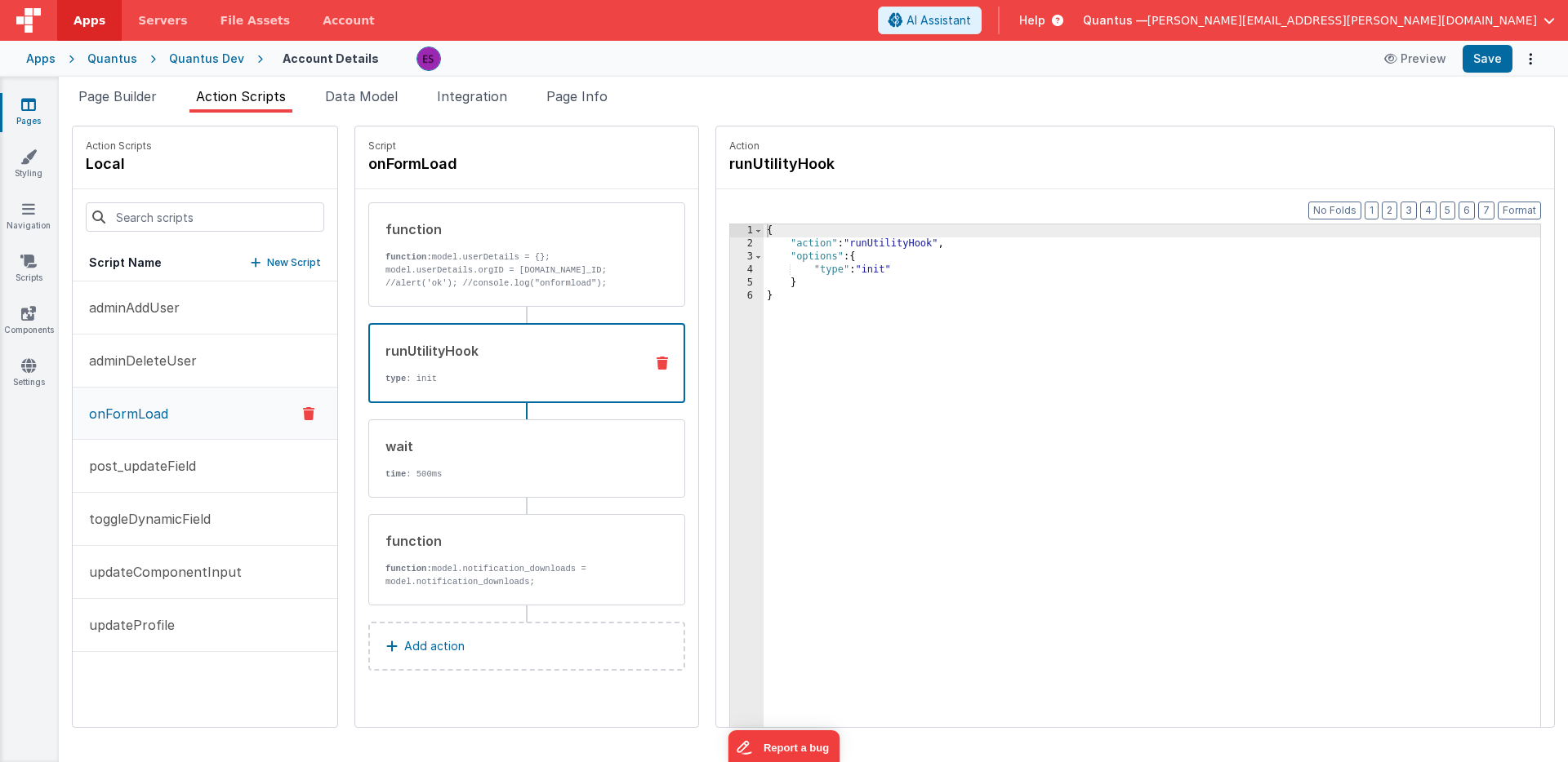
click at [908, 270] on div "{ "action" : "runUtilityHook" , "options" : { "type" : "init" } }" at bounding box center [1173, 514] width 819 height 579
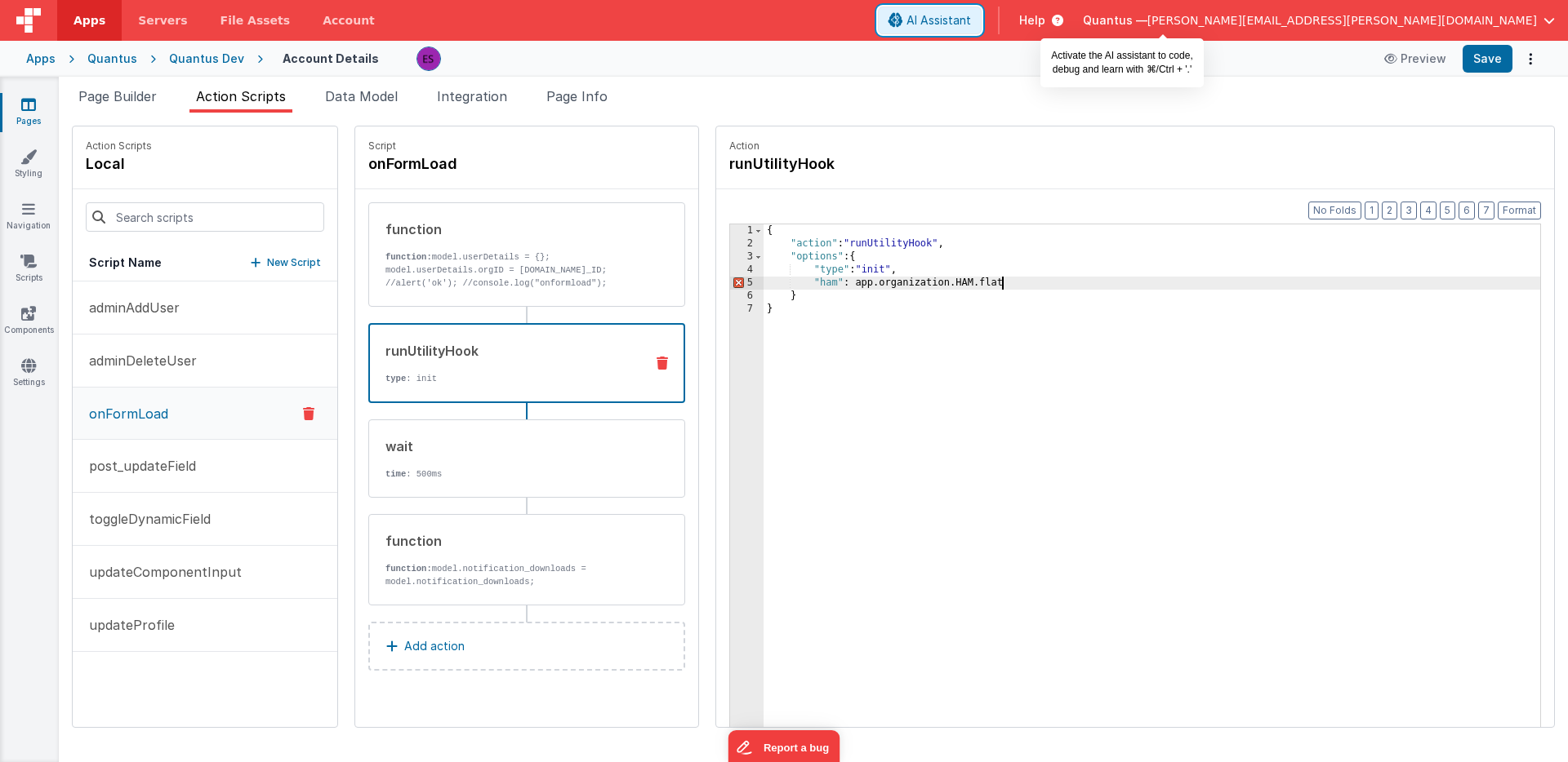
click at [971, 23] on span "AI Assistant" at bounding box center [938, 20] width 64 height 17
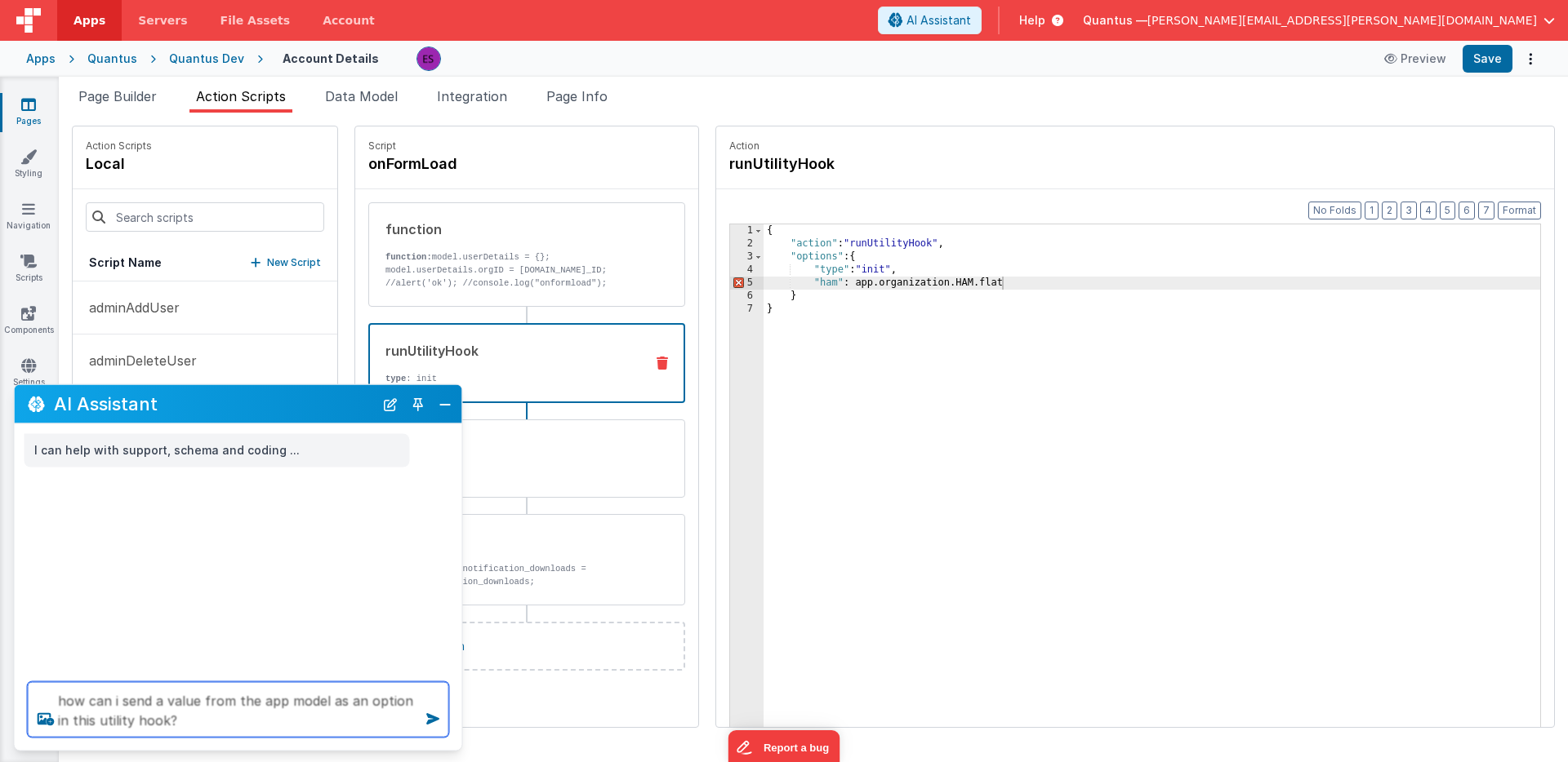
type textarea "how can i send a value from the app model as an option in this utility hook?"
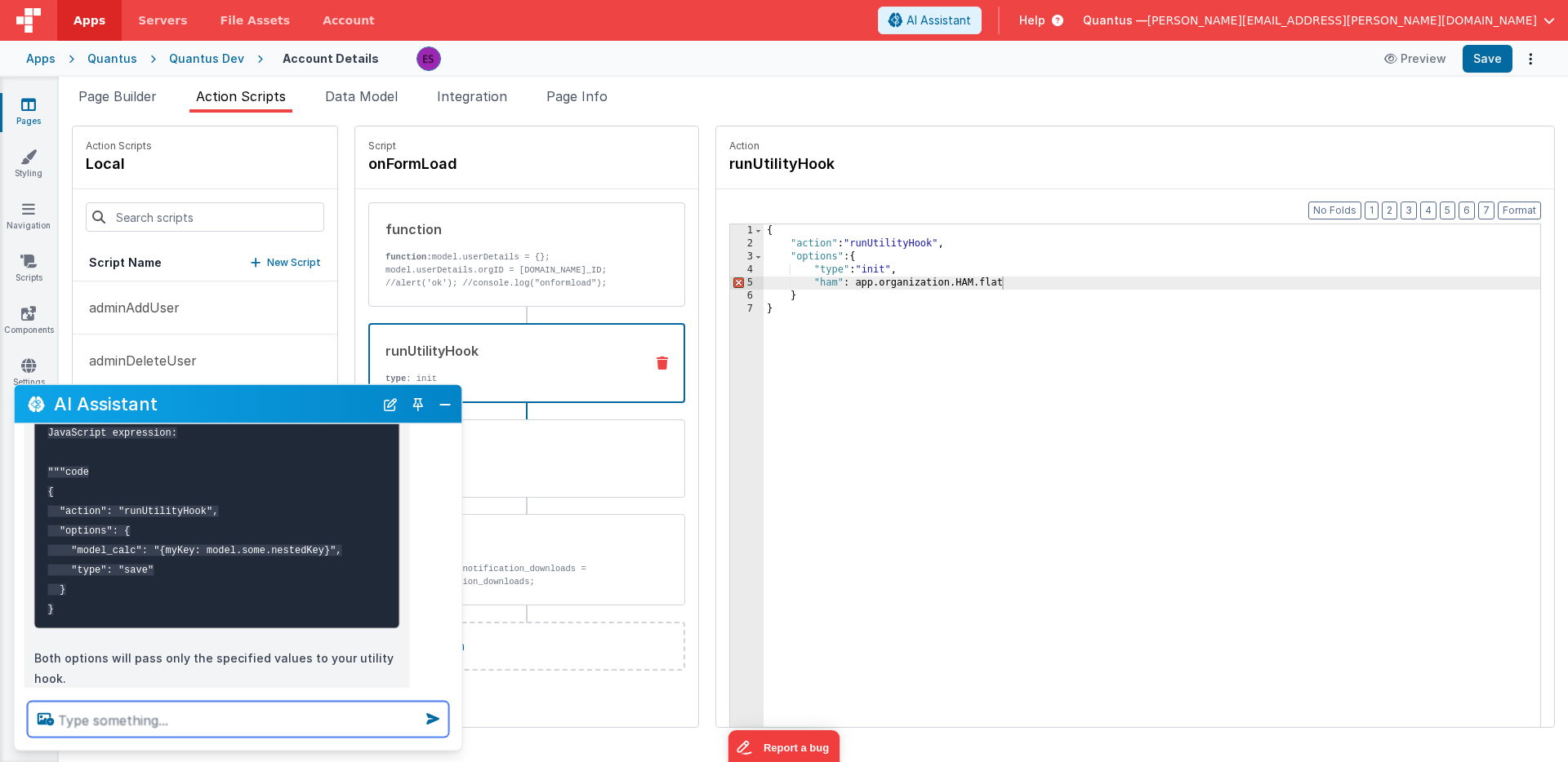
scroll to position [364, 0]
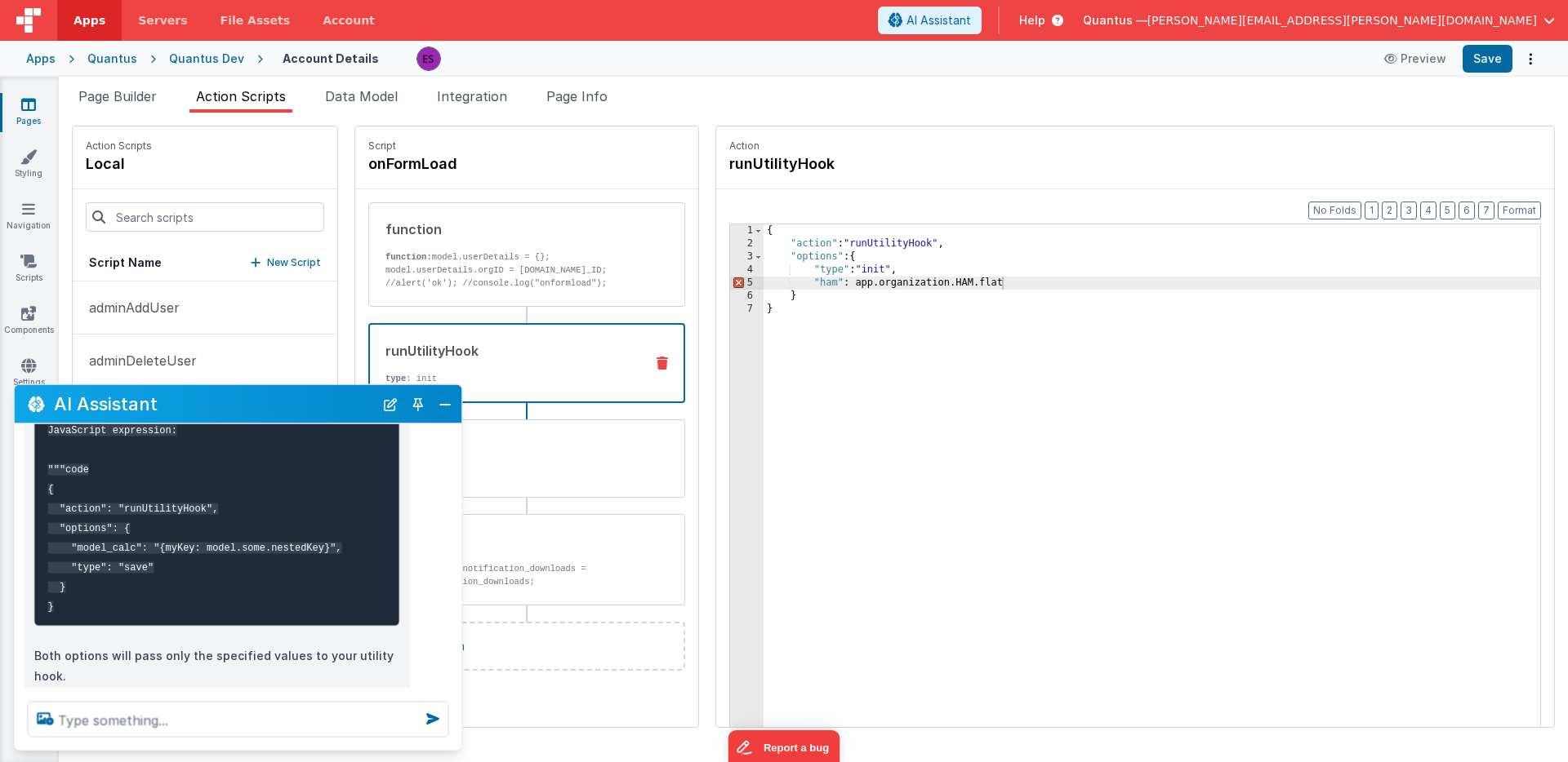
click at [781, 277] on div "{ "action" : "runUtilityHook" , "options" : { "type" : "init" , "ham" : app.org…" at bounding box center [1173, 514] width 819 height 579
click at [850, 282] on div "{ "action" : "runUtilityHook" , "options" : { "type" : "init" , "model_calc" : …" at bounding box center [1173, 514] width 819 height 579
click at [1024, 284] on div "{ "action" : "runUtilityHook" , "options" : { "type" : "init" , "model_calc" : …" at bounding box center [1173, 514] width 819 height 579
click at [868, 282] on div "{ "action" : "runUtilityHook" , "options" : { "type" : "init" , "model_calc" : …" at bounding box center [1173, 514] width 819 height 579
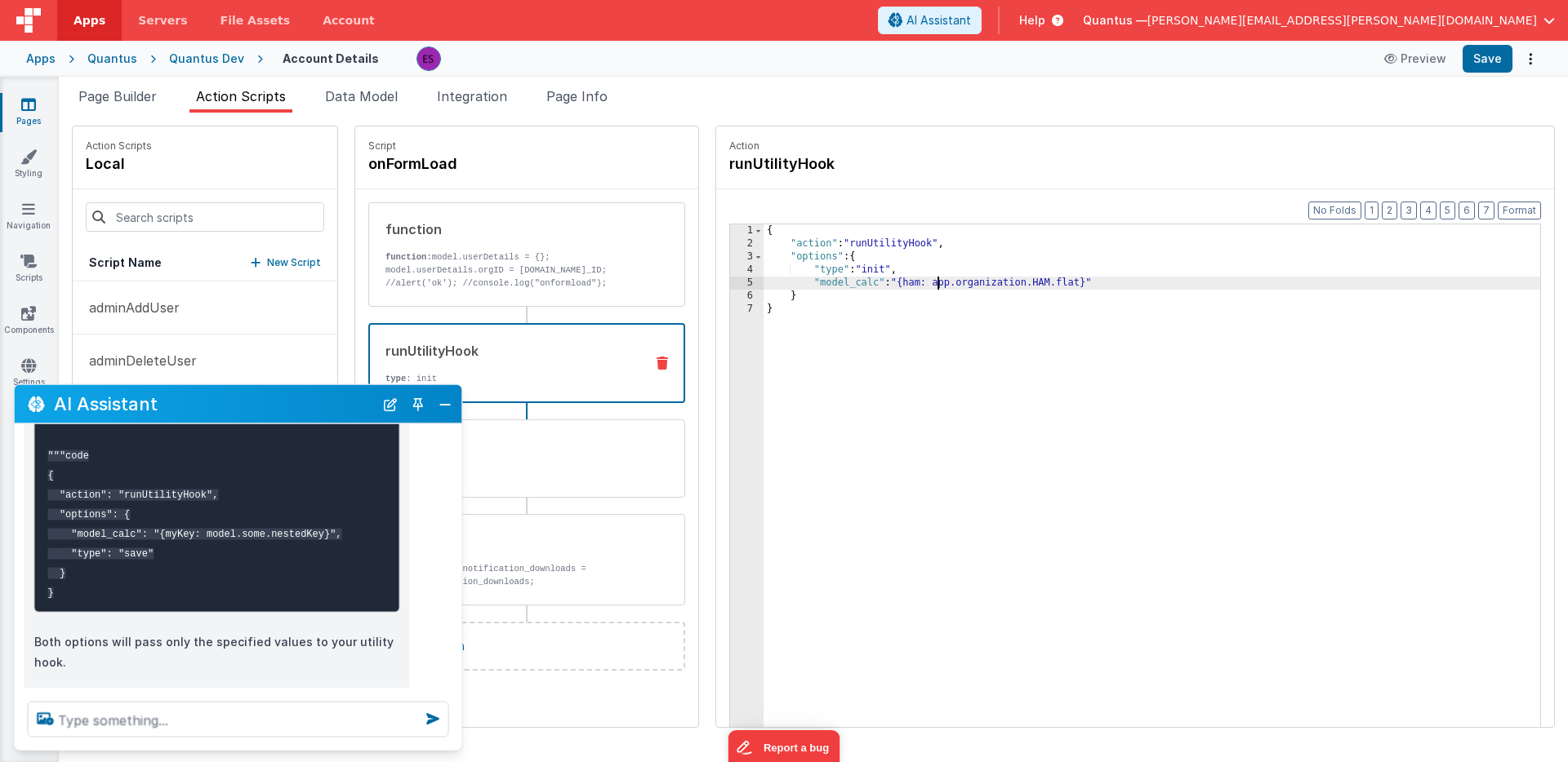
scroll to position [473, 0]
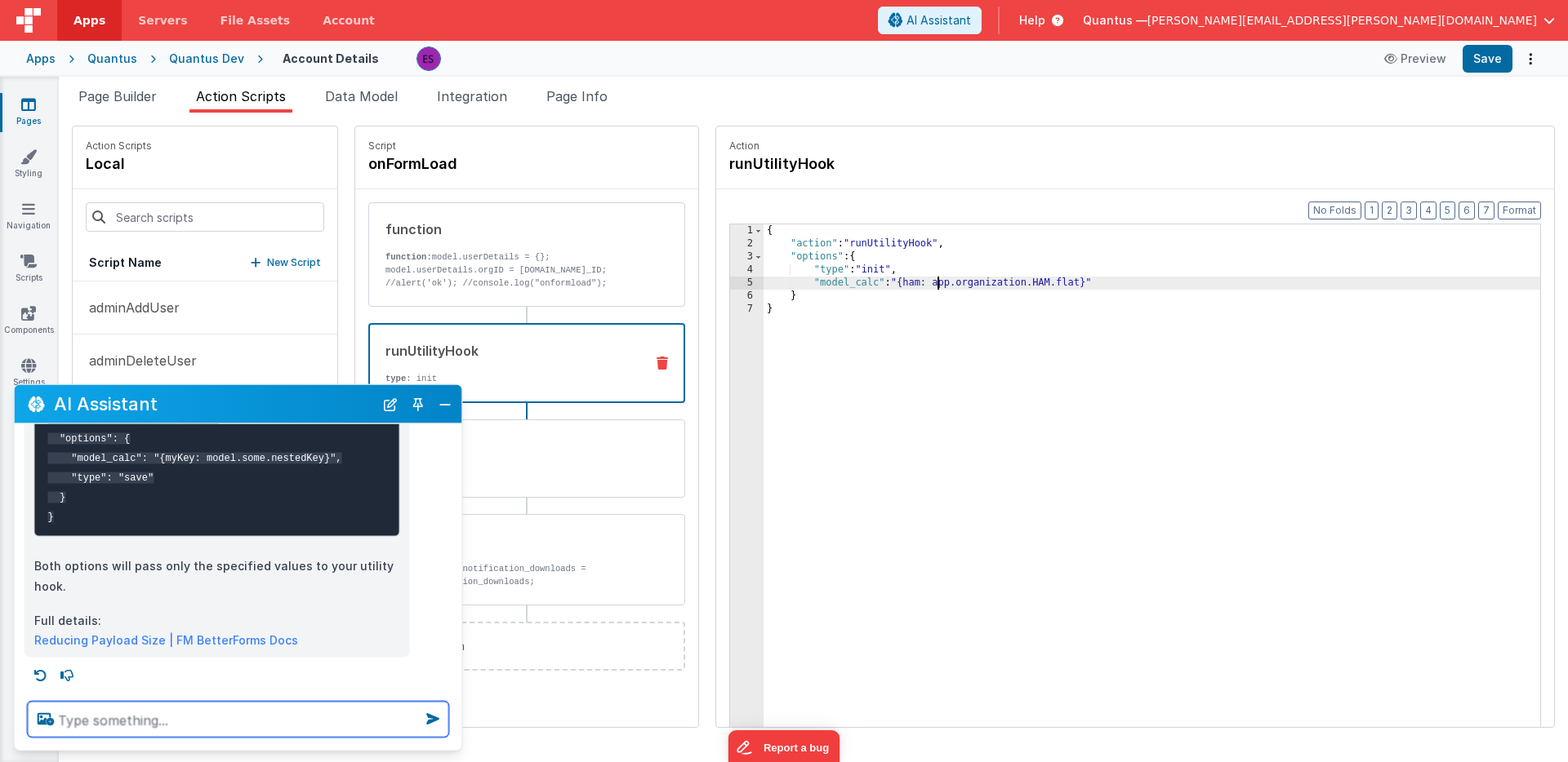
click at [250, 715] on textarea at bounding box center [239, 720] width 422 height 36
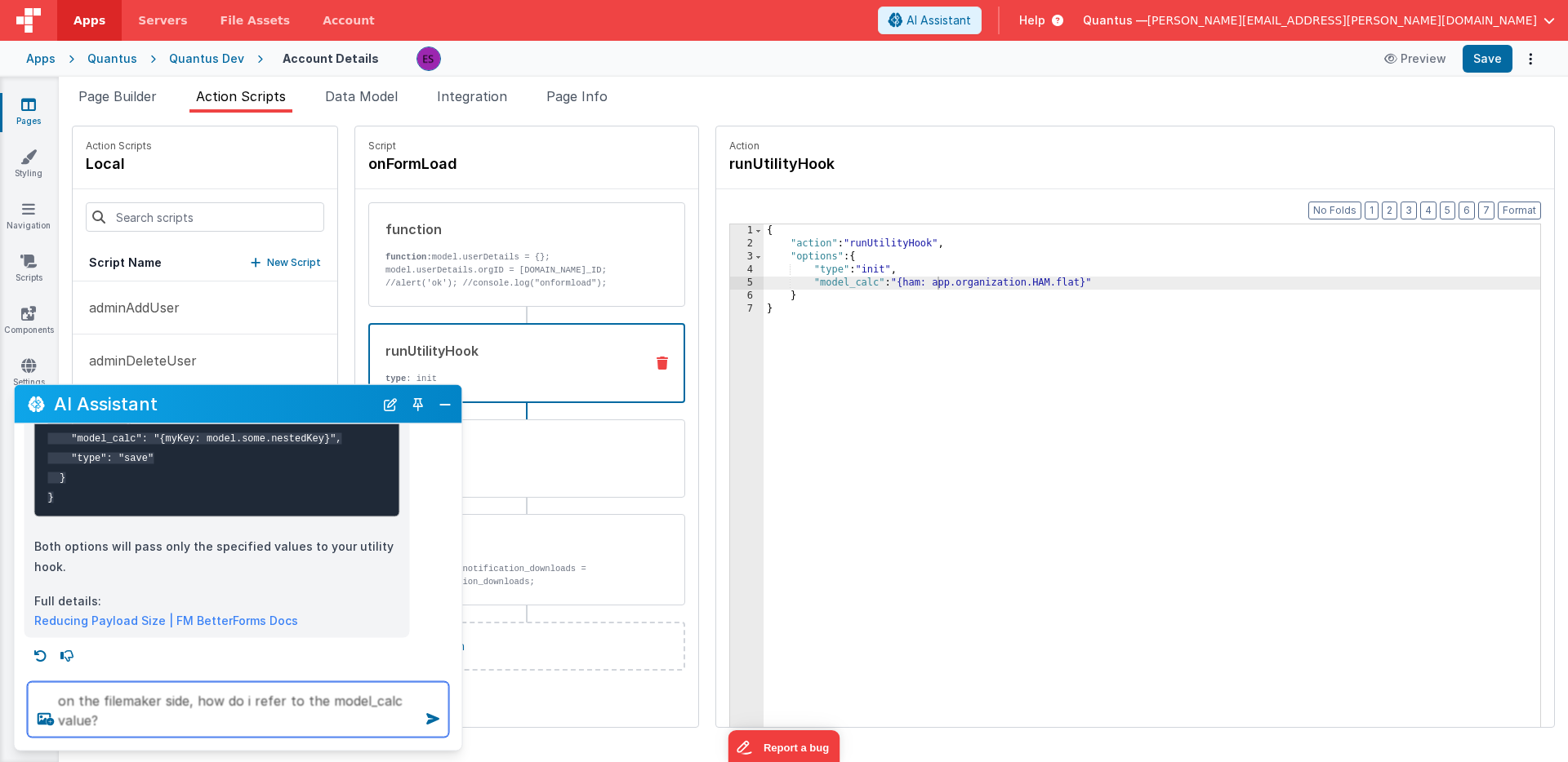
type textarea "on the filemaker side, how do i refer to the model_calc value?"
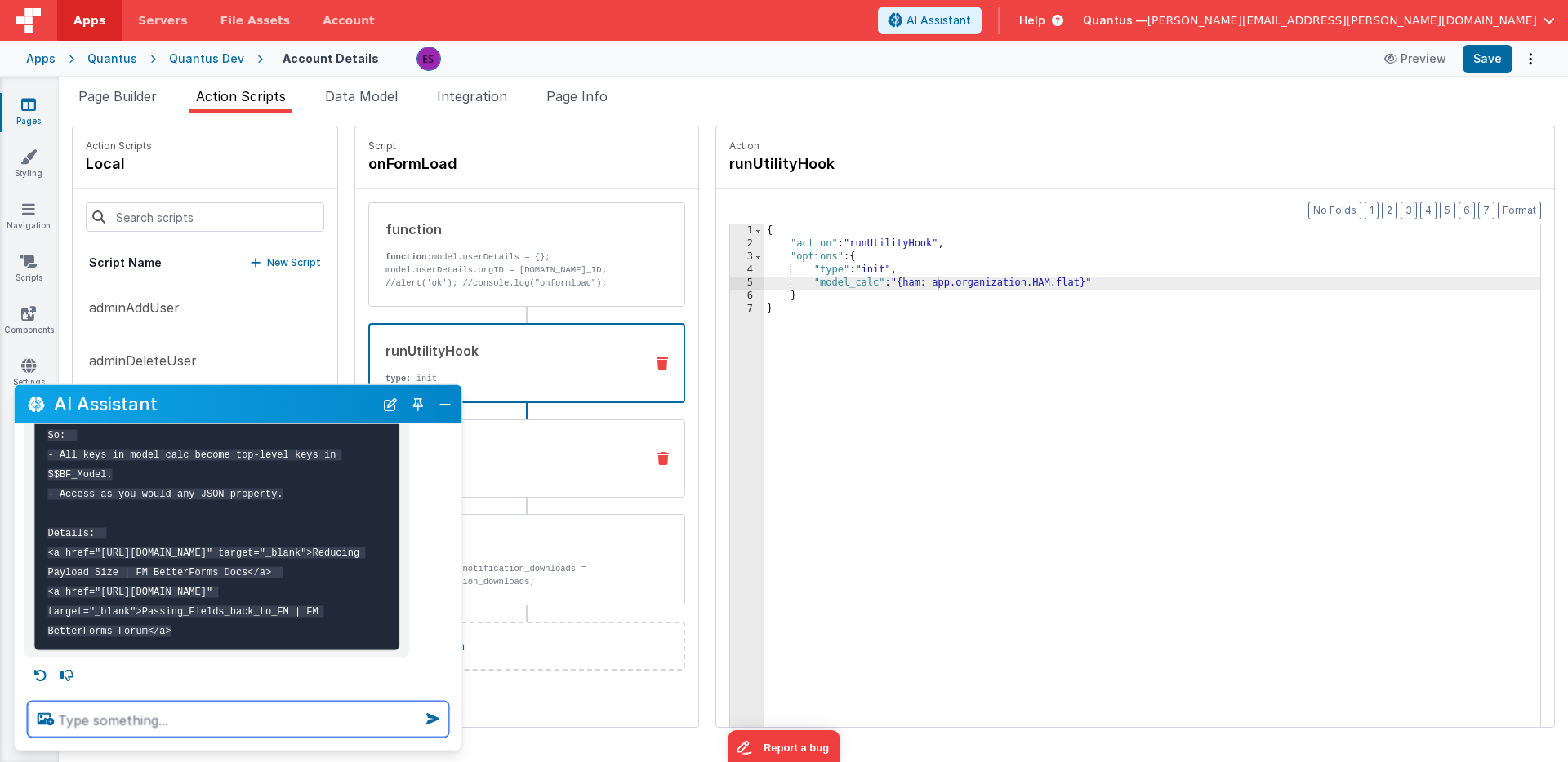
scroll to position [1125, 0]
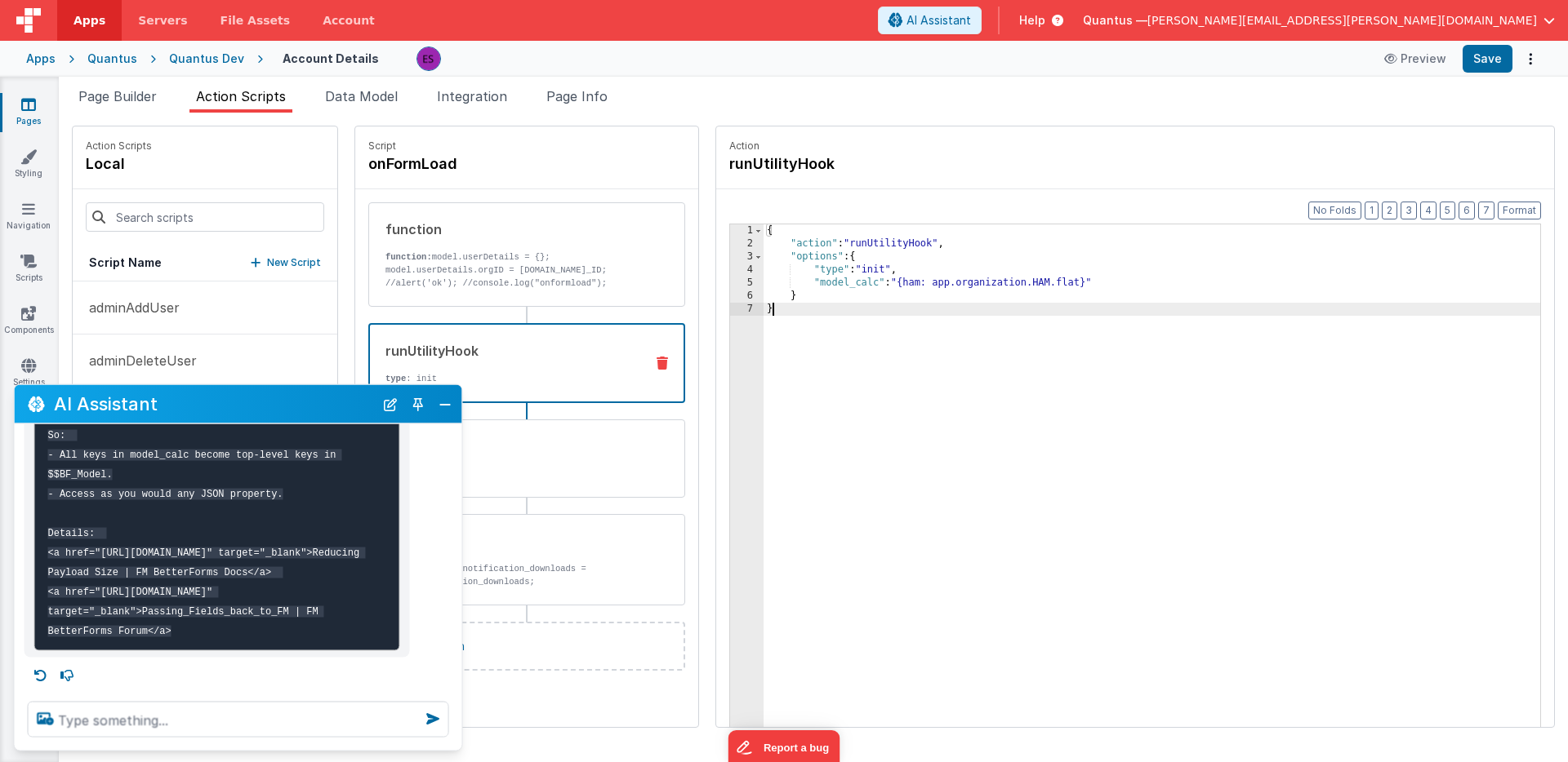
click at [1343, 458] on div "{ "action" : "runUtilityHook" , "options" : { "type" : "init" , "model_calc" : …" at bounding box center [1173, 514] width 819 height 579
click at [512, 264] on p "function: model.userDetails = {}; model.userDetails.orgID = [DOMAIN_NAME]_ID; /…" at bounding box center [509, 270] width 247 height 40
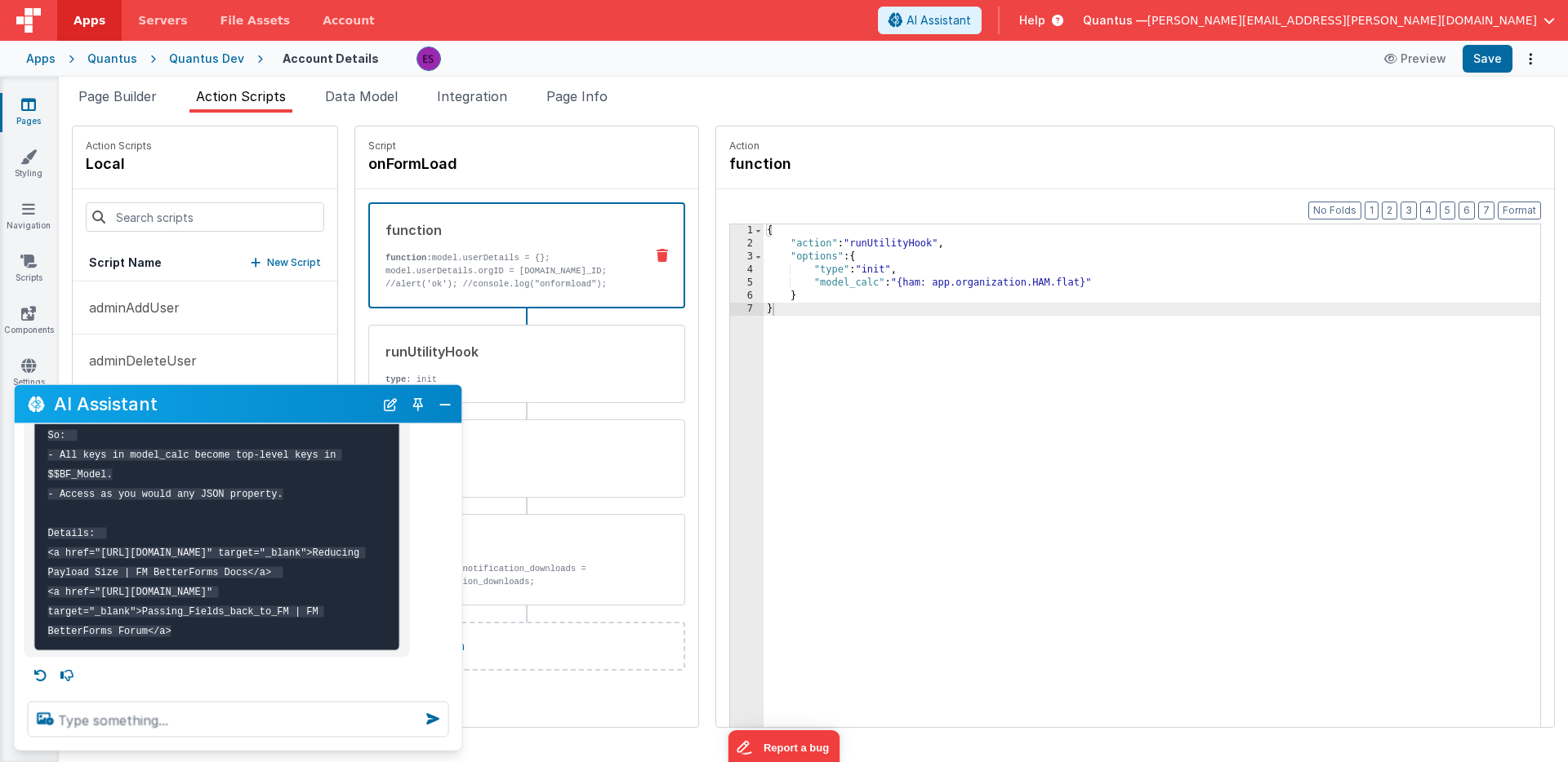
click at [464, 246] on div "function function: model.userDetails = {}; model.userDetails.orgID = [DOMAIN_NA…" at bounding box center [500, 255] width 261 height 70
click at [829, 380] on div "{ "action" : "runUtilityHook" , "options" : { "type" : "init" , "model_calc" : …" at bounding box center [1173, 514] width 819 height 579
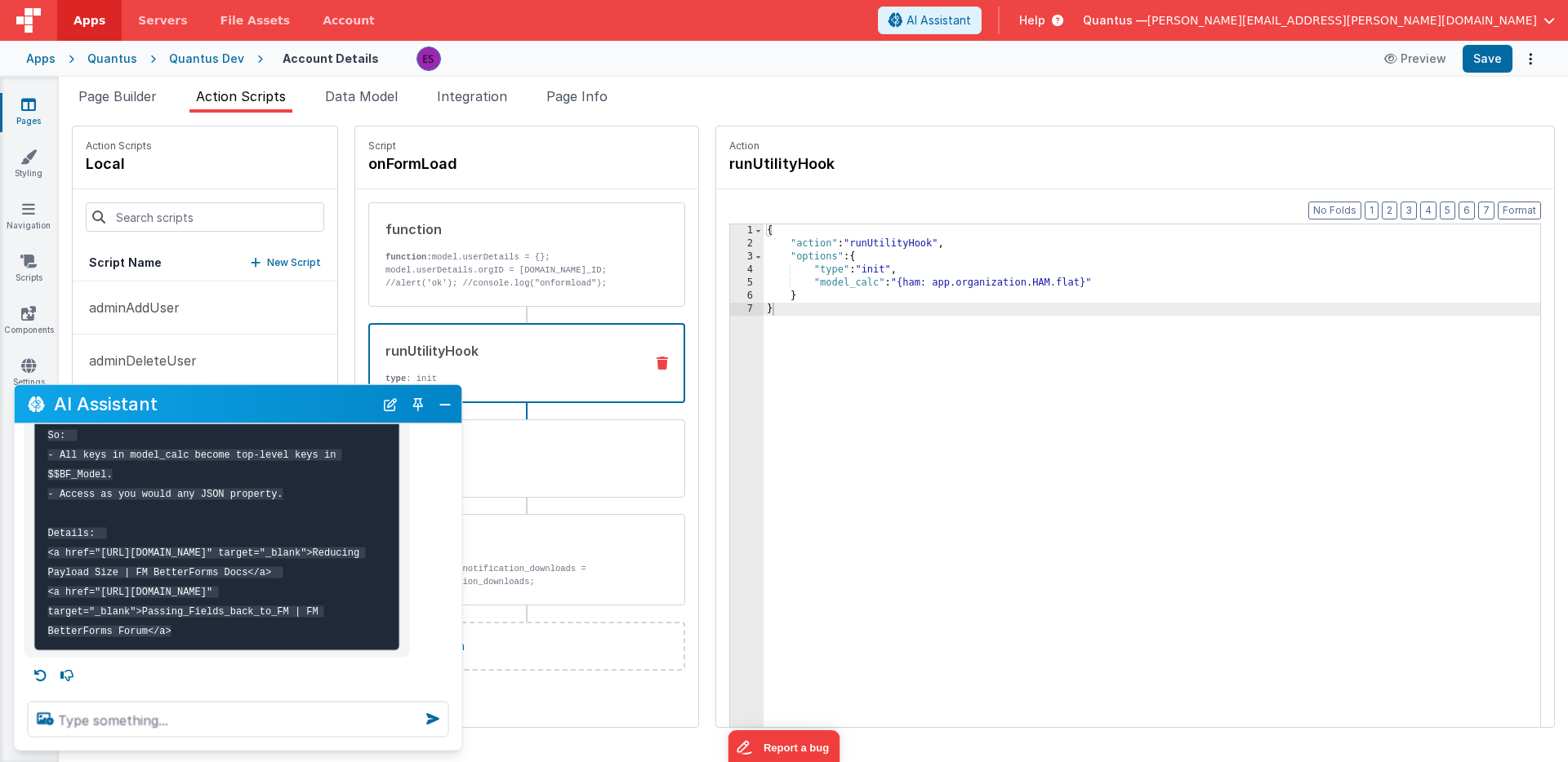
click at [489, 347] on div "runUtilityHook" at bounding box center [508, 351] width 246 height 19
click at [446, 400] on button "Close" at bounding box center [445, 404] width 21 height 23
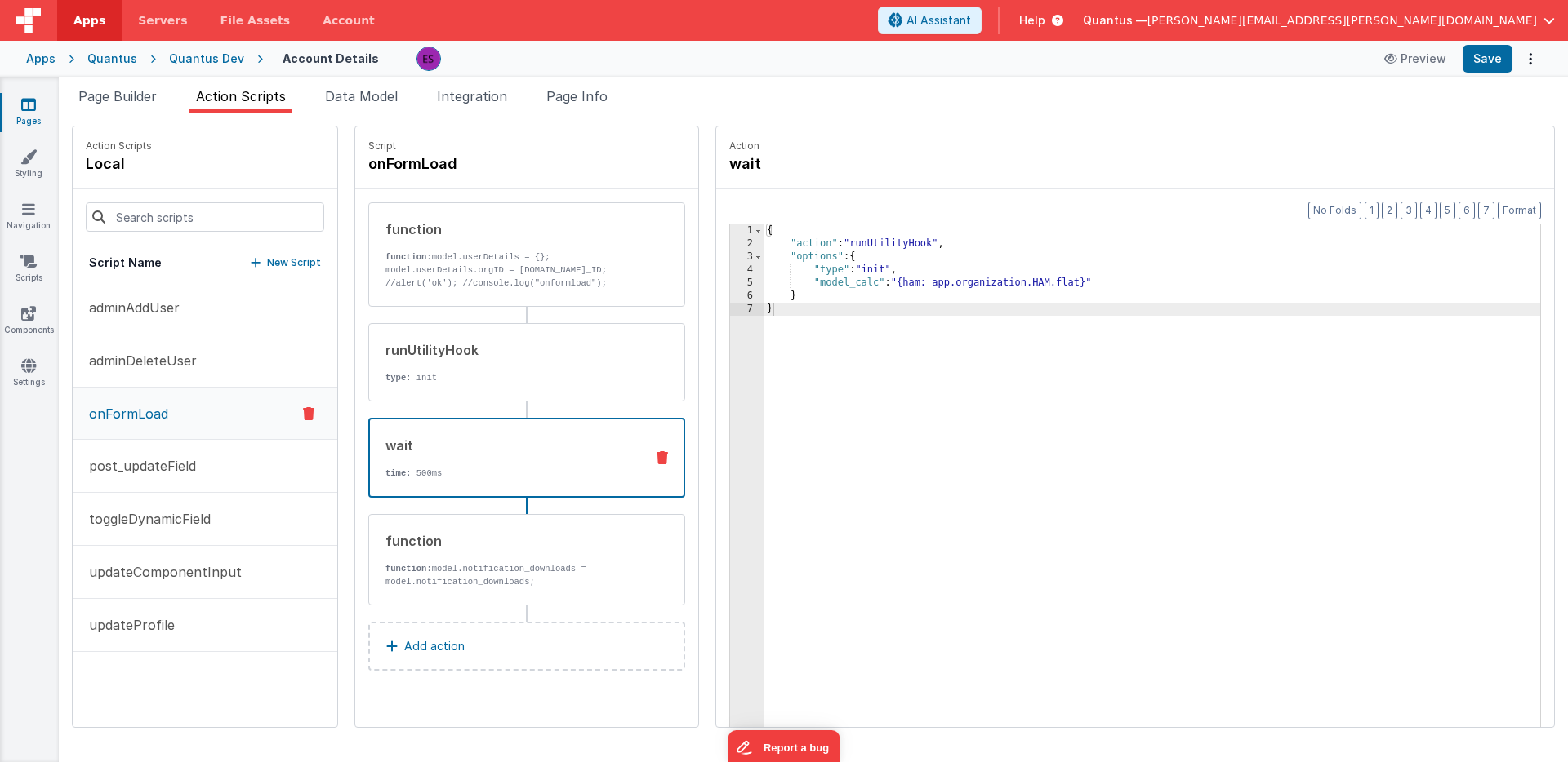
click at [467, 439] on div "wait" at bounding box center [508, 445] width 246 height 19
click at [131, 468] on p "post_updateField" at bounding box center [137, 465] width 117 height 19
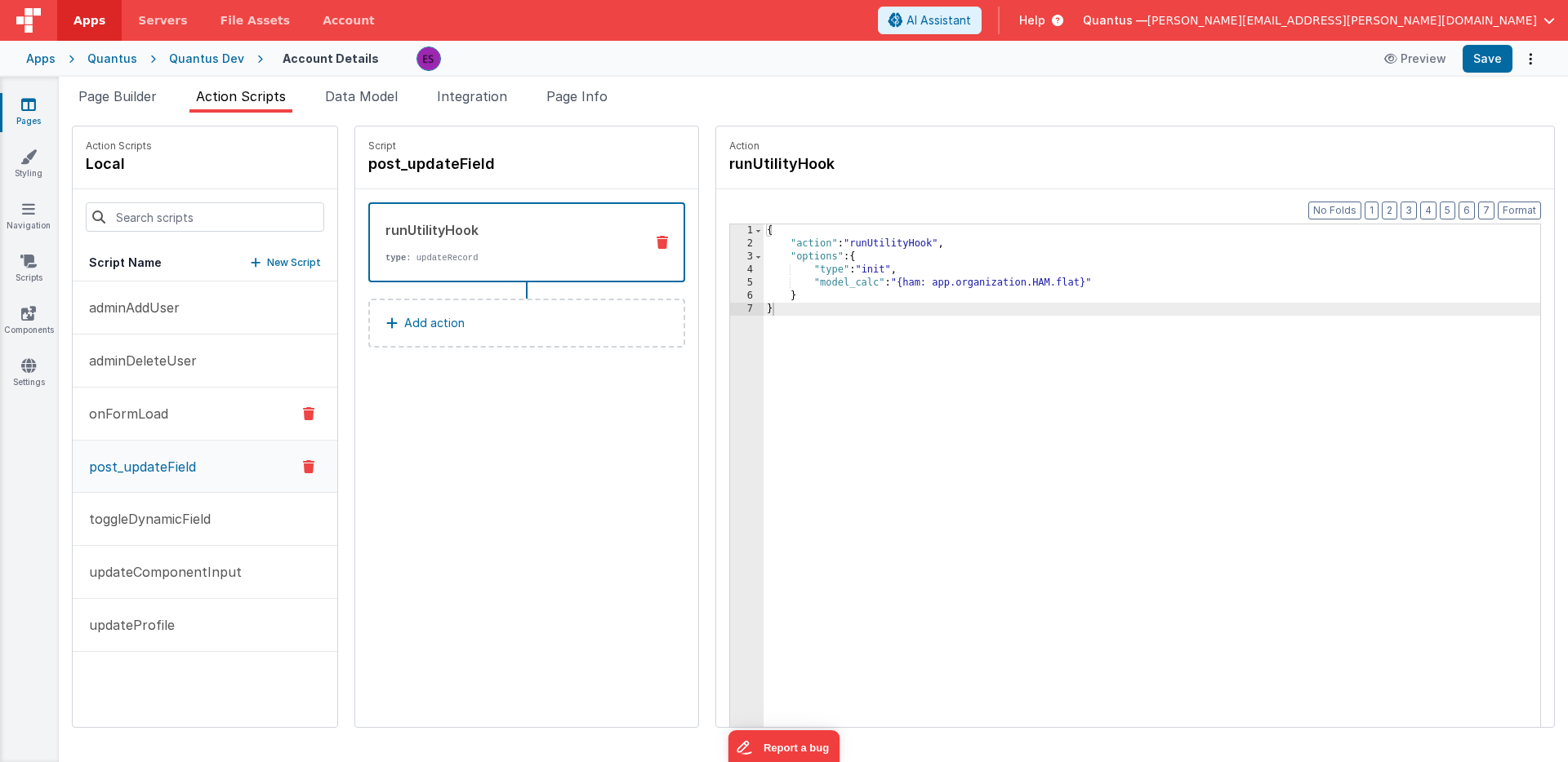
click at [129, 419] on p "onFormLoad" at bounding box center [123, 414] width 89 height 19
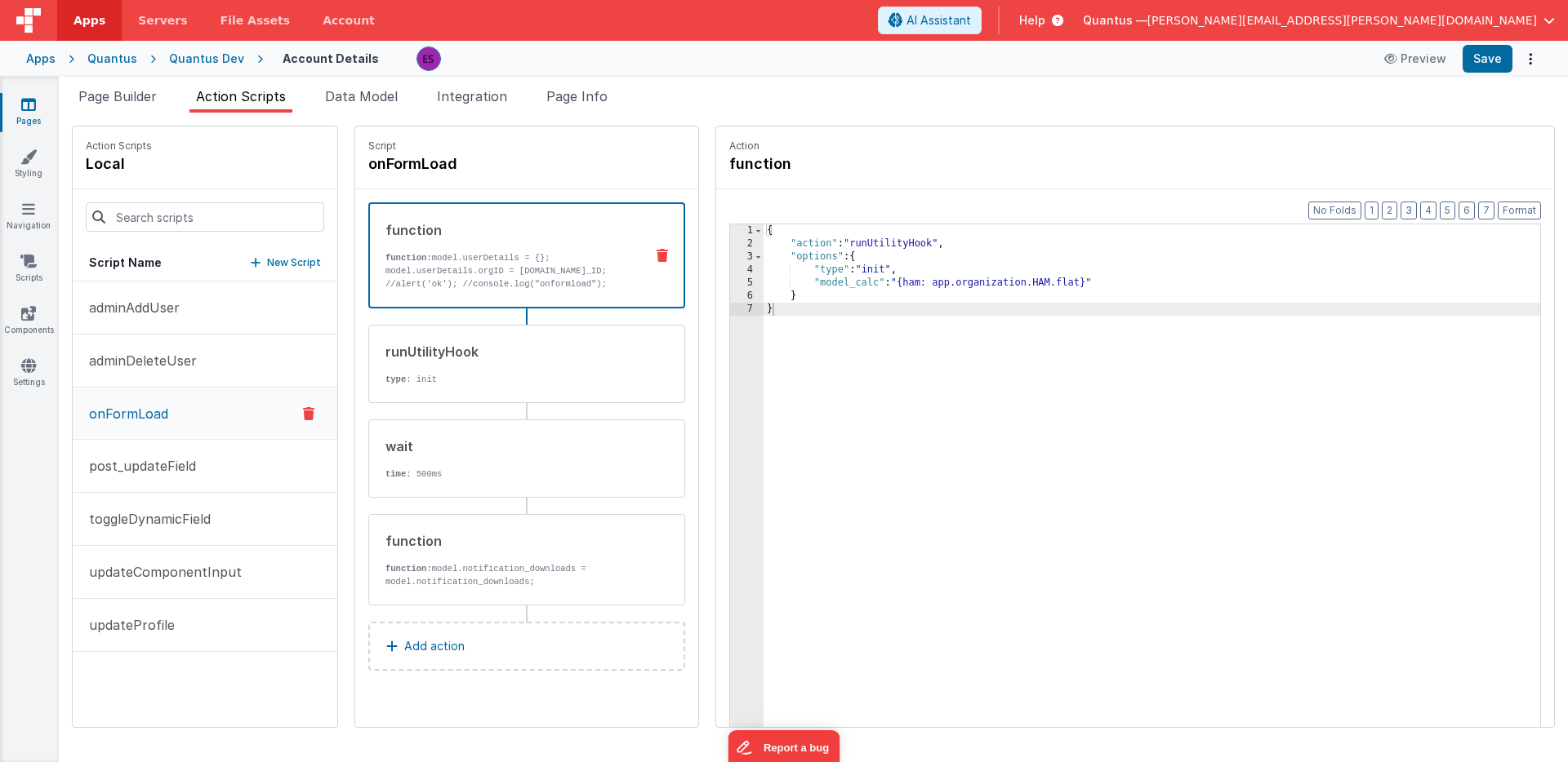
click at [386, 264] on p "function: model.userDetails = {}; model.userDetails.orgID = [DOMAIN_NAME]_ID; /…" at bounding box center [508, 271] width 246 height 40
drag, startPoint x: 333, startPoint y: 351, endPoint x: 270, endPoint y: 346, distance: 63.2
click at [369, 351] on div "runUtilityHook type : init" at bounding box center [500, 364] width 263 height 44
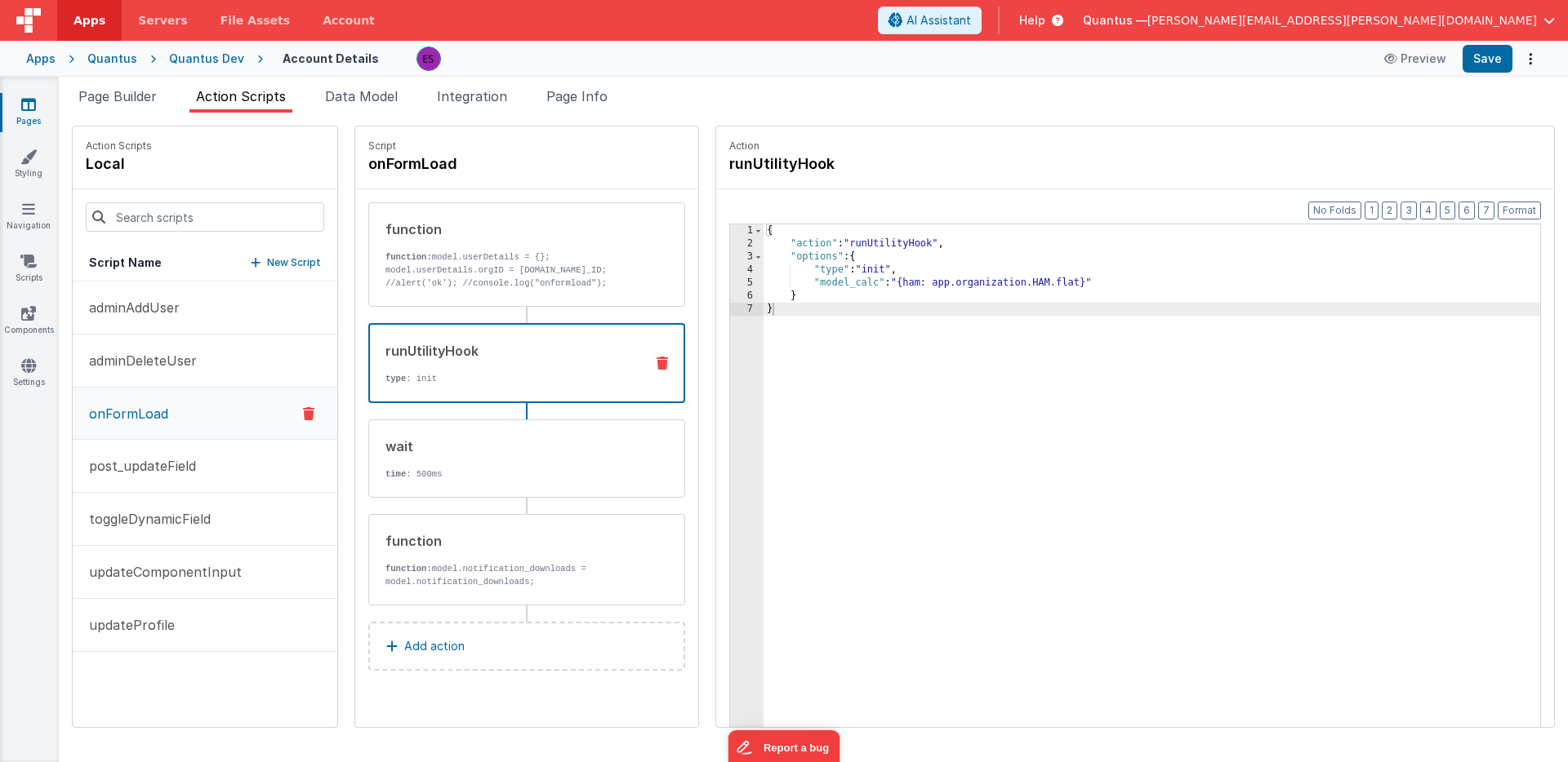
click at [32, 293] on div "Pages Styling Navigation Scripts Components Settings" at bounding box center [29, 419] width 59 height 685
click at [27, 308] on icon at bounding box center [28, 313] width 15 height 17
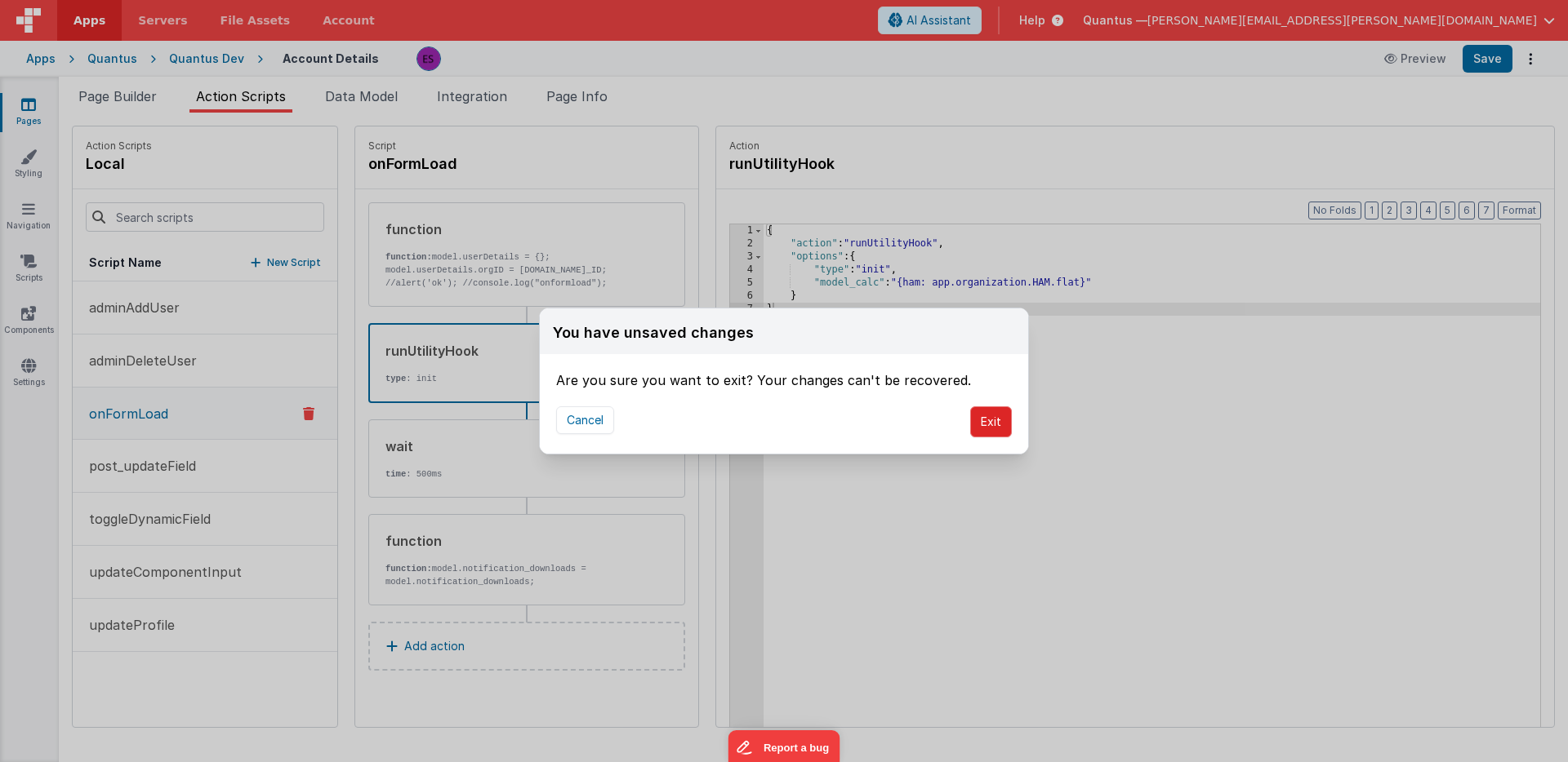
click at [1005, 434] on button "Exit" at bounding box center [990, 421] width 41 height 31
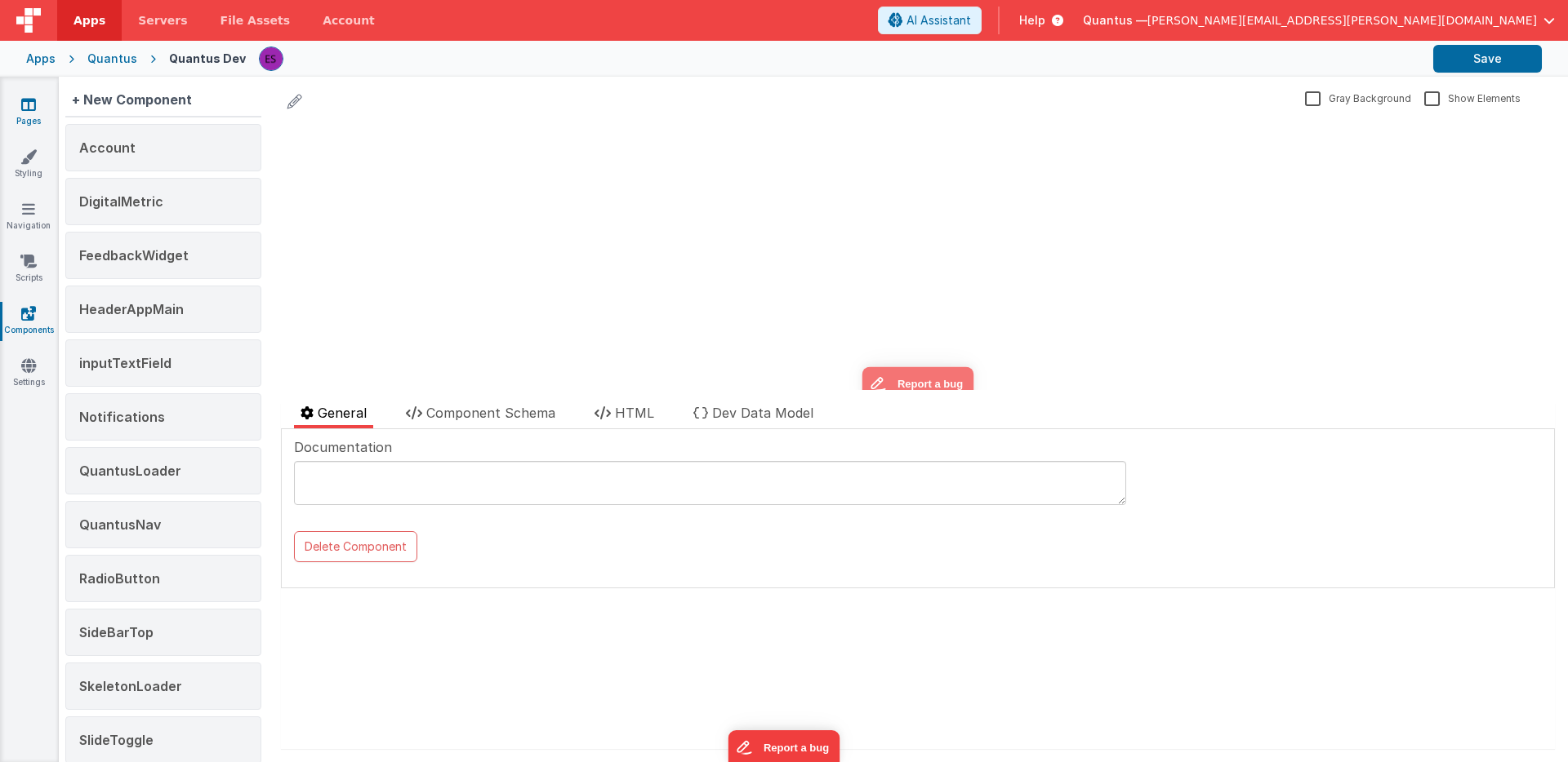
click at [18, 115] on link "Pages" at bounding box center [28, 112] width 59 height 33
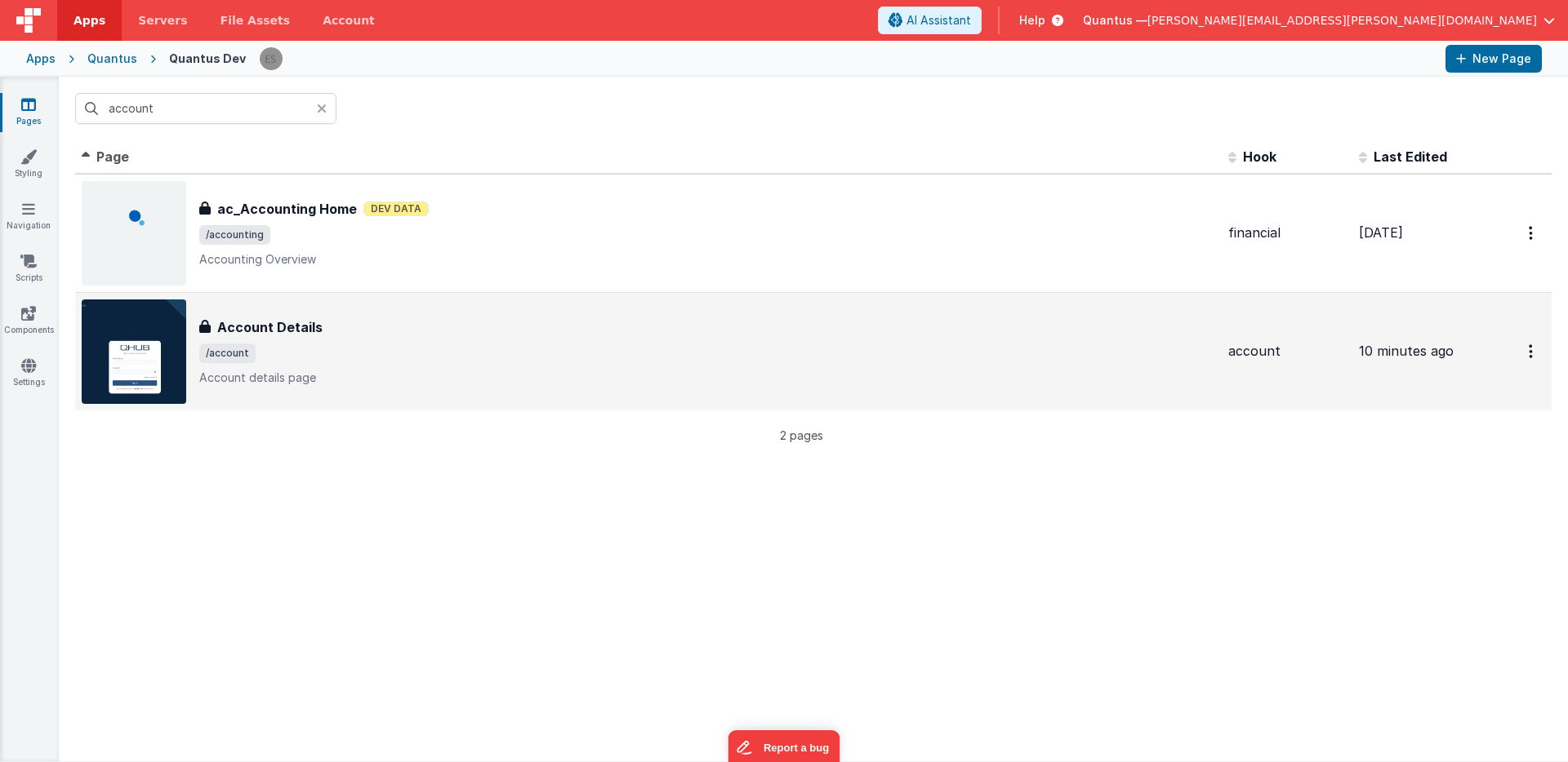
click at [409, 328] on div "Account Details" at bounding box center [707, 327] width 1016 height 19
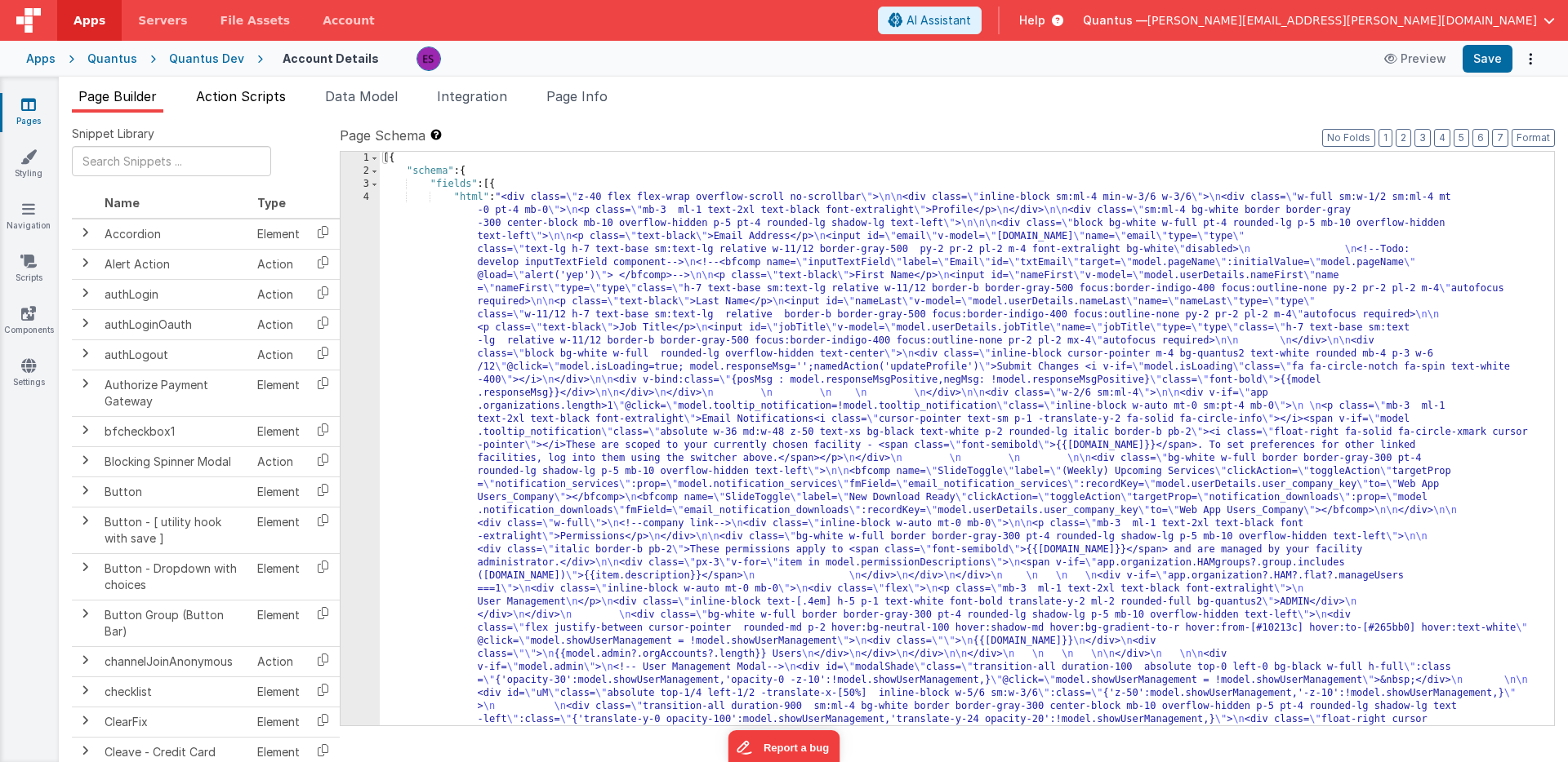
click at [239, 102] on span "Action Scripts" at bounding box center [241, 96] width 90 height 17
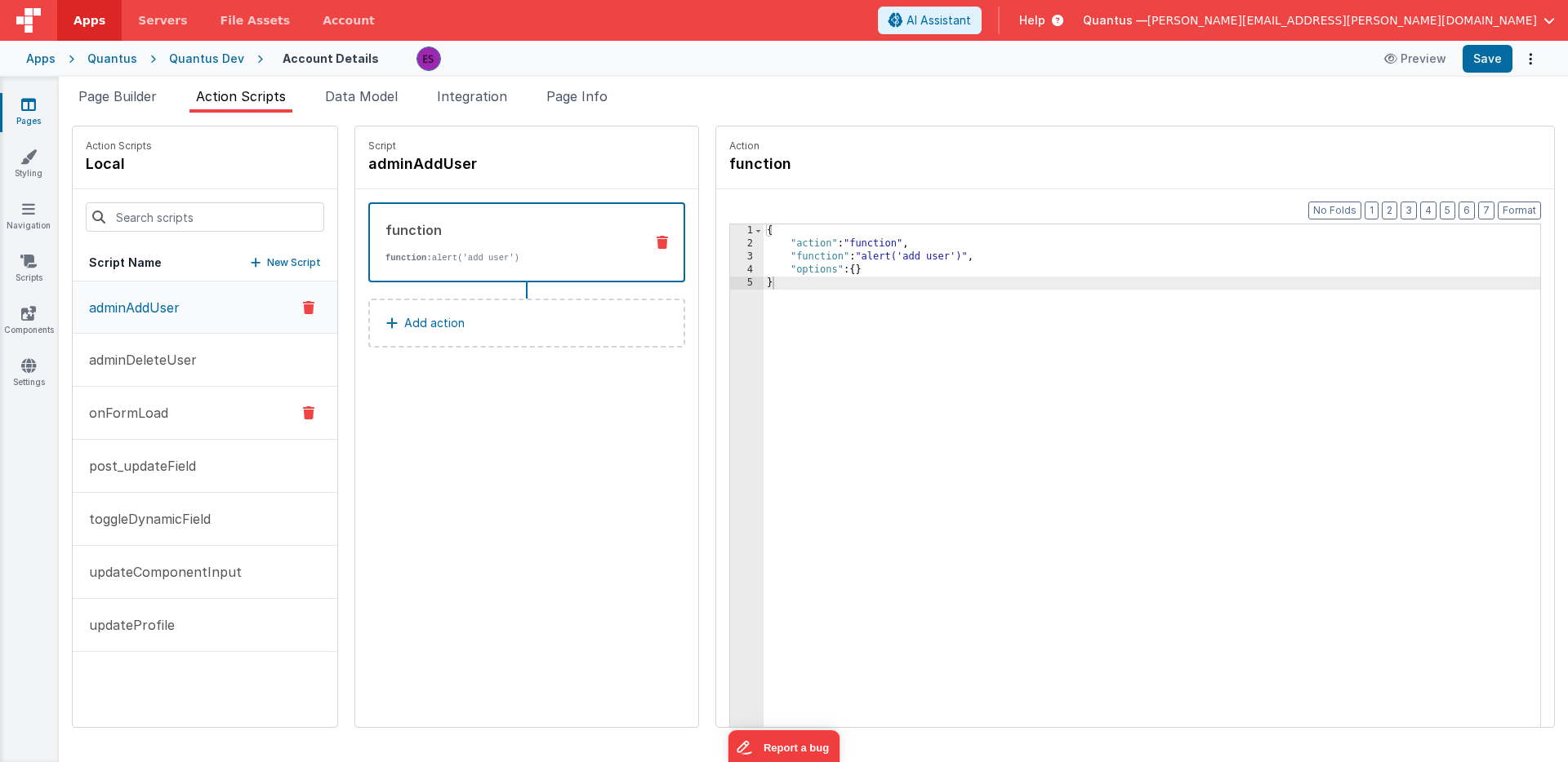
click at [108, 407] on p "onFormLoad" at bounding box center [123, 413] width 89 height 19
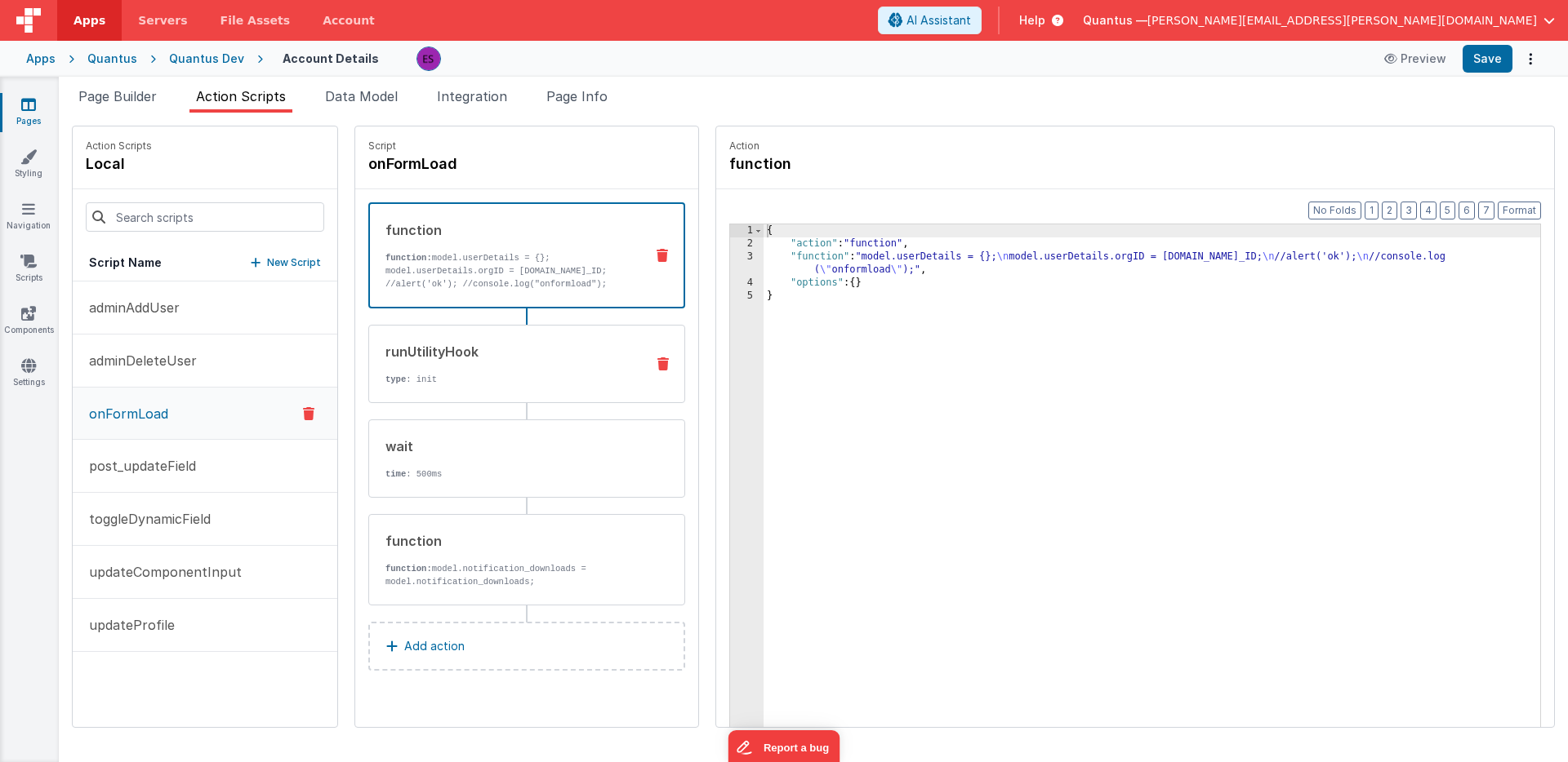
click at [483, 361] on div "runUtilityHook type : init" at bounding box center [500, 364] width 263 height 44
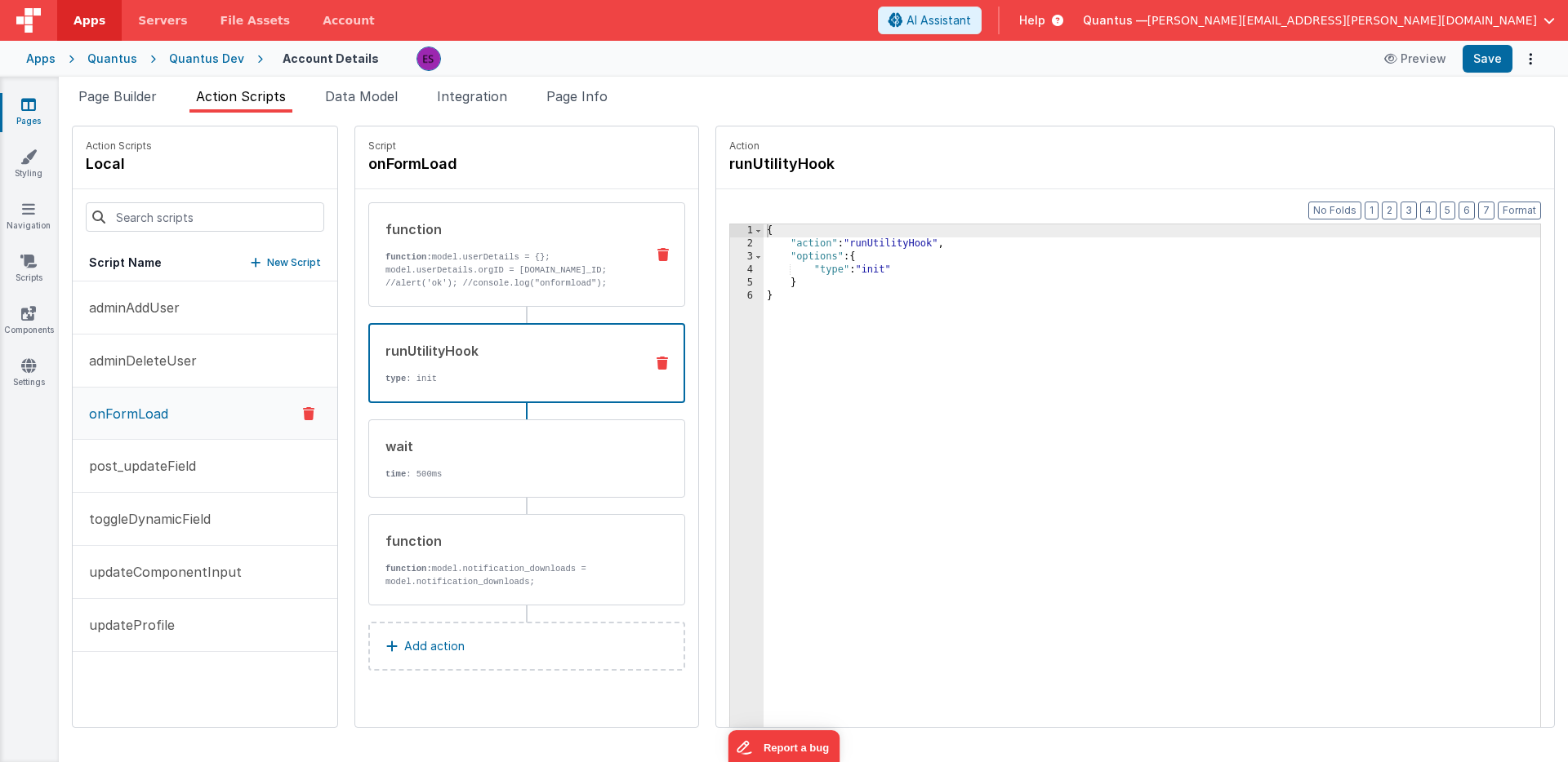
click at [455, 275] on p "function: model.userDetails = {}; model.userDetails.orgID = [DOMAIN_NAME]_ID; /…" at bounding box center [509, 270] width 247 height 40
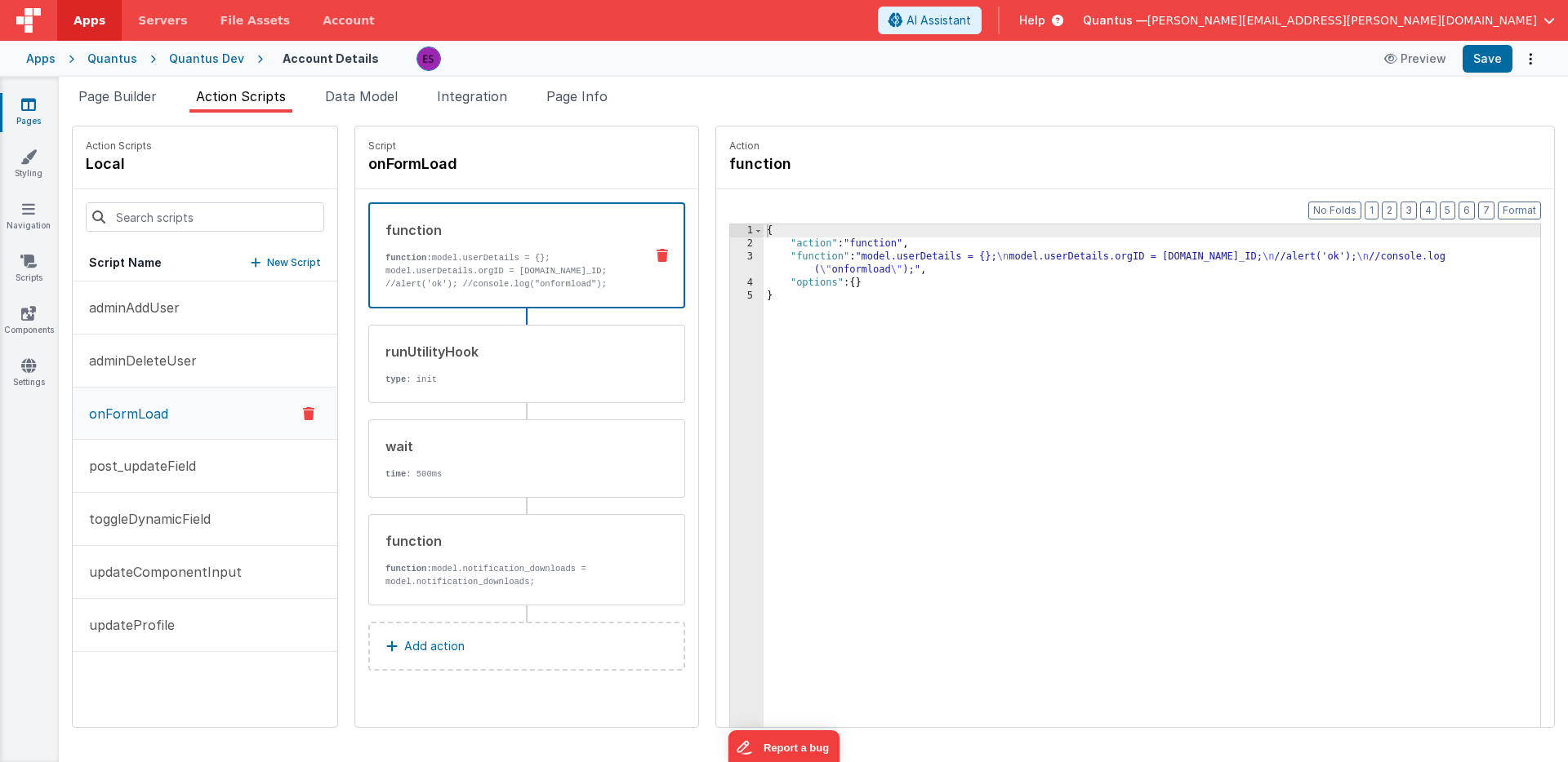
click at [730, 267] on div "3" at bounding box center [747, 264] width 33 height 26
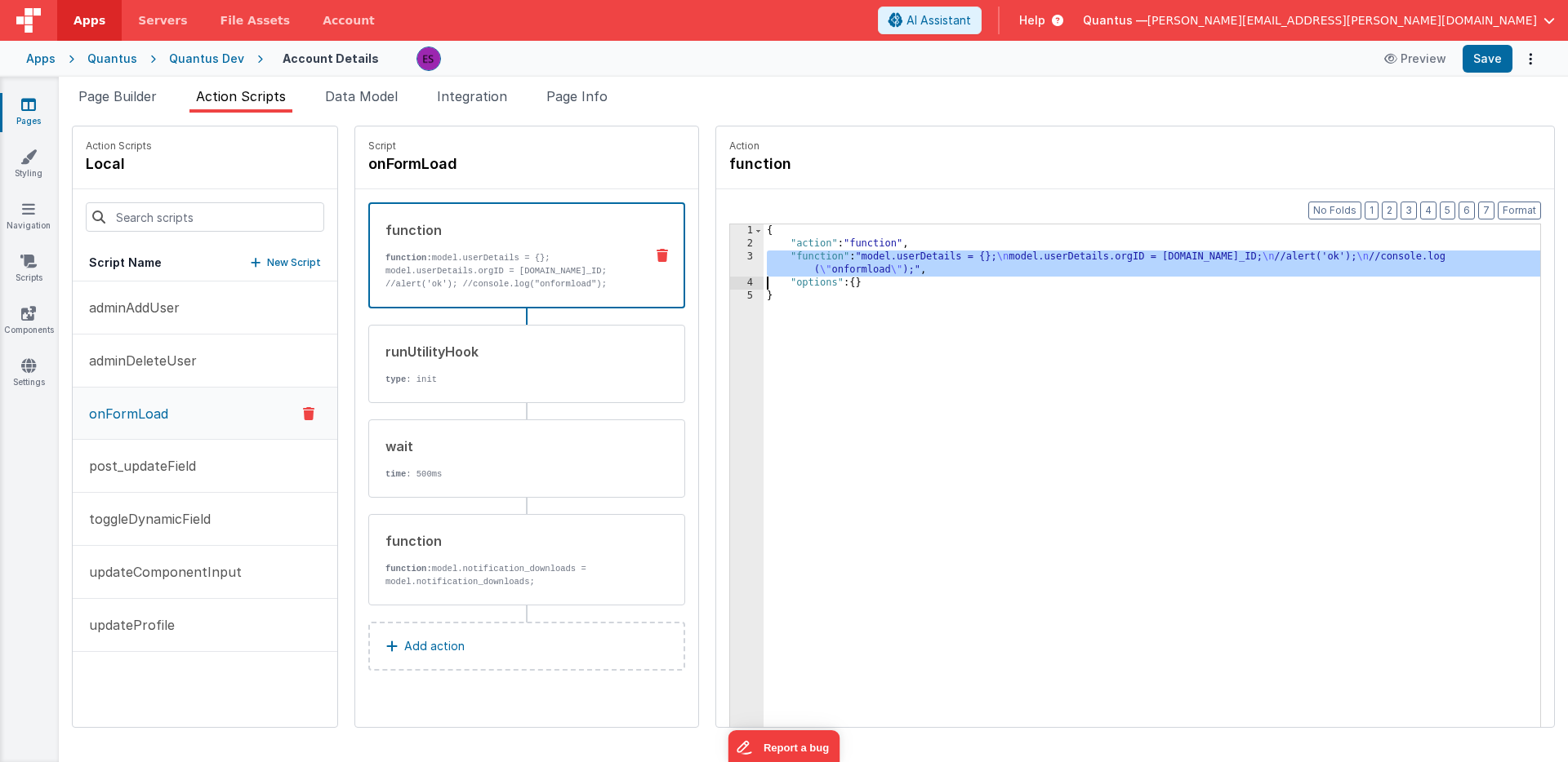
click at [730, 265] on div "3" at bounding box center [747, 264] width 33 height 26
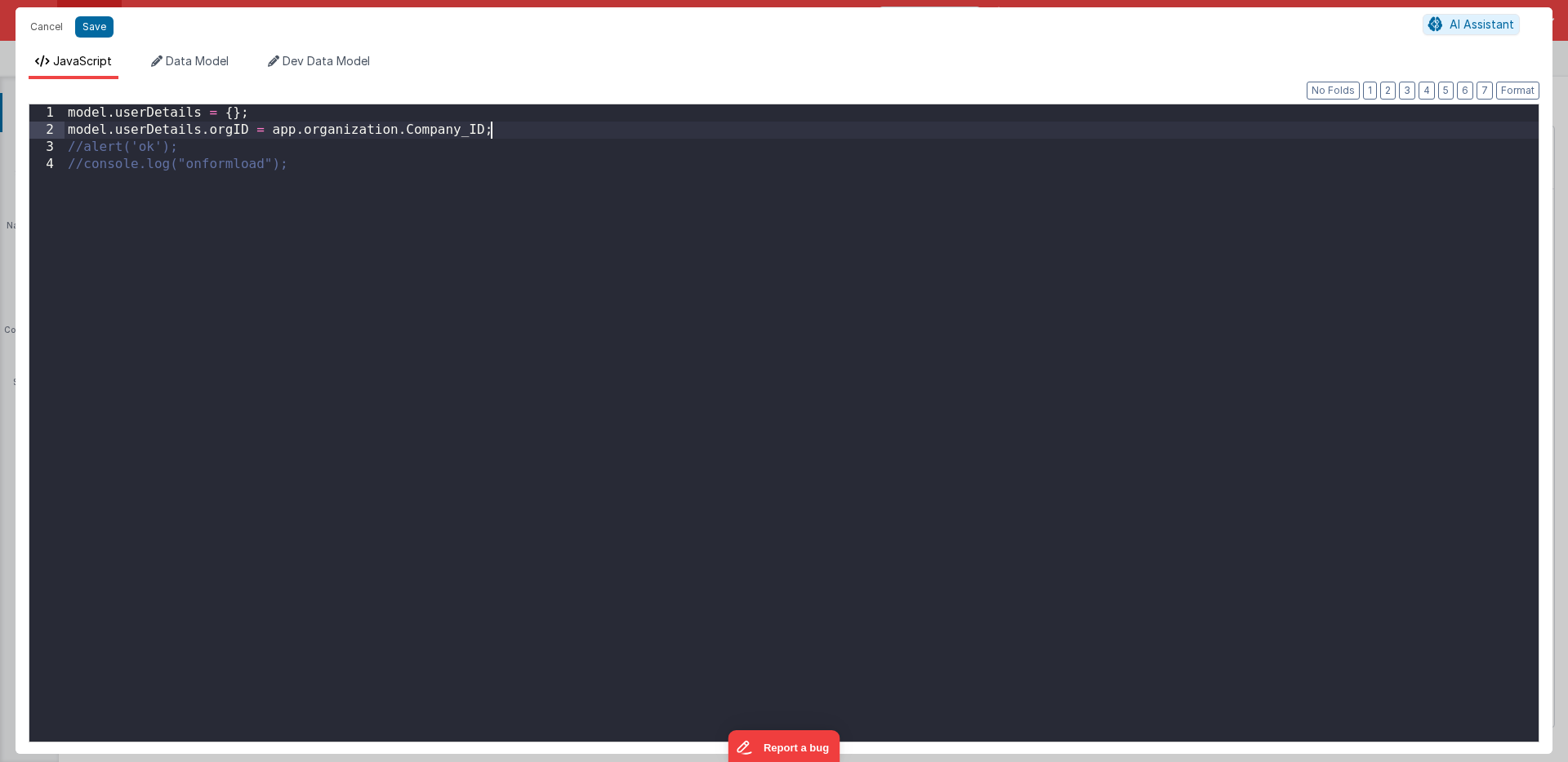
click at [515, 135] on div "model . userDetails = { } ; model . userDetails . orgID = app . organization . …" at bounding box center [801, 440] width 1474 height 671
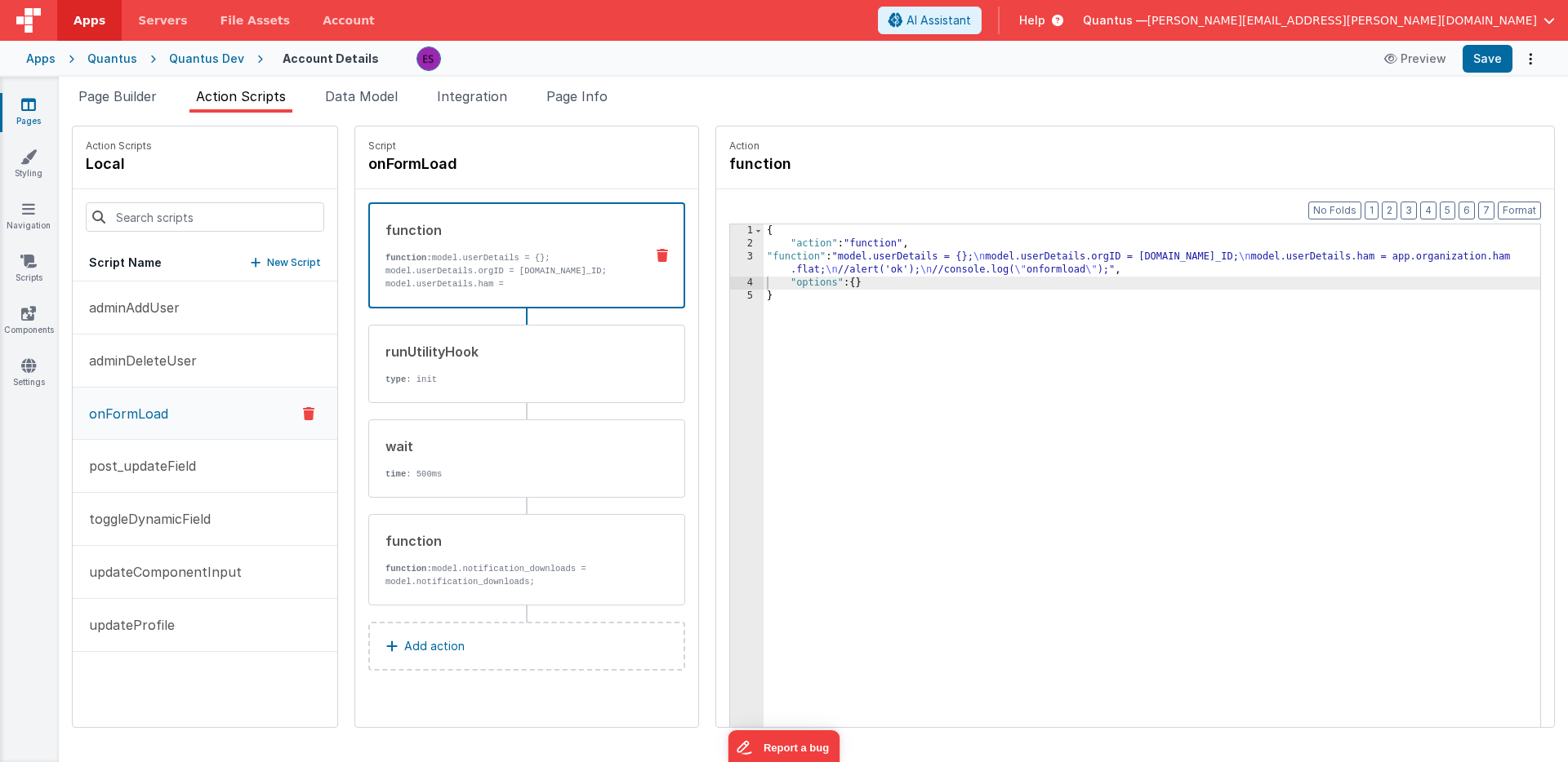
click at [730, 258] on div "3" at bounding box center [747, 264] width 33 height 26
click at [730, 263] on div "3" at bounding box center [747, 264] width 33 height 26
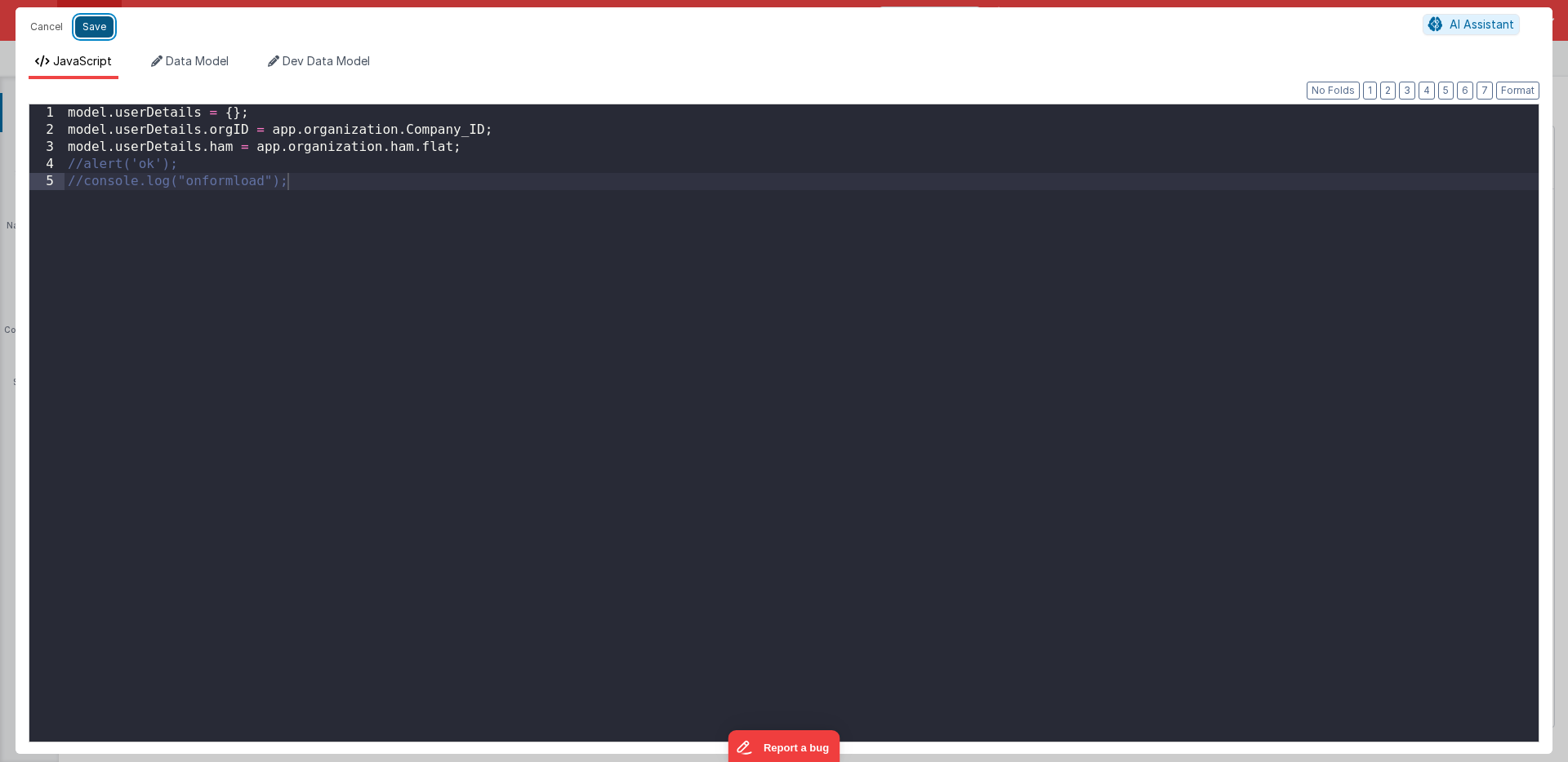
click at [89, 32] on button "Save" at bounding box center [94, 27] width 39 height 21
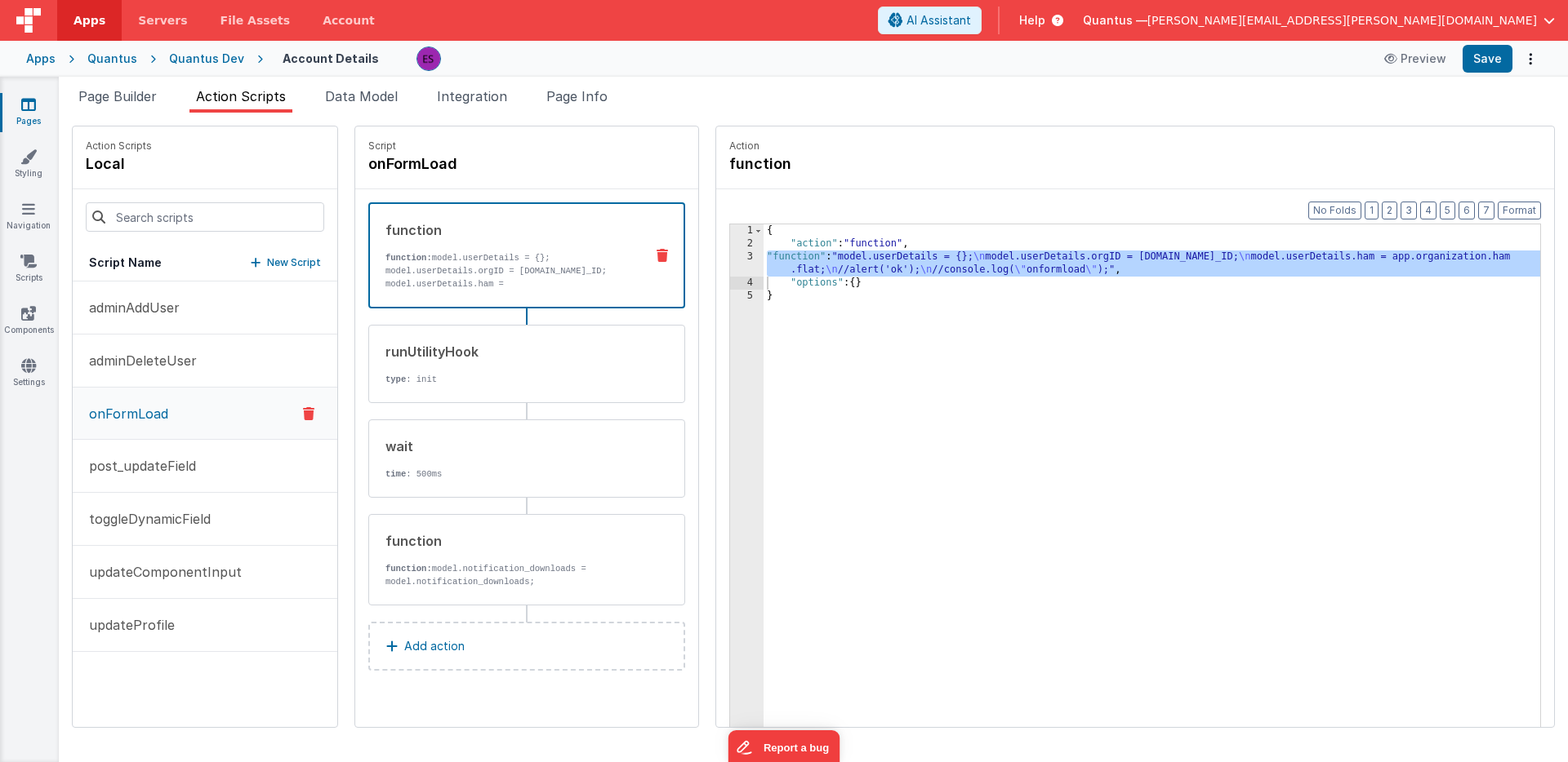
click at [897, 405] on div "{ "action" : "function" , "function" : "model.userDetails = {}; \n model.userDe…" at bounding box center [1173, 514] width 819 height 579
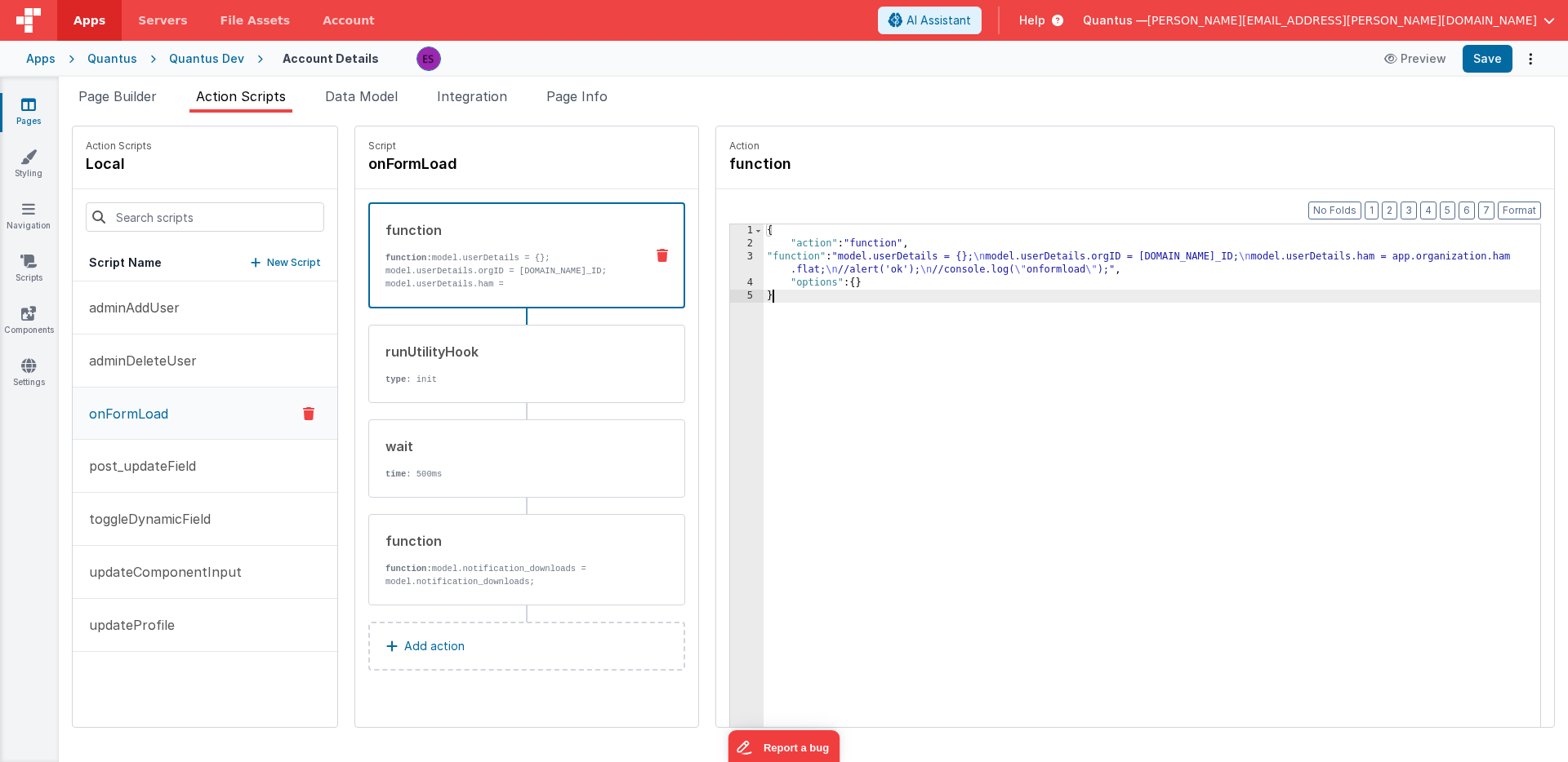
click at [1288, 489] on div "{ "action" : "function" , "function" : "model.userDetails = {}; \n model.userDe…" at bounding box center [1173, 514] width 819 height 579
click at [1432, 394] on div "{ "action" : "function" , "function" : "model.userDetails = {}; \n model.userDe…" at bounding box center [1173, 514] width 819 height 579
click at [854, 249] on div "{ "action" : "function" , "function" : "model.userDetails = {}; \n model.userDe…" at bounding box center [1173, 514] width 819 height 579
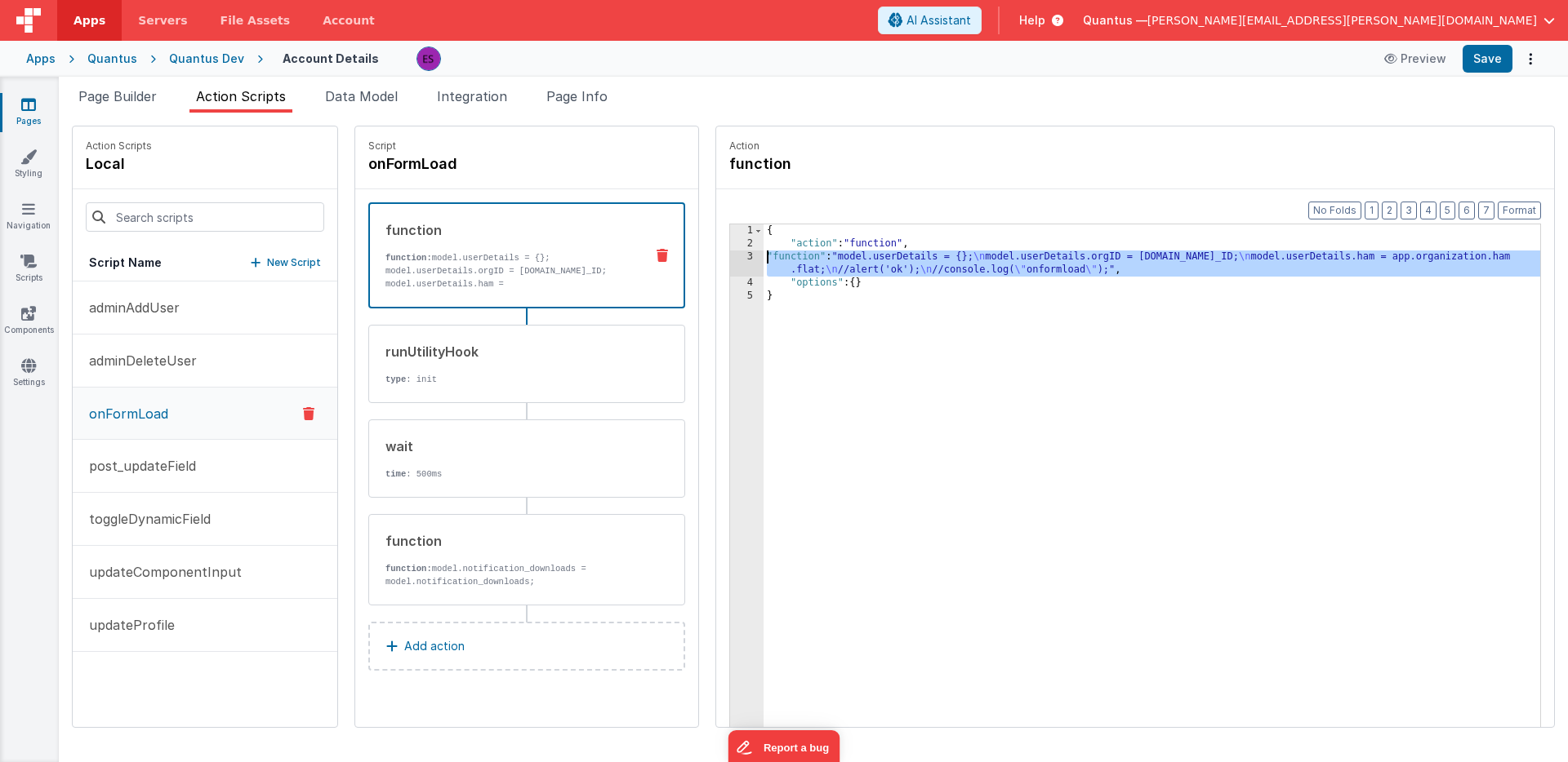
click at [730, 261] on div "3" at bounding box center [747, 264] width 33 height 26
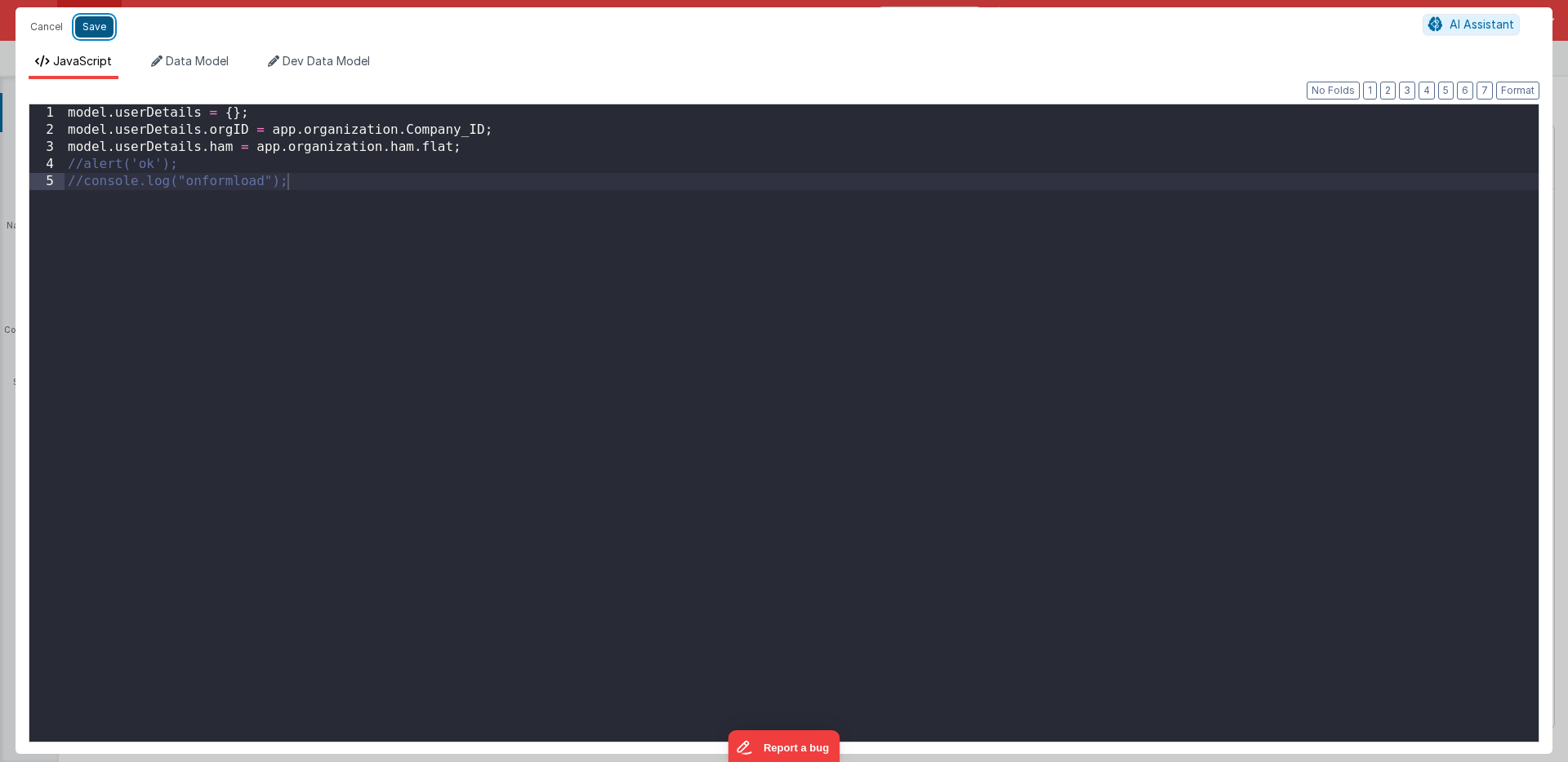
click at [90, 31] on button "Save" at bounding box center [94, 27] width 39 height 21
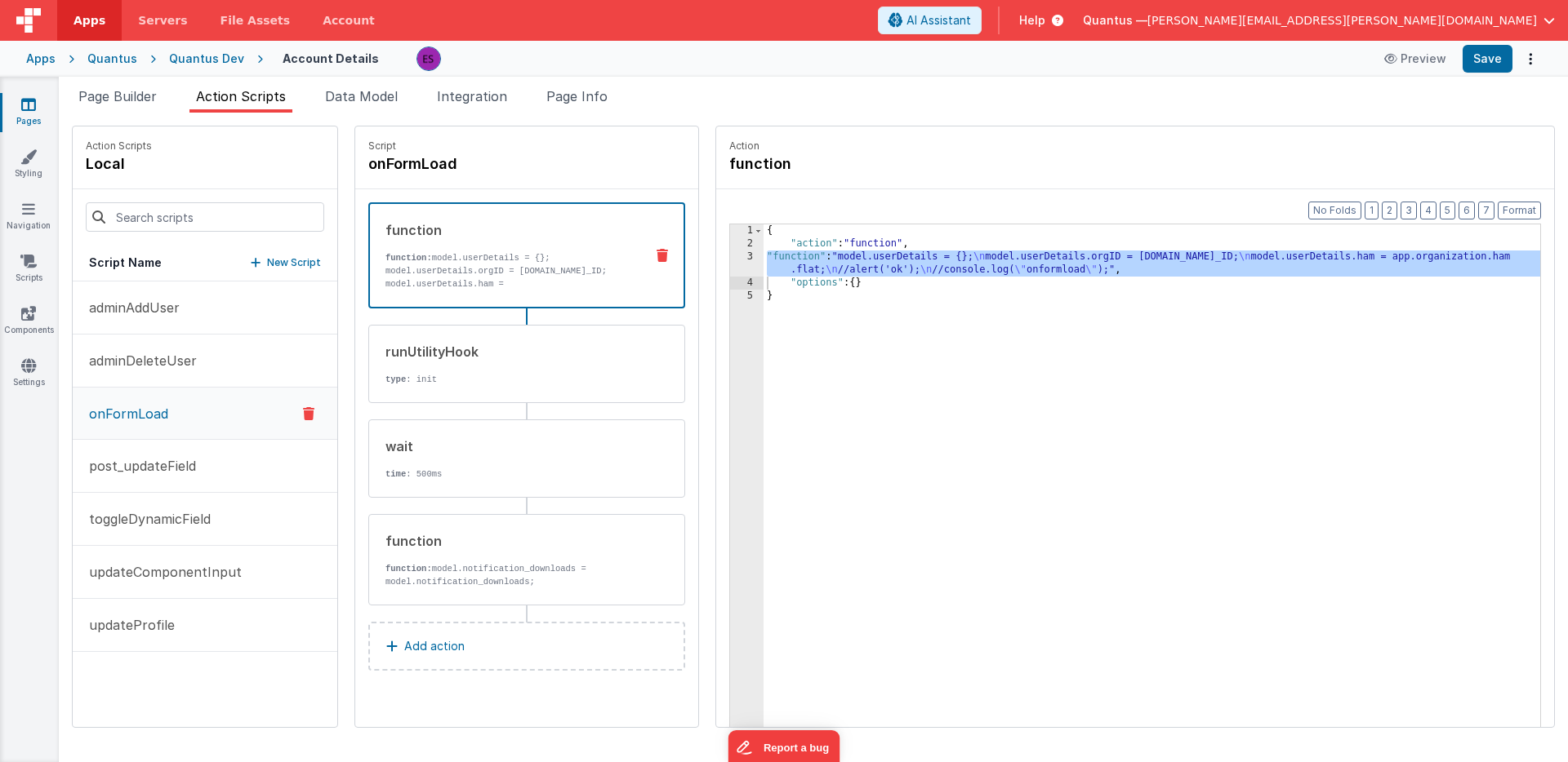
click at [872, 257] on div "{ "action" : "function" , "function" : "model.userDetails = {}; \n model.userDe…" at bounding box center [1173, 514] width 819 height 579
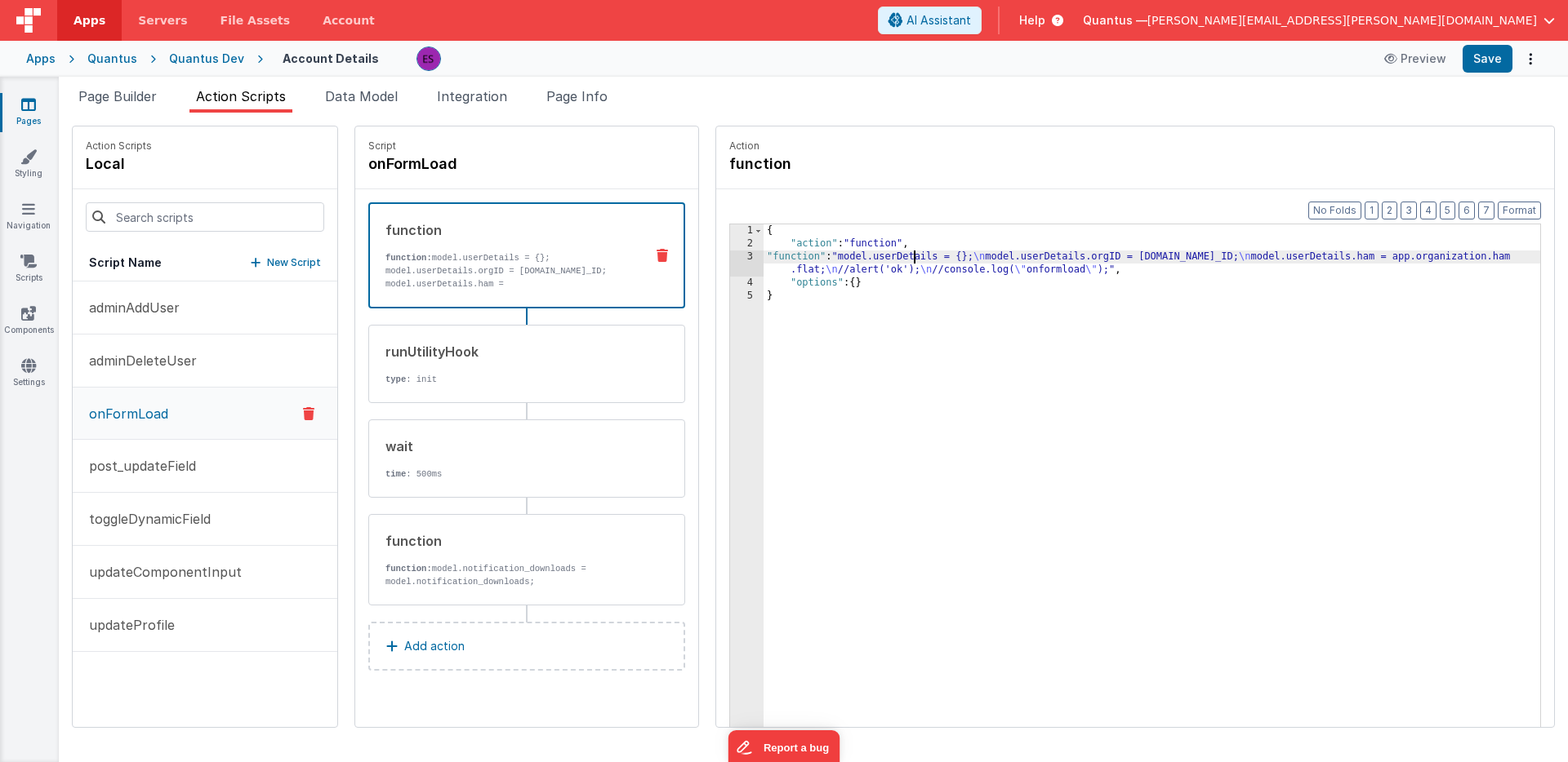
click at [730, 263] on div "3" at bounding box center [747, 264] width 33 height 26
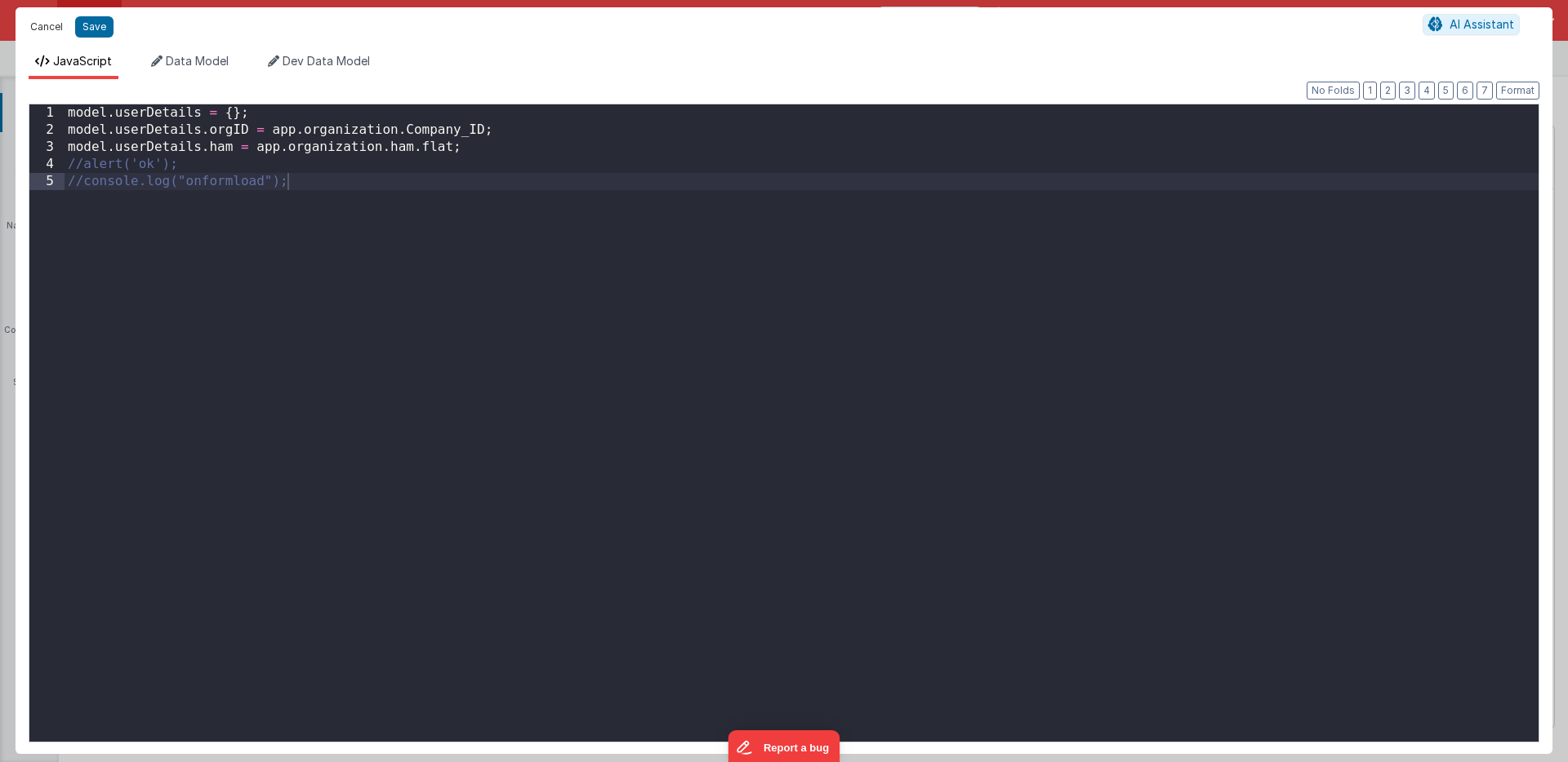
click at [45, 25] on button "Cancel" at bounding box center [47, 27] width 49 height 23
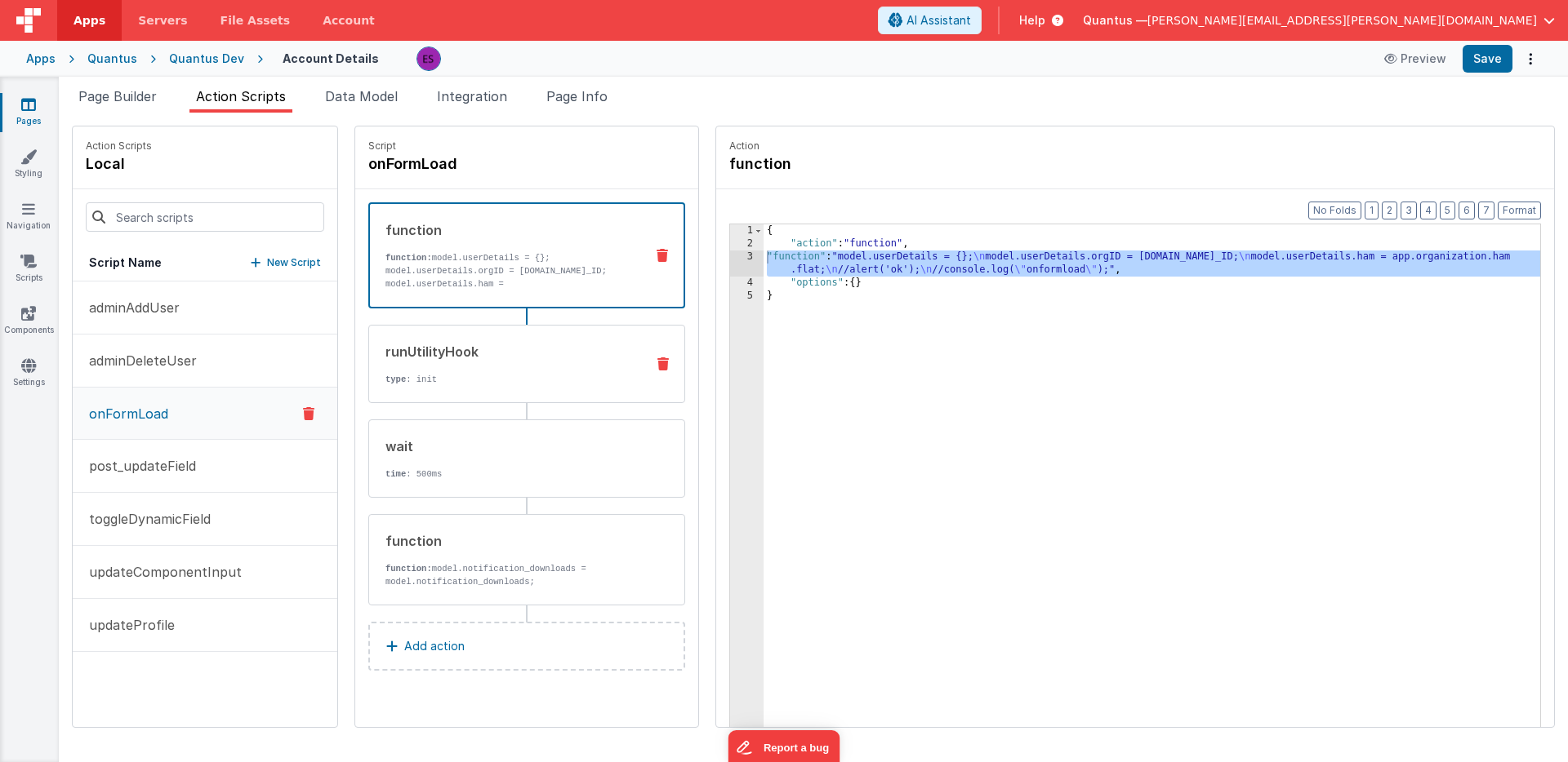
click at [512, 369] on div "runUtilityHook type : init" at bounding box center [500, 364] width 263 height 44
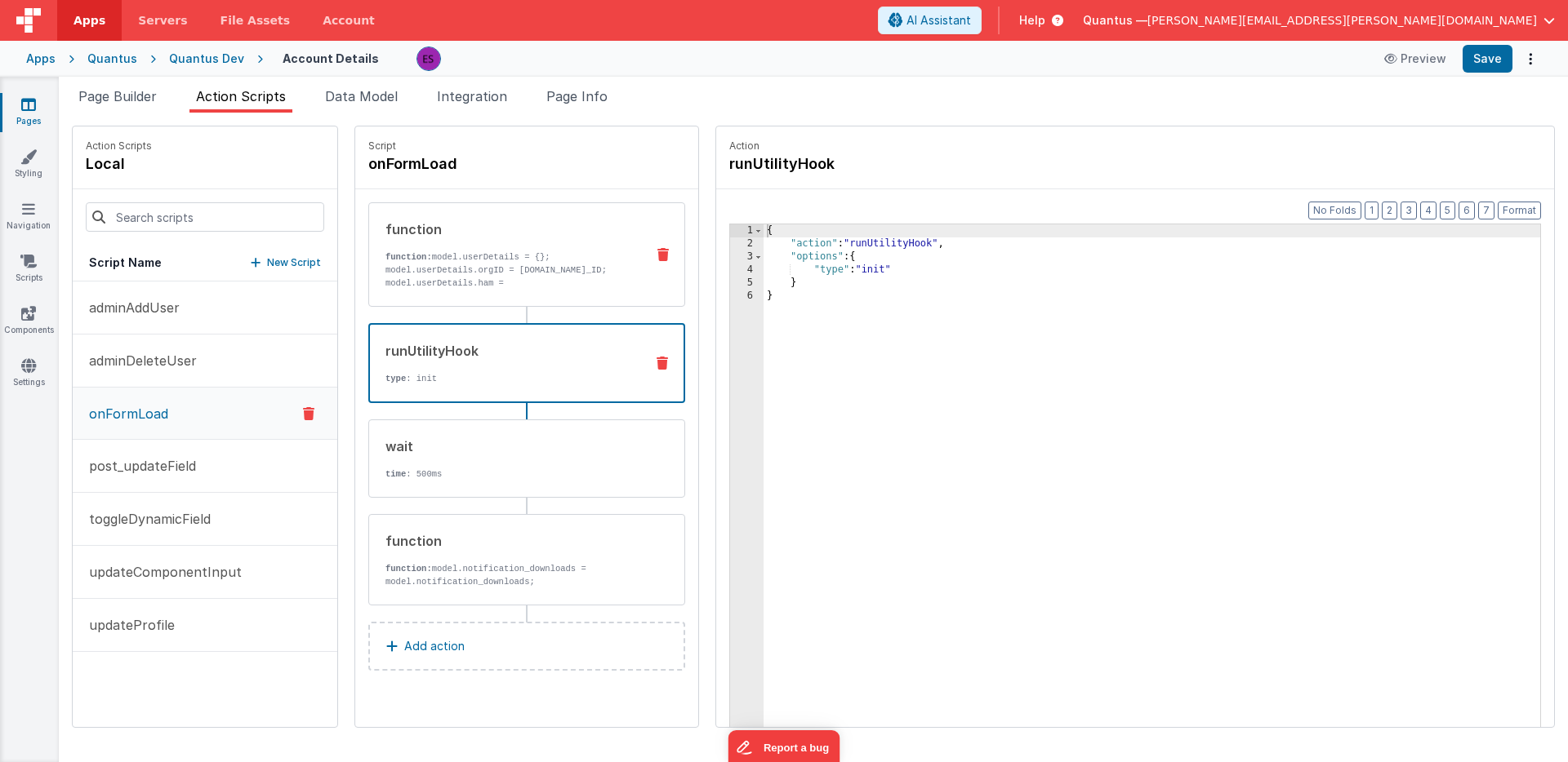
click at [489, 253] on p "function: model.userDetails = {}; model.userDetails.orgID = [DOMAIN_NAME]_ID; m…" at bounding box center [509, 283] width 247 height 65
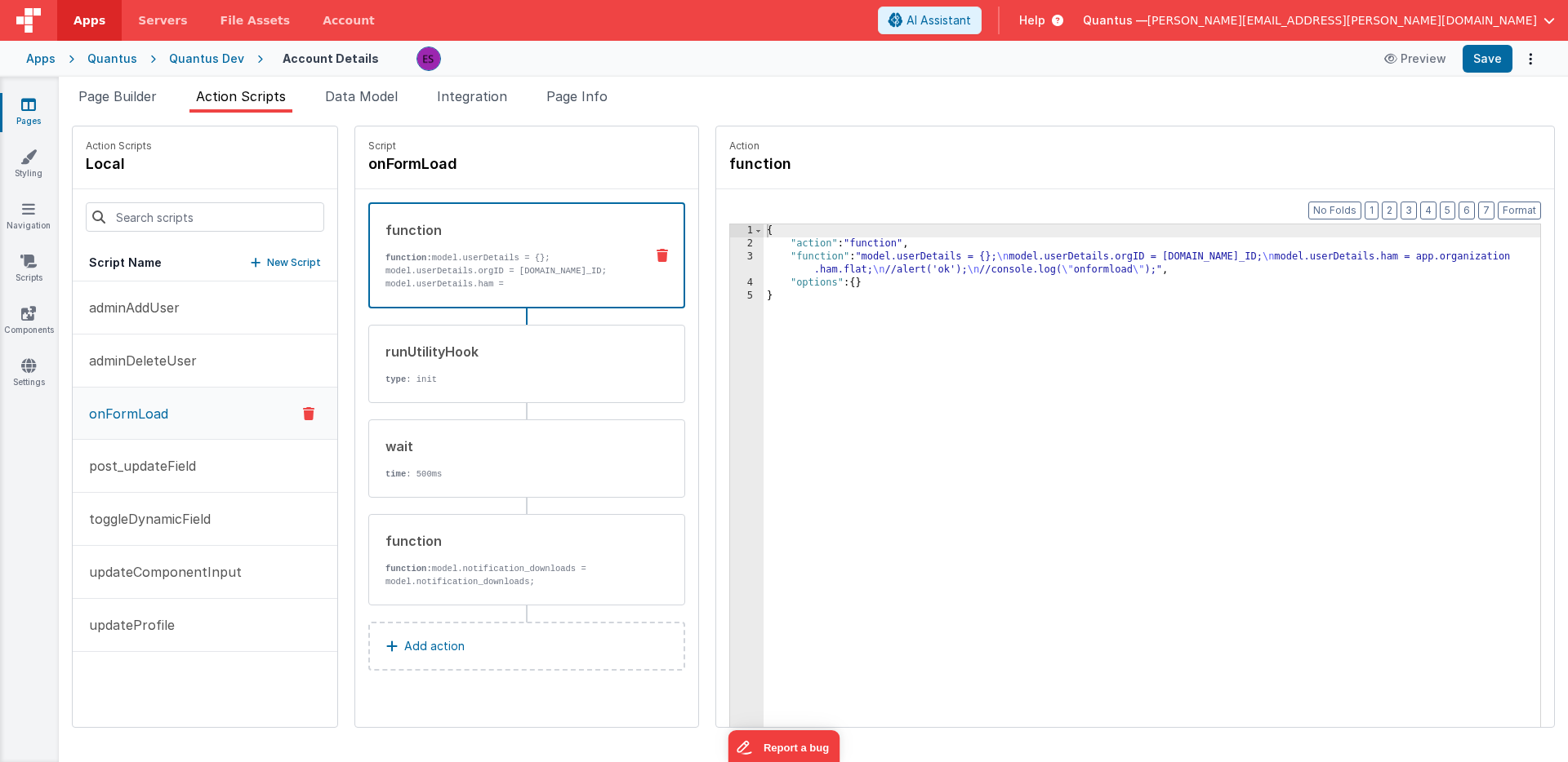
click at [833, 263] on div "{ "action" : "function" , "function" : "model.userDetails = {}; \n model.userDe…" at bounding box center [1173, 514] width 819 height 579
click at [1029, 546] on div "{ "action" : "function" , "function" : "model.userDetails = {}; \n model.userDe…" at bounding box center [1173, 514] width 819 height 579
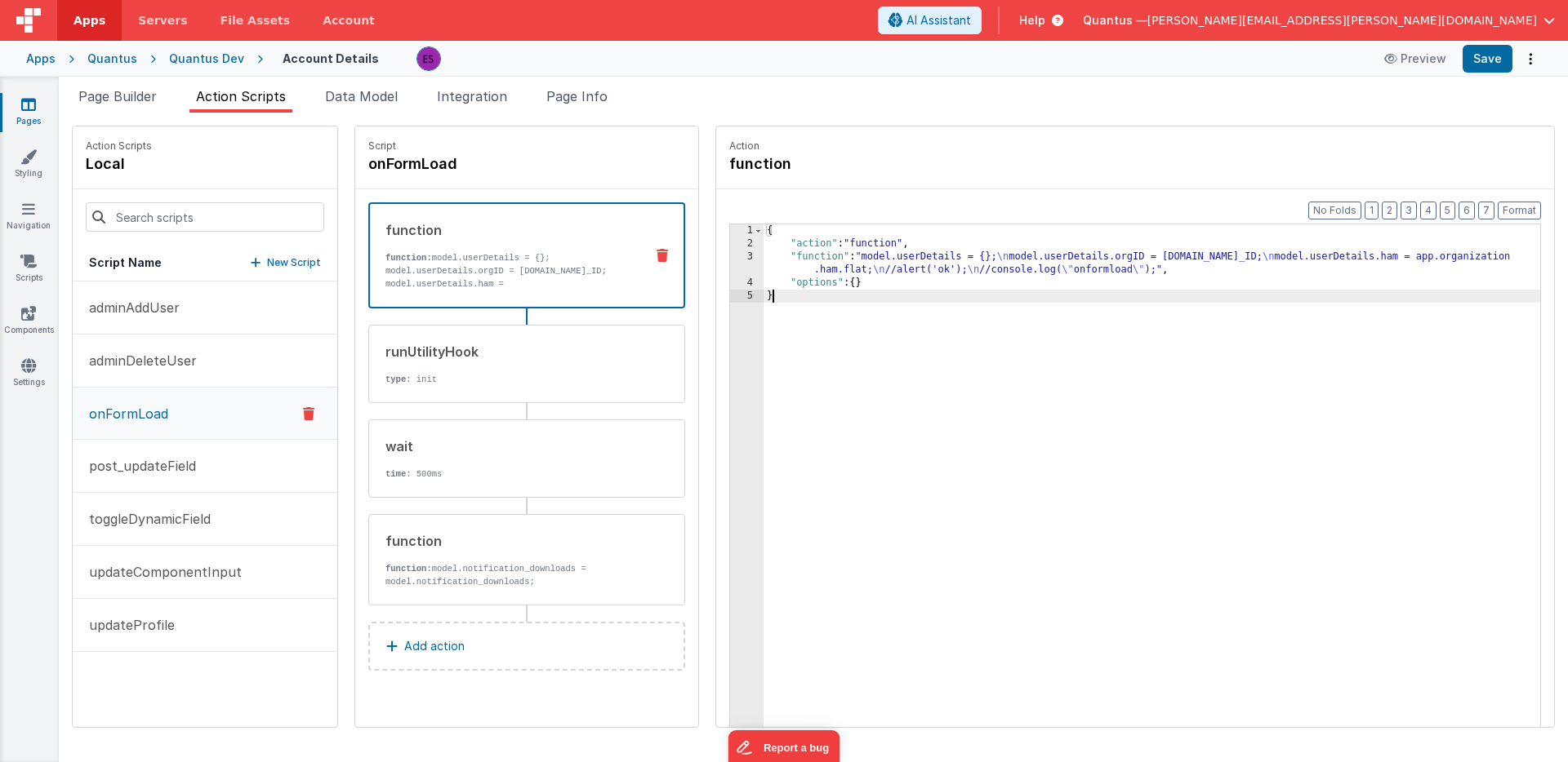
click at [730, 257] on div "3" at bounding box center [747, 264] width 33 height 26
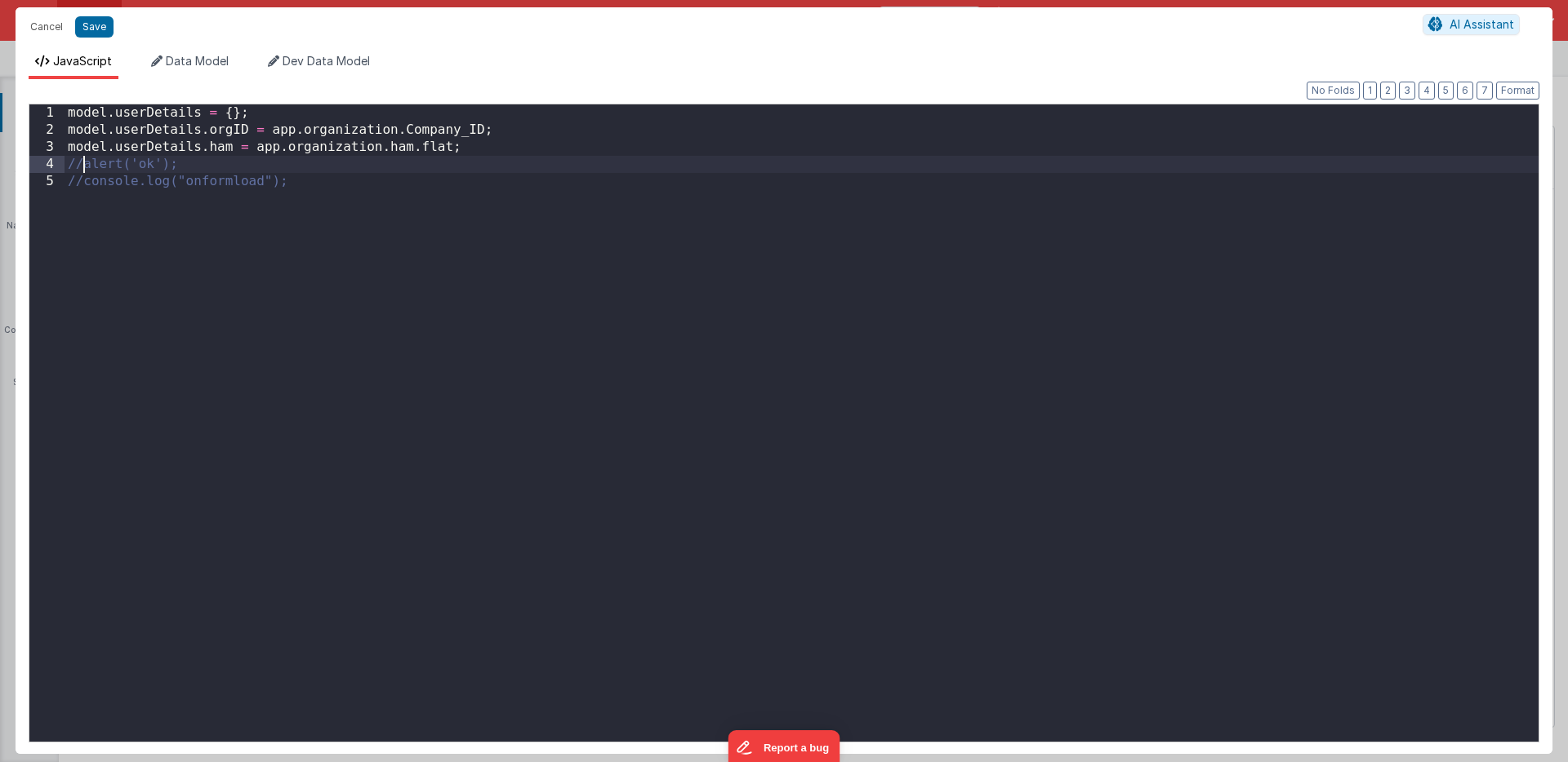
click at [85, 160] on div "model . userDetails = { } ; model . userDetails . orgID = app . organization . …" at bounding box center [801, 440] width 1474 height 671
drag, startPoint x: 149, startPoint y: 163, endPoint x: 117, endPoint y: 163, distance: 32.0
click at [117, 163] on div "model . userDetails = { } ; model . userDetails . orgID = app . organization . …" at bounding box center [801, 440] width 1474 height 671
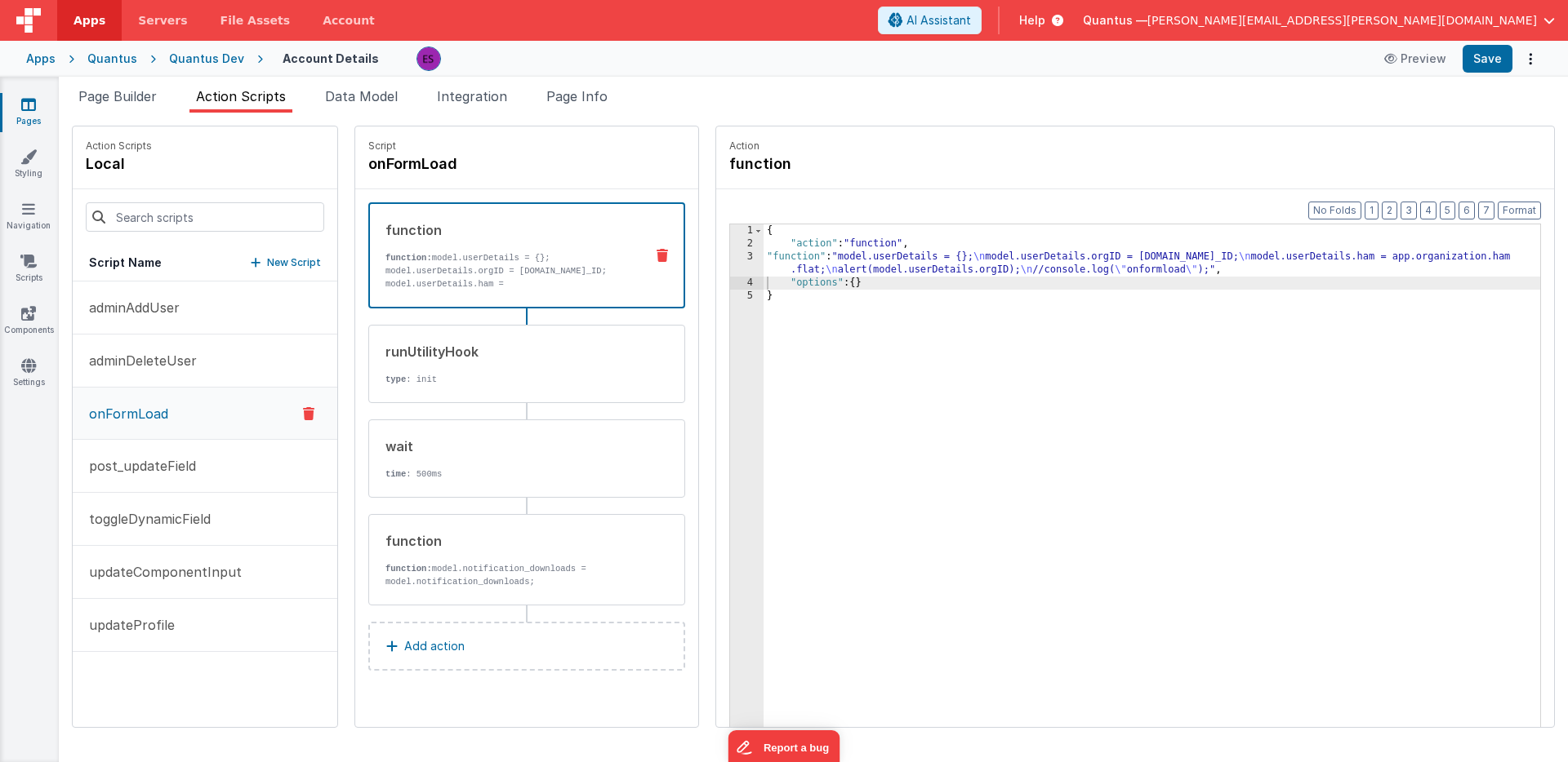
click at [730, 259] on div "3" at bounding box center [747, 264] width 33 height 26
click at [730, 264] on div "3" at bounding box center [747, 264] width 33 height 26
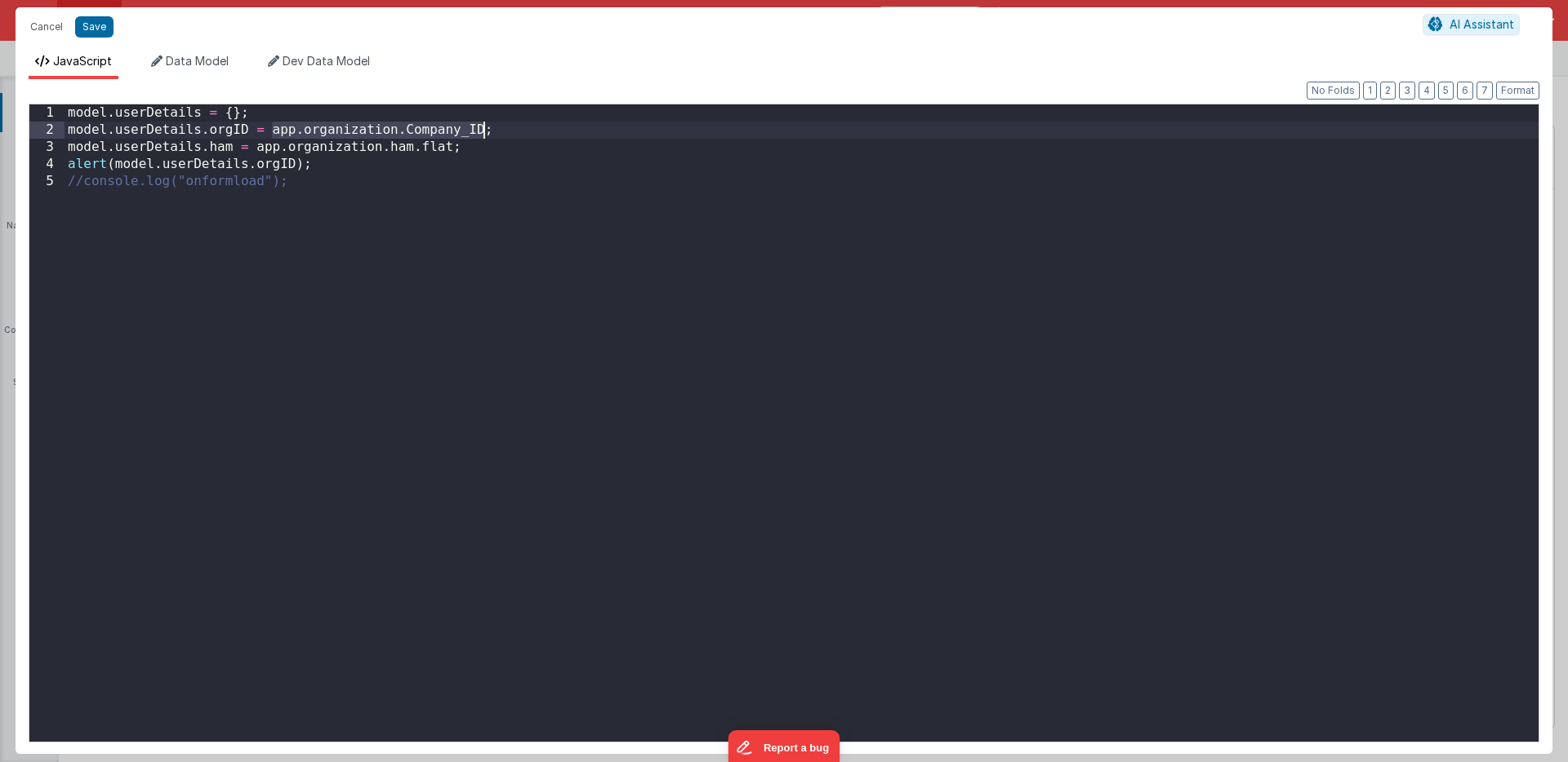
drag, startPoint x: 273, startPoint y: 136, endPoint x: 482, endPoint y: 136, distance: 209.0
click at [482, 136] on div "model . userDetails = { } ; model . userDetails . orgID = app . organization . …" at bounding box center [801, 440] width 1474 height 671
drag, startPoint x: 115, startPoint y: 160, endPoint x: 295, endPoint y: 163, distance: 180.0
click at [295, 163] on div "model . userDetails = { } ; model . userDetails . orgID = app . organization . …" at bounding box center [801, 440] width 1474 height 671
